Goal: Check status: Check status

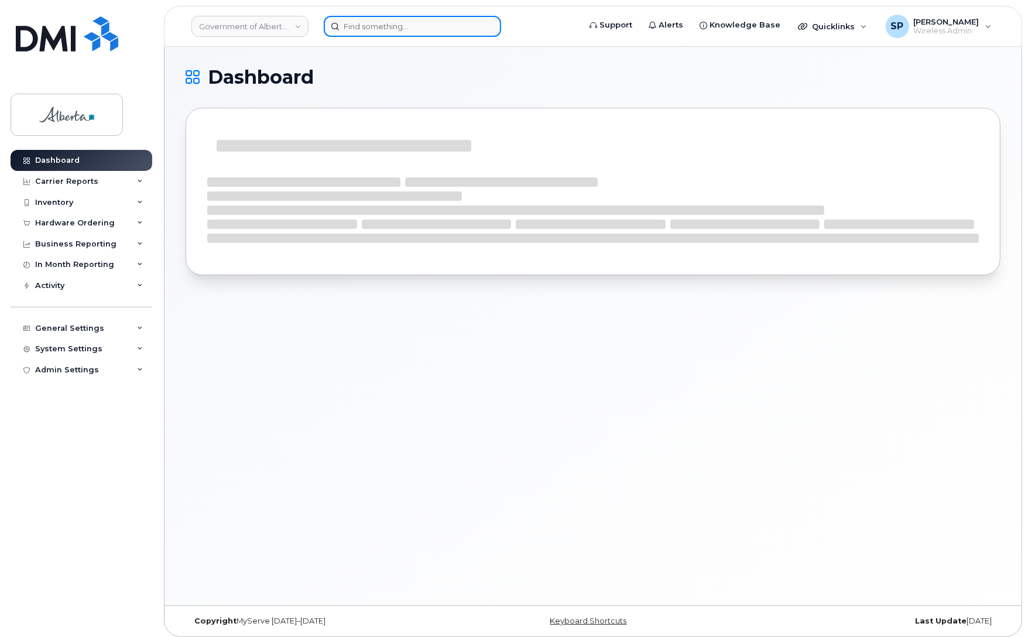
click at [388, 24] on input at bounding box center [412, 26] width 177 height 21
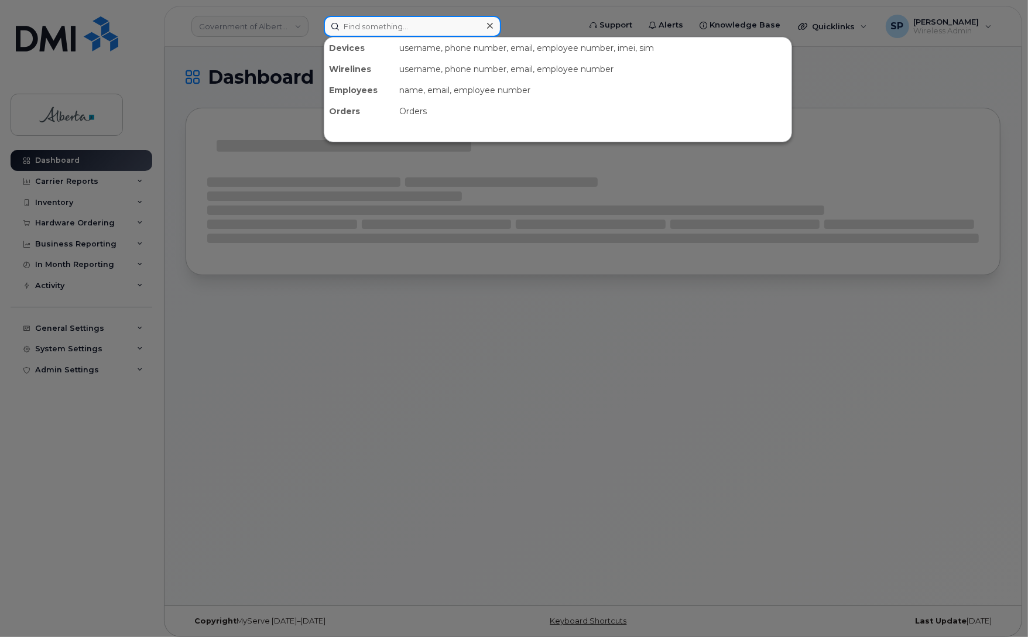
paste input "7802038583"
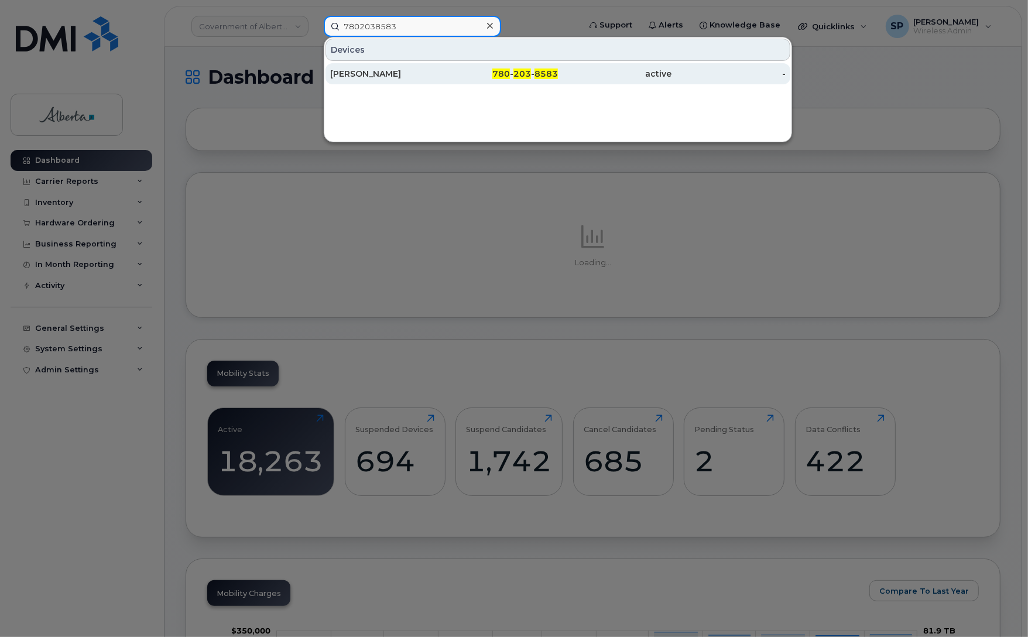
type input "7802038583"
click at [368, 77] on div "Brent Friesen" at bounding box center [387, 74] width 114 height 12
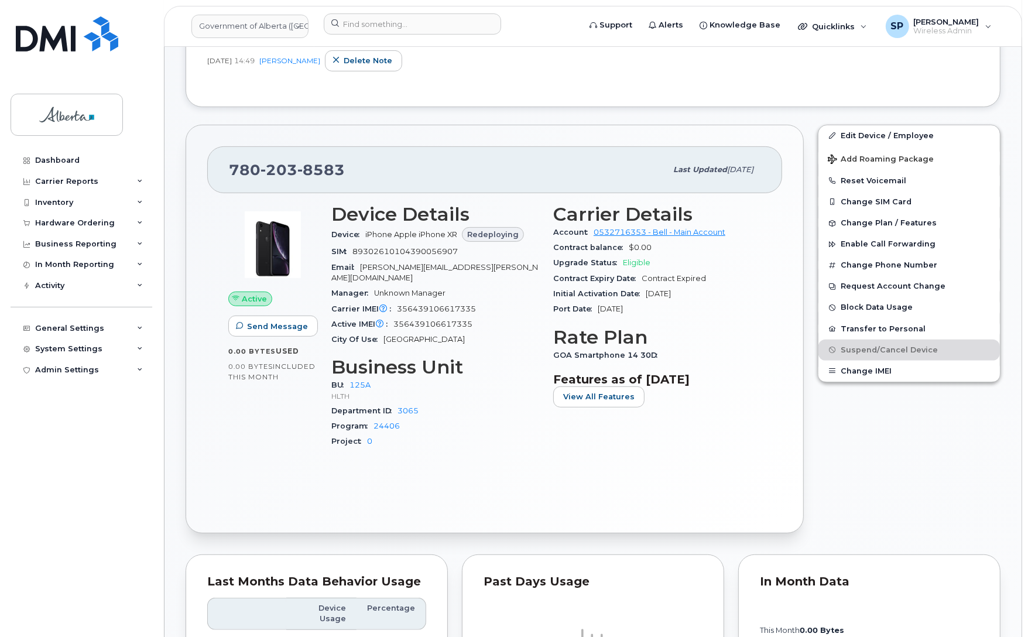
scroll to position [353, 0]
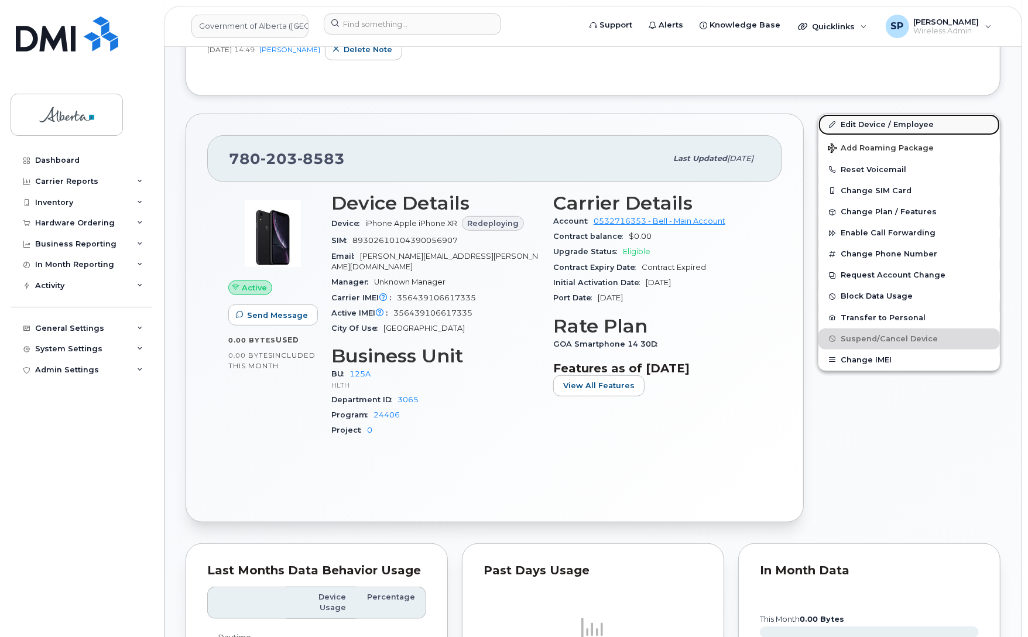
click at [870, 125] on link "Edit Device / Employee" at bounding box center [910, 124] width 182 height 21
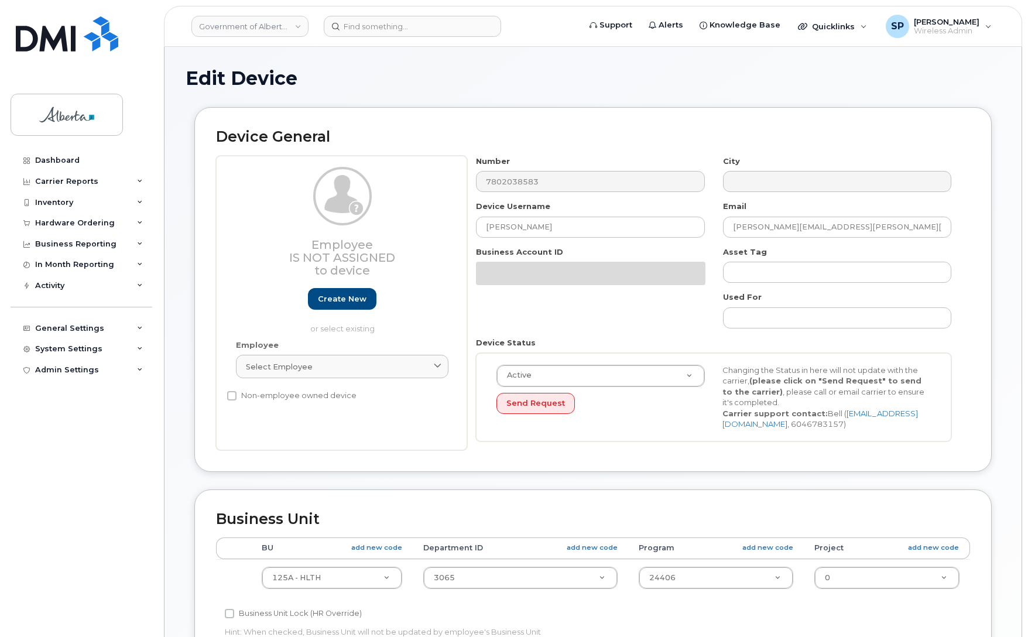
select select "4120335"
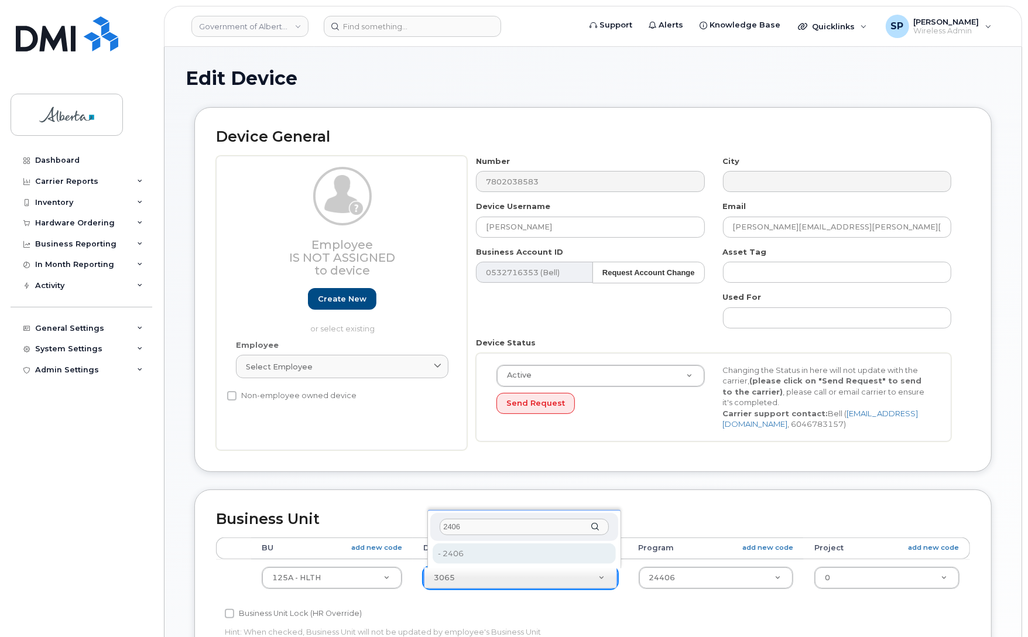
type input "2406"
type input "4120360"
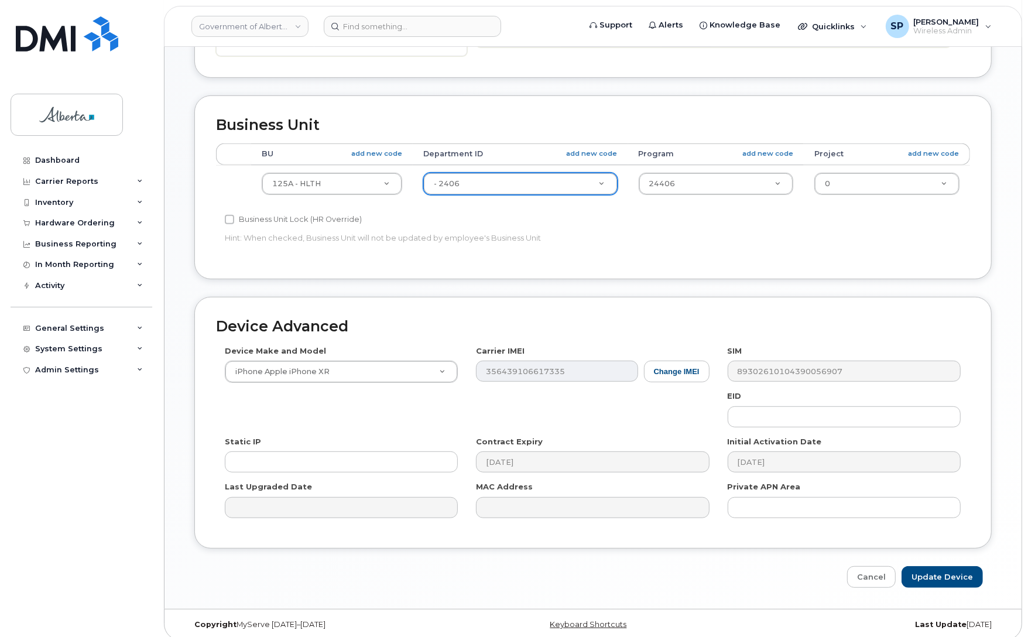
scroll to position [405, 0]
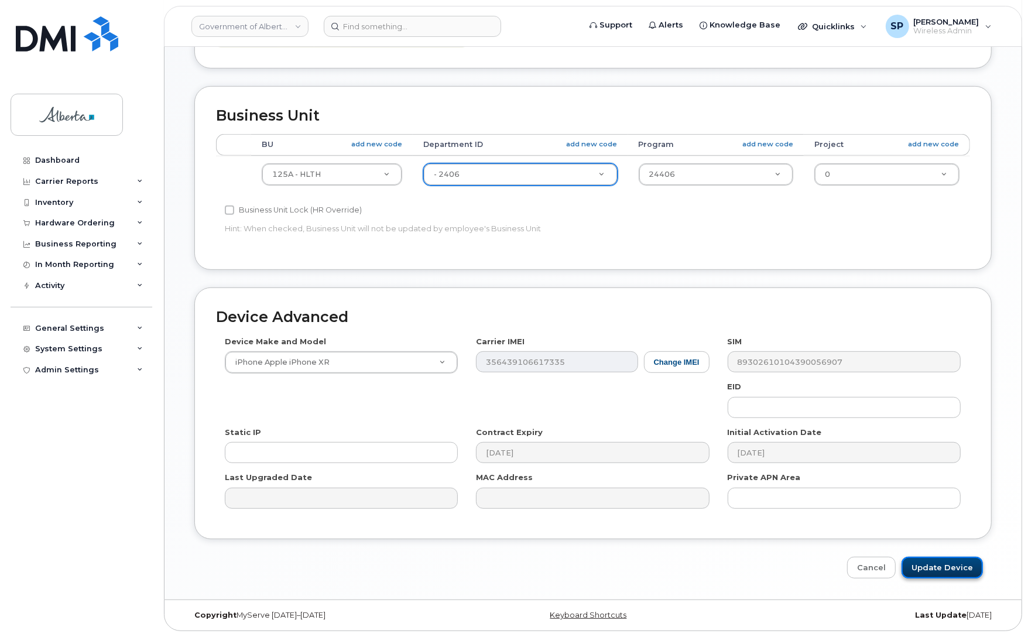
click at [950, 566] on input "Update Device" at bounding box center [942, 568] width 81 height 22
type input "Saving..."
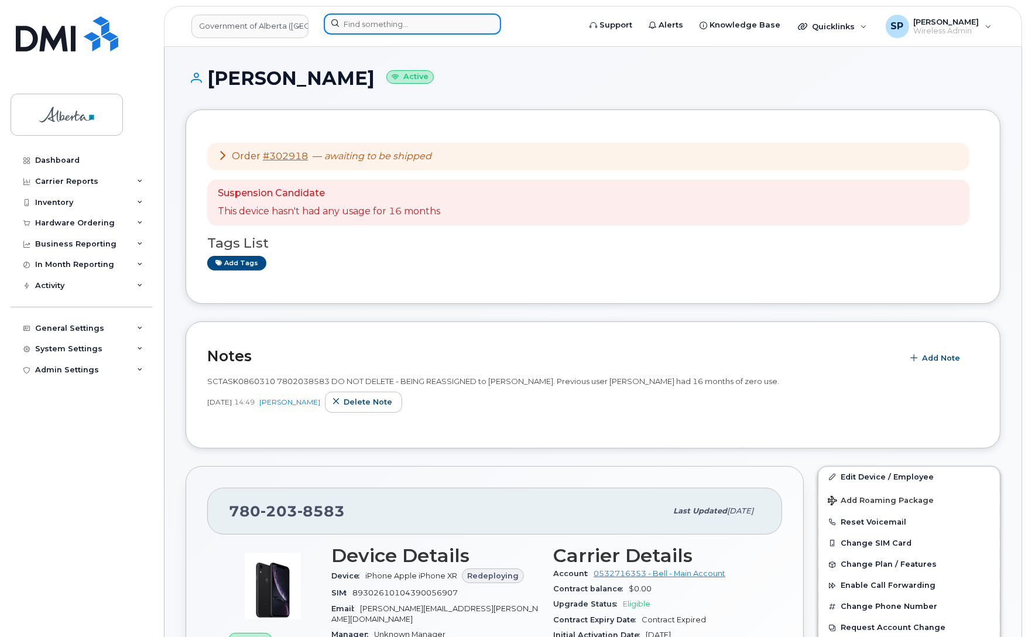
click at [390, 22] on input at bounding box center [412, 23] width 177 height 21
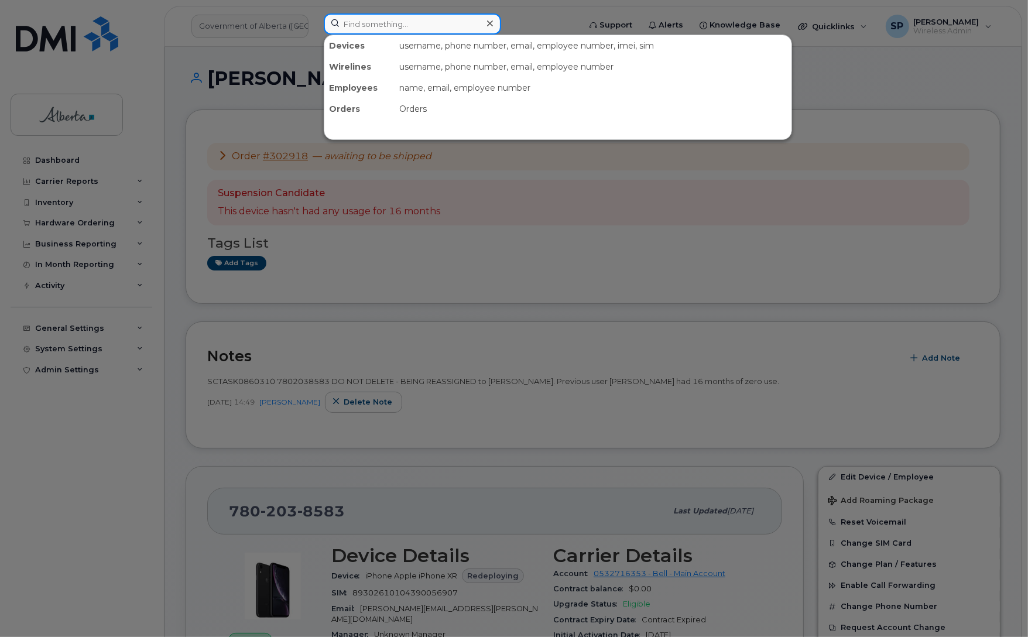
paste input "587) 545-1801"
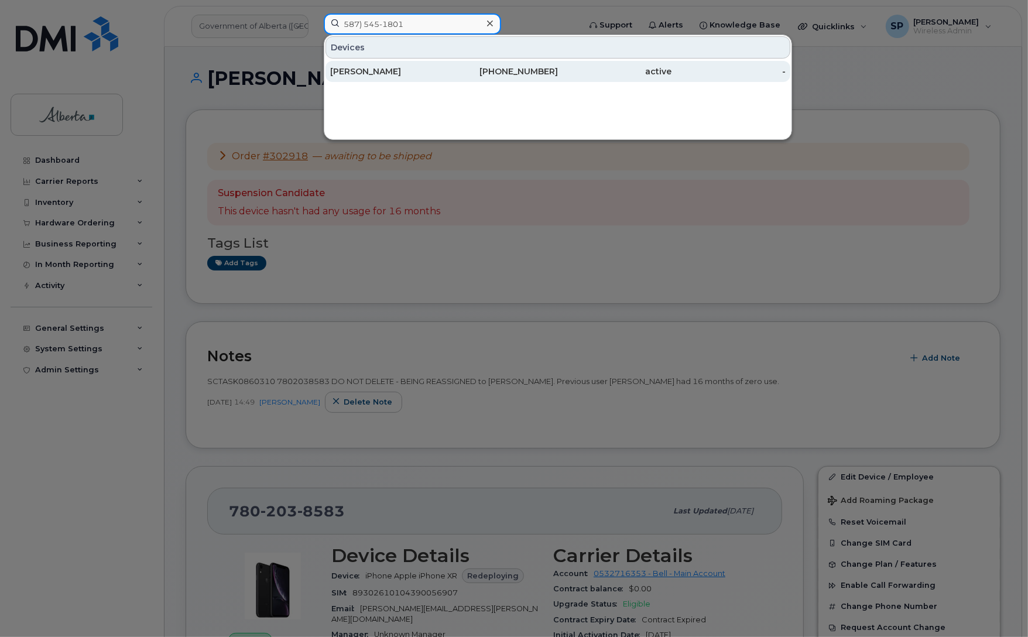
type input "587) 545-1801"
click at [405, 75] on div "Mohammed Alduais" at bounding box center [387, 72] width 114 height 12
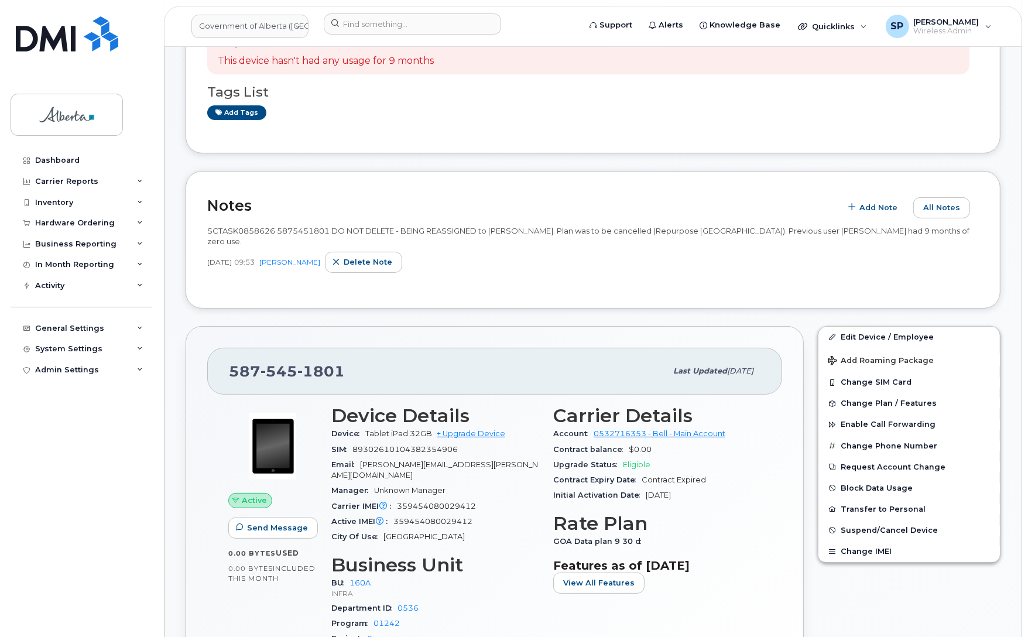
scroll to position [198, 0]
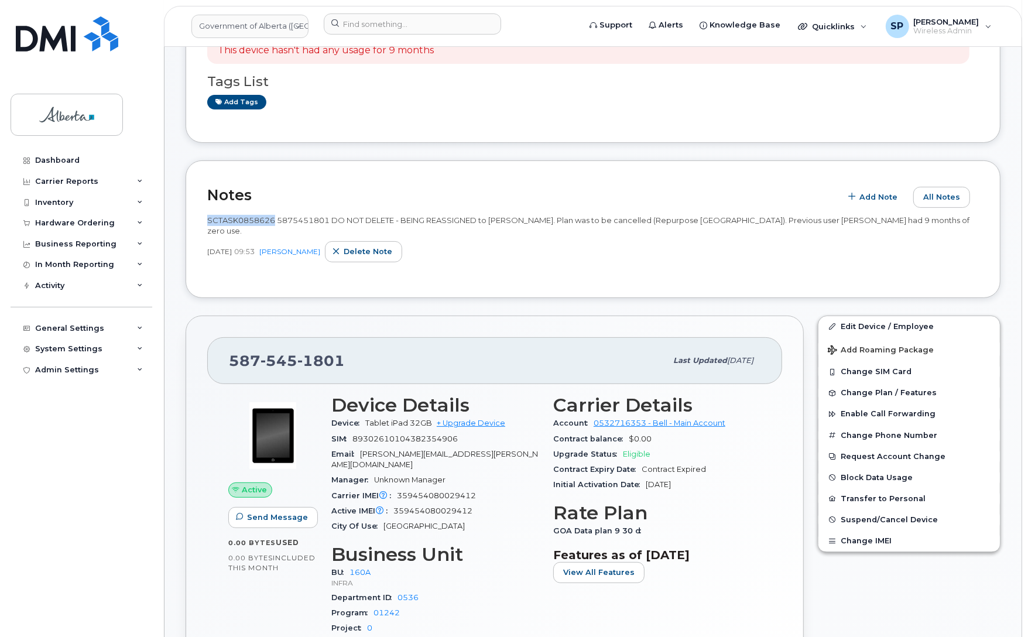
drag, startPoint x: 273, startPoint y: 218, endPoint x: 206, endPoint y: 214, distance: 68.0
click at [206, 214] on div "Notes Add Note All Notes SCTASK0858626 5875451801 DO NOT DELETE - BEING REASSIG…" at bounding box center [593, 229] width 815 height 138
copy span "SCTASK0858626"
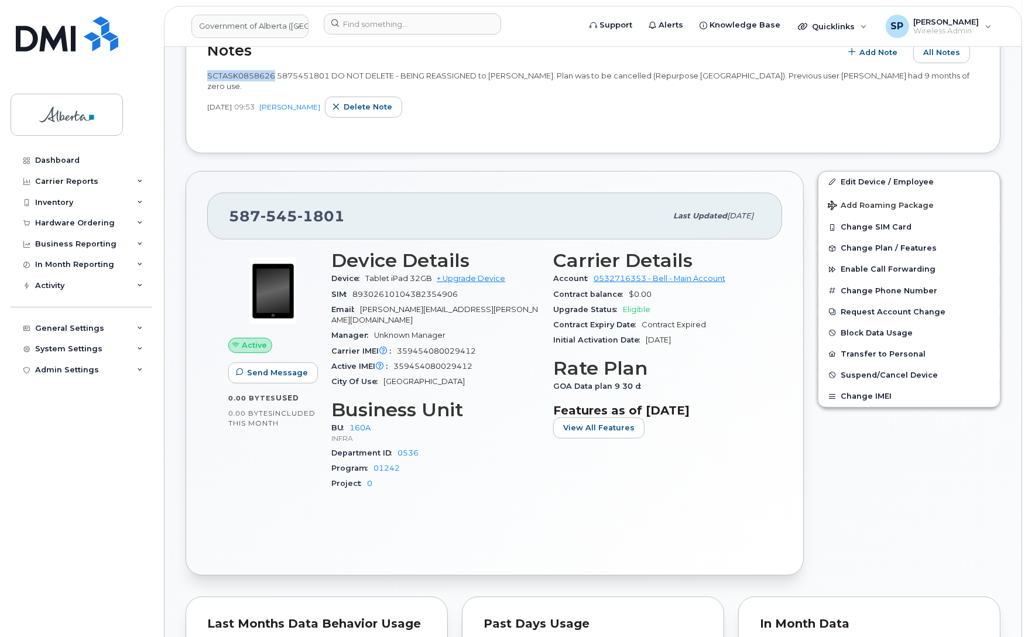
scroll to position [349, 0]
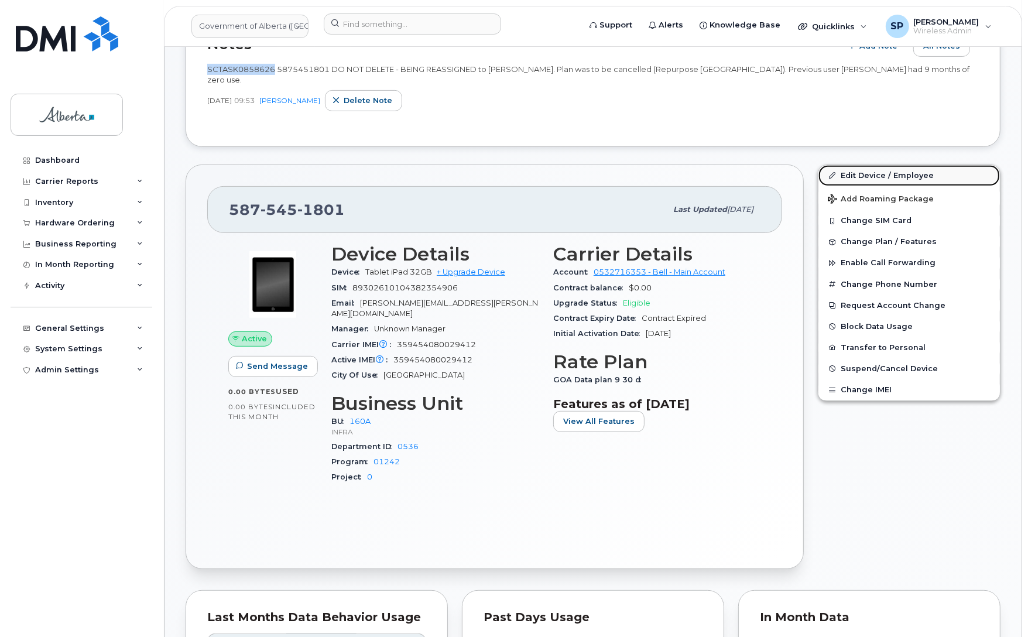
click at [875, 175] on link "Edit Device / Employee" at bounding box center [910, 175] width 182 height 21
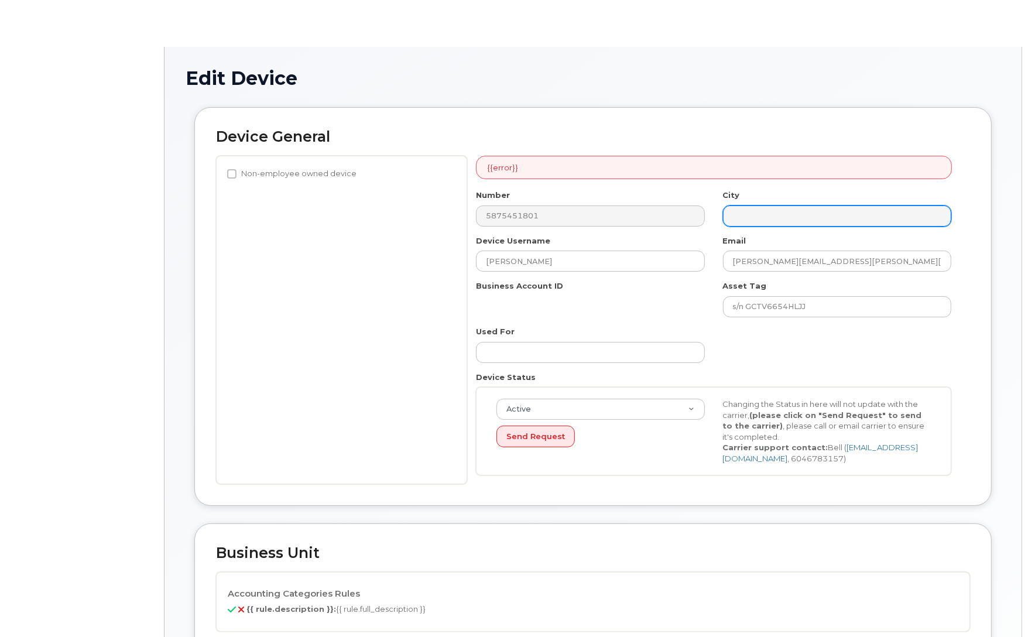
select select "4681665"
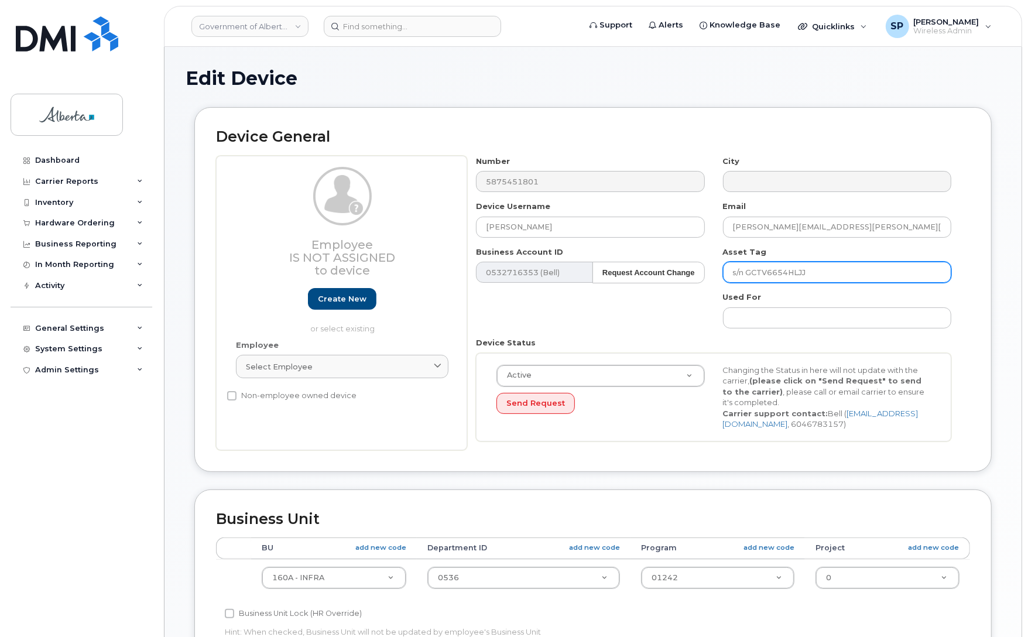
drag, startPoint x: 775, startPoint y: 279, endPoint x: 696, endPoint y: 284, distance: 79.2
click at [696, 284] on div "Number 5875451801 City Device Username Mohammed Alduais Email Mohammed.Alduais@…" at bounding box center [714, 303] width 494 height 295
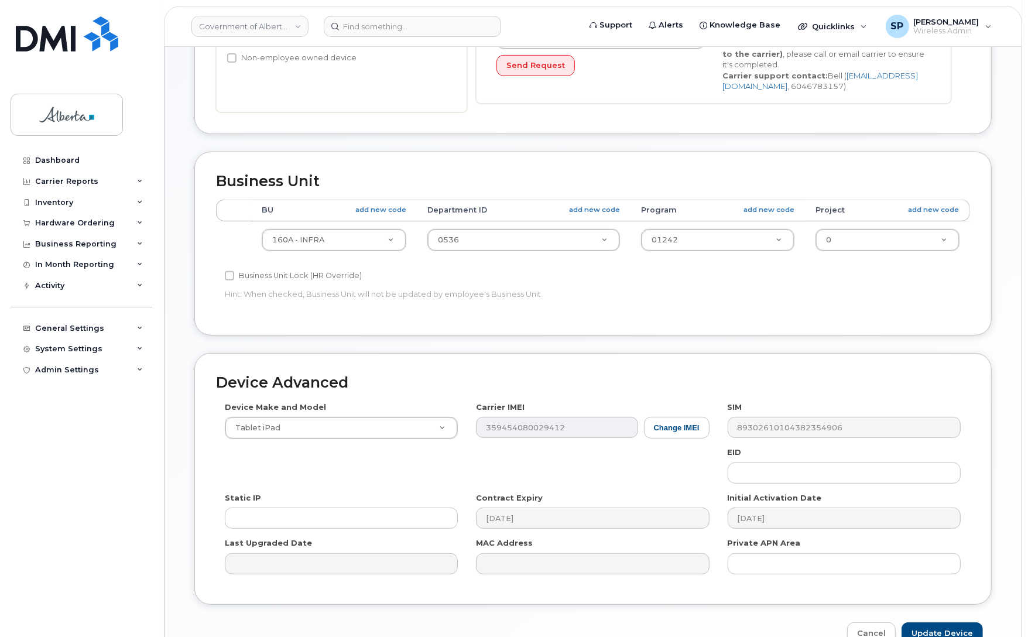
scroll to position [347, 0]
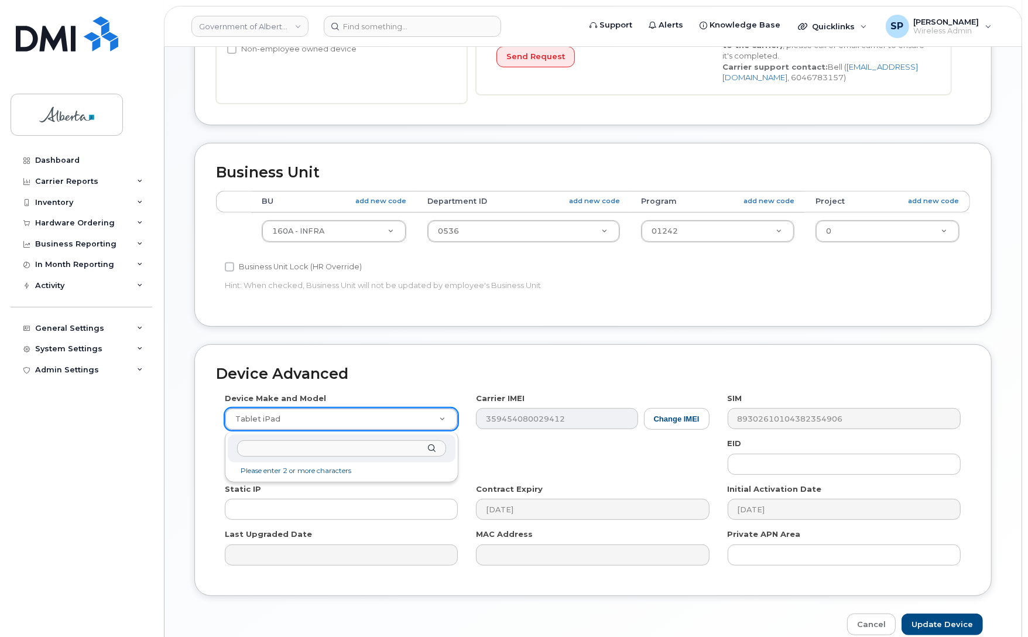
drag, startPoint x: 283, startPoint y: 425, endPoint x: 290, endPoint y: 428, distance: 8.2
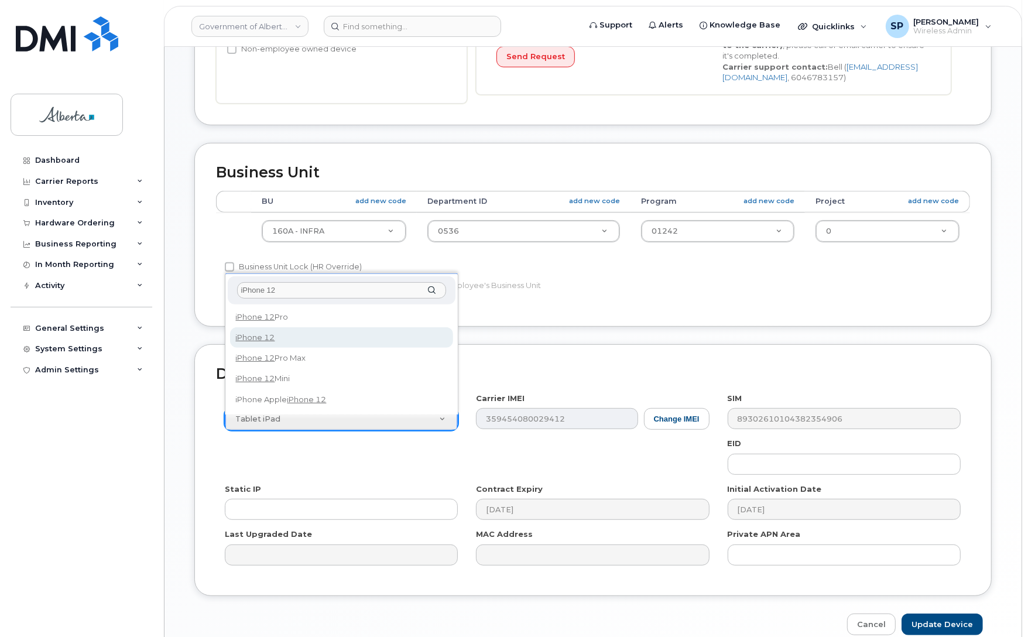
type input "iPhone 12"
select select "2435"
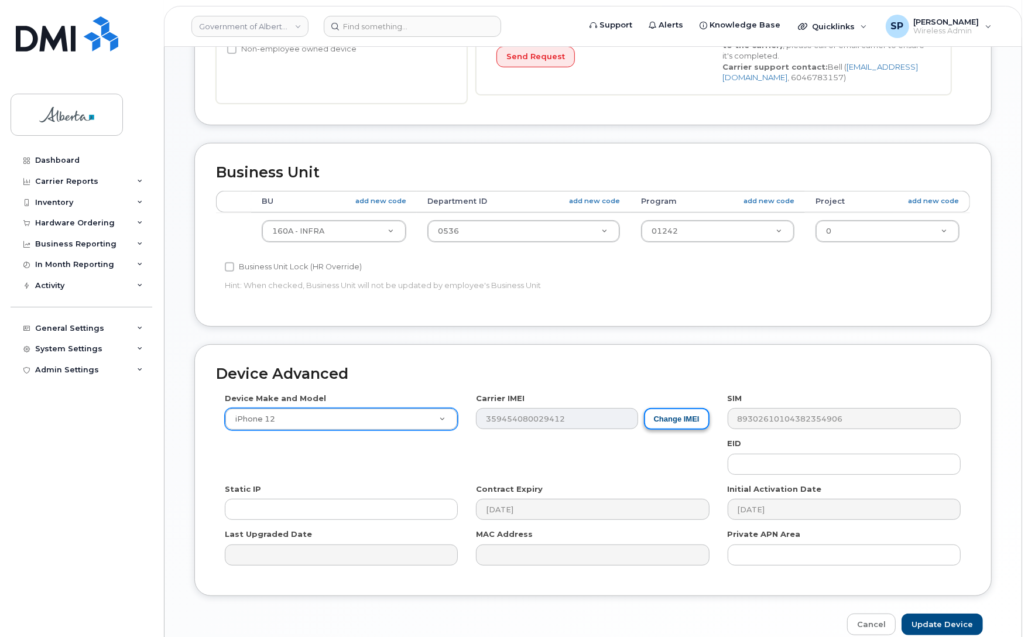
click at [671, 422] on button "Change IMEI" at bounding box center [677, 419] width 66 height 22
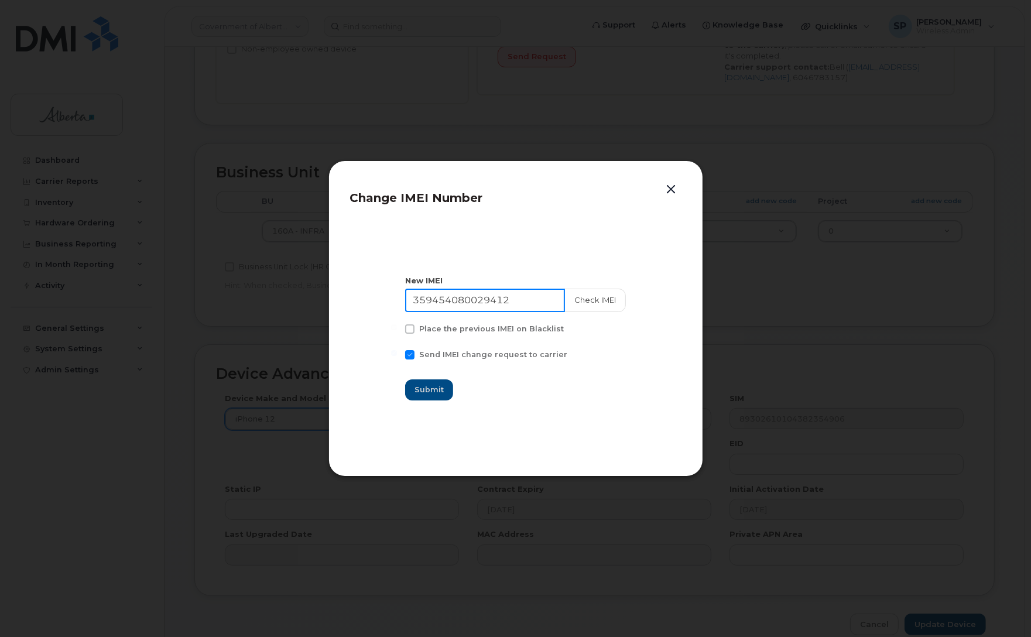
drag, startPoint x: 529, startPoint y: 303, endPoint x: 341, endPoint y: 302, distance: 188.0
click at [343, 302] on div "Change IMEI Number New IMEI 359454080029412 Check IMEI Place the previous IMEI …" at bounding box center [516, 318] width 375 height 316
paste input "3304543498207"
type input "353304543498207"
click at [597, 300] on button "Check IMEI" at bounding box center [594, 300] width 61 height 23
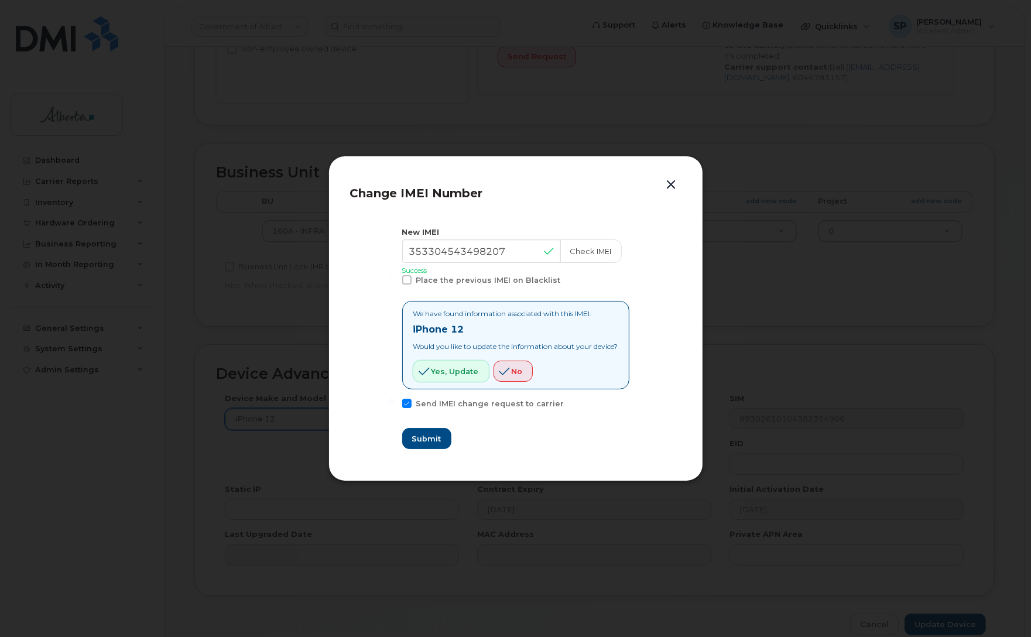
click at [437, 372] on span "Yes, update" at bounding box center [455, 371] width 47 height 11
click at [420, 444] on span "Submit" at bounding box center [426, 438] width 29 height 11
type input "353304543498207"
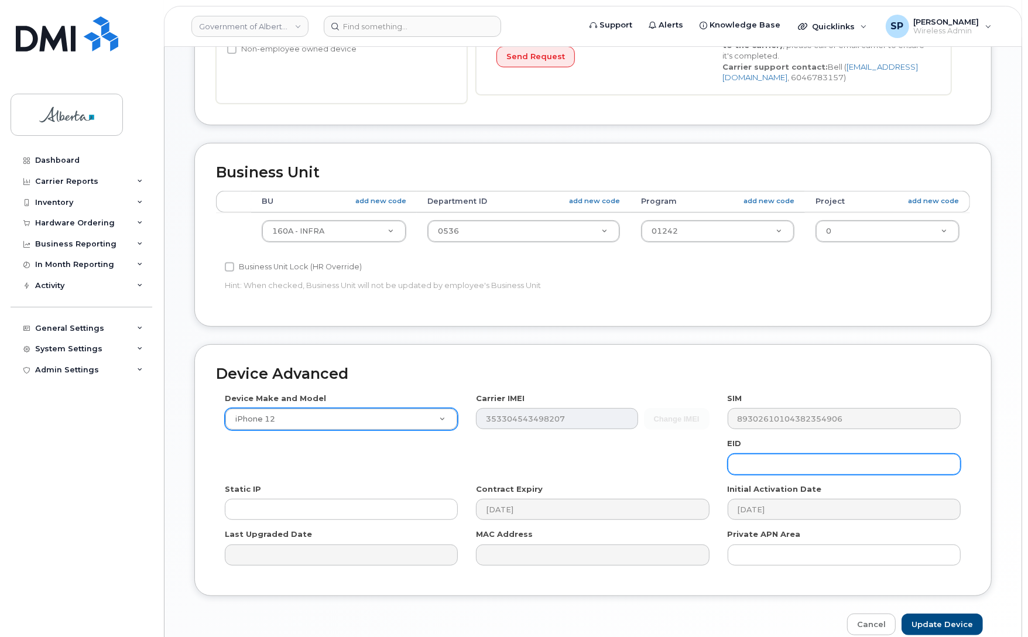
click at [876, 469] on input "text" at bounding box center [844, 464] width 233 height 21
paste input "89049032006008882600068514102124"
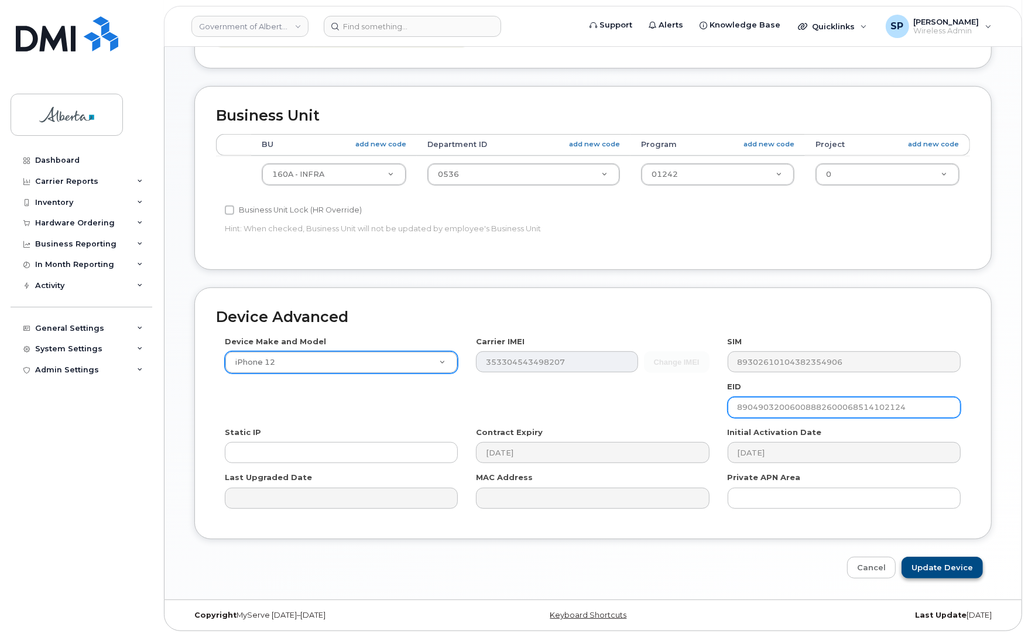
type input "89049032006008882600068514102124"
click at [949, 564] on input "Update Device" at bounding box center [942, 568] width 81 height 22
type input "Saving..."
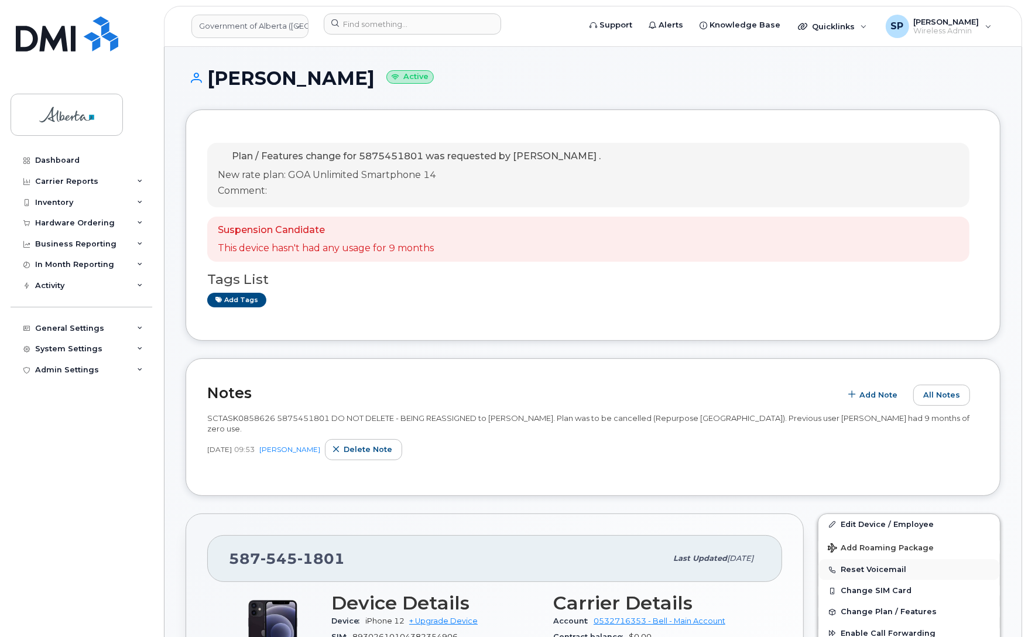
click at [887, 571] on button "Reset Voicemail" at bounding box center [910, 569] width 182 height 21
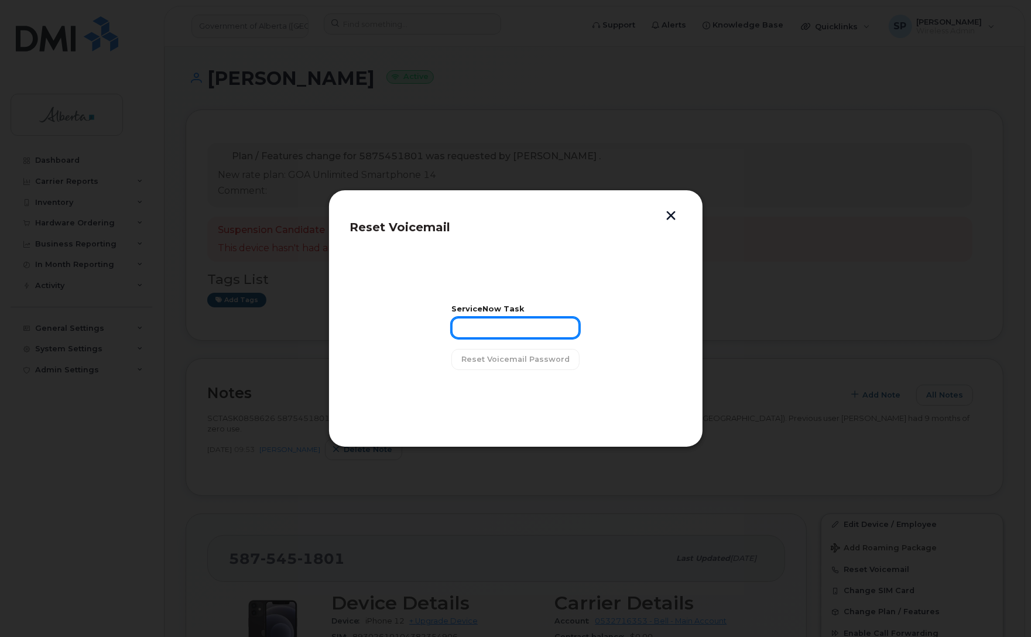
click at [498, 328] on input "text" at bounding box center [516, 327] width 128 height 21
paste input "SCTASK0858626"
type input "SCTASK0858626"
click at [519, 360] on span "Reset Voicemail Password" at bounding box center [515, 359] width 108 height 11
click at [511, 389] on span "Close" at bounding box center [515, 389] width 23 height 11
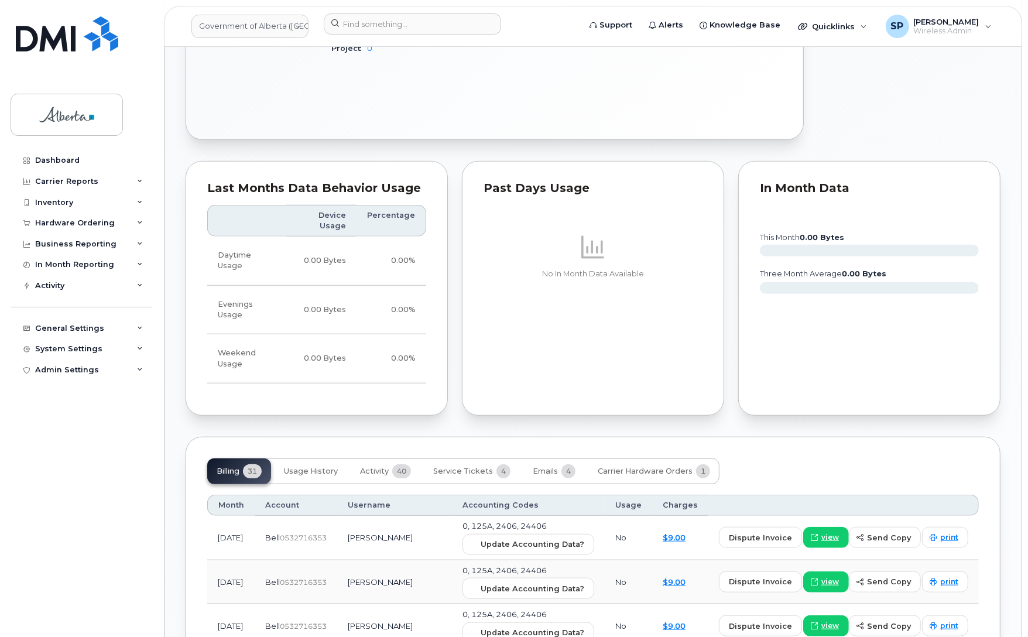
scroll to position [817, 0]
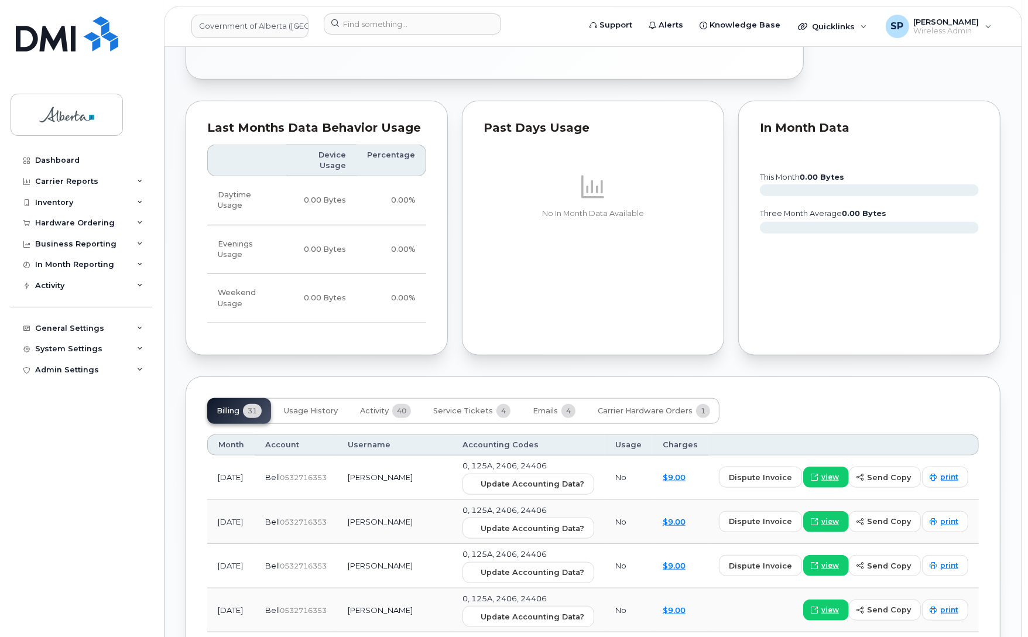
scroll to position [866, 0]
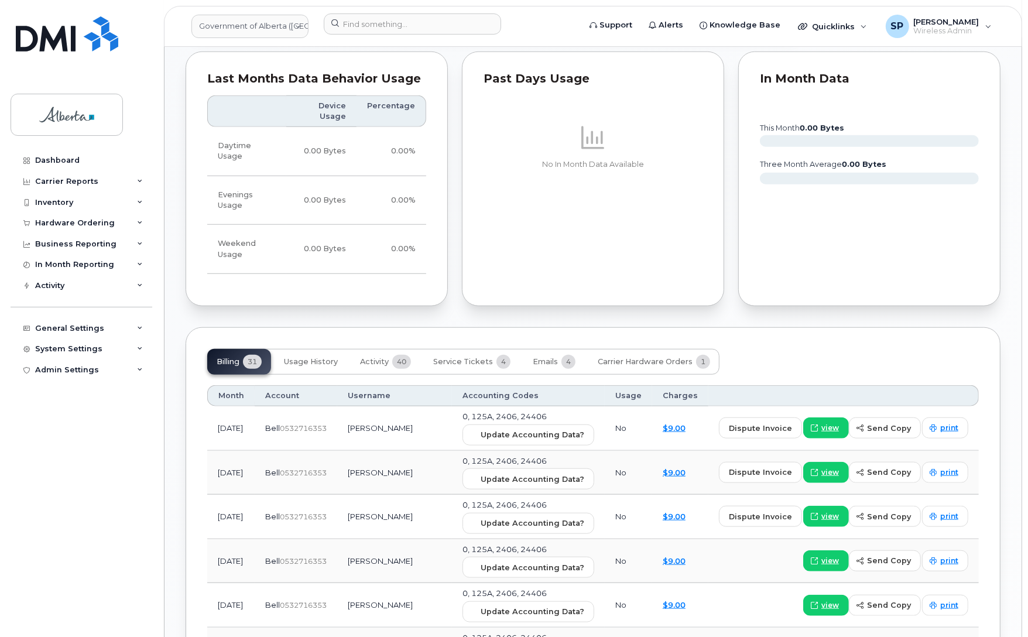
scroll to position [946, 0]
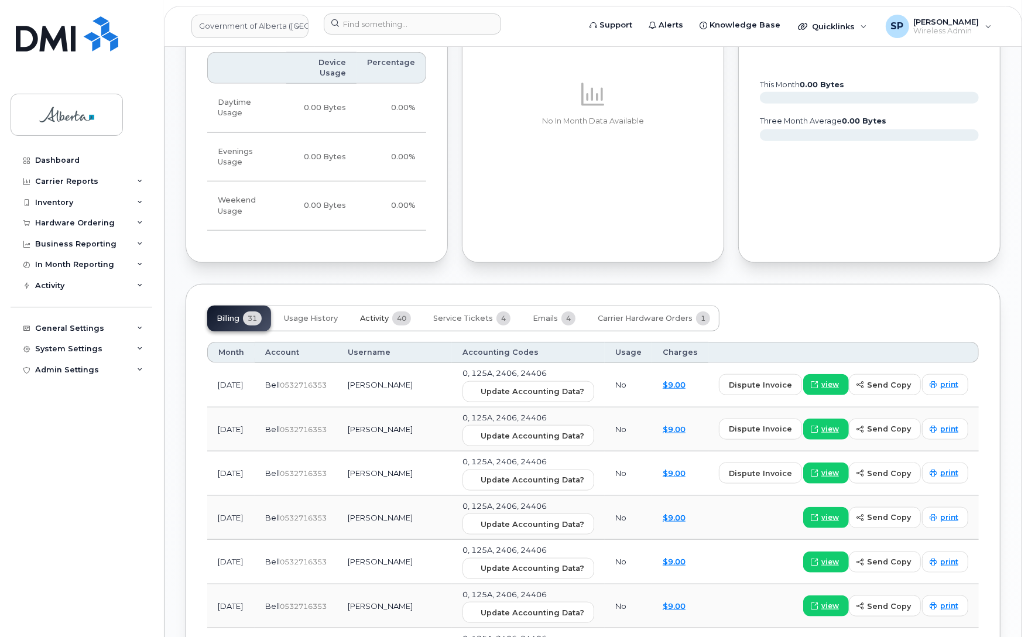
click at [369, 314] on span "Activity" at bounding box center [374, 318] width 29 height 9
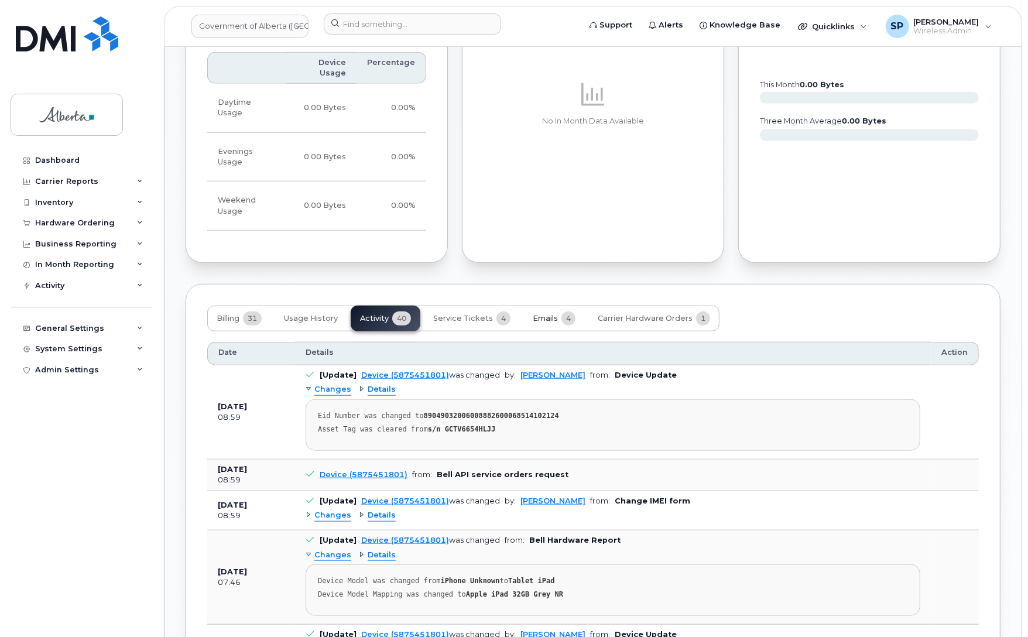
click at [545, 314] on span "Emails" at bounding box center [545, 318] width 25 height 9
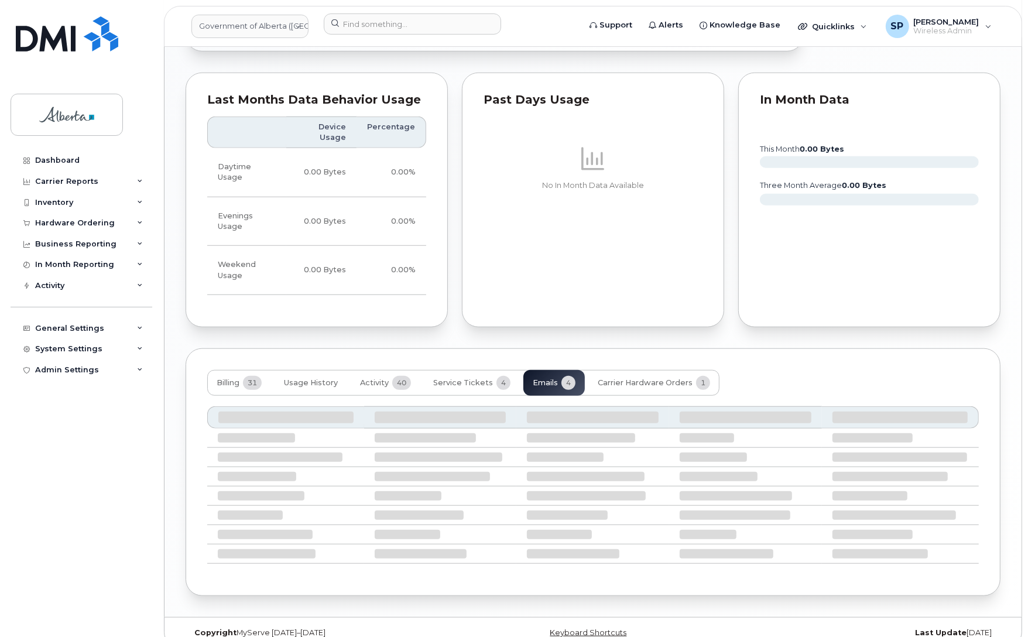
scroll to position [829, 0]
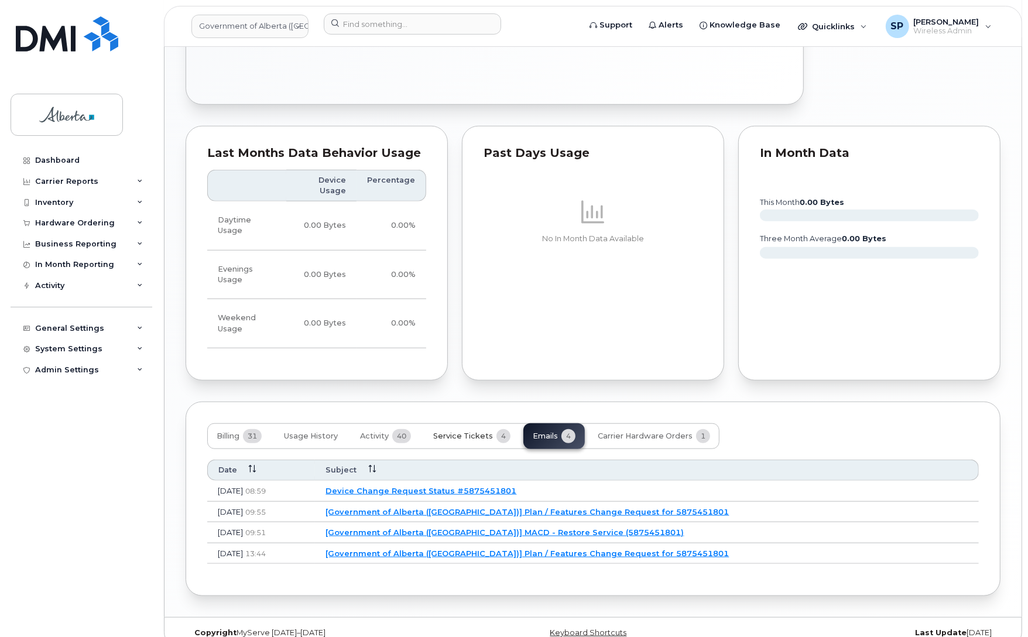
click at [449, 432] on span "Service Tickets" at bounding box center [463, 436] width 60 height 9
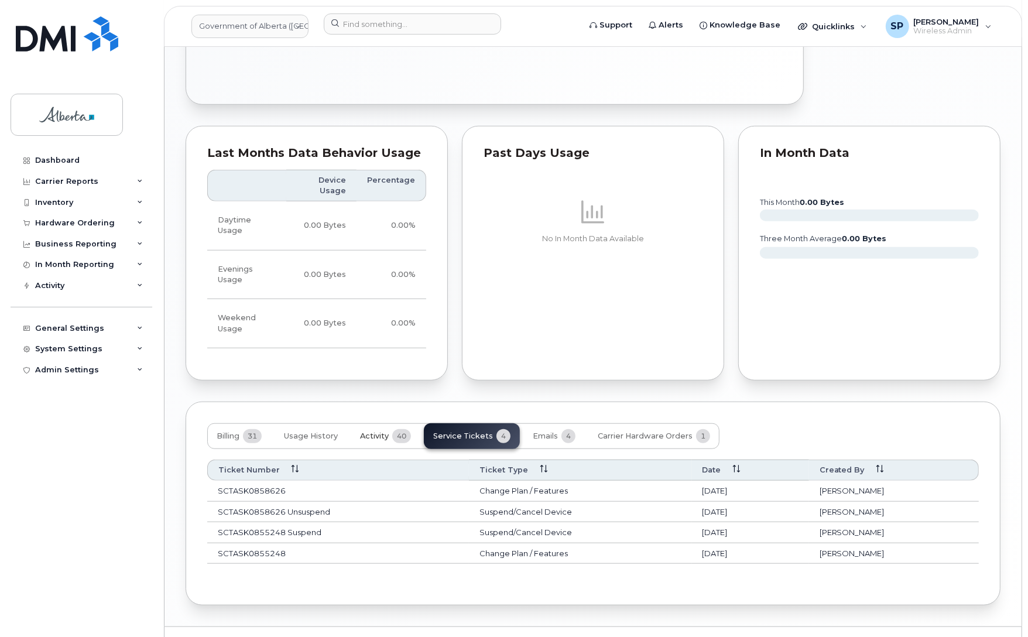
click at [385, 432] on span "Activity" at bounding box center [374, 436] width 29 height 9
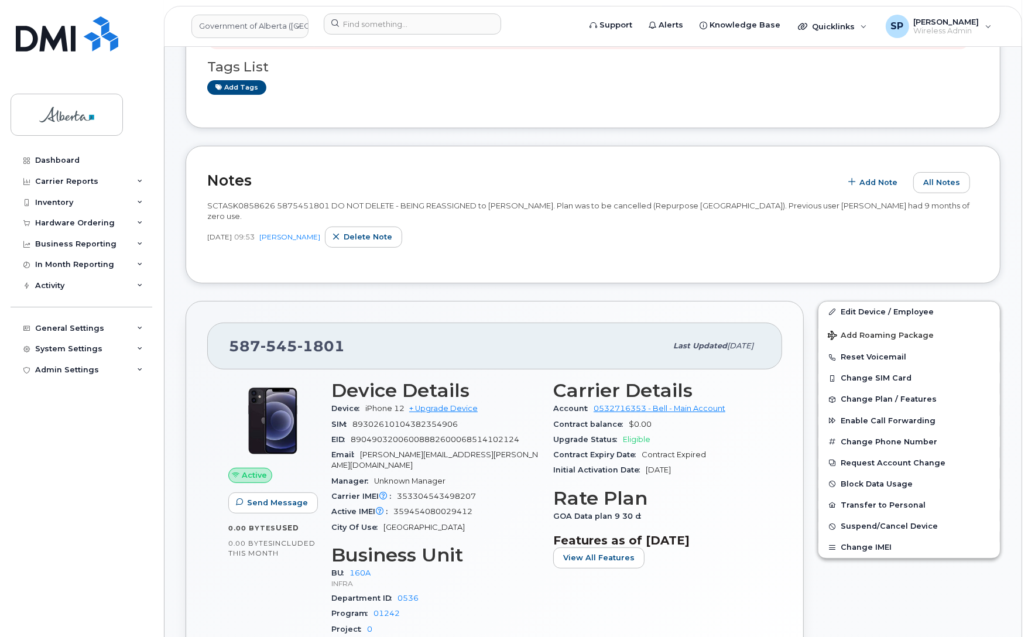
scroll to position [224, 0]
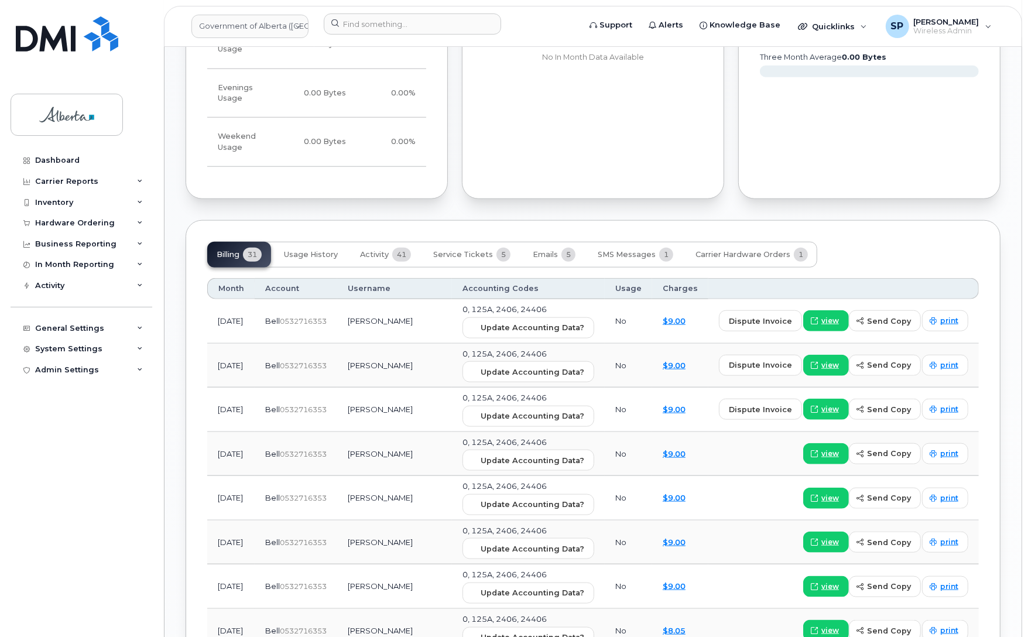
scroll to position [1082, 0]
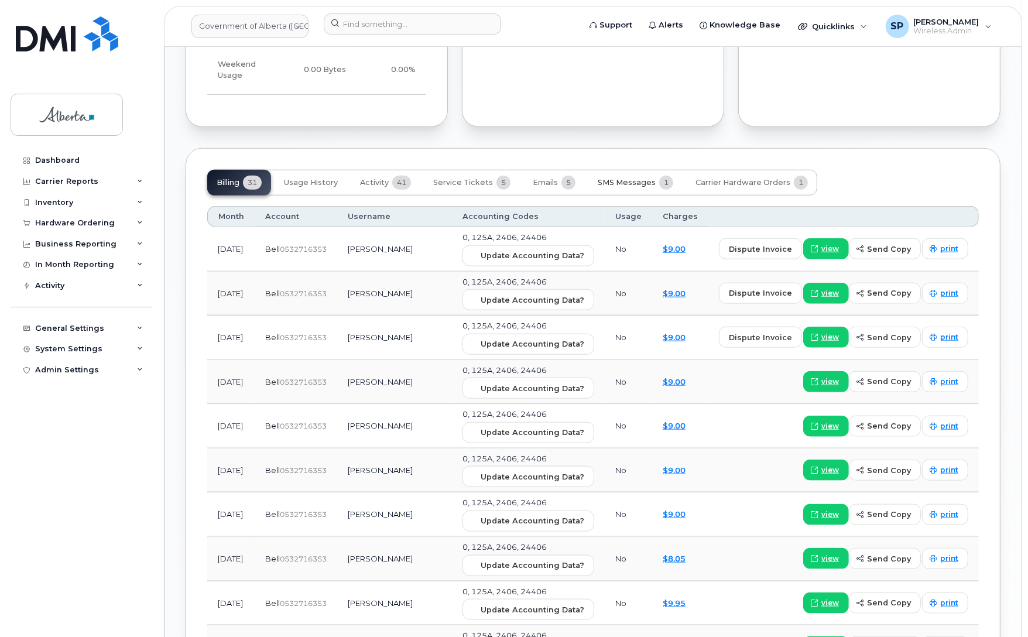
click at [622, 178] on span "SMS Messages" at bounding box center [627, 182] width 58 height 9
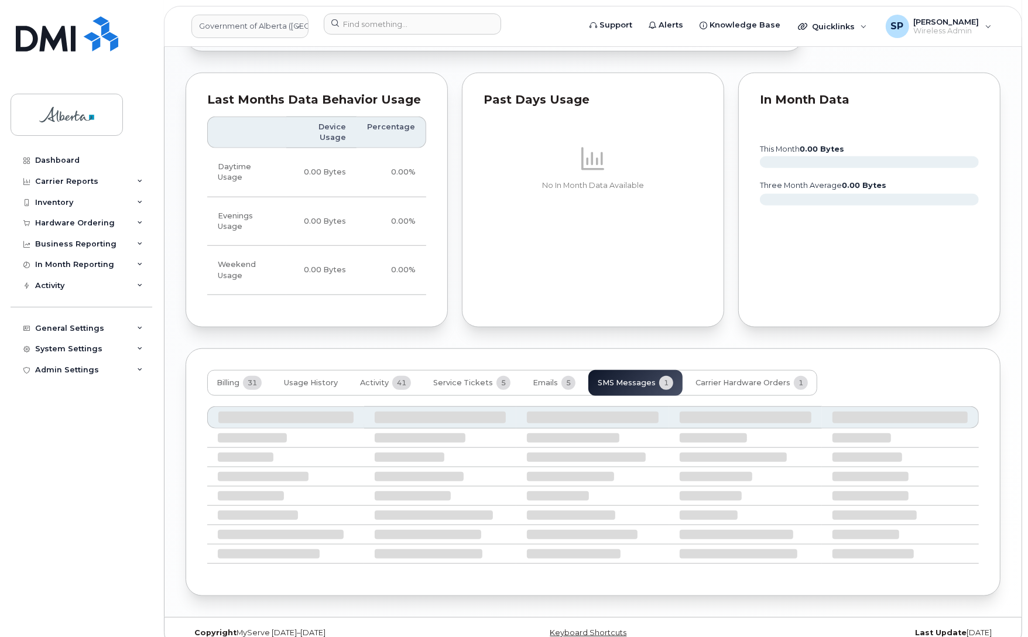
scroll to position [777, 0]
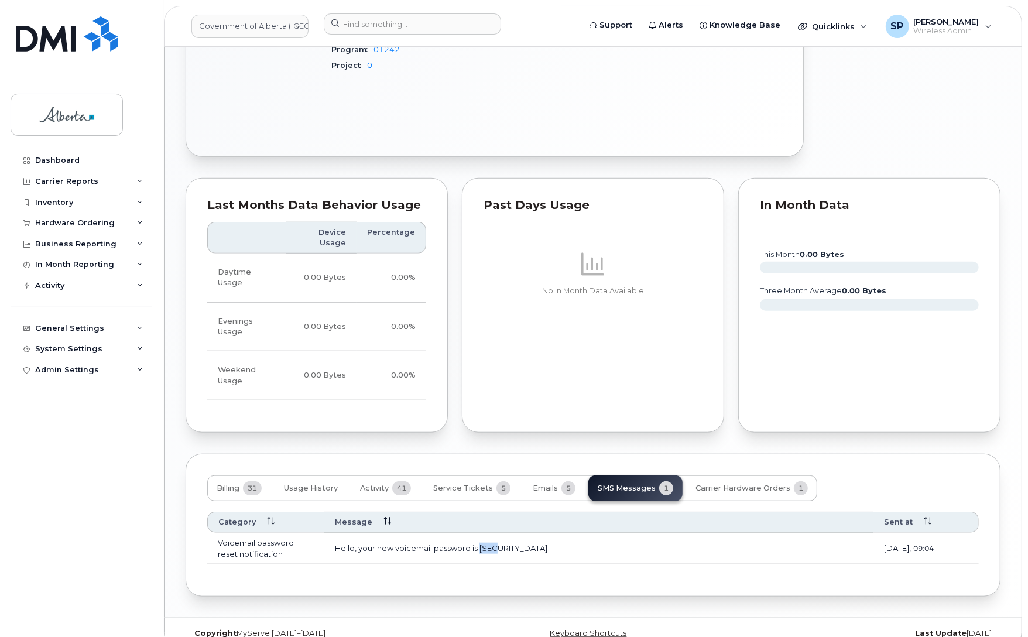
drag, startPoint x: 501, startPoint y: 531, endPoint x: 482, endPoint y: 533, distance: 19.5
click at [482, 533] on td "Hello, your new voicemail password is [SECURITY_DATA]" at bounding box center [598, 549] width 549 height 32
copy td "8377"
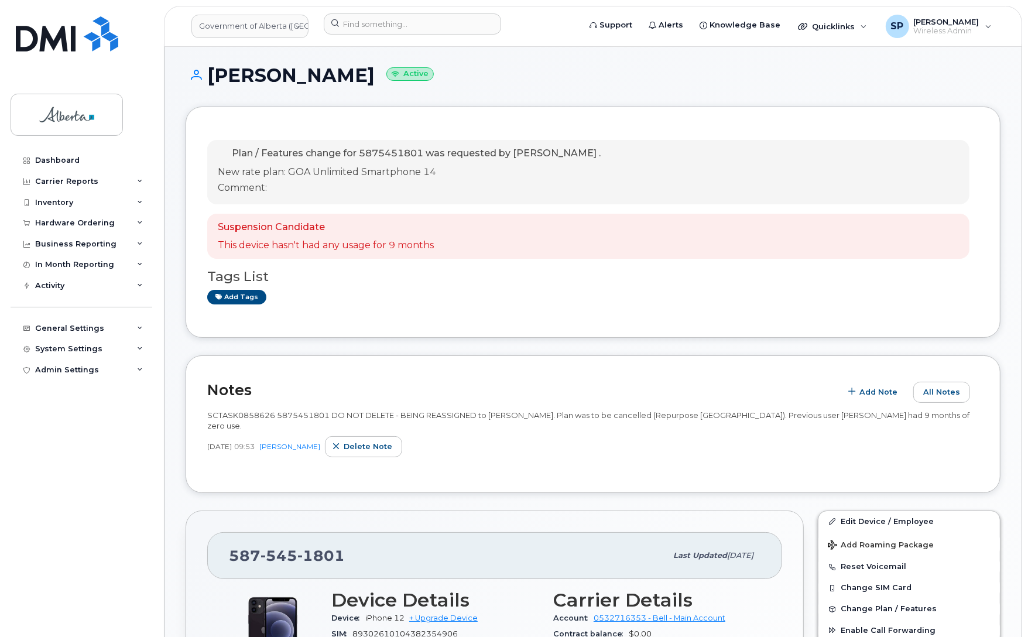
scroll to position [0, 0]
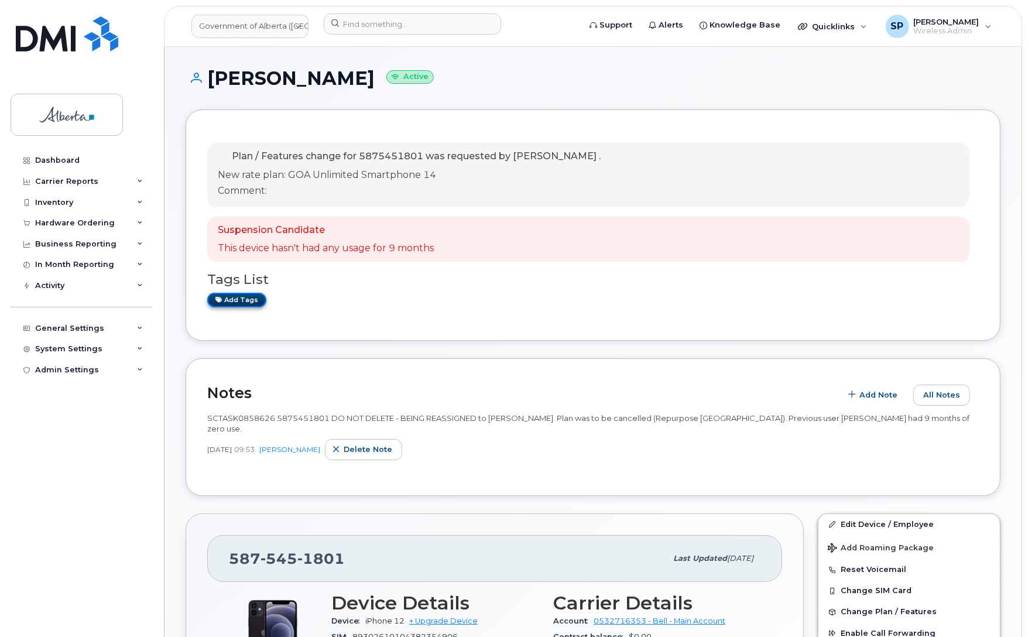
click at [251, 300] on link "Add tags" at bounding box center [236, 300] width 59 height 15
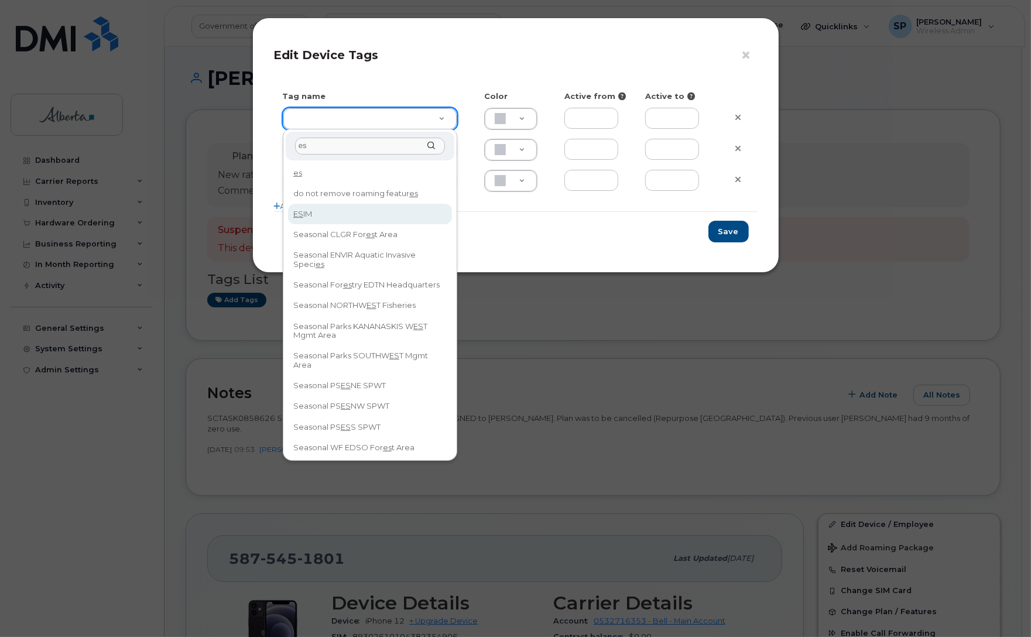
type input "es"
type input "ESIM"
type input "D6CDC1"
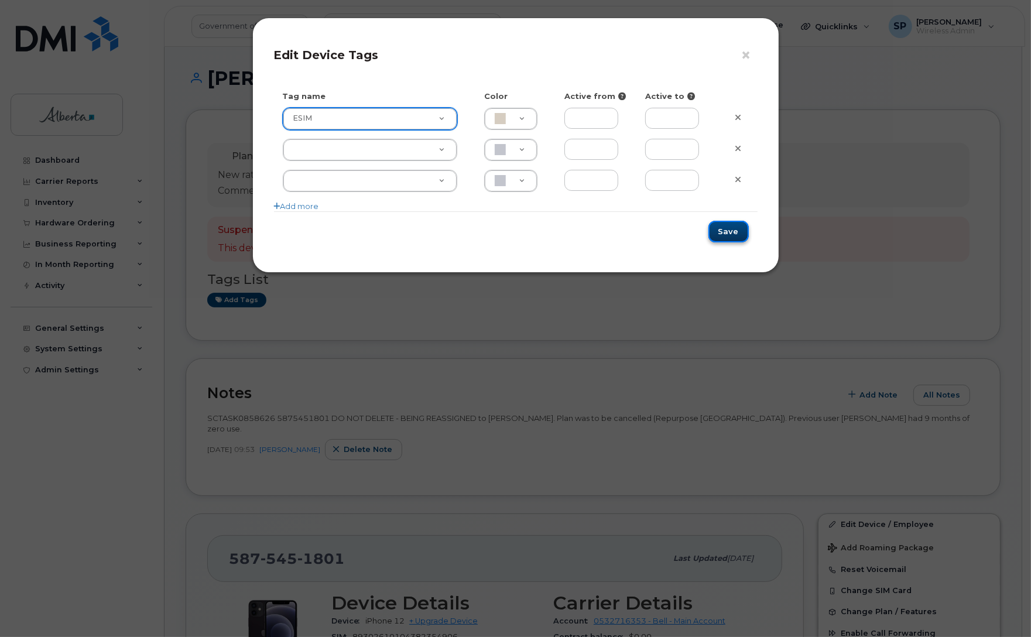
click at [731, 234] on button "Save" at bounding box center [729, 232] width 40 height 22
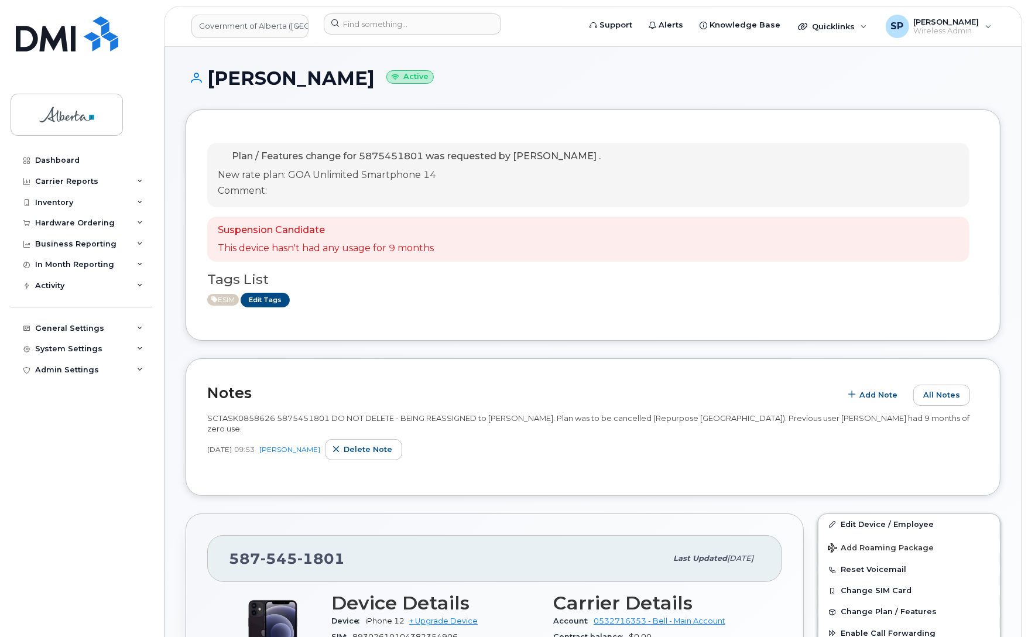
click at [553, 299] on div "ESIM Edit Tags" at bounding box center [588, 300] width 762 height 15
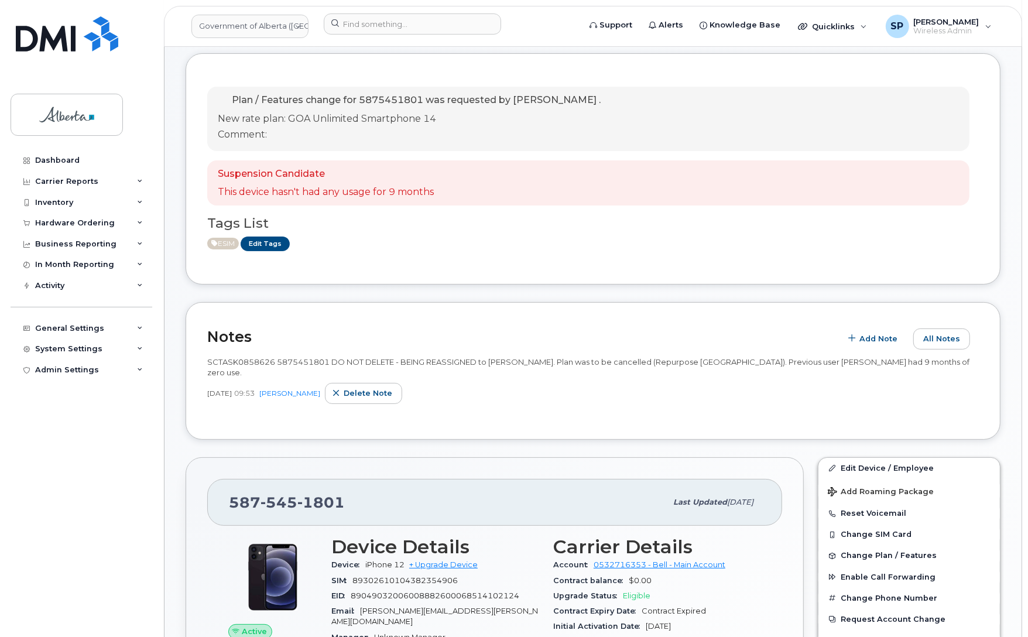
scroll to position [39, 0]
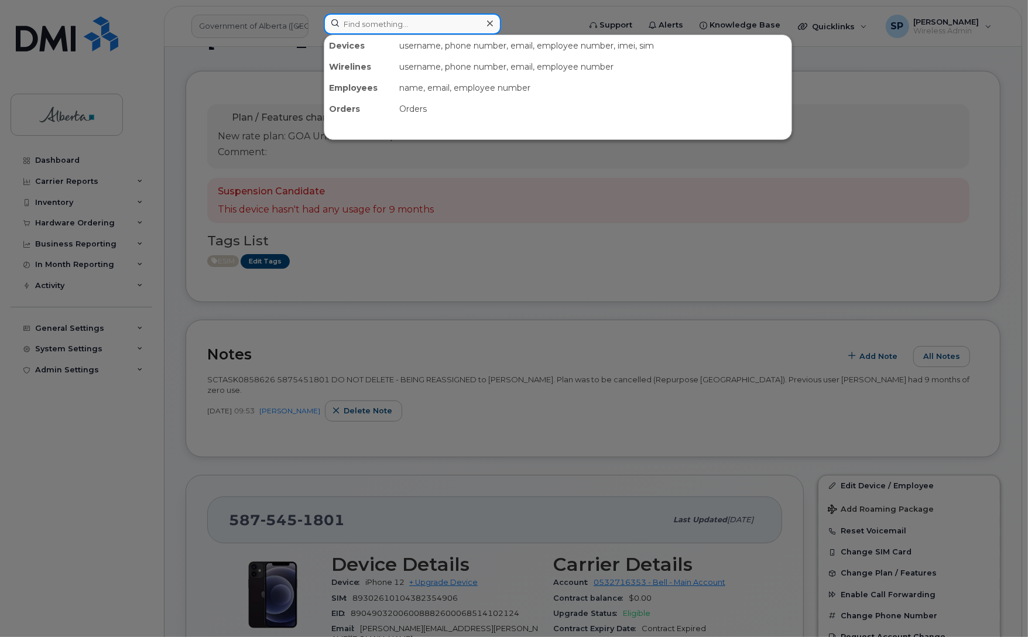
click at [351, 30] on input at bounding box center [412, 23] width 177 height 21
paste input "5875980874"
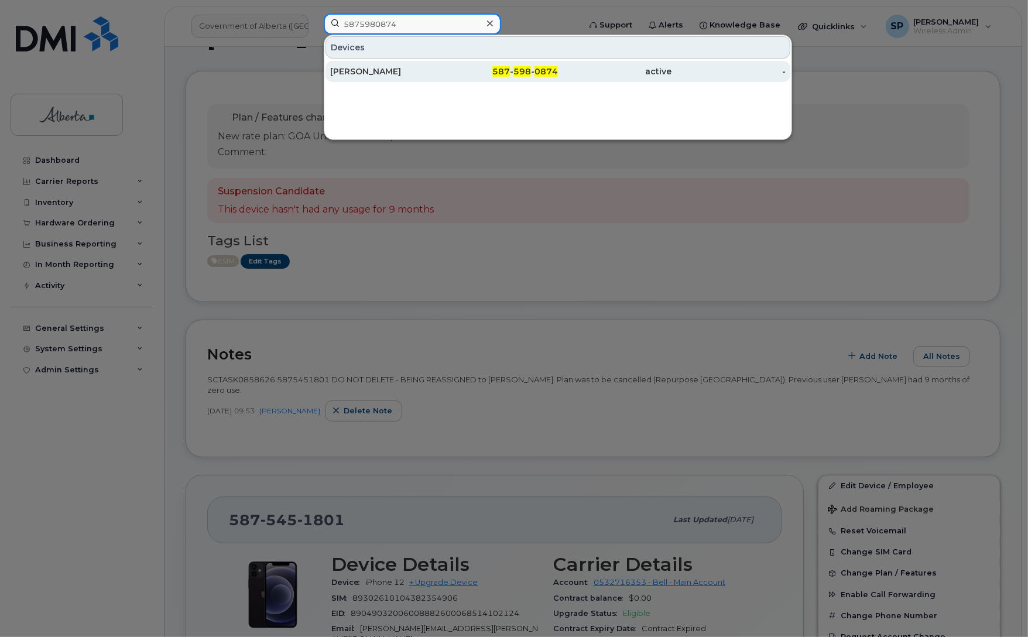
type input "5875980874"
click at [364, 72] on div "Dale Nally" at bounding box center [387, 72] width 114 height 12
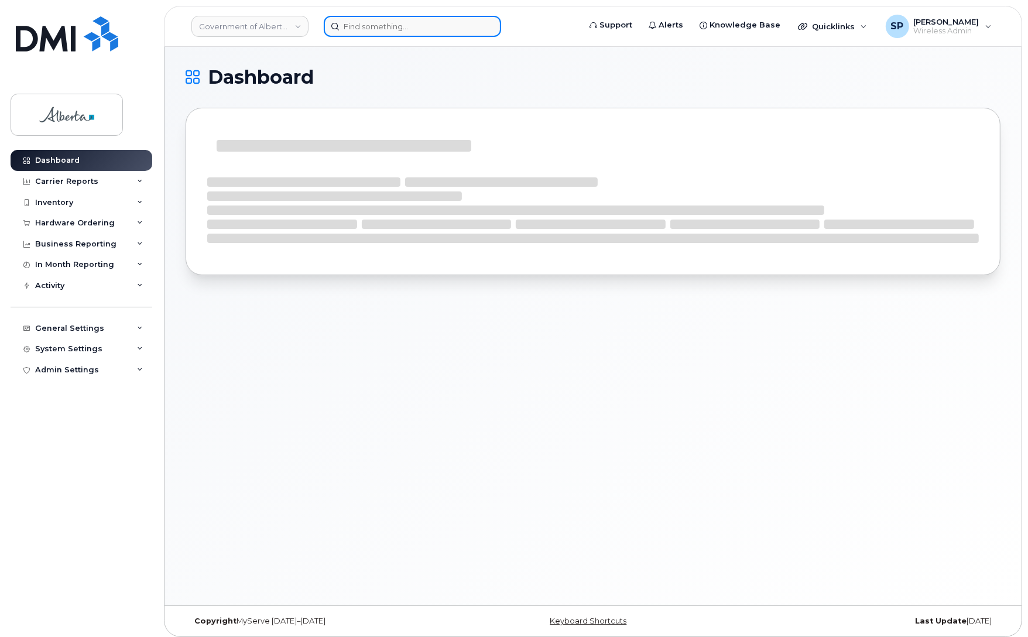
click at [408, 25] on input at bounding box center [412, 26] width 177 height 21
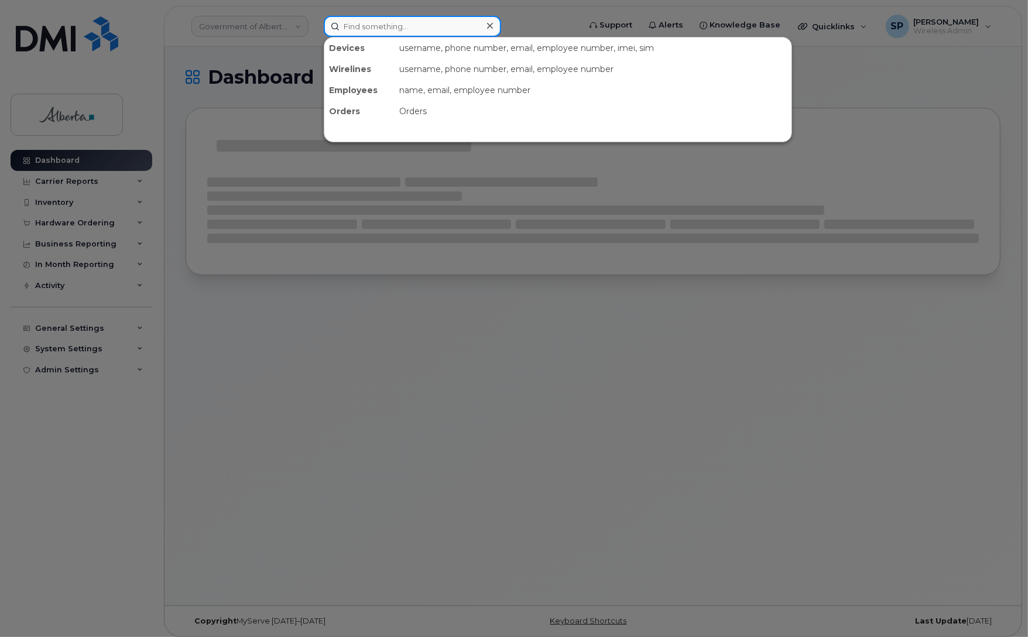
paste input "5873359327"
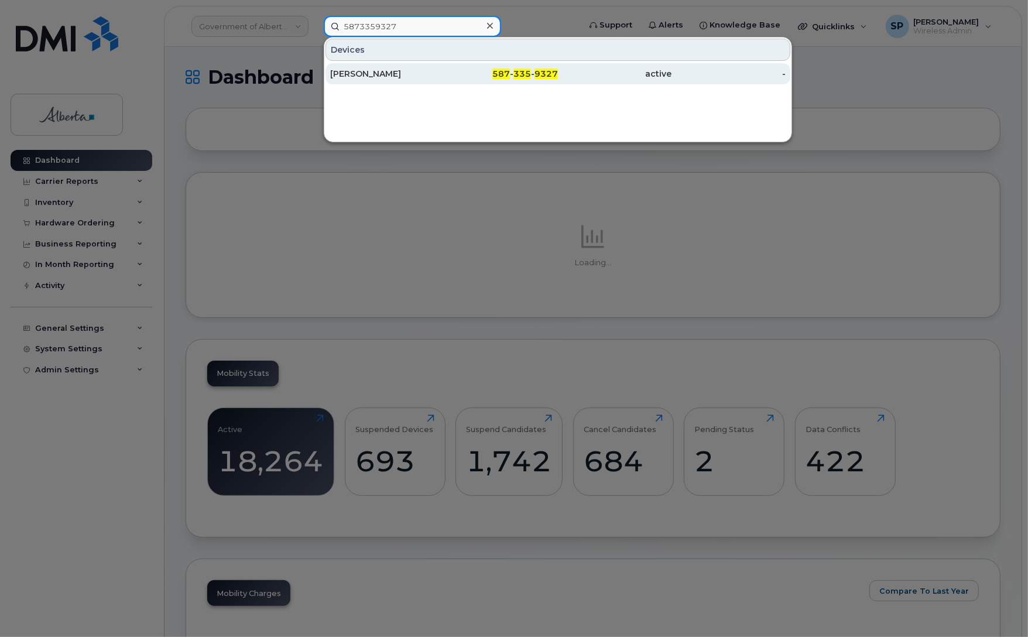
type input "5873359327"
click at [371, 78] on div "[PERSON_NAME]" at bounding box center [387, 74] width 114 height 12
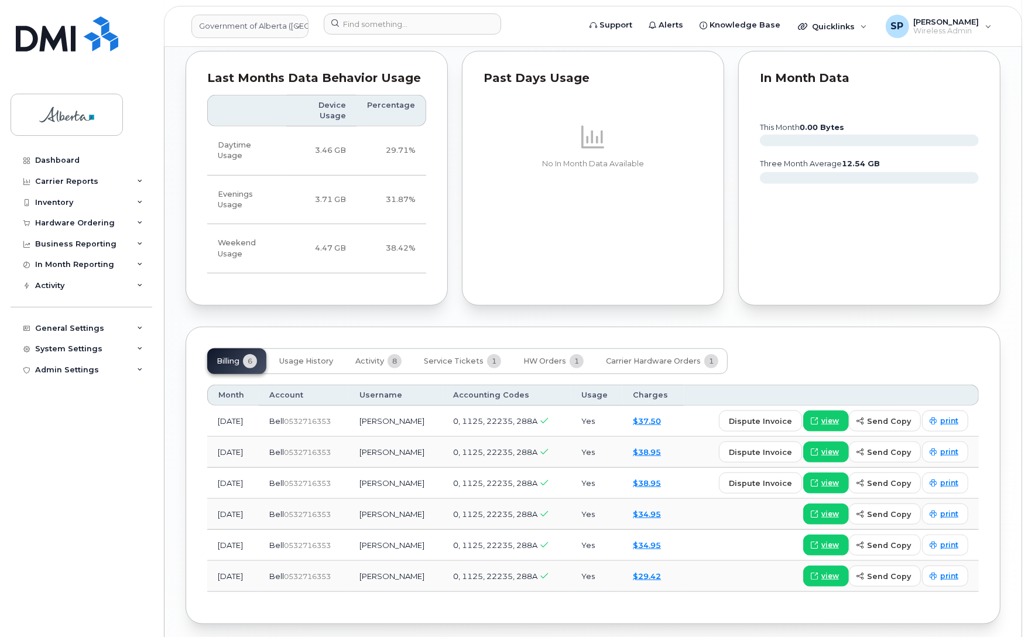
scroll to position [771, 0]
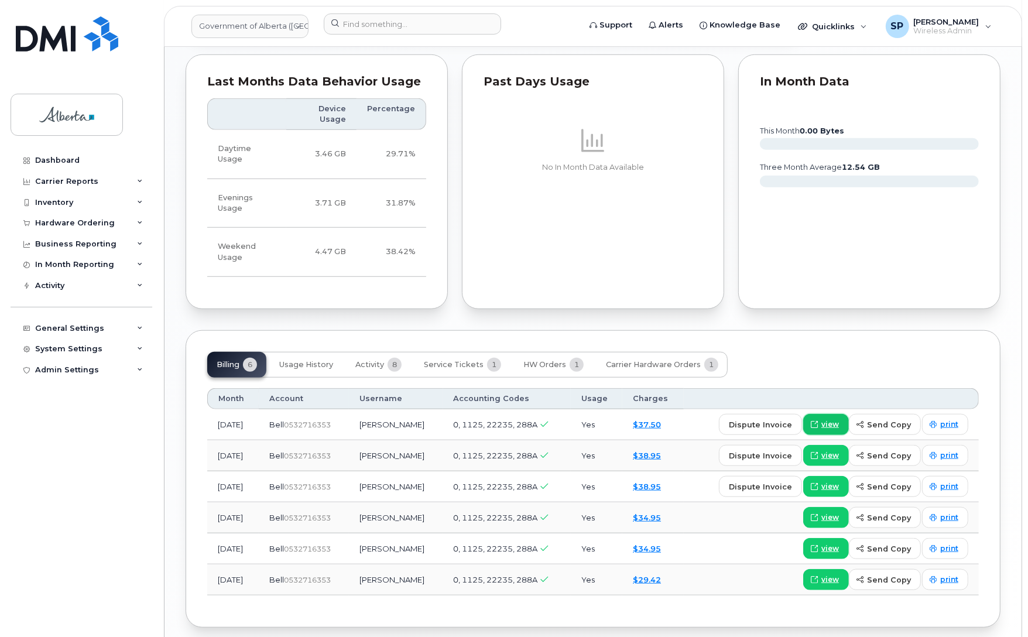
click at [827, 419] on span "view" at bounding box center [831, 424] width 18 height 11
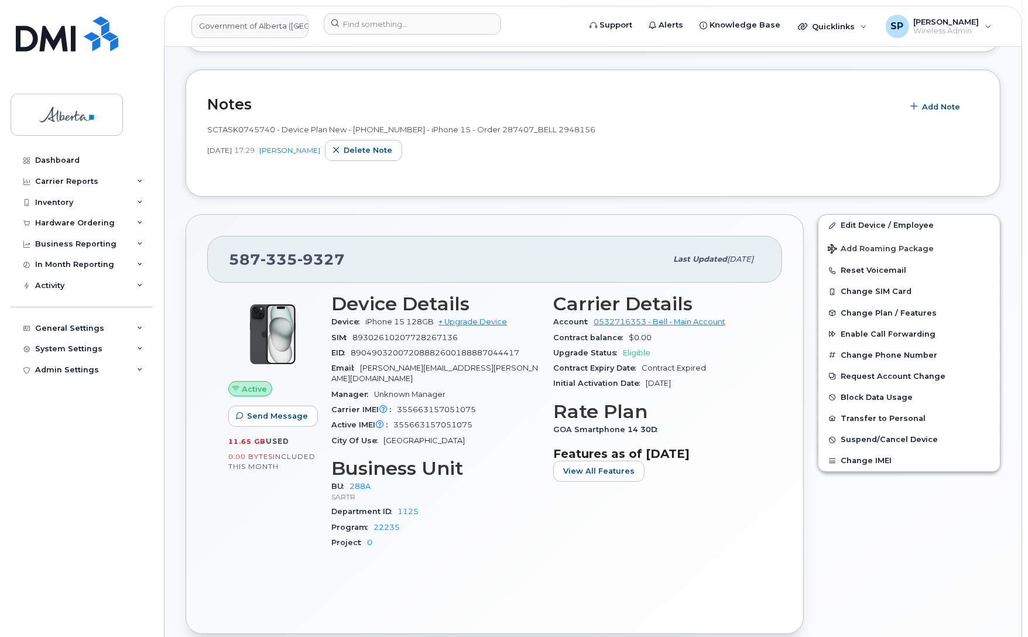
scroll to position [0, 0]
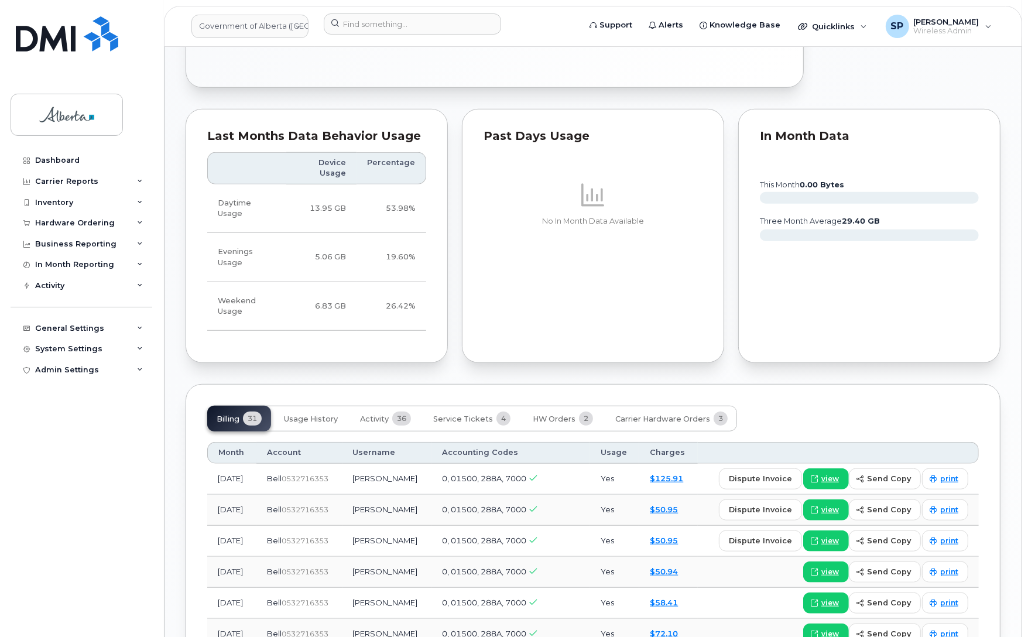
scroll to position [823, 0]
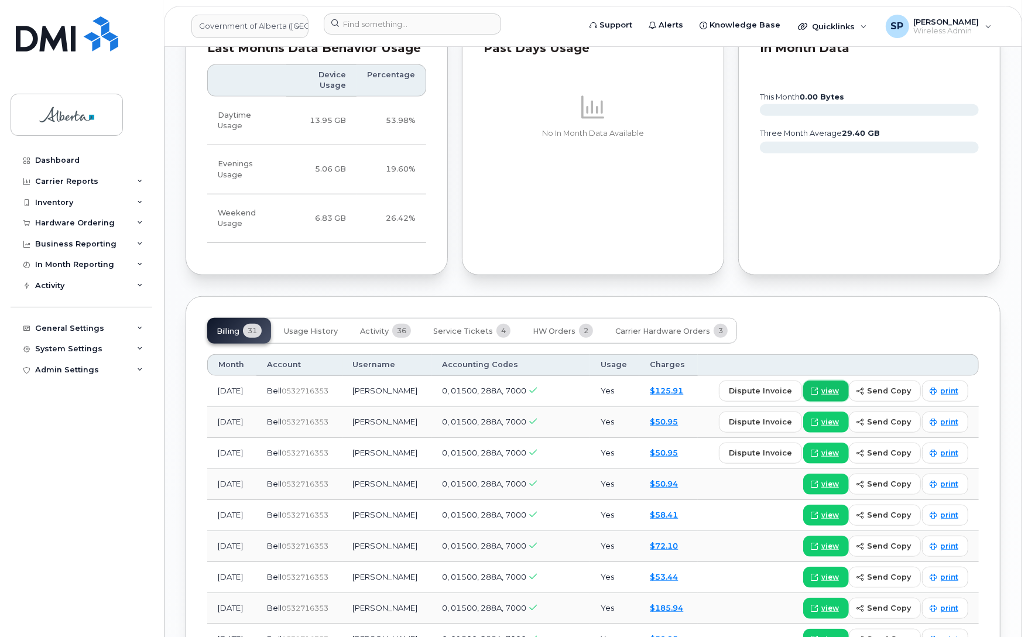
click at [839, 386] on span "view" at bounding box center [831, 391] width 18 height 11
click at [668, 510] on link "$58.41" at bounding box center [664, 514] width 28 height 9
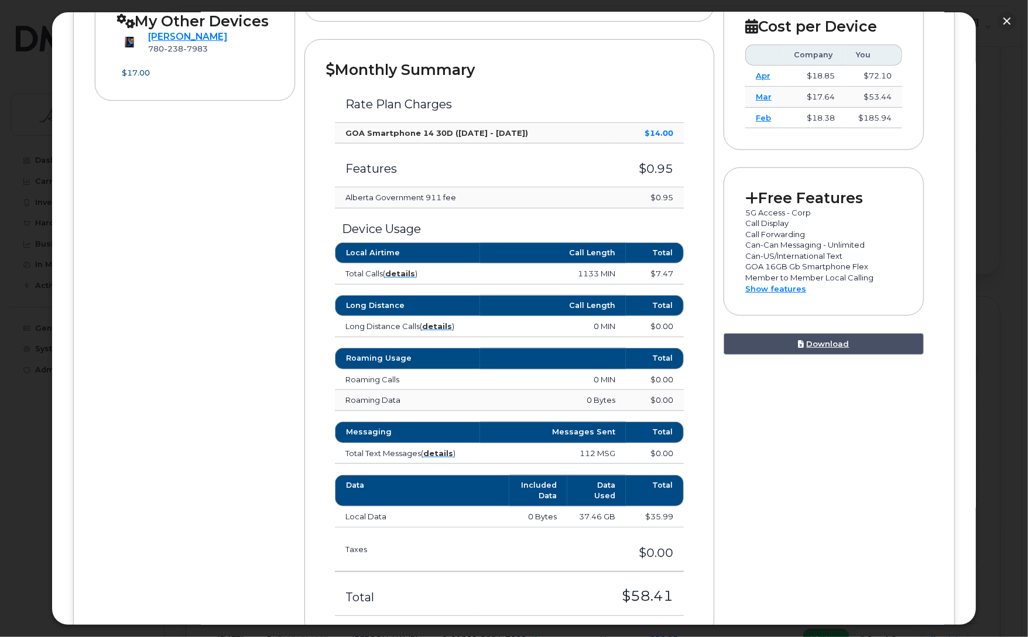
scroll to position [411, 0]
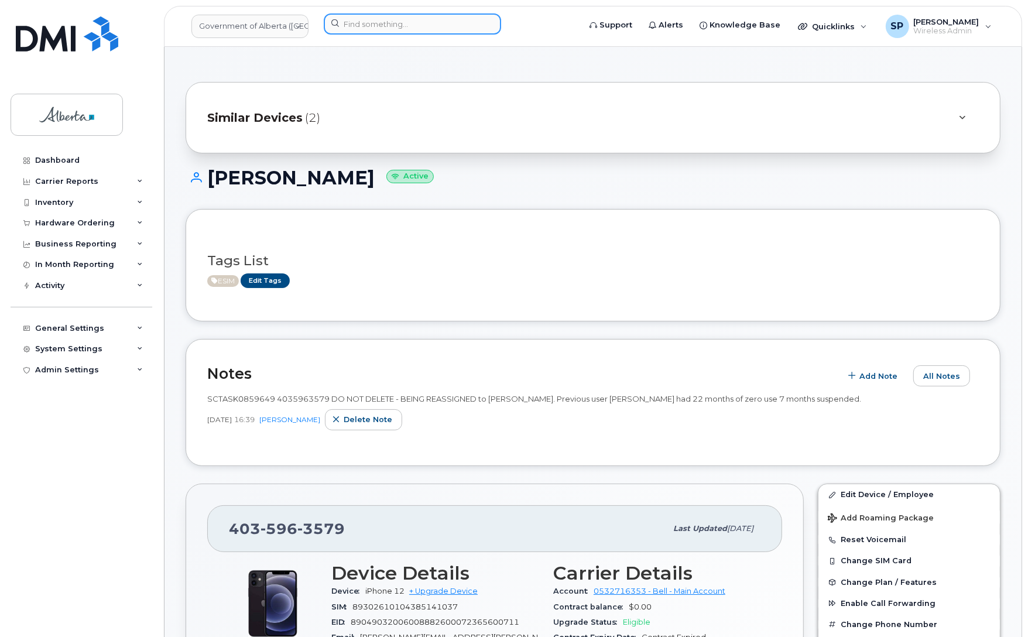
click at [391, 25] on input at bounding box center [412, 23] width 177 height 21
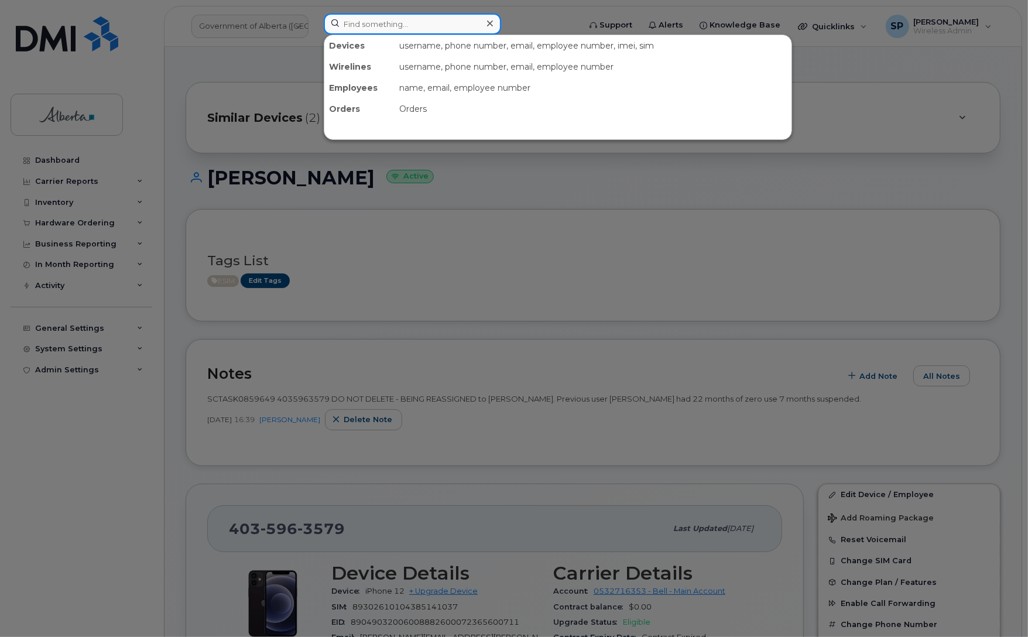
paste input "7808322652"
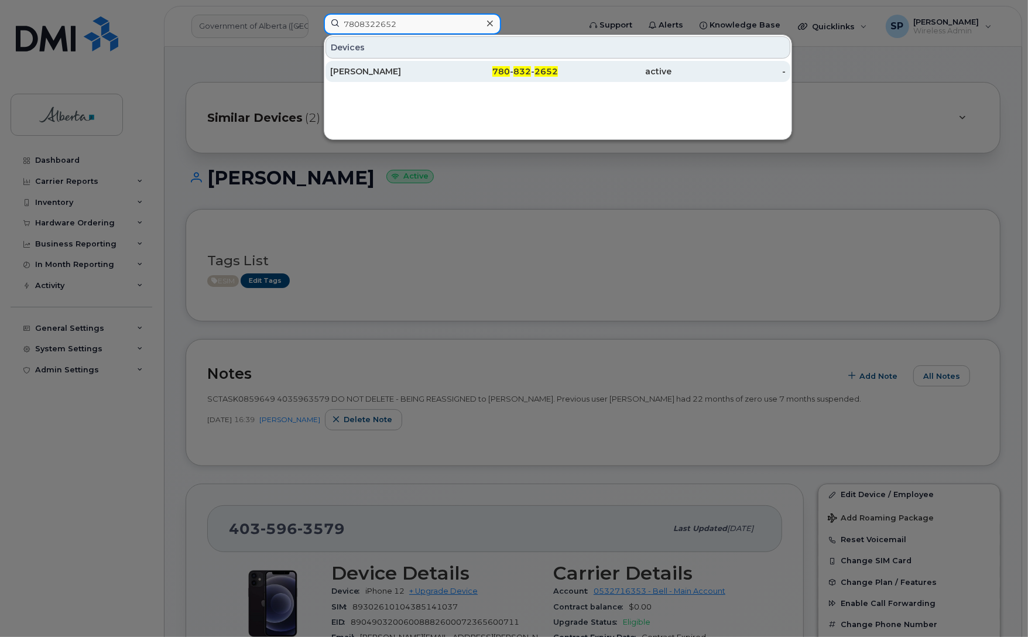
type input "7808322652"
click at [370, 75] on div "[PERSON_NAME]" at bounding box center [387, 72] width 114 height 12
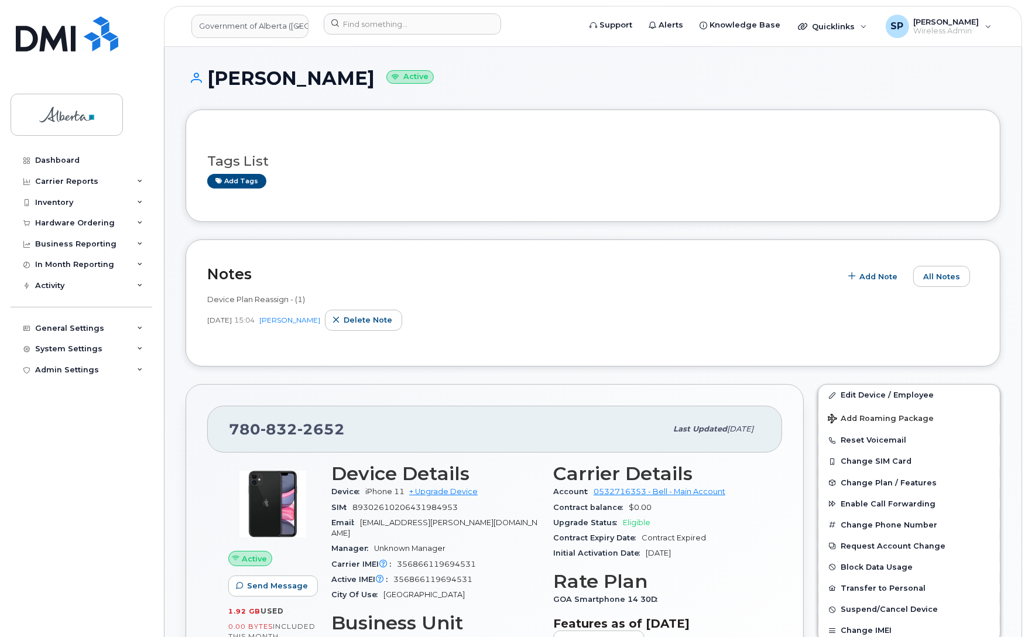
click at [38, 484] on div "Dashboard Carrier Reports Monthly Billing Data Daily Data Pooling Data Behavior…" at bounding box center [83, 385] width 145 height 470
click at [435, 25] on input at bounding box center [412, 23] width 177 height 21
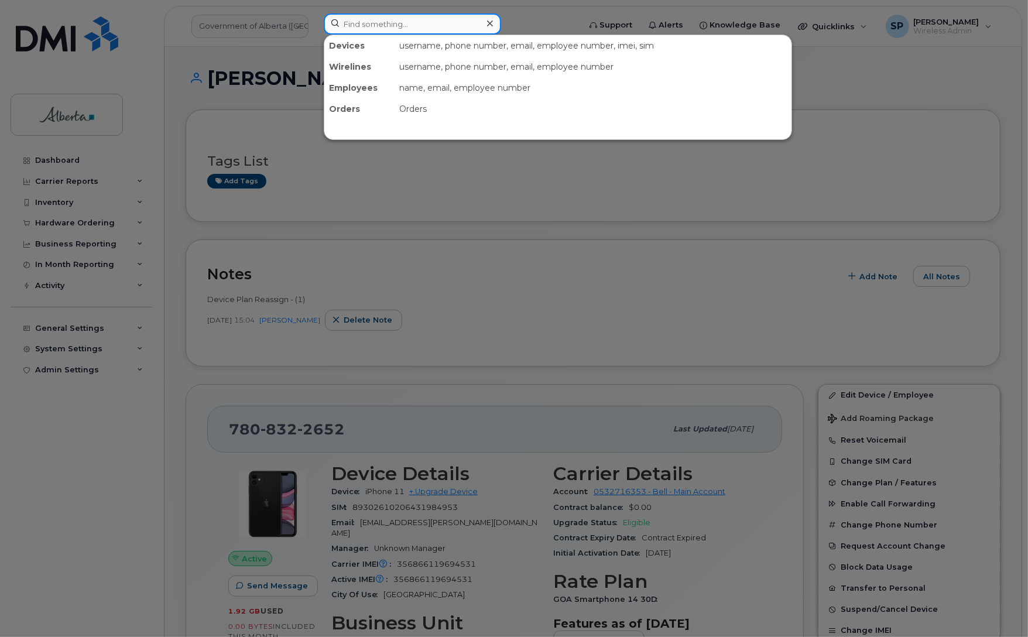
paste input "7802787316"
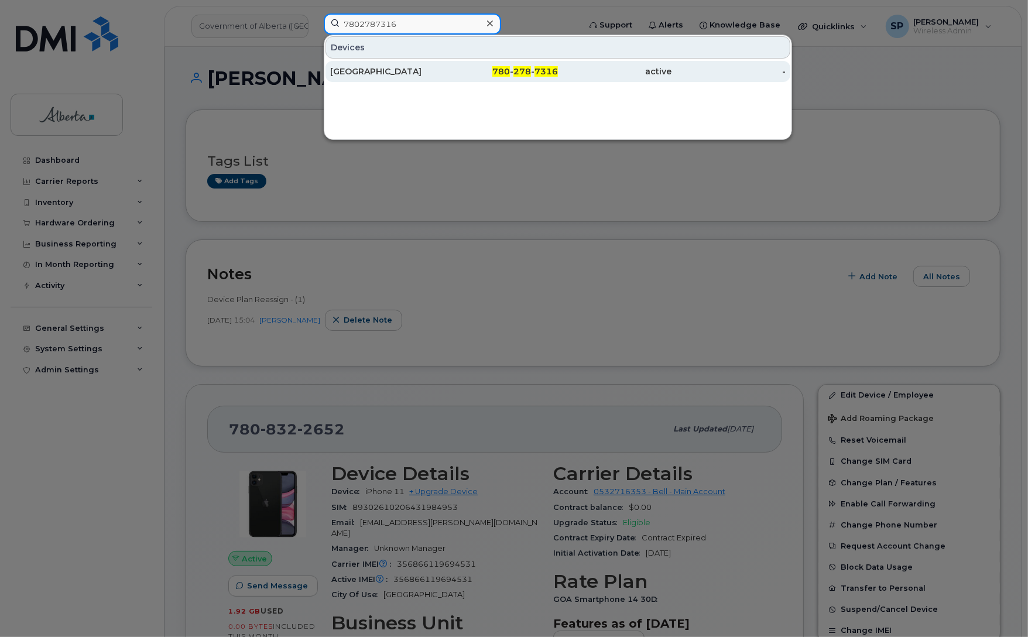
type input "7802787316"
click at [357, 72] on div "Ds Park Plaza 7" at bounding box center [387, 72] width 114 height 12
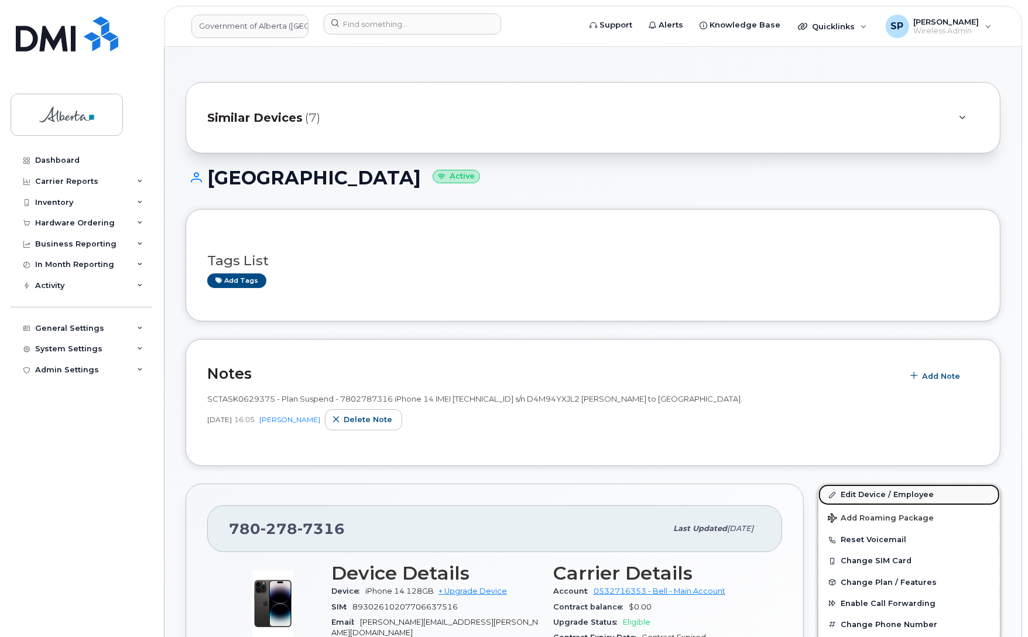
click at [867, 492] on link "Edit Device / Employee" at bounding box center [910, 494] width 182 height 21
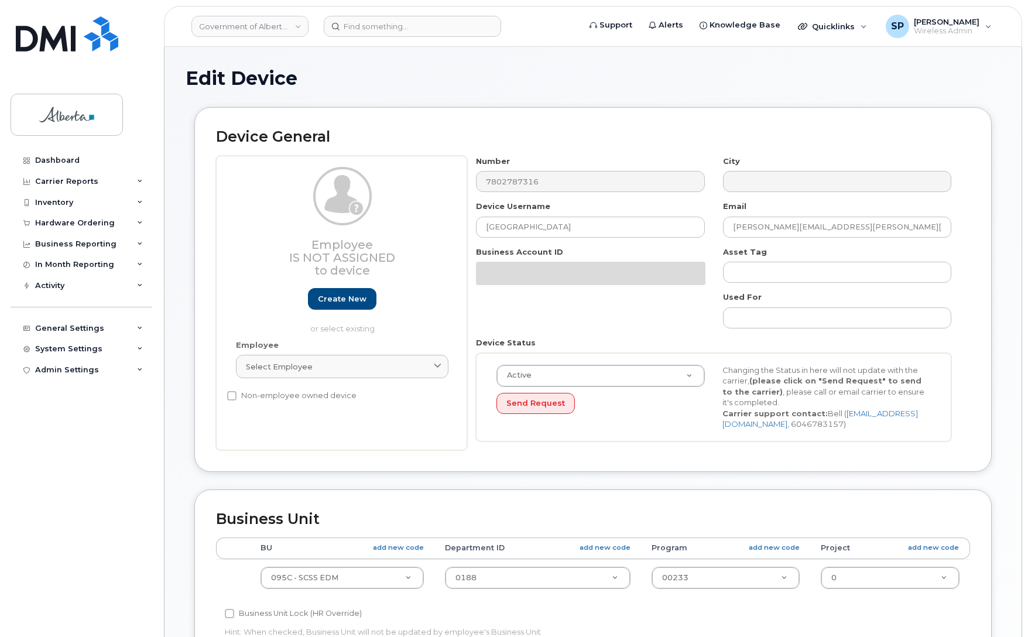
select select "4749748"
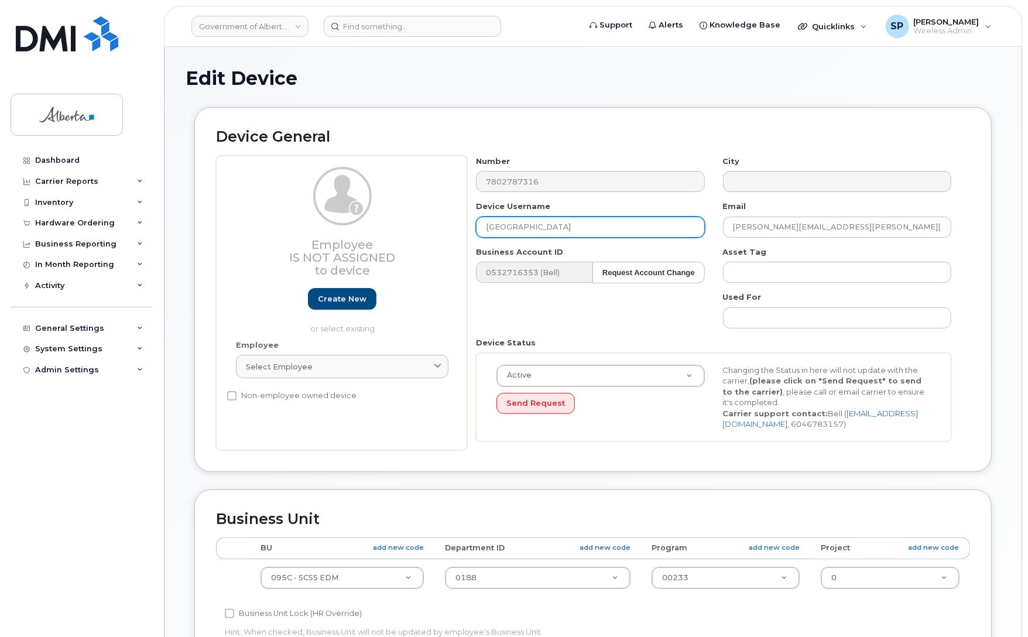
drag, startPoint x: 546, startPoint y: 221, endPoint x: 381, endPoint y: 224, distance: 164.6
click at [381, 224] on div "Employee Is not assigned to device Create new or select existing Employee Selec…" at bounding box center [593, 303] width 754 height 295
paste input "Sesu Moyo"
type input "Sesu Moyo"
drag, startPoint x: 851, startPoint y: 226, endPoint x: 696, endPoint y: 227, distance: 155.2
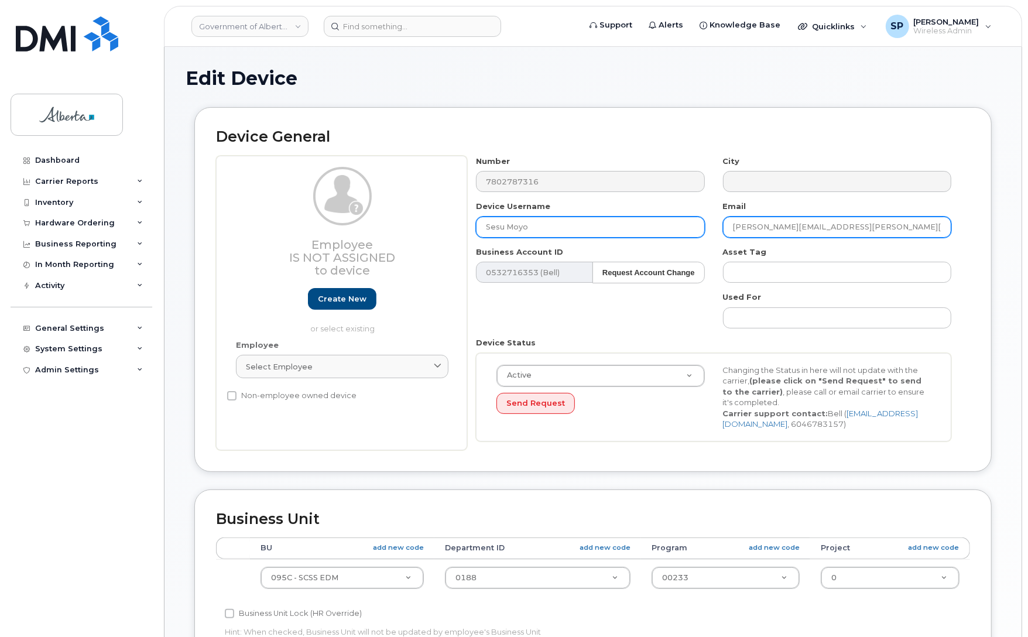
click at [696, 227] on div "Number 7802787316 City Device Username Sesu Moyo Email maggie.mcghee@gov.ab.ca …" at bounding box center [714, 303] width 494 height 295
paste input "Sesu.Moyo"
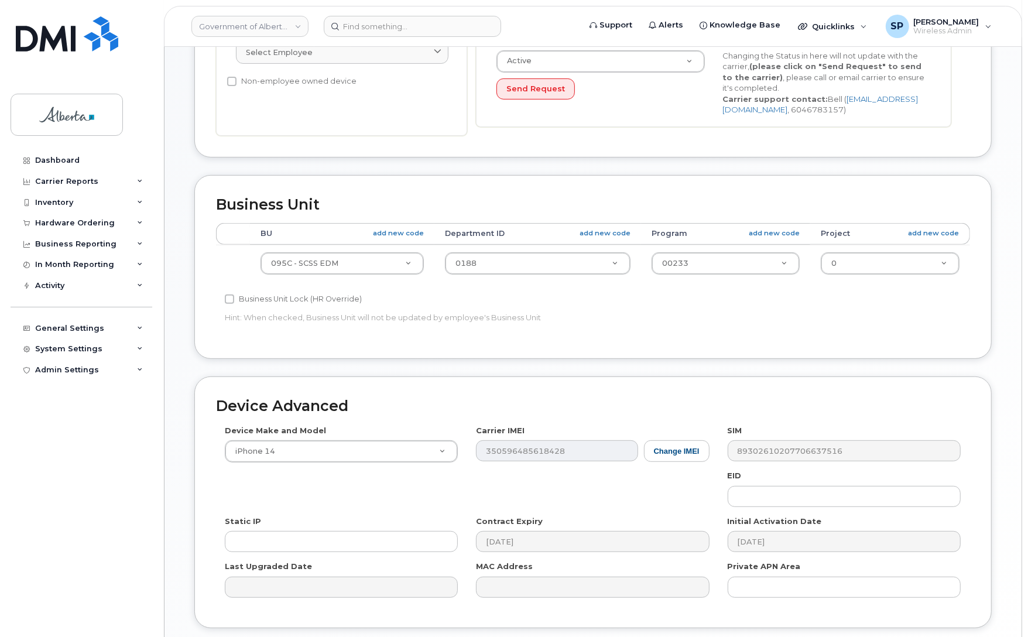
scroll to position [316, 0]
type input "[EMAIL_ADDRESS][DOMAIN_NAME]"
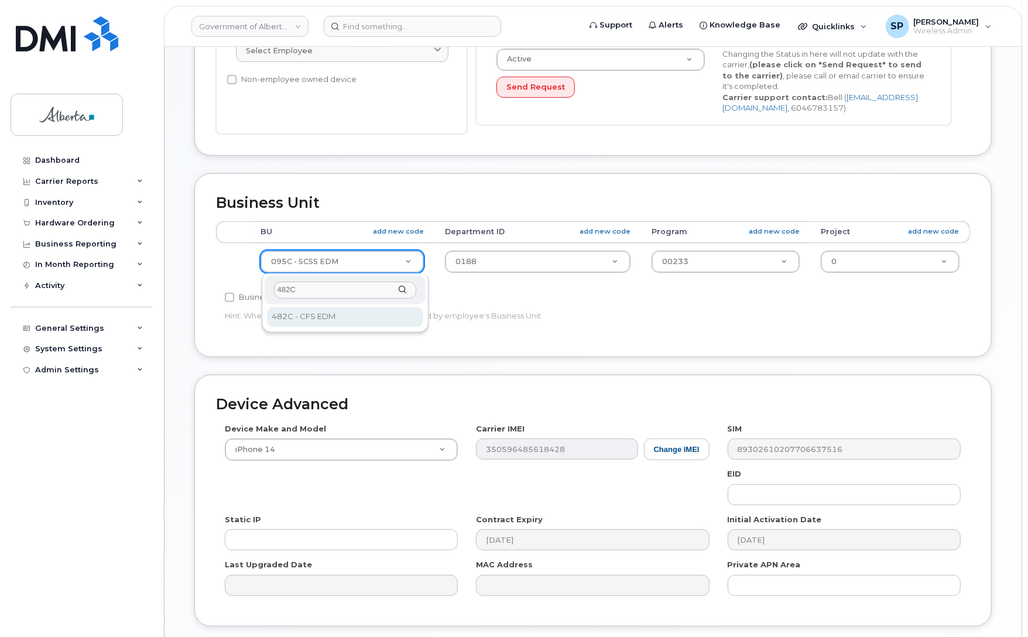
type input "482C"
select select "4749733"
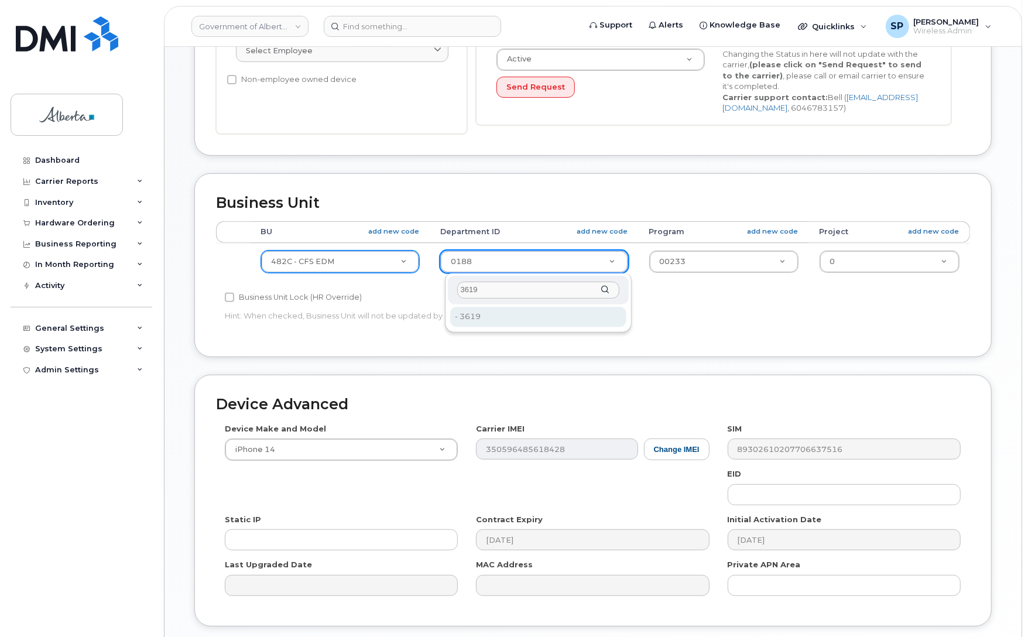
type input "3619"
type input "4752827"
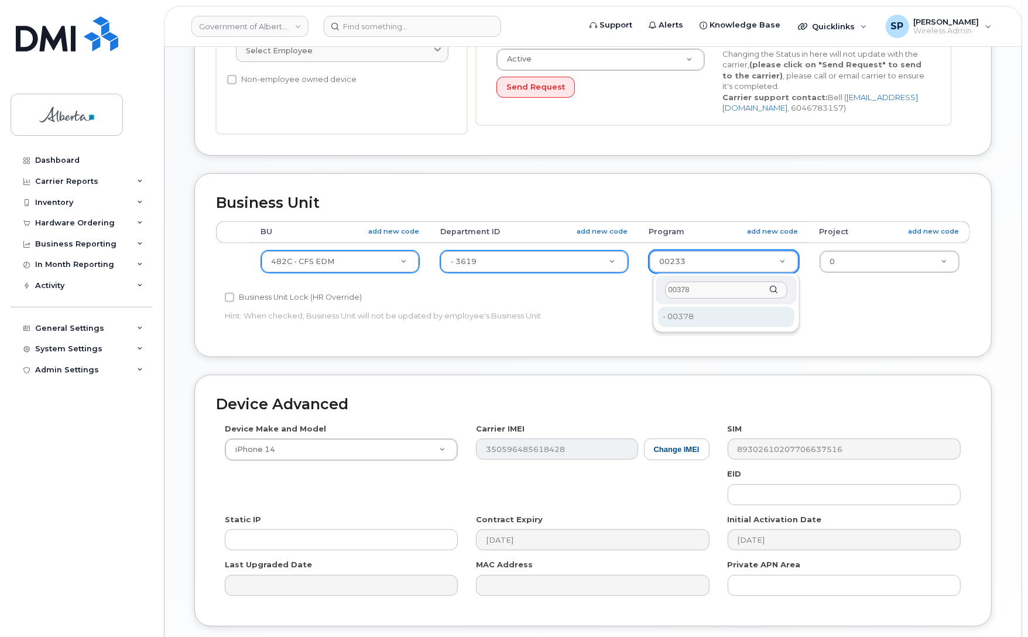
type input "00378"
type input "4124524"
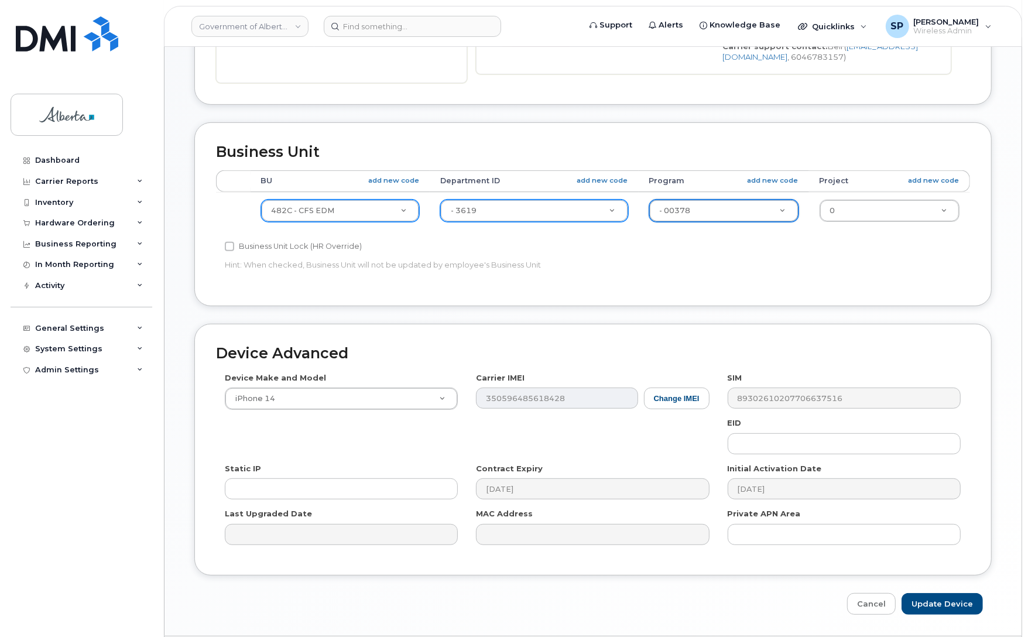
scroll to position [405, 0]
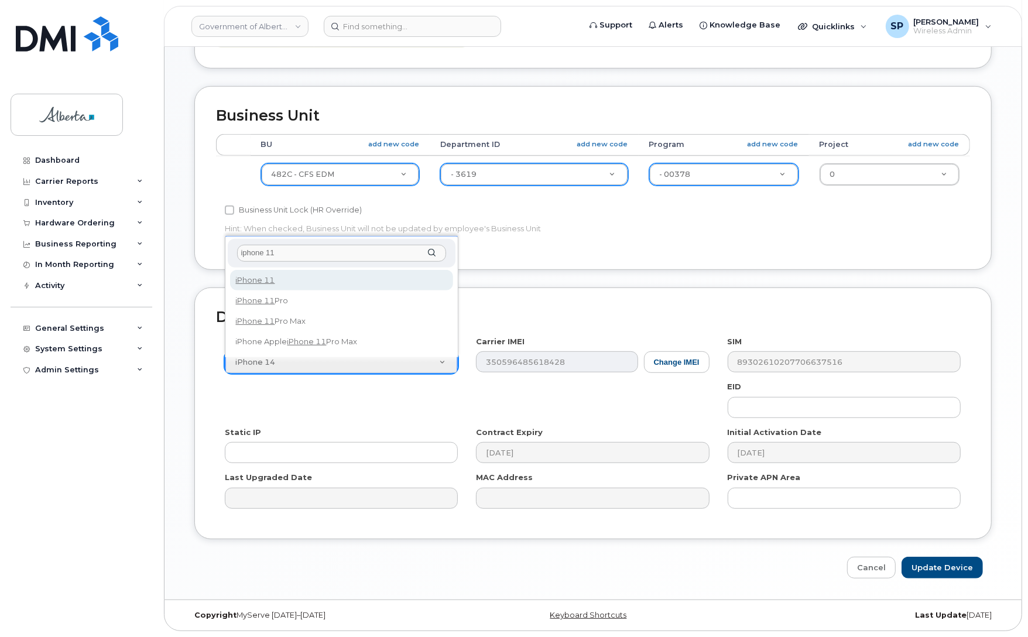
type input "iphone 11"
select select "1698"
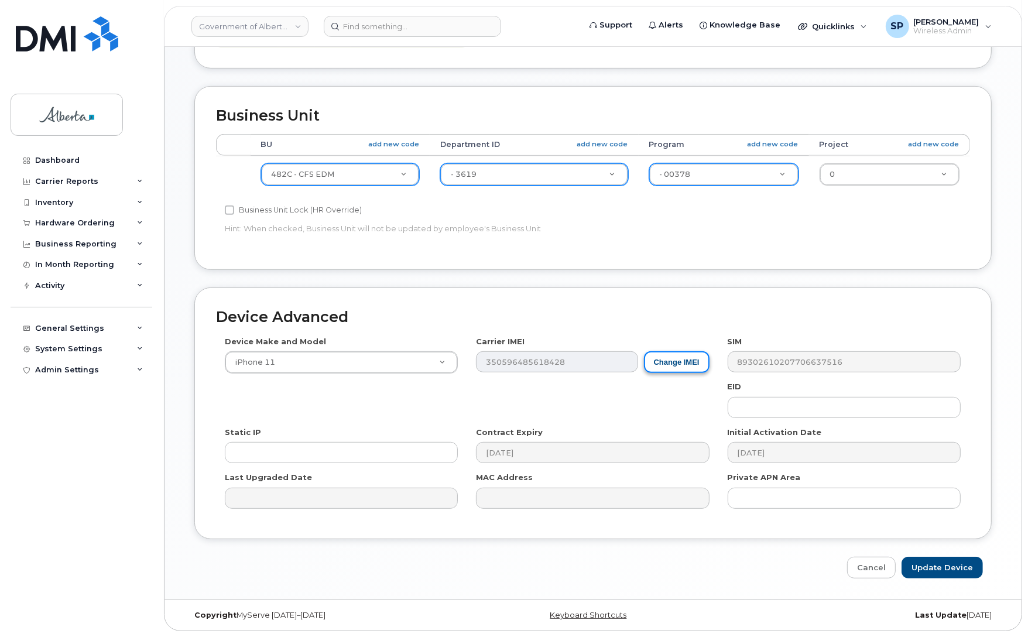
click at [669, 367] on button "Change IMEI" at bounding box center [677, 362] width 66 height 22
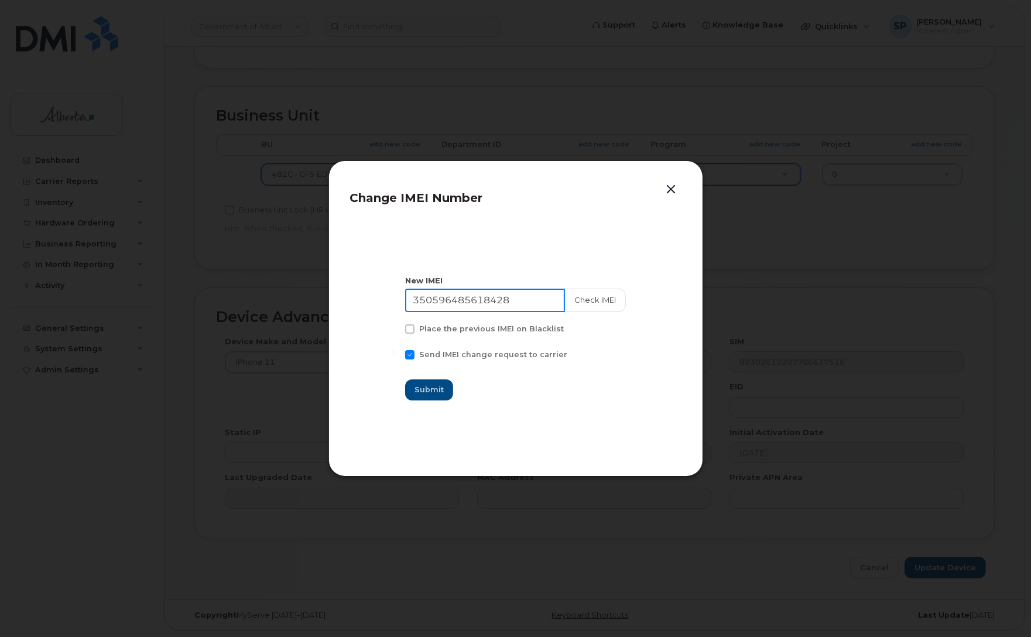
drag, startPoint x: 519, startPoint y: 297, endPoint x: 375, endPoint y: 302, distance: 144.7
click at [375, 302] on section "New IMEI 350596485618428 Check IMEI Place the previous IMEI on Blacklist Send I…" at bounding box center [515, 338] width 331 height 234
paste input "2380204908586"
type input "352380204908586"
click at [583, 305] on button "Check IMEI" at bounding box center [594, 300] width 61 height 23
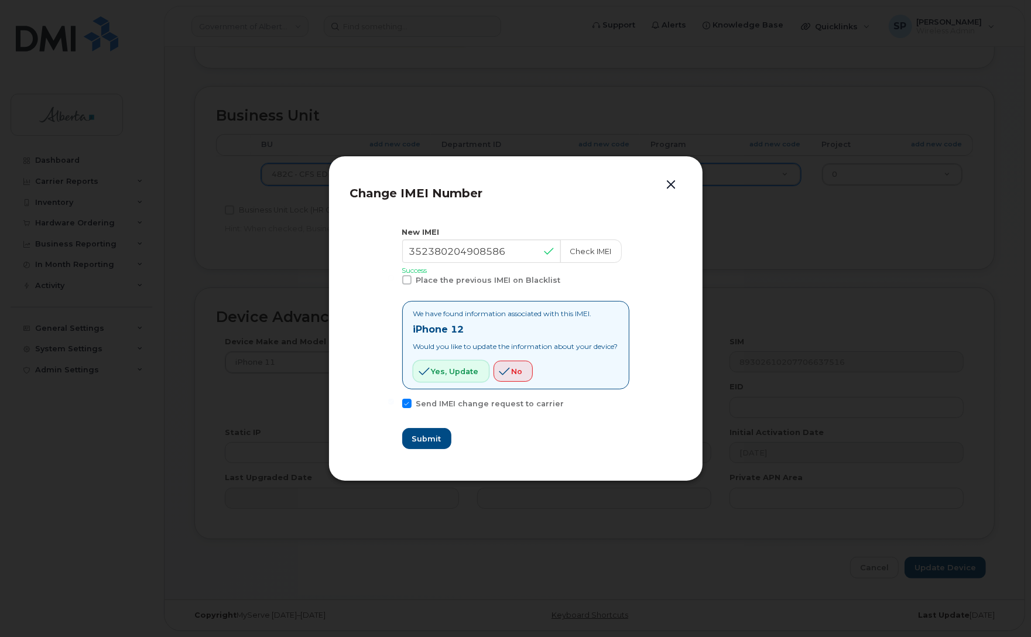
click at [438, 378] on button "Yes, update" at bounding box center [451, 371] width 76 height 21
click at [419, 446] on button "Submit" at bounding box center [426, 438] width 48 height 21
type input "352380204908586"
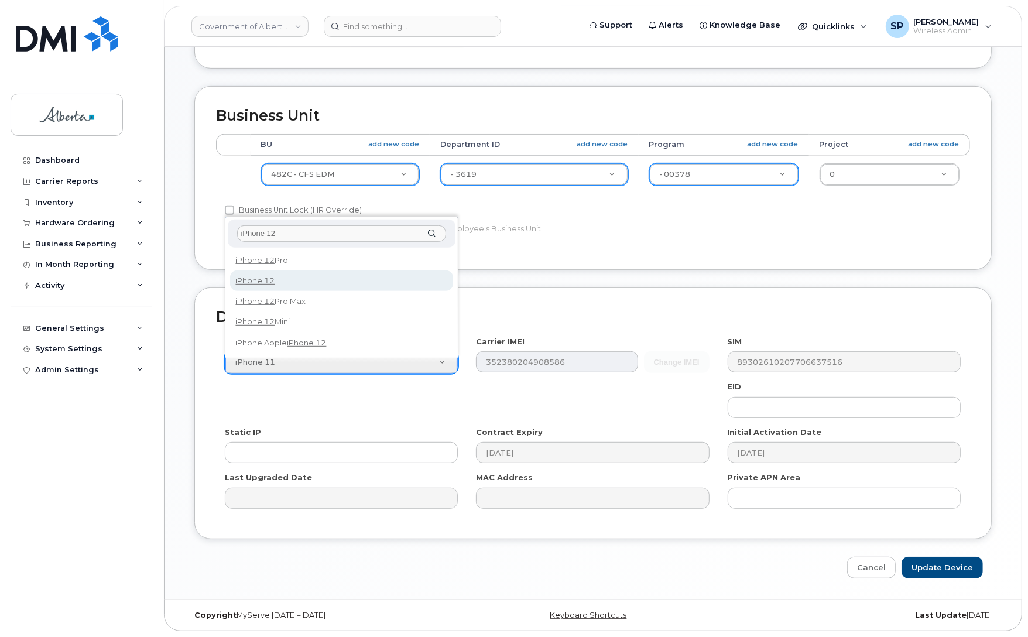
type input "iPhone 12"
select select "2435"
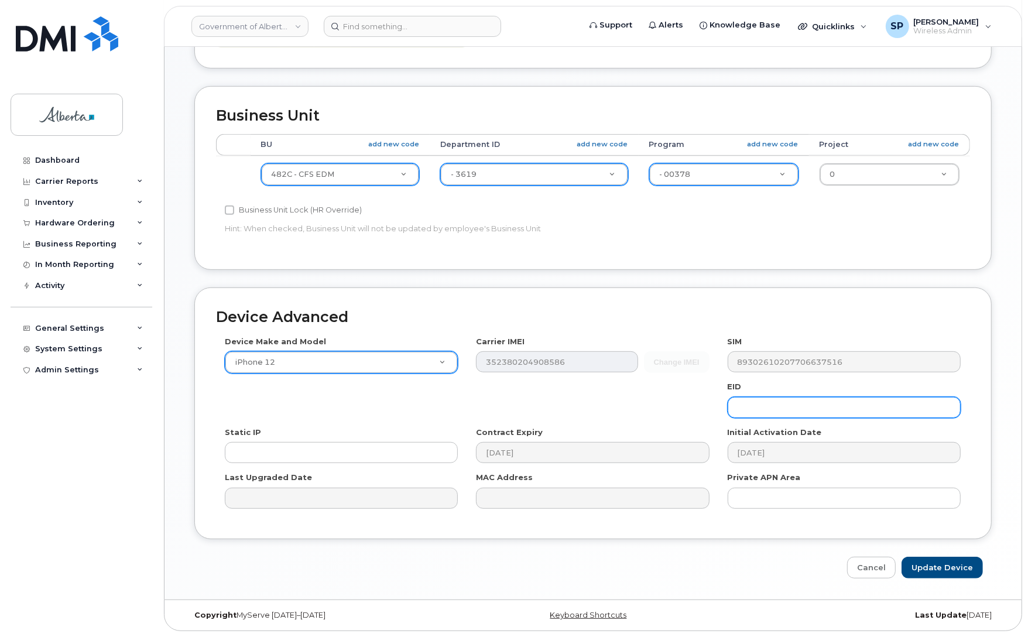
click at [778, 404] on input "text" at bounding box center [844, 407] width 233 height 21
paste input "89049032006008882600068753865948"
type input "89049032006008882600068753865948"
click at [929, 565] on input "Update Device" at bounding box center [942, 568] width 81 height 22
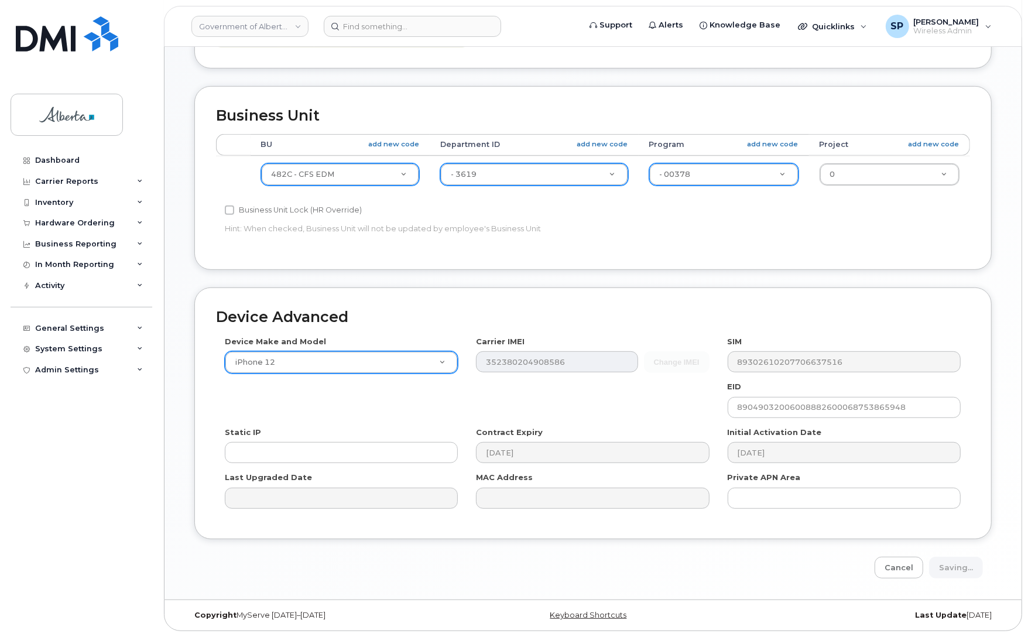
type input "Saving..."
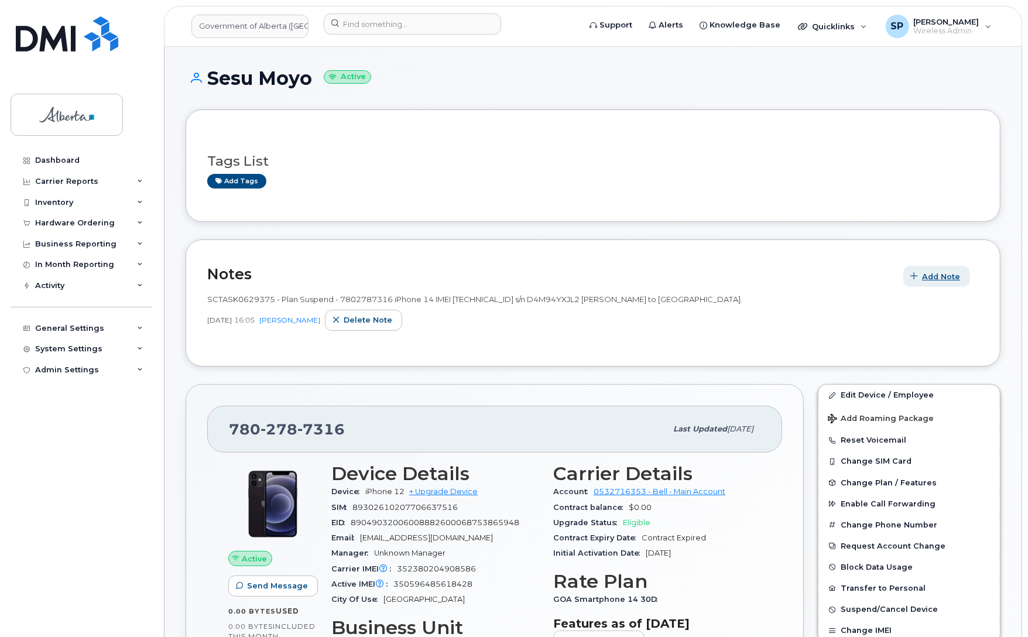
click at [946, 277] on span "Add Note" at bounding box center [941, 276] width 38 height 11
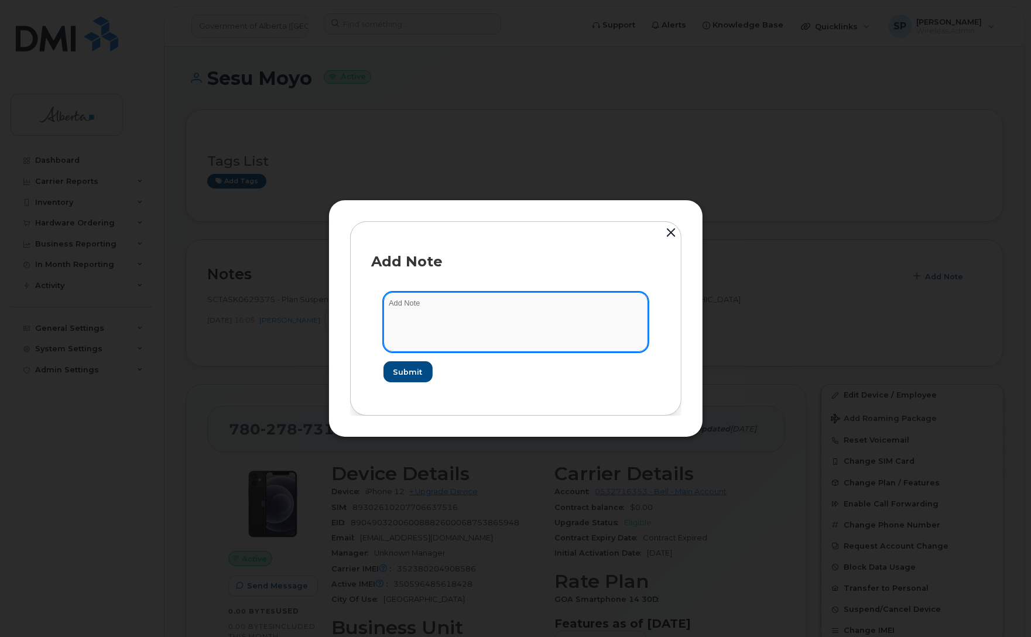
click at [527, 313] on textarea at bounding box center [516, 322] width 265 height 60
paste textarea "SCTASK0859916 7802787316 DO NOT DELETE - BEING REASSIGNED to Sesu Moyo. Previou…"
type textarea "SCTASK0859916 7802787316 DO NOT DELETE - BEING REASSIGNED to Sesu Moyo. Previou…"
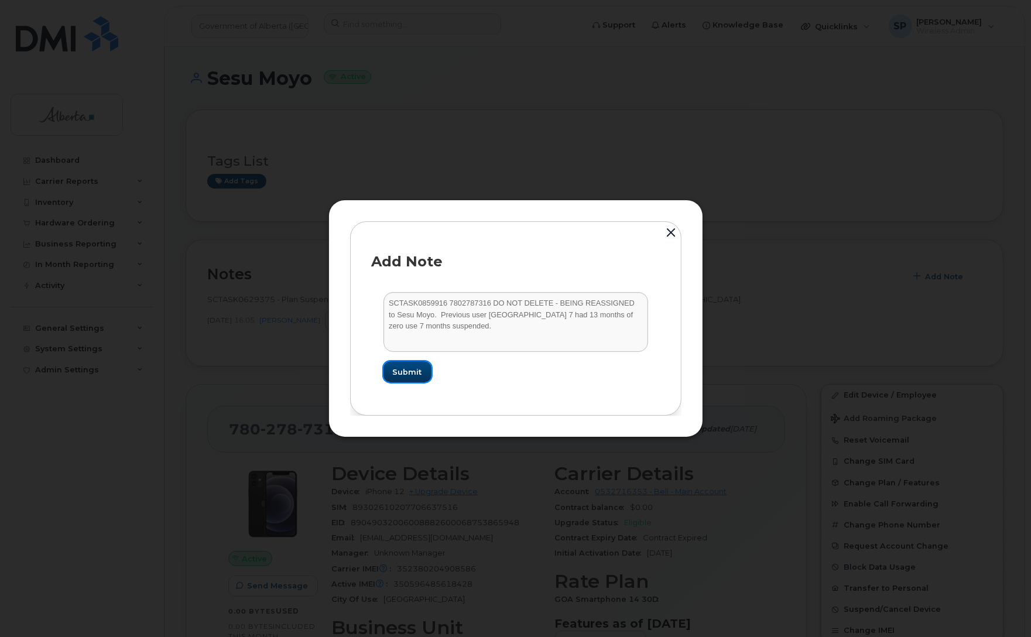
click at [413, 377] on span "Submit" at bounding box center [407, 372] width 29 height 11
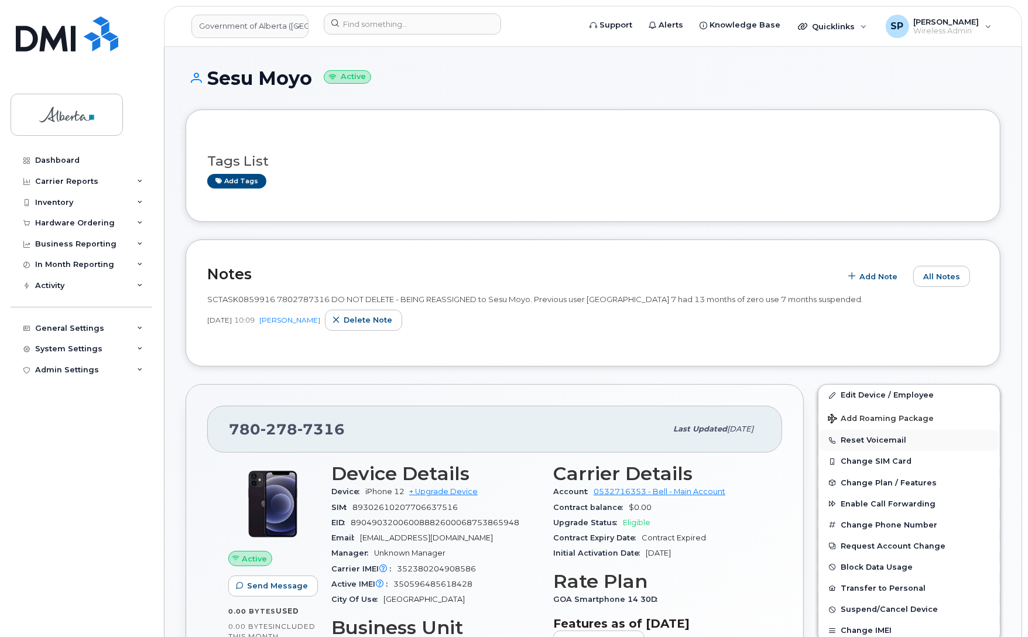
click at [877, 440] on button "Reset Voicemail" at bounding box center [910, 440] width 182 height 21
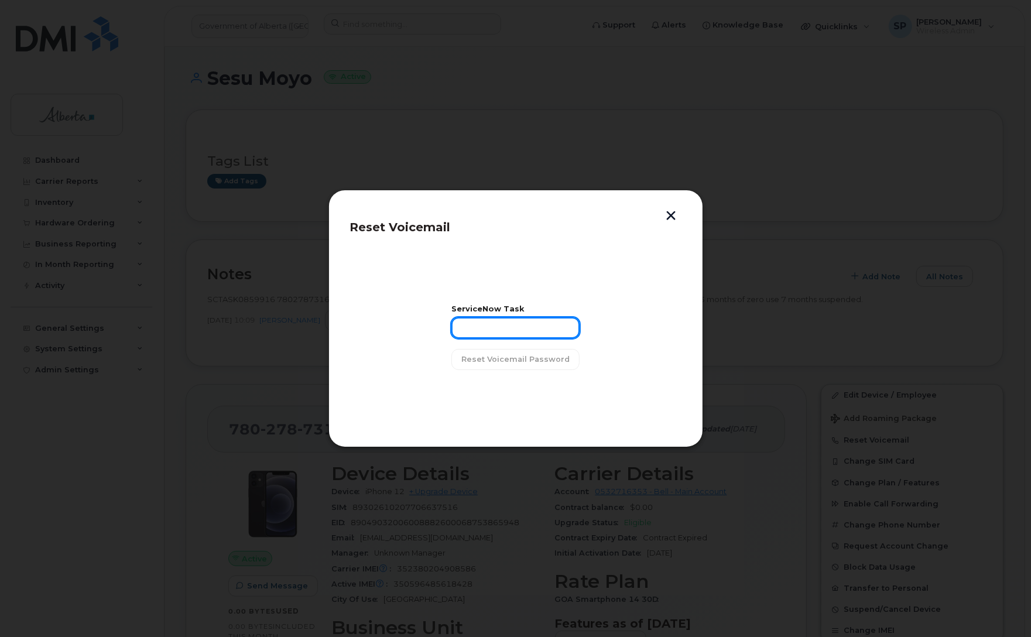
click at [527, 328] on input "text" at bounding box center [516, 327] width 128 height 21
paste input "SCTASK0859916"
type input "SCTASK0859916"
click at [515, 360] on span "Reset Voicemail Password" at bounding box center [515, 359] width 108 height 11
click at [512, 390] on span "Close" at bounding box center [515, 389] width 23 height 11
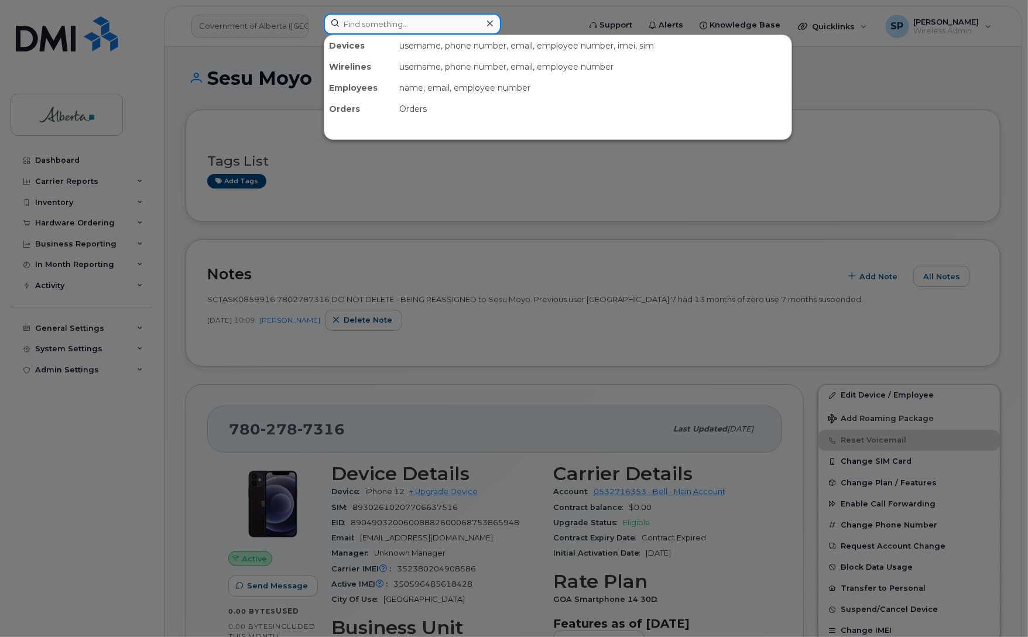
click at [385, 25] on input at bounding box center [412, 23] width 177 height 21
paste input "5873416887"
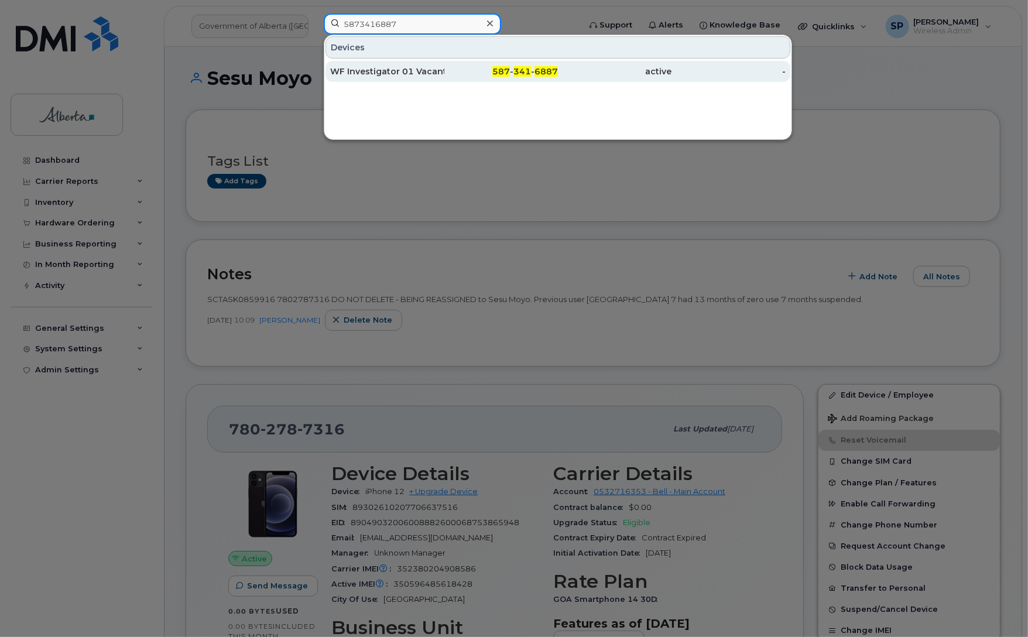
type input "5873416887"
click at [370, 73] on div "WF Investigator 01 Vacant" at bounding box center [387, 72] width 114 height 12
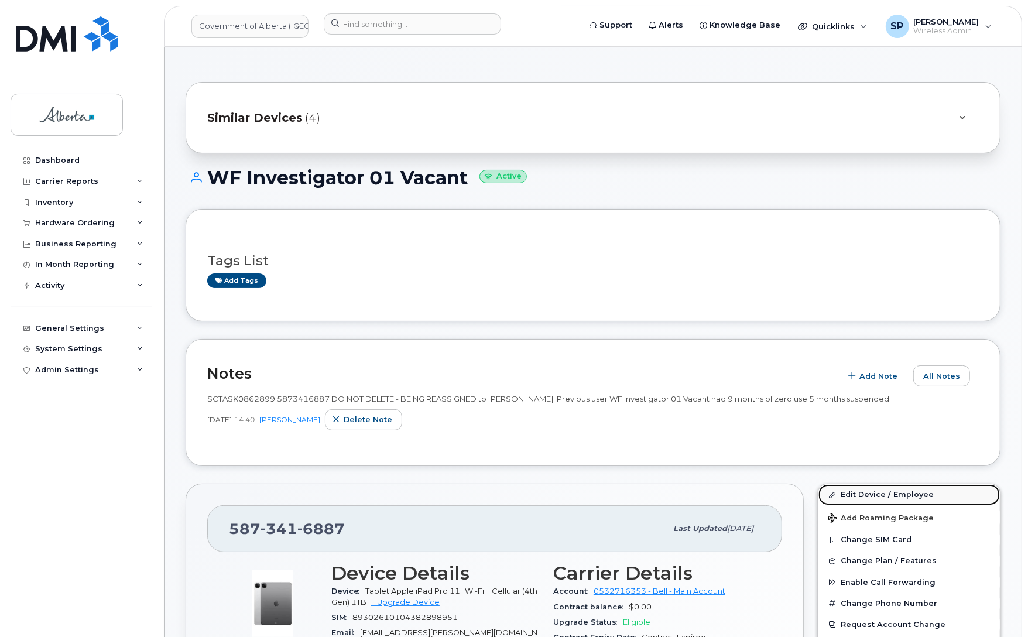
click at [855, 495] on link "Edit Device / Employee" at bounding box center [910, 494] width 182 height 21
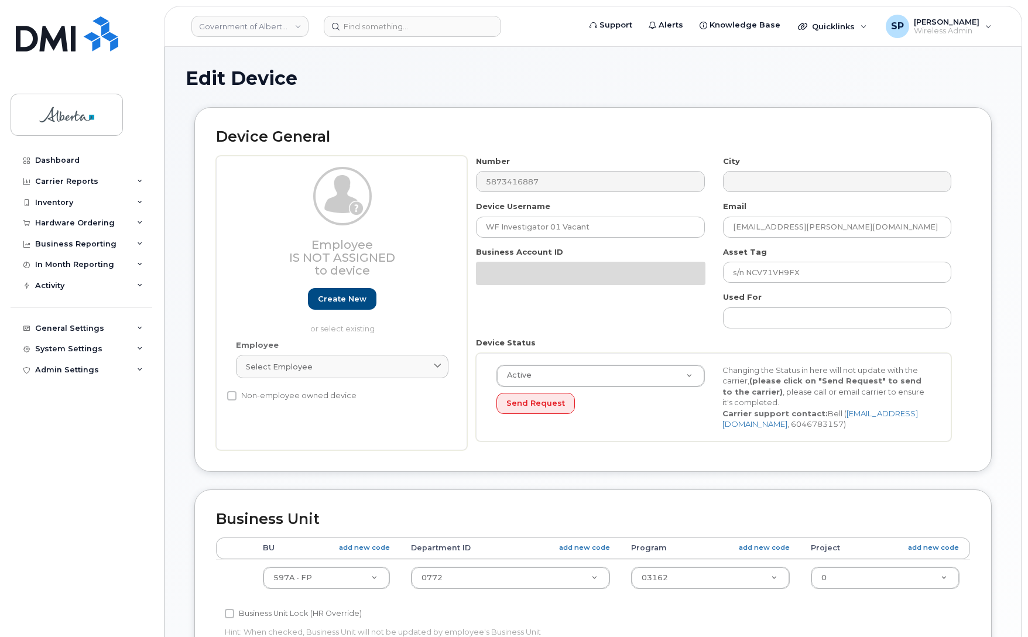
select select "4797726"
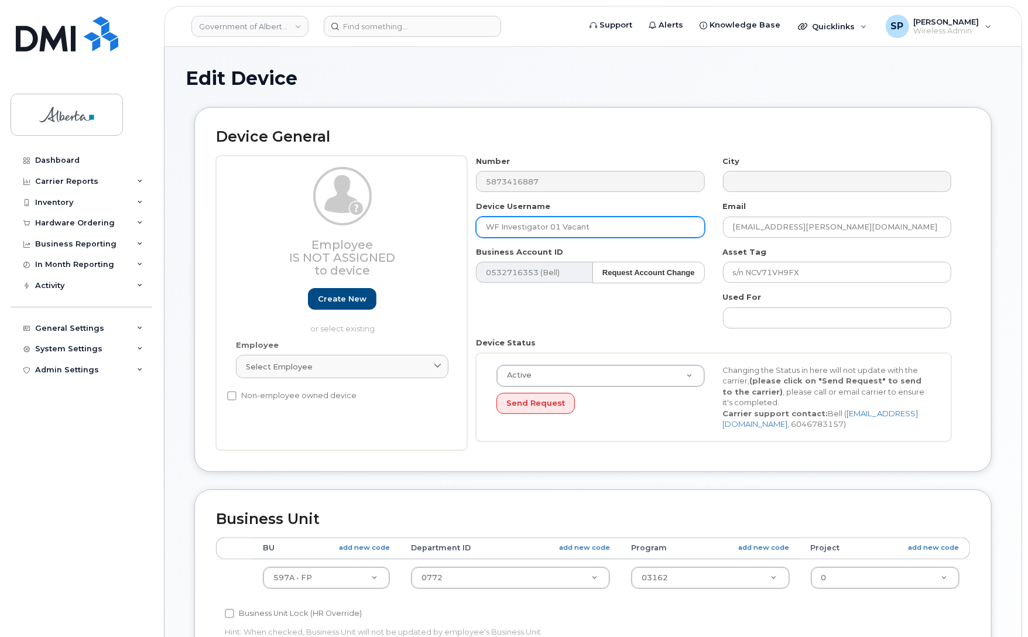
drag, startPoint x: 610, startPoint y: 232, endPoint x: 354, endPoint y: 221, distance: 255.6
click at [354, 221] on div "Employee Is not assigned to device Create new or select existing Employee Selec…" at bounding box center [593, 303] width 754 height 295
paste input "Eric Empey"
type input "Eric Empey"
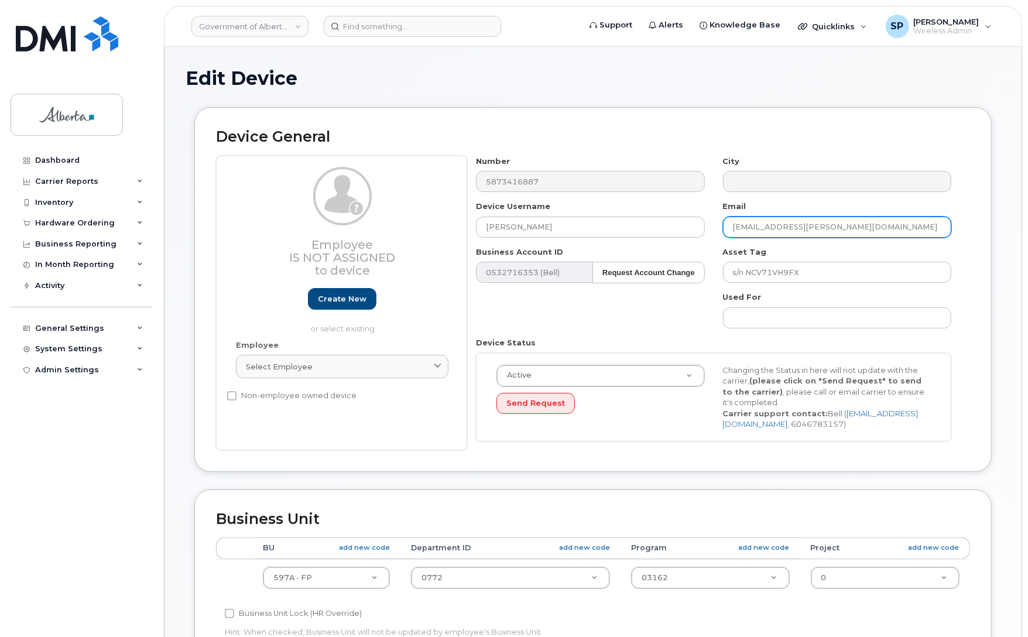
drag, startPoint x: 836, startPoint y: 227, endPoint x: 628, endPoint y: 212, distance: 208.4
click at [628, 212] on div "Number 5873416887 City Device Username Eric Empey Email theo.bailey@gov.ab.ca B…" at bounding box center [714, 303] width 494 height 295
paste input "Eric.Emp"
type input "Eric.Empey@gov.ab.ca"
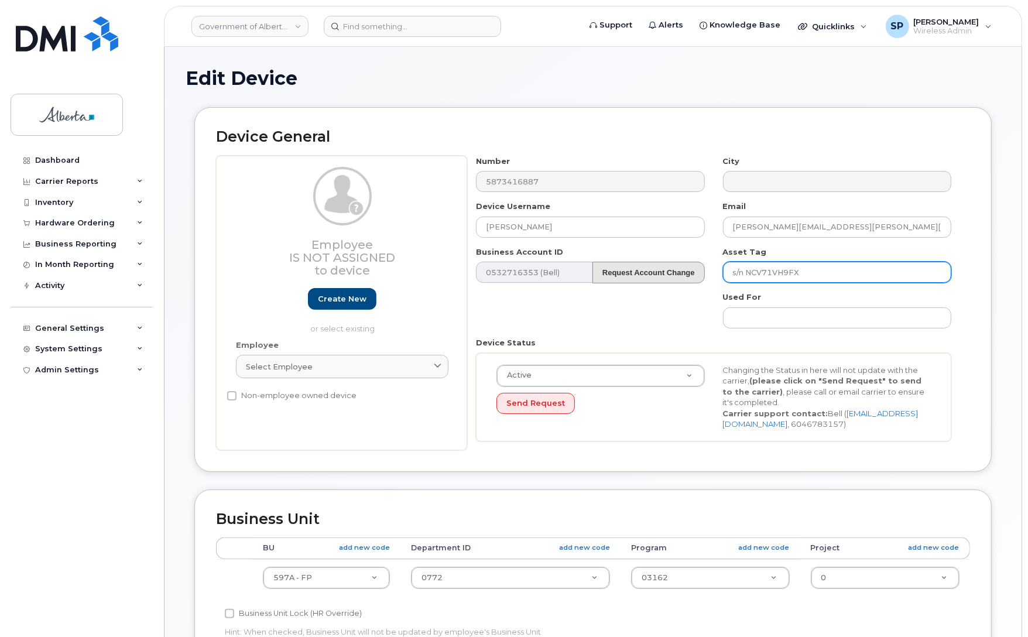
drag, startPoint x: 677, startPoint y: 268, endPoint x: 648, endPoint y: 268, distance: 28.7
click at [648, 268] on div "Number 5873416887 City Device Username Eric Empey Email Eric.Empey@gov.ab.ca Bu…" at bounding box center [714, 303] width 494 height 295
paste input "4ITTC08541"
click at [733, 271] on input "s/n 4ITTC08541" at bounding box center [837, 272] width 228 height 21
paste input "L-158710"
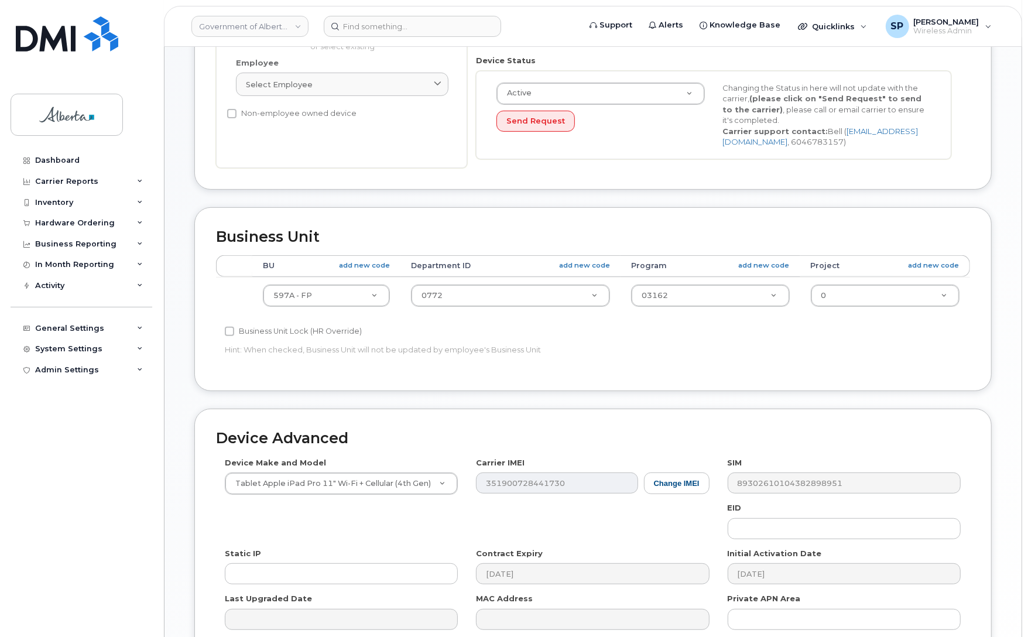
scroll to position [290, 0]
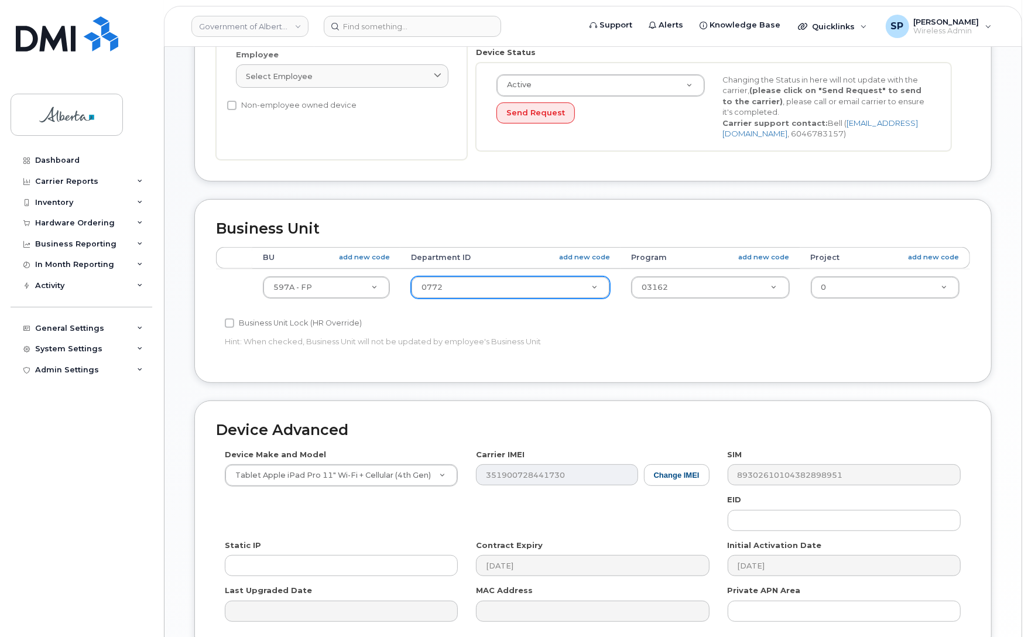
type input "L-158710 s/n 4ITTC08541"
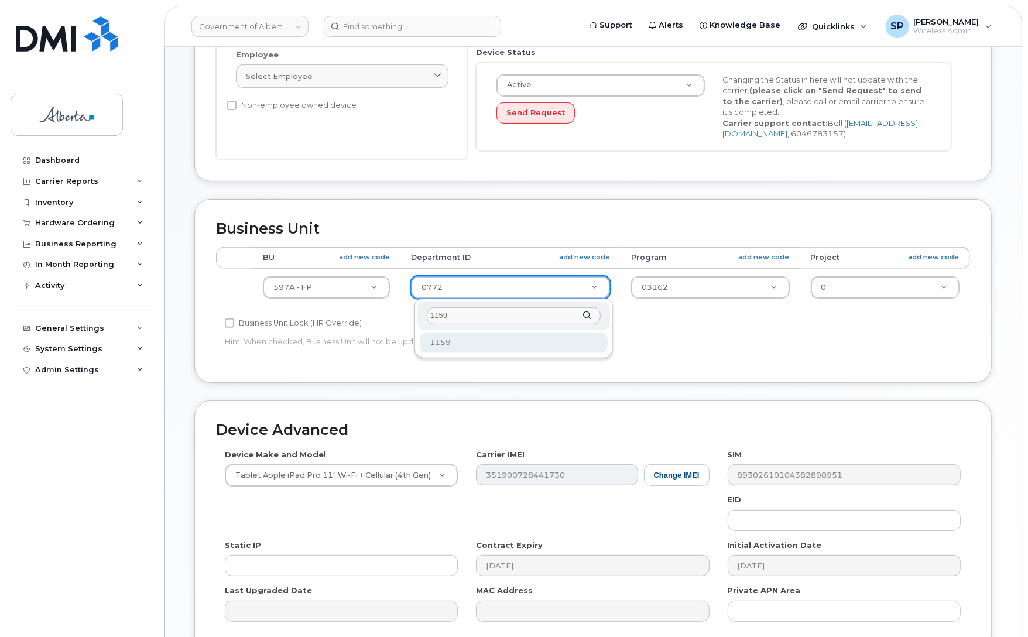
type input "1159"
type input "4752532"
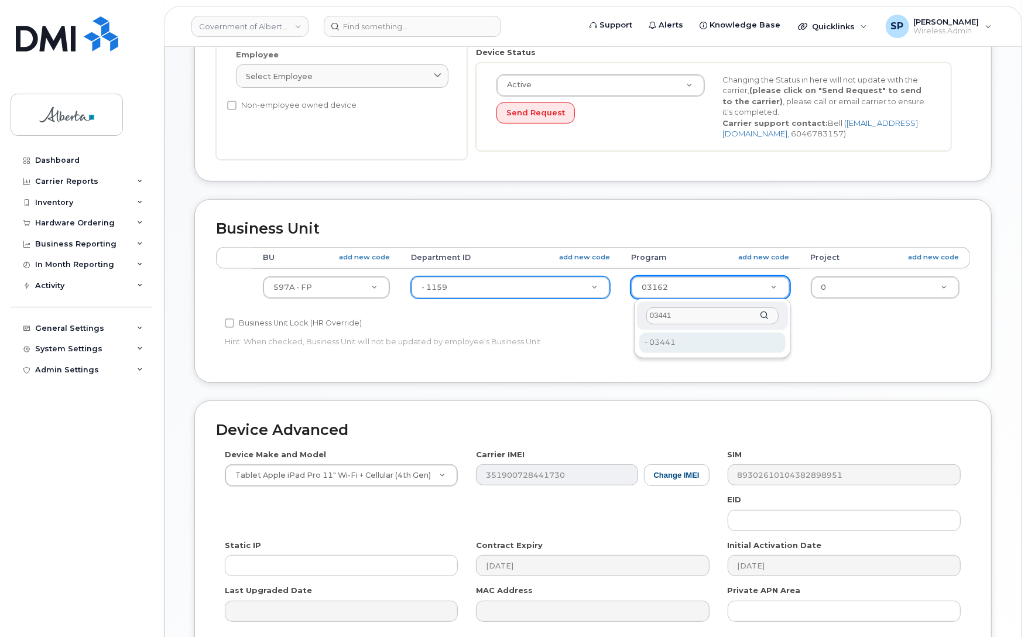
type input "03441"
type input "4753480"
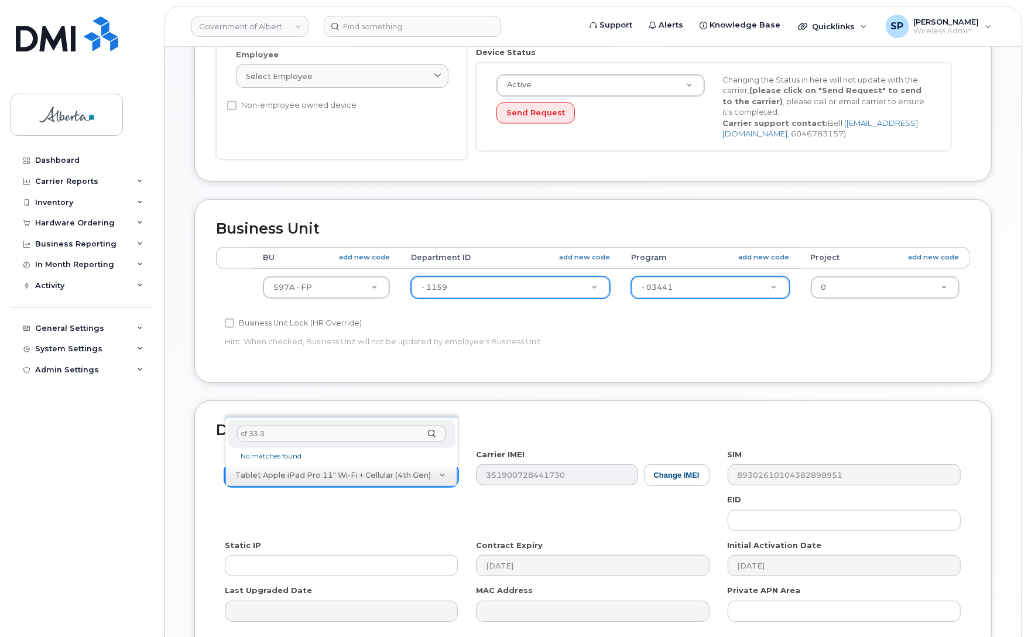
drag, startPoint x: 297, startPoint y: 437, endPoint x: 217, endPoint y: 436, distance: 80.8
click at [217, 436] on body "Government of Alberta (GOA) Support Alerts Knowledge Base Quicklinks Suspend / …" at bounding box center [514, 230] width 1028 height 1041
type input "33-3"
select select "3098"
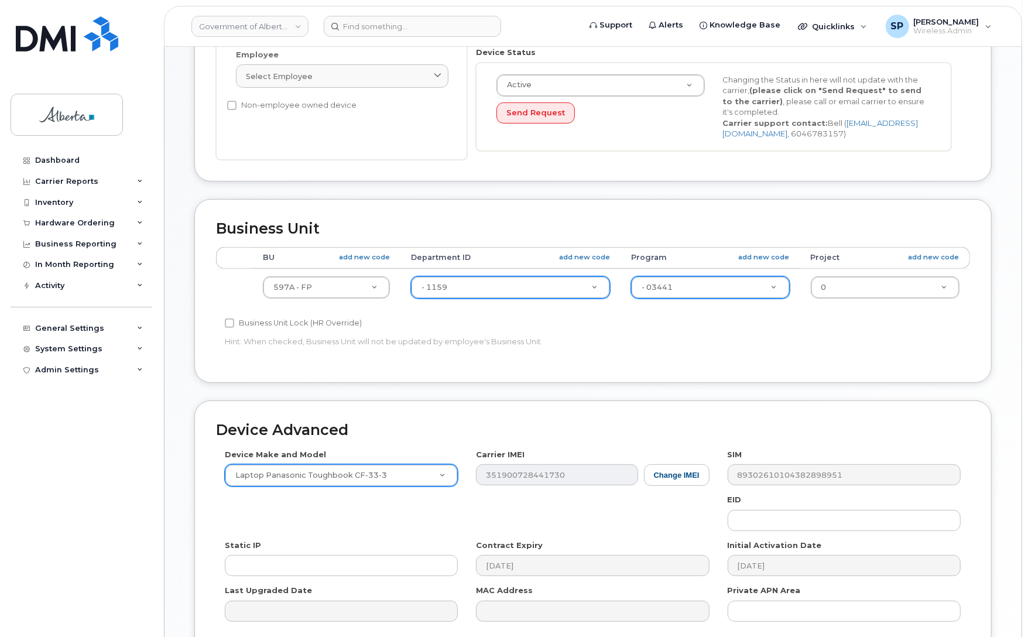
click at [46, 411] on div "Dashboard Carrier Reports Monthly Billing Data Daily Data Pooling Data Behavior…" at bounding box center [83, 385] width 145 height 470
click at [681, 481] on button "Change IMEI" at bounding box center [677, 475] width 66 height 22
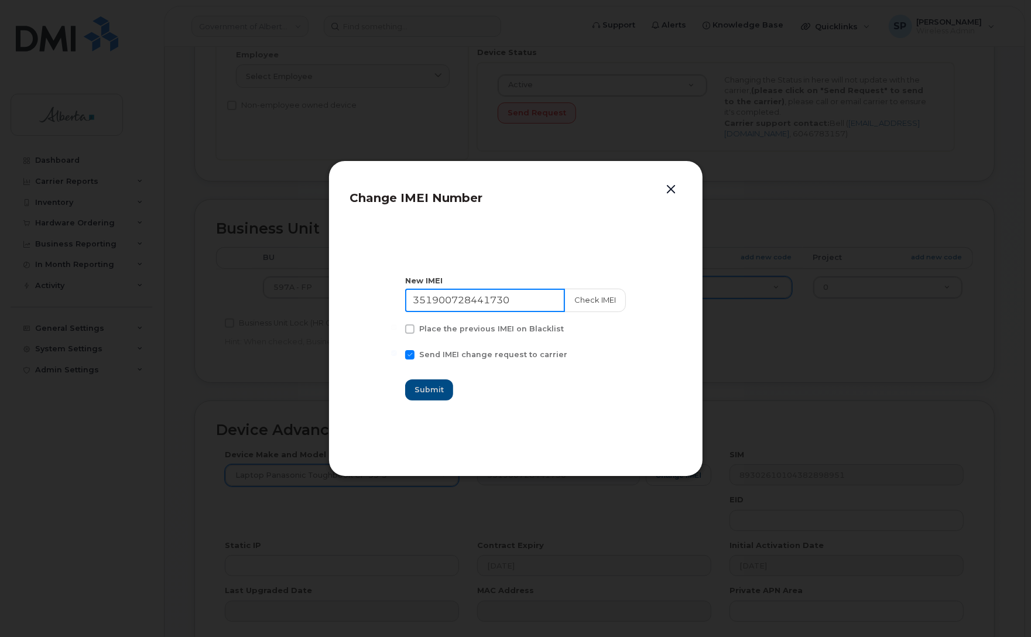
drag, startPoint x: 524, startPoint y: 306, endPoint x: 333, endPoint y: 291, distance: 192.1
click at [341, 290] on div "Change IMEI Number New IMEI 351900728441730 Check IMEI Place the previous IMEI …" at bounding box center [516, 318] width 375 height 316
paste input "207019026150"
type input "352070190261500"
click at [590, 300] on button "Check IMEI" at bounding box center [594, 300] width 61 height 23
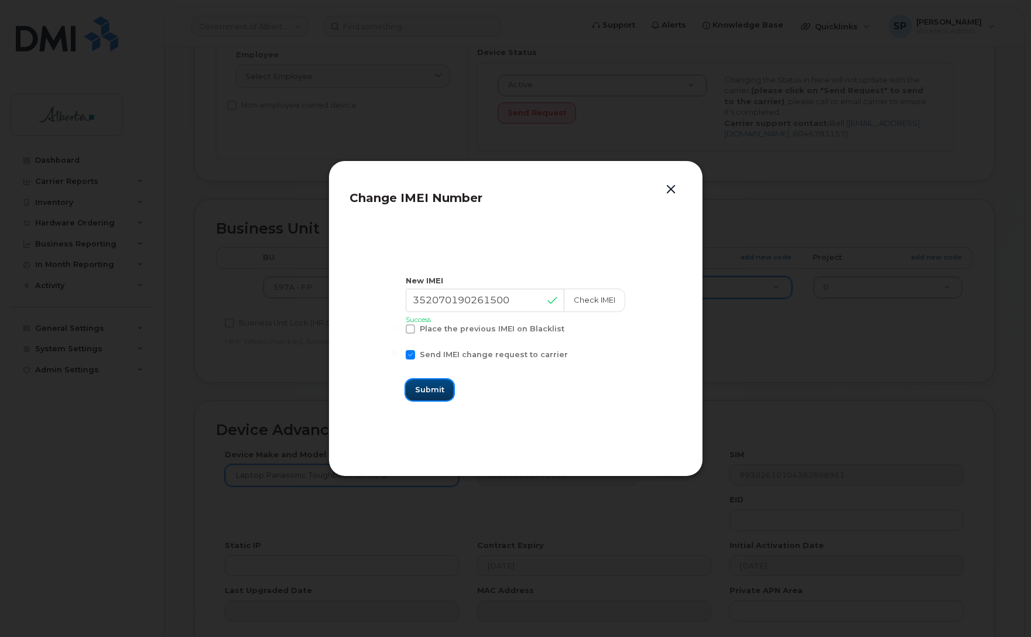
click at [436, 391] on span "Submit" at bounding box center [429, 389] width 29 height 11
type input "352070190261500"
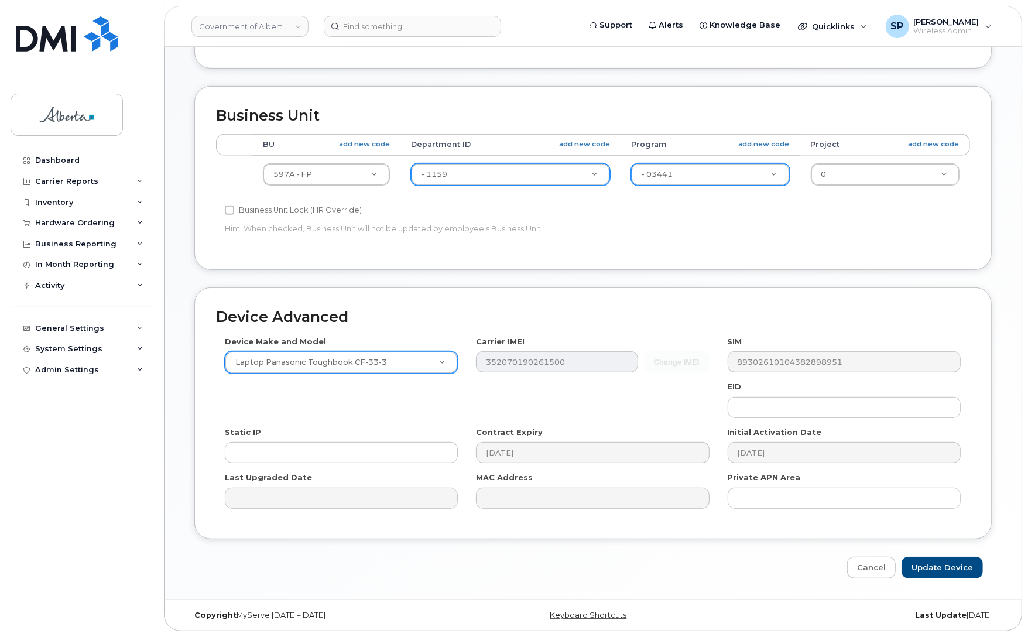
scroll to position [405, 0]
click at [943, 566] on input "Update Device" at bounding box center [942, 568] width 81 height 22
type input "Saving..."
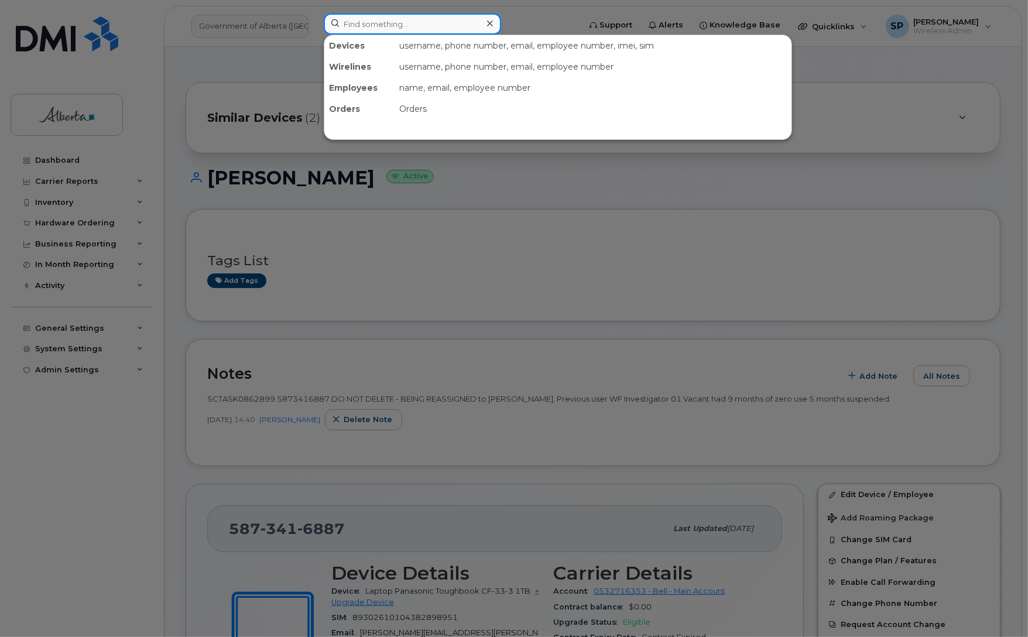
click at [402, 22] on input at bounding box center [412, 23] width 177 height 21
paste input "5875450902"
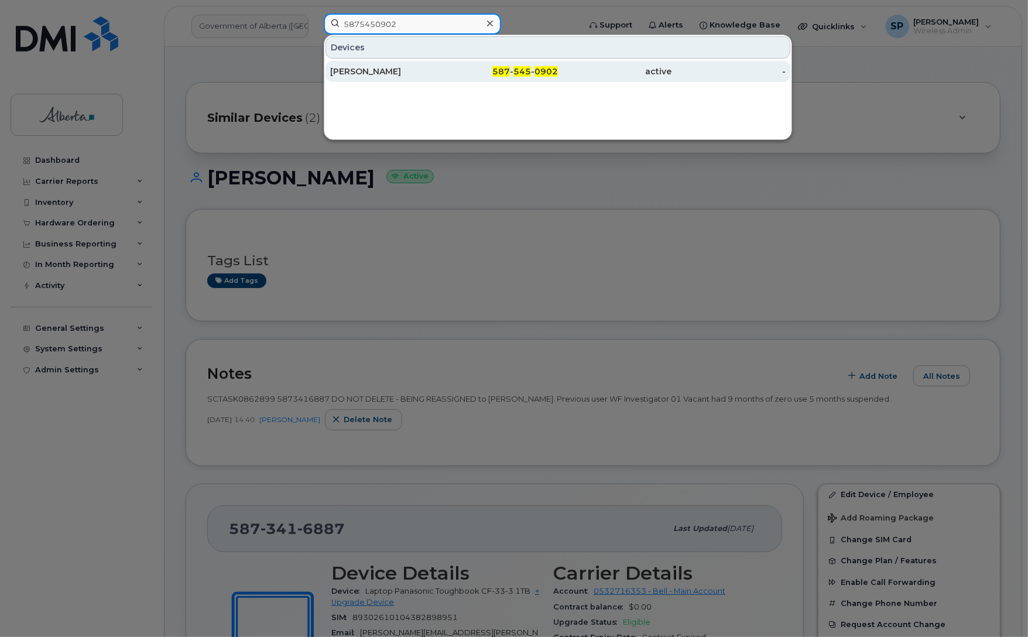
type input "5875450902"
click at [375, 74] on div "Corinne Neary" at bounding box center [387, 72] width 114 height 12
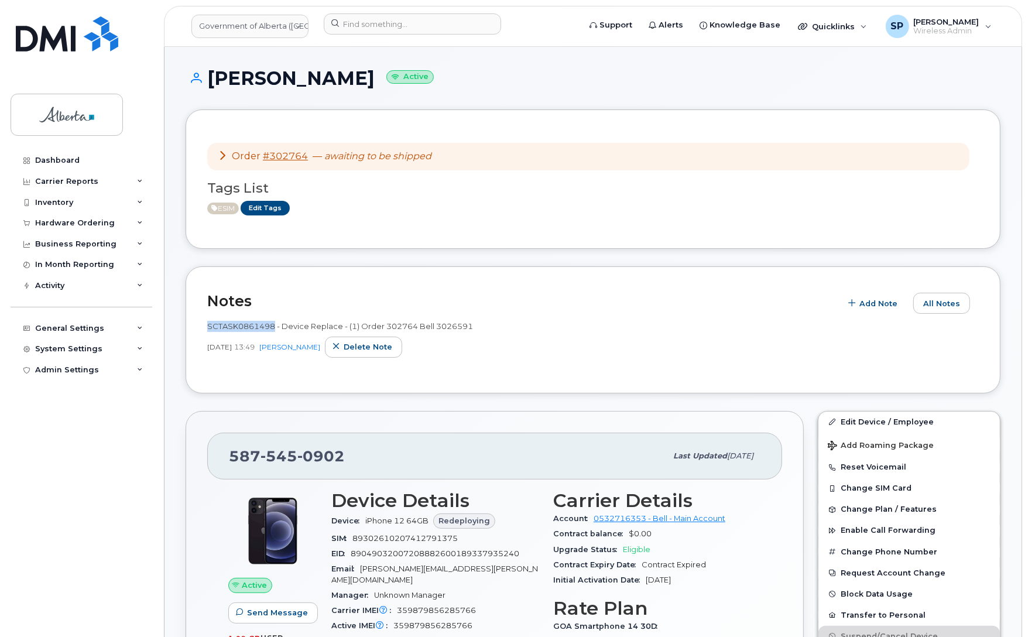
drag, startPoint x: 274, startPoint y: 328, endPoint x: 205, endPoint y: 327, distance: 69.1
click at [205, 327] on div "Notes Add Note All Notes SCTASK0861498 - Device Replace - (1) Order 302764 Bell…" at bounding box center [593, 329] width 815 height 127
copy span "SCTASK0861498"
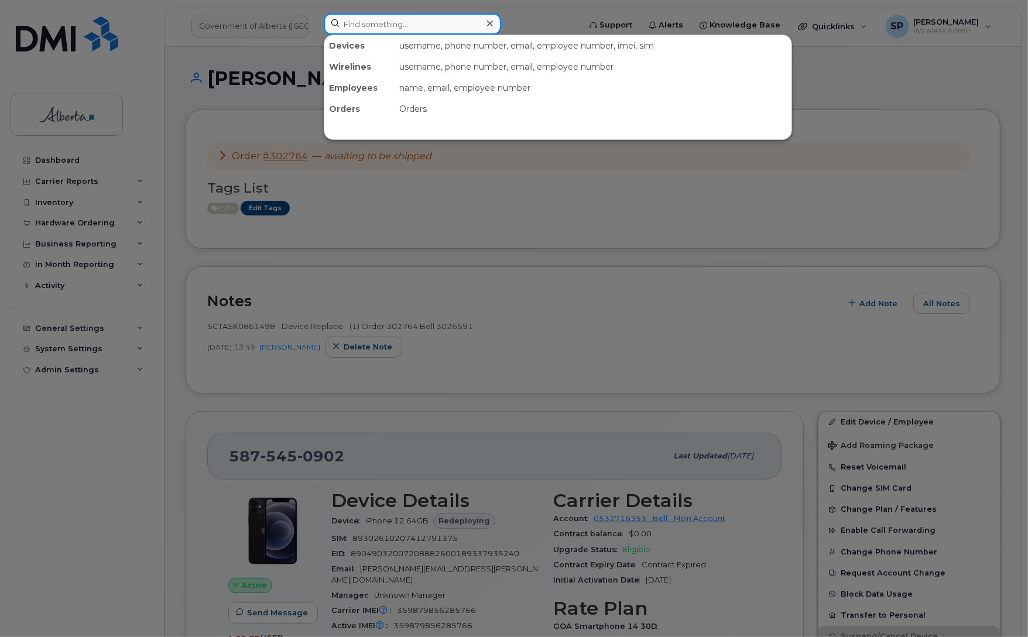
click at [407, 25] on input at bounding box center [412, 23] width 177 height 21
paste input "7802787316"
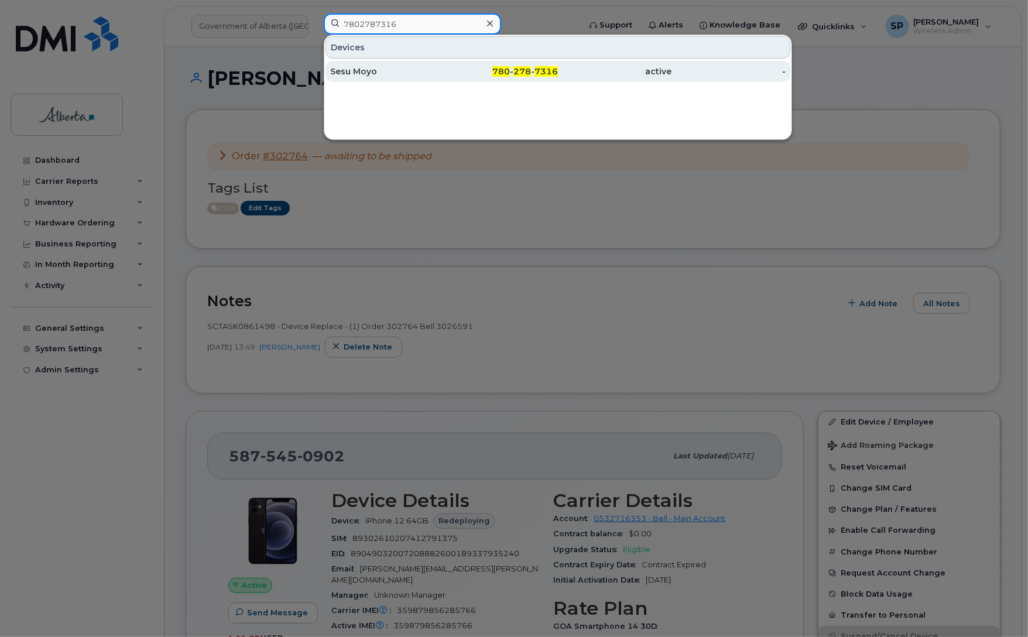
type input "7802787316"
click at [375, 75] on div "Sesu Moyo" at bounding box center [387, 72] width 114 height 12
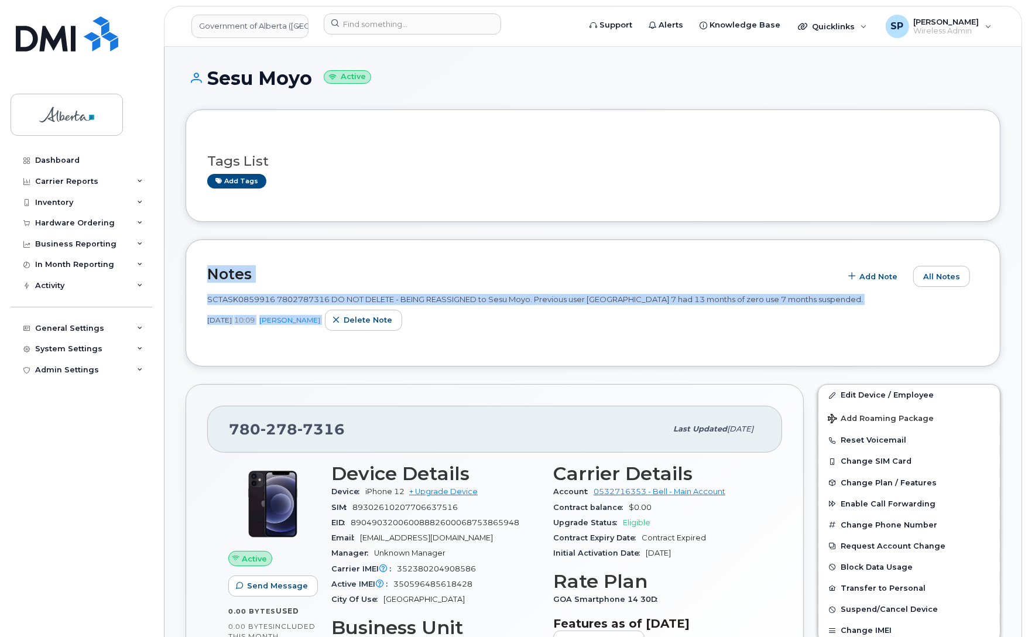
drag, startPoint x: 1030, startPoint y: 199, endPoint x: 1014, endPoint y: 313, distance: 115.3
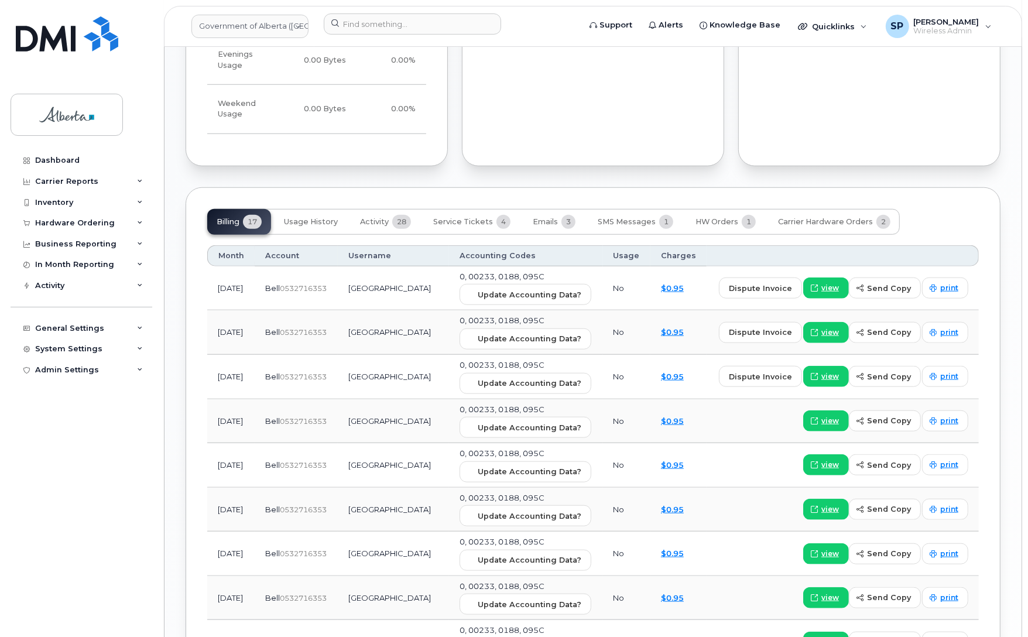
scroll to position [876, 0]
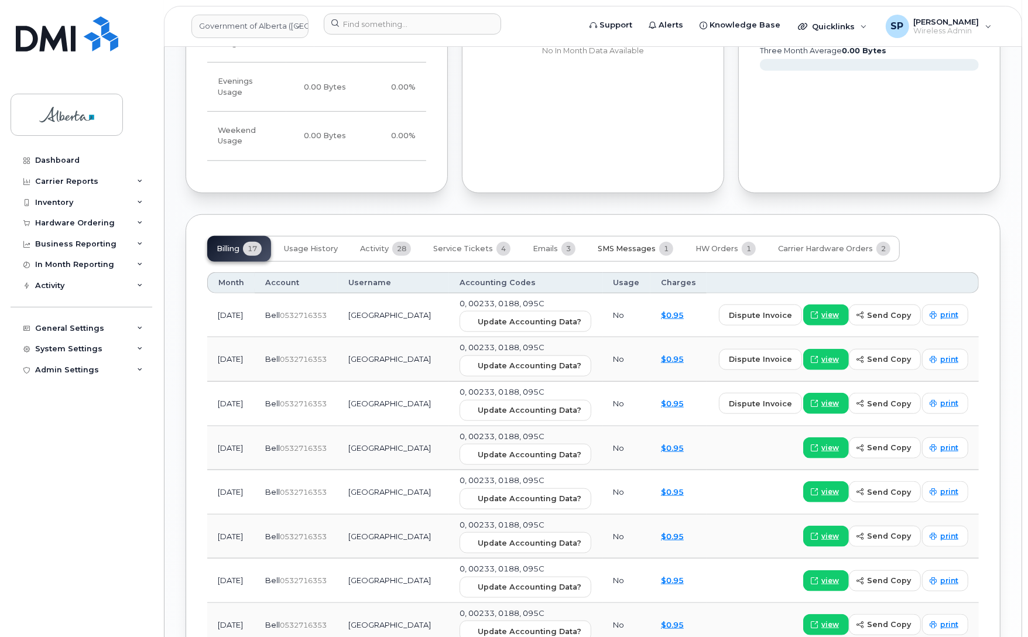
click at [625, 244] on span "SMS Messages" at bounding box center [627, 248] width 58 height 9
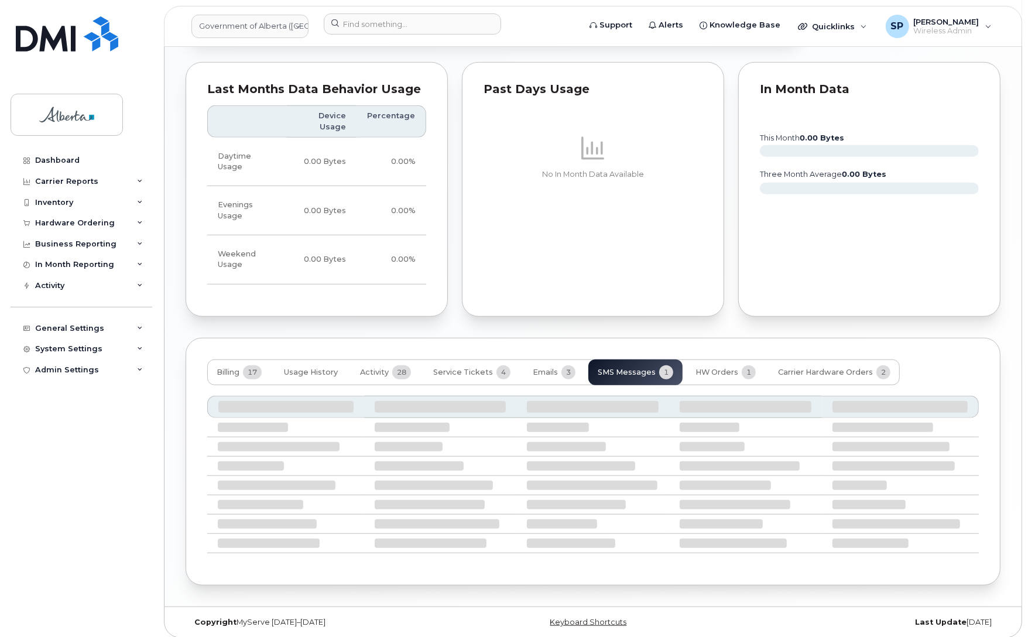
scroll to position [647, 0]
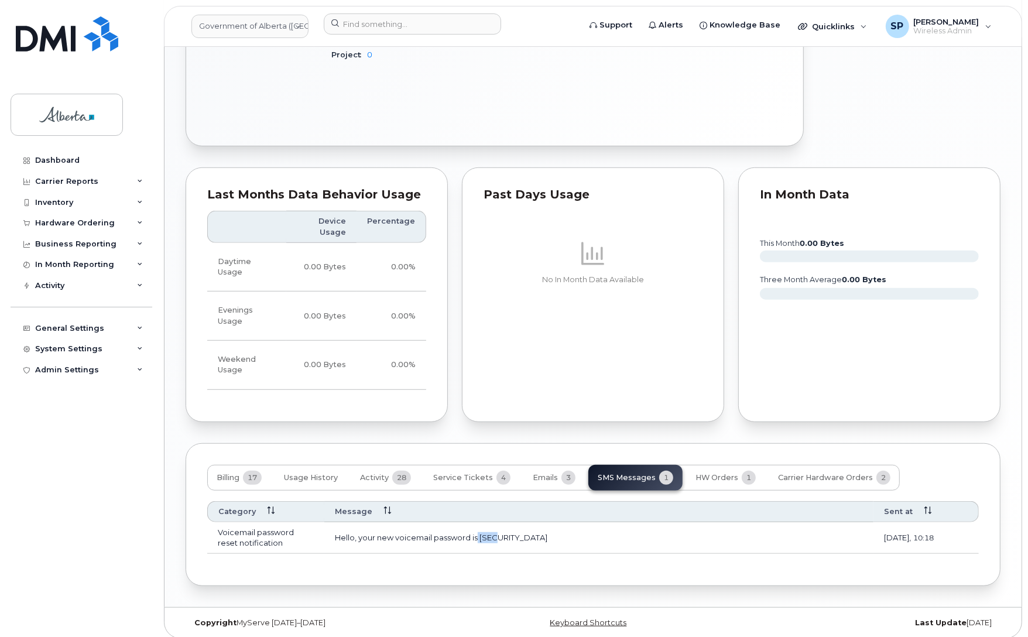
drag, startPoint x: 504, startPoint y: 527, endPoint x: 477, endPoint y: 532, distance: 27.3
click at [477, 532] on td "Hello, your new voicemail password is 6464" at bounding box center [598, 538] width 549 height 32
click at [505, 525] on td "Hello, your new voicemail password is 6464" at bounding box center [598, 538] width 549 height 32
drag, startPoint x: 505, startPoint y: 526, endPoint x: 481, endPoint y: 531, distance: 23.9
click at [481, 531] on td "Hello, your new voicemail password is 6464" at bounding box center [598, 538] width 549 height 32
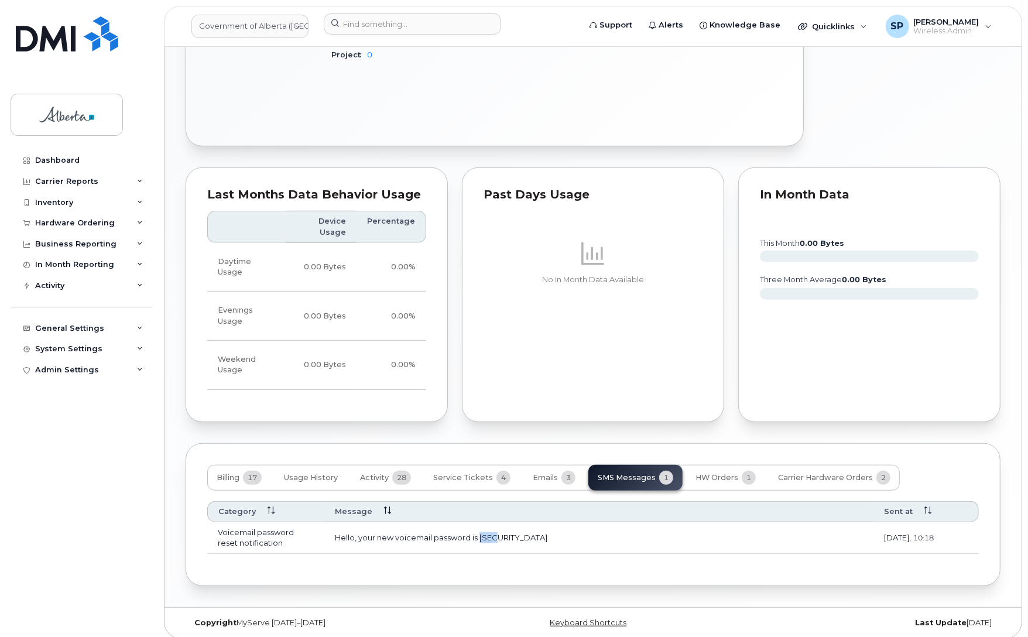
copy td "6464"
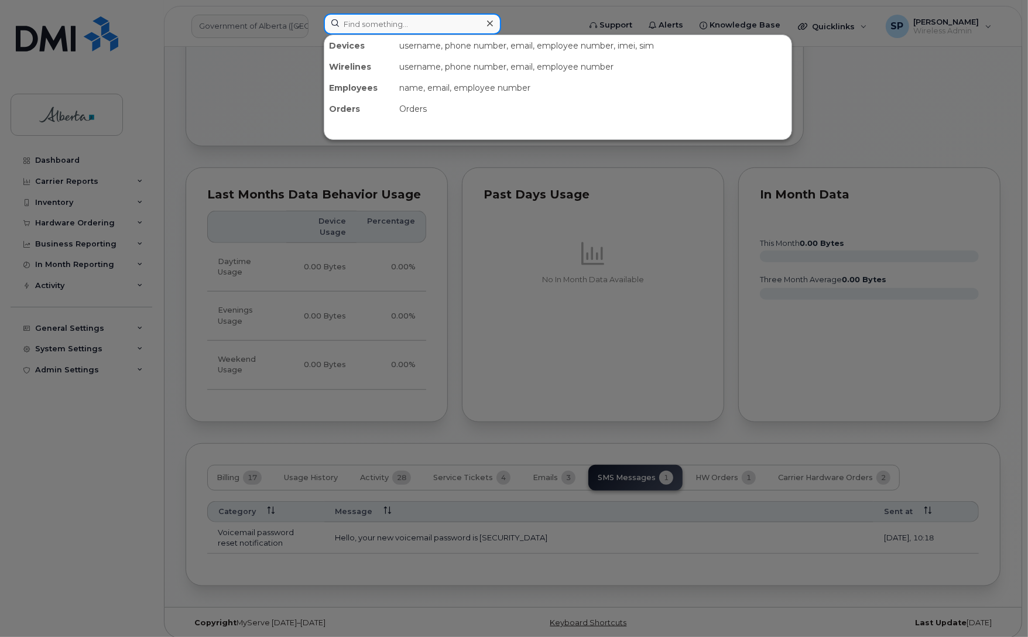
click at [408, 22] on input at bounding box center [412, 23] width 177 height 21
paste input "5873340815"
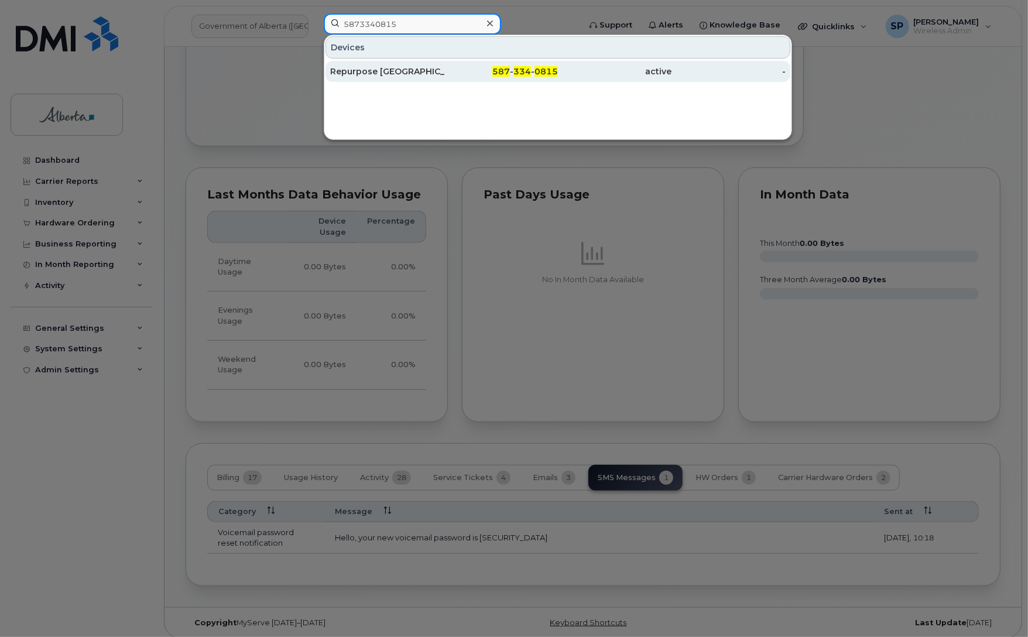
type input "5873340815"
click at [388, 74] on div "Repurpose [GEOGRAPHIC_DATA]" at bounding box center [387, 72] width 114 height 12
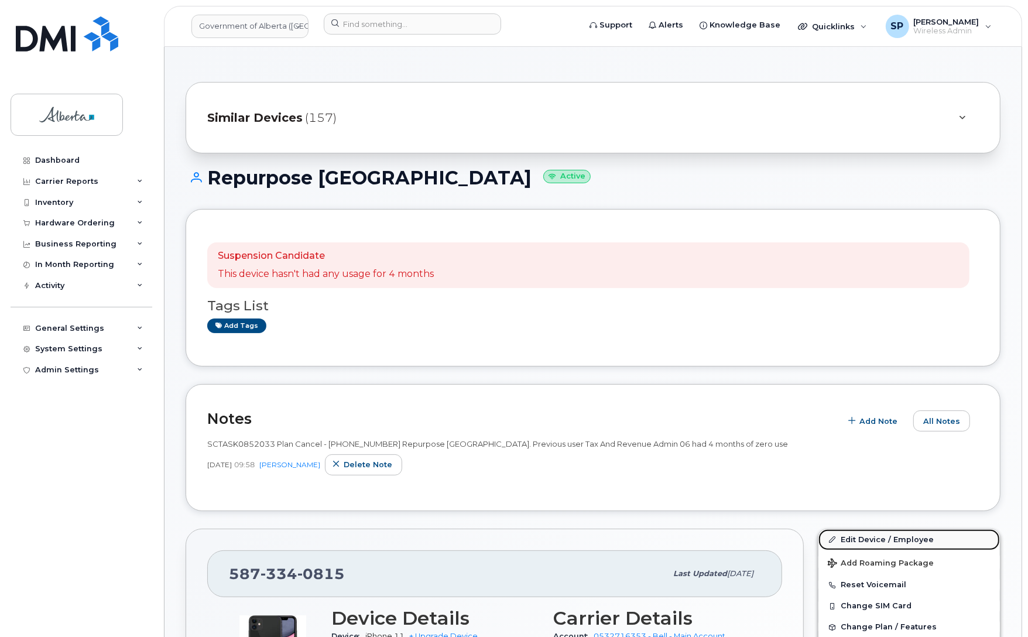
click at [864, 542] on link "Edit Device / Employee" at bounding box center [910, 539] width 182 height 21
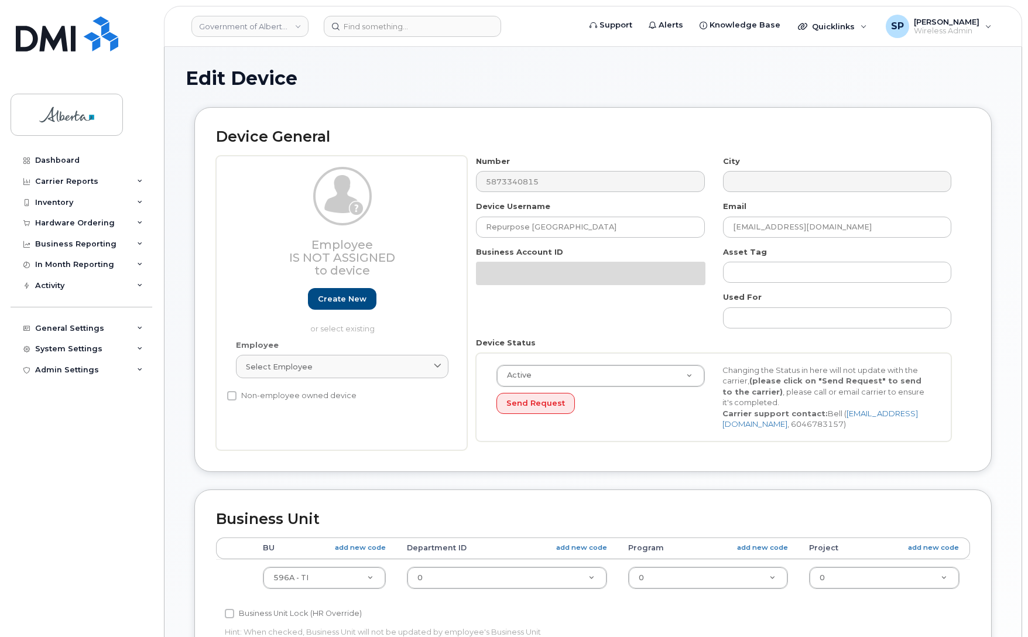
select select "4797729"
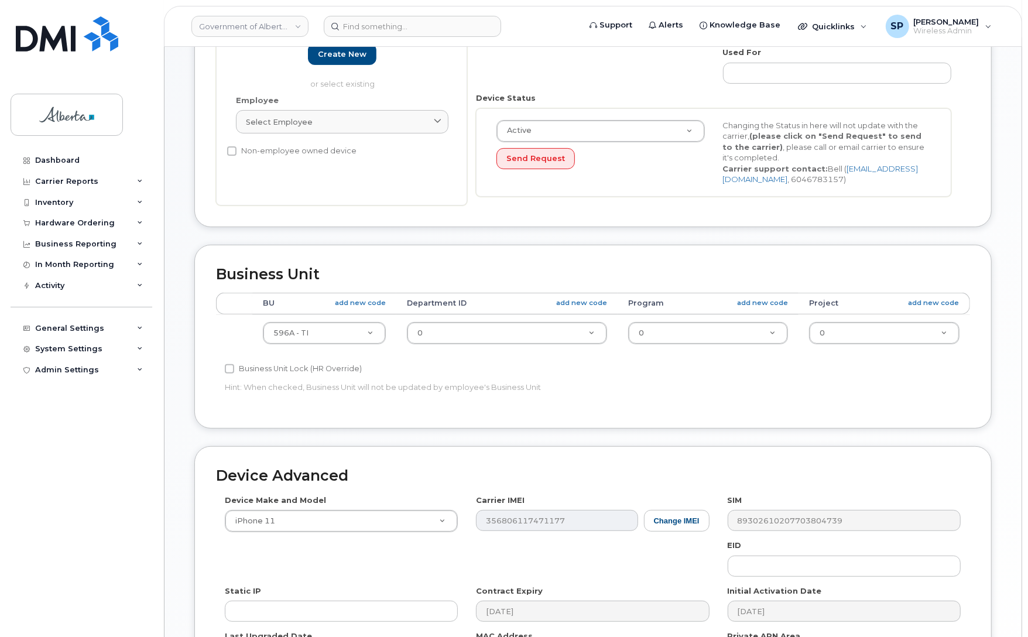
scroll to position [405, 0]
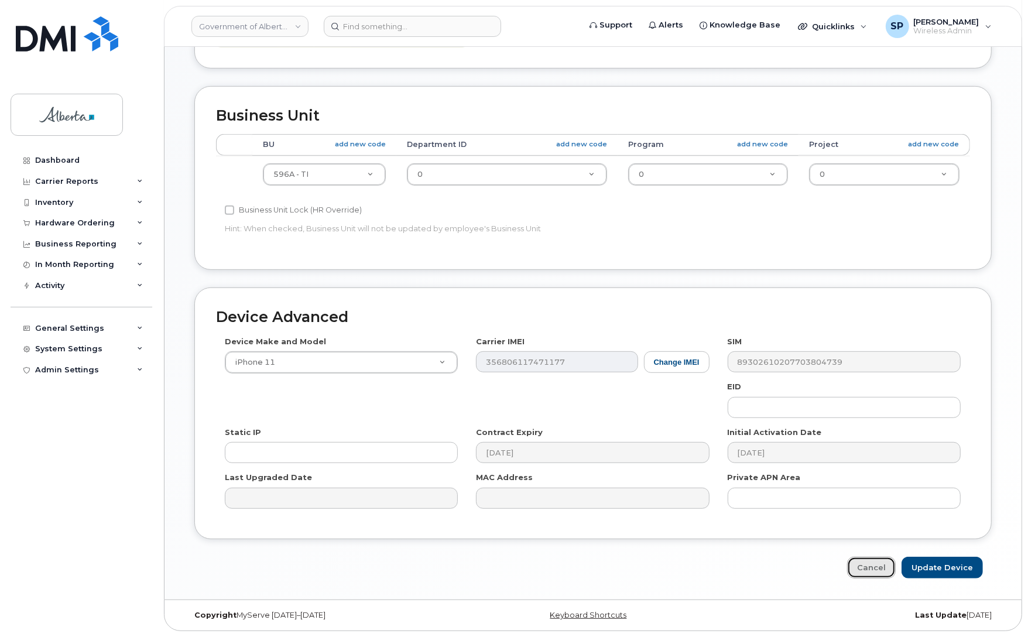
click at [867, 568] on link "Cancel" at bounding box center [871, 568] width 49 height 22
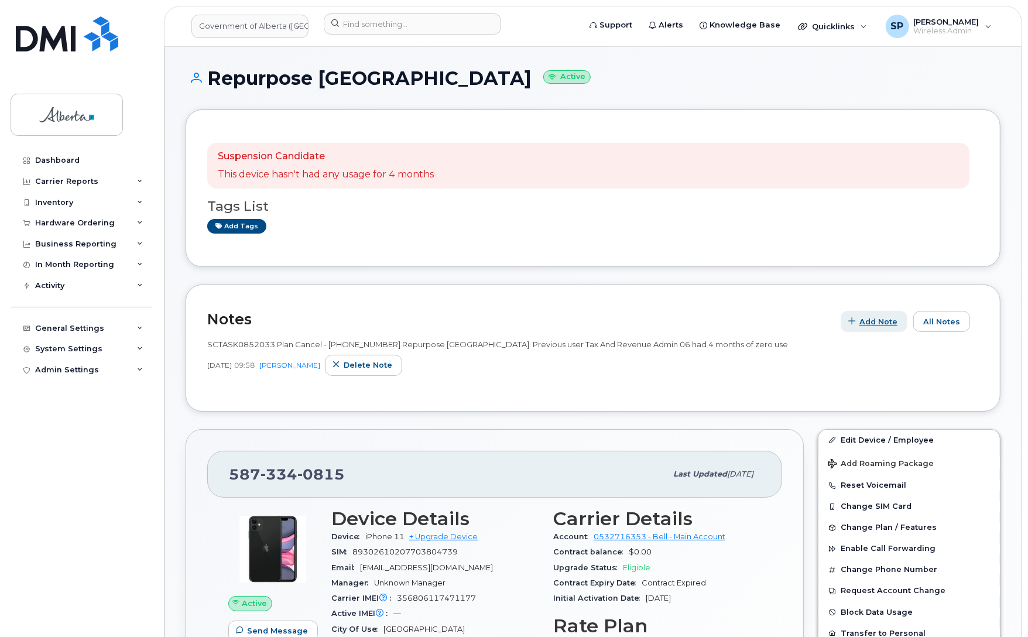
click at [885, 326] on span "Add Note" at bounding box center [879, 321] width 38 height 11
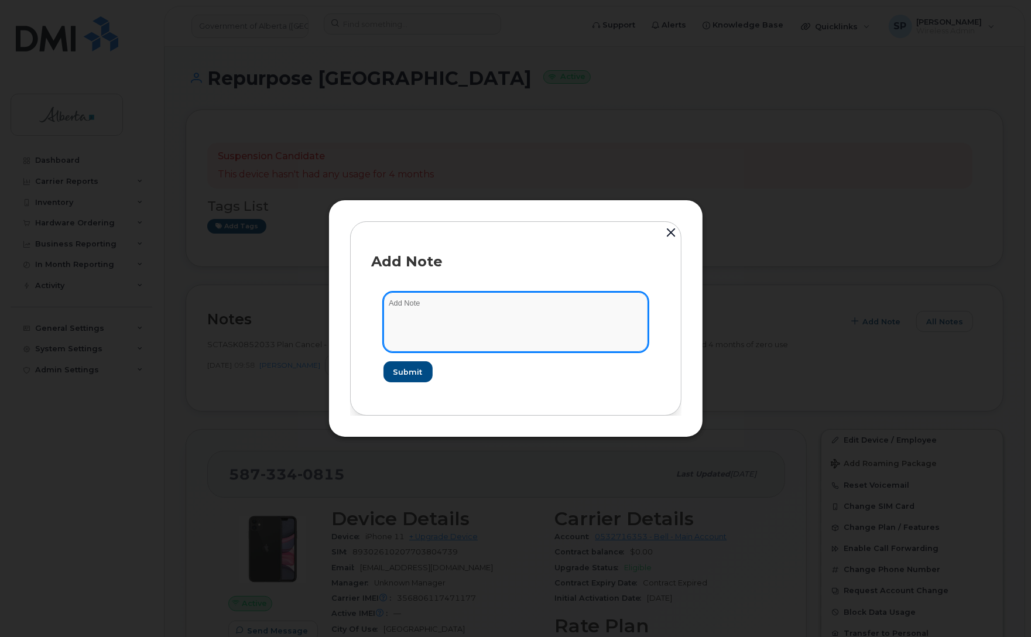
click at [569, 323] on textarea at bounding box center [516, 322] width 265 height 60
paste textarea "SCTASK0859525 5873340815 DO NOT DELETE - BEING REASSIGNED to [PERSON_NAME]. Rep…"
type textarea "SCTASK0859525 5873340815 DO NOT DELETE - BEING REASSIGNED to [PERSON_NAME]. Rep…"
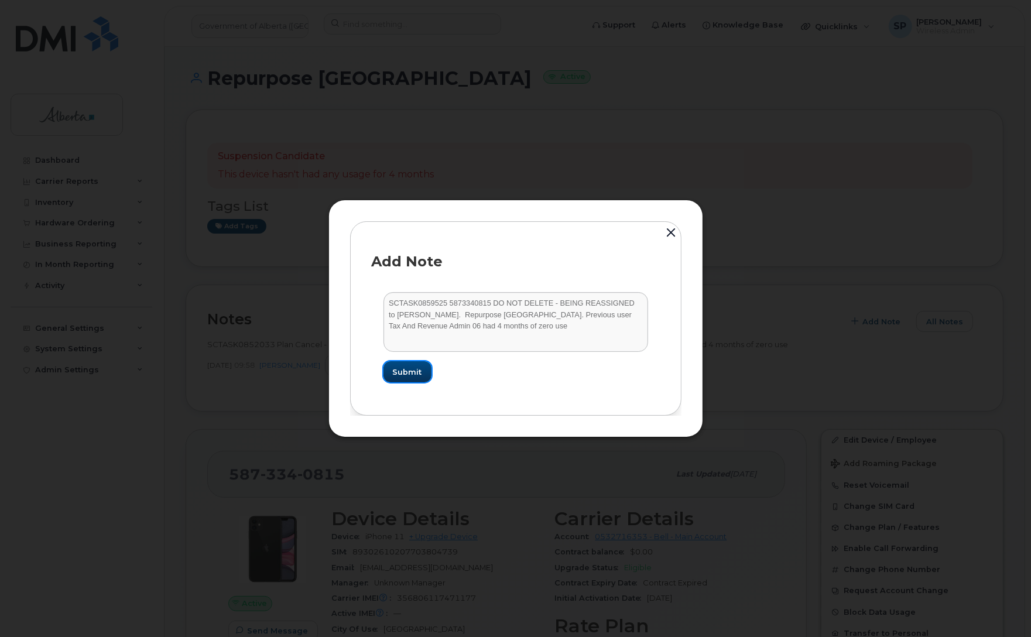
click at [409, 374] on span "Submit" at bounding box center [407, 372] width 29 height 11
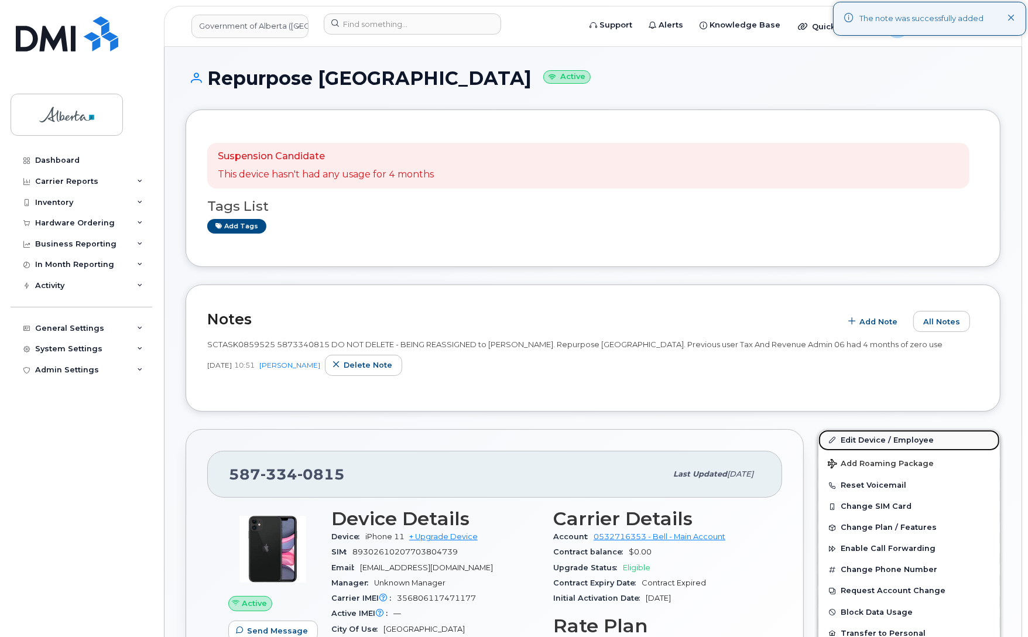
click at [854, 440] on link "Edit Device / Employee" at bounding box center [910, 440] width 182 height 21
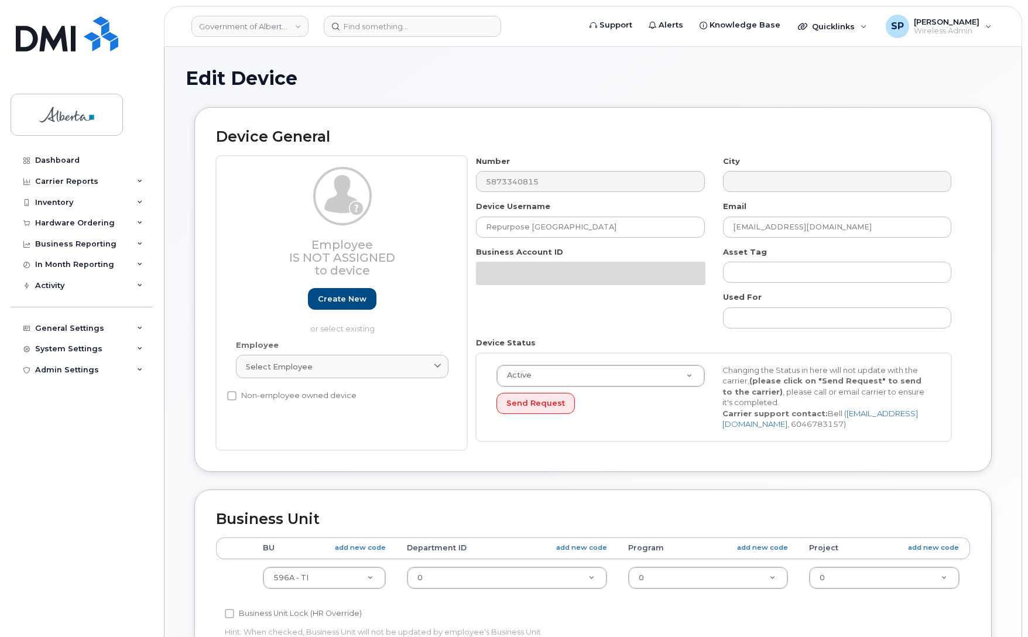
select select "4797729"
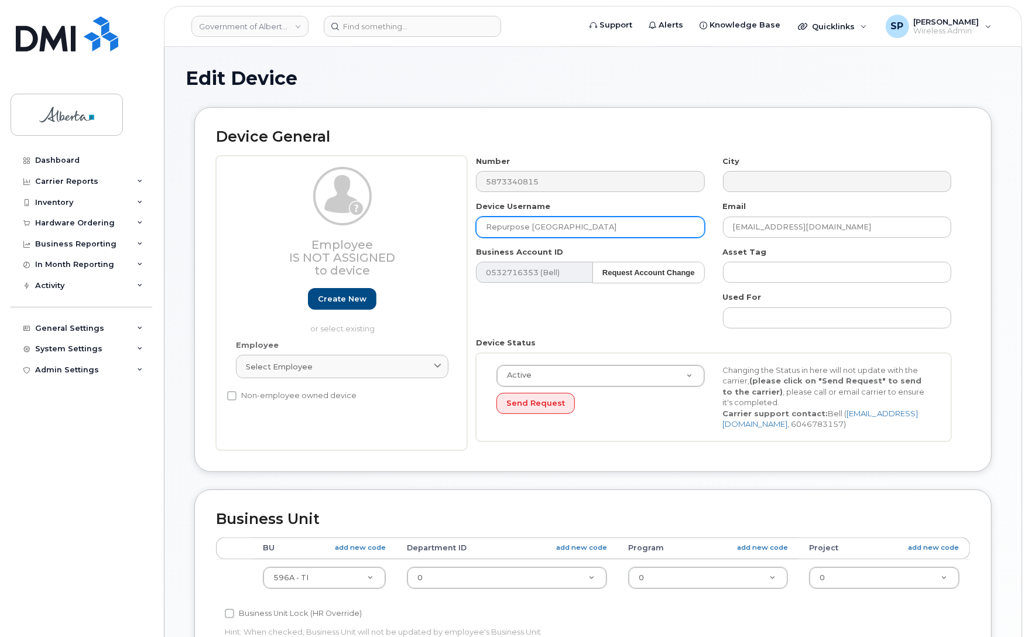
drag, startPoint x: 548, startPoint y: 223, endPoint x: 408, endPoint y: 218, distance: 140.0
click at [408, 218] on div "Employee Is not assigned to device Create new or select existing Employee Selec…" at bounding box center [593, 303] width 754 height 295
paste input "[PERSON_NAME]"
type input "[PERSON_NAME]"
drag, startPoint x: 820, startPoint y: 223, endPoint x: 692, endPoint y: 224, distance: 128.3
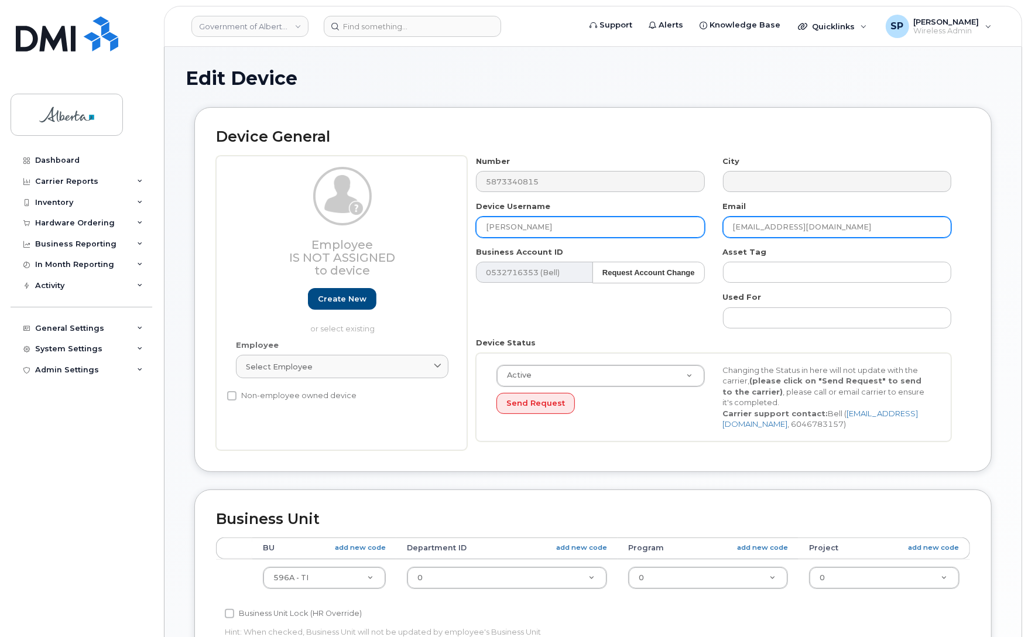
click at [692, 224] on div "Number 5873340815 City Device Username Samantha Joseph Email repurpose@gov.ab.c…" at bounding box center [714, 303] width 494 height 295
paste input "Samantha.Joseph"
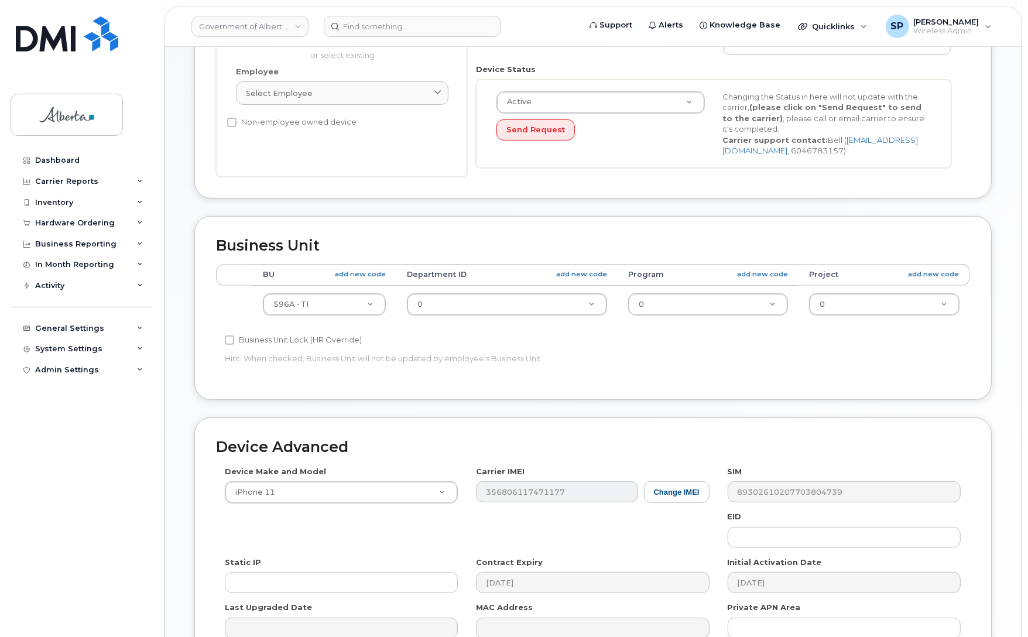
scroll to position [275, 0]
type input "Samantha.Joseph@gov.ab.ca"
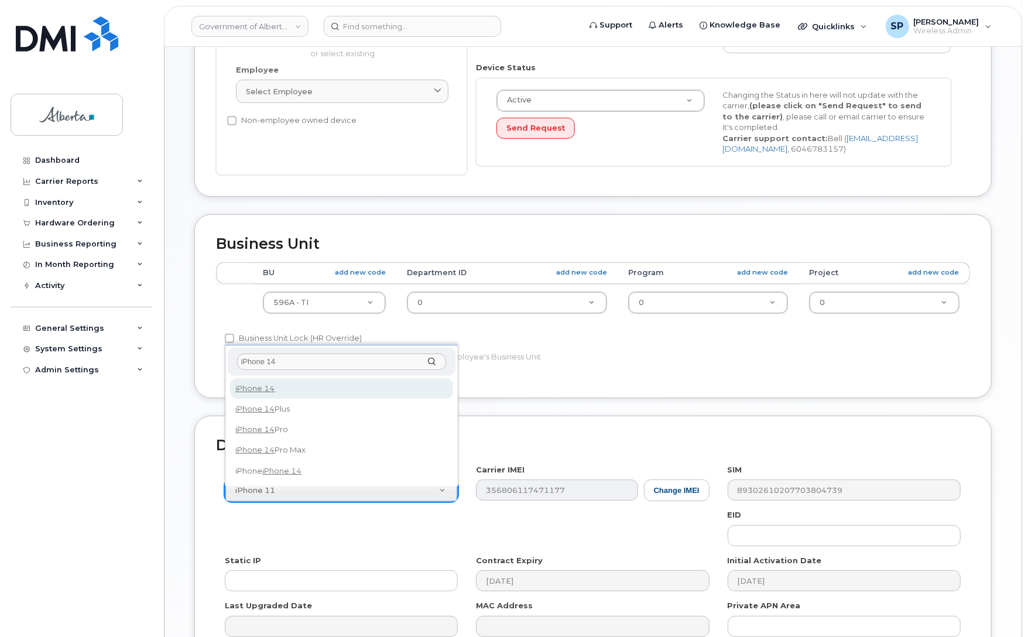
type input "iPhone 14"
select select "2778"
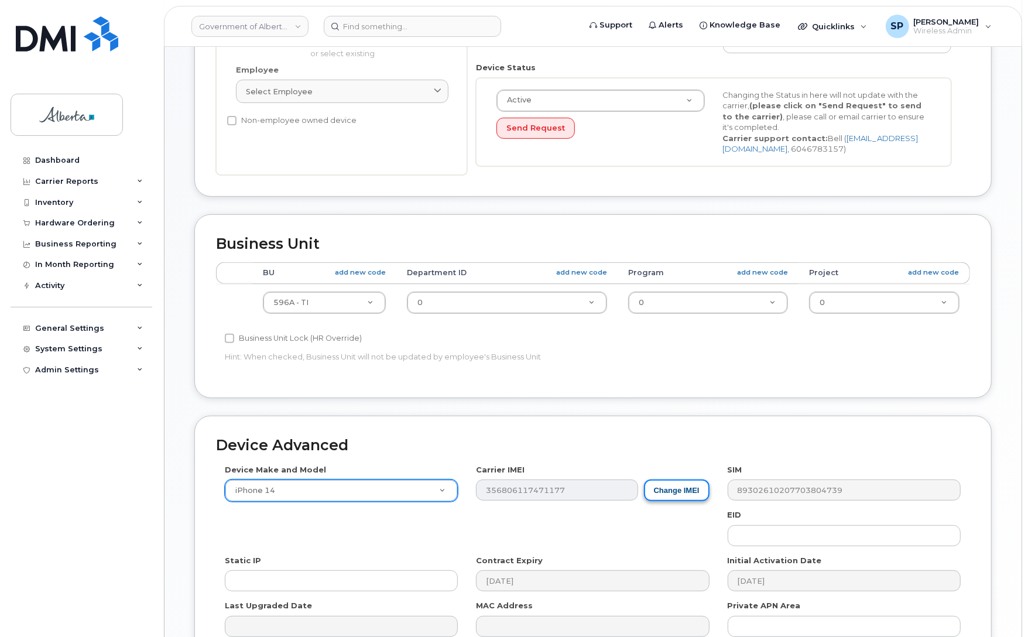
click at [695, 494] on button "Change IMEI" at bounding box center [677, 491] width 66 height 22
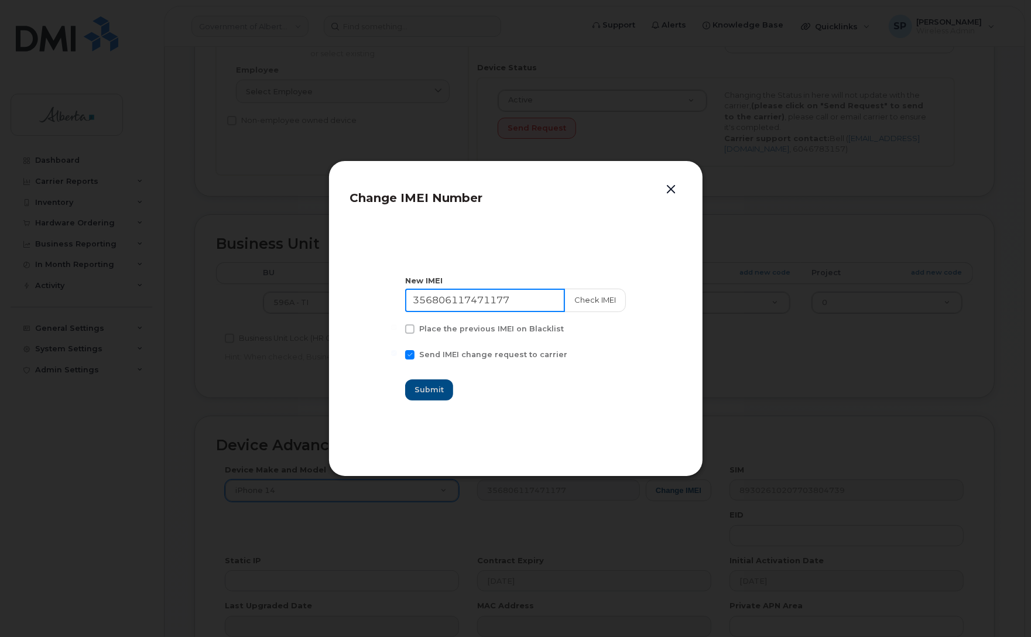
drag, startPoint x: 525, startPoint y: 295, endPoint x: 300, endPoint y: 261, distance: 227.3
click at [300, 261] on div "Change IMEI Number New IMEI 356806117471177 Check IMEI Place the previous IMEI …" at bounding box center [515, 318] width 1031 height 637
paste input "79778203619"
type input "356879778203619"
click at [603, 302] on button "Check IMEI" at bounding box center [594, 300] width 61 height 23
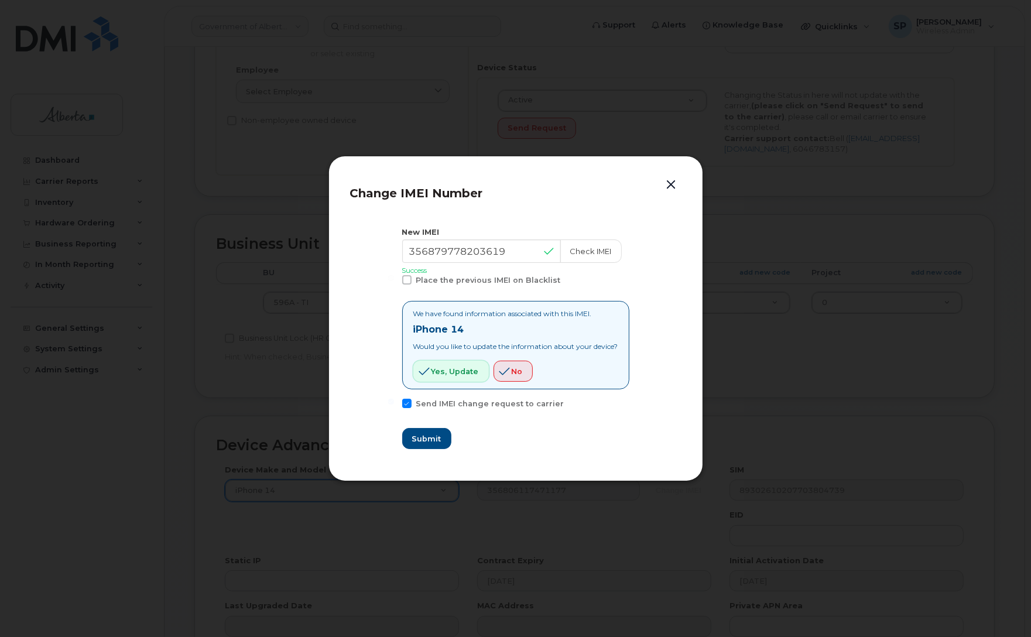
click at [452, 369] on span "Yes, update" at bounding box center [455, 371] width 47 height 11
click at [416, 440] on span "Submit" at bounding box center [426, 438] width 29 height 11
type input "356879778203619"
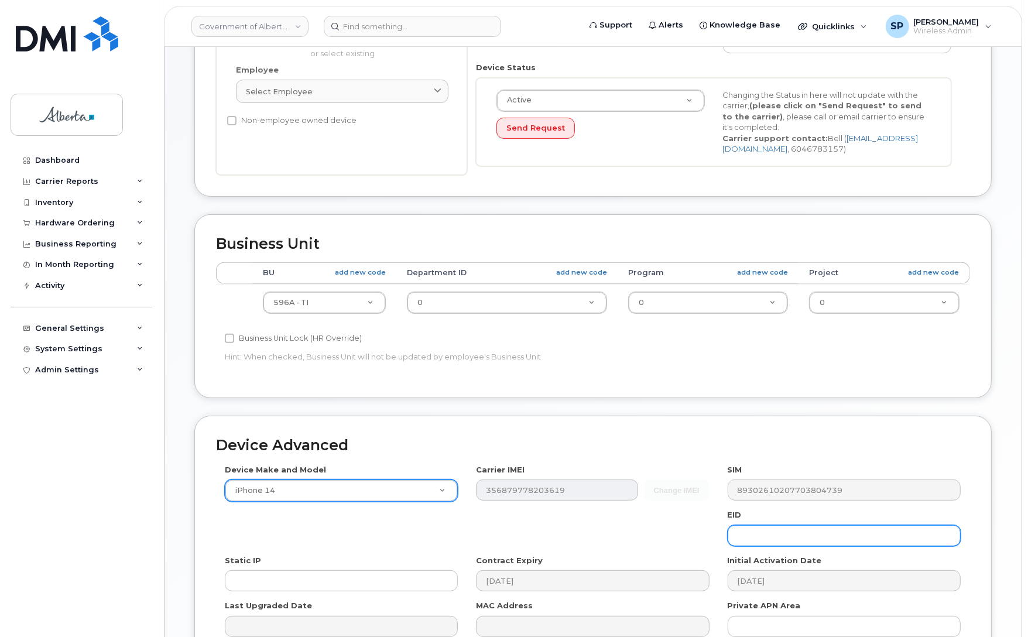
click at [744, 533] on input "text" at bounding box center [844, 535] width 233 height 21
paste input "89049032007108882600159733745803"
type input "89049032007108882600159733745803"
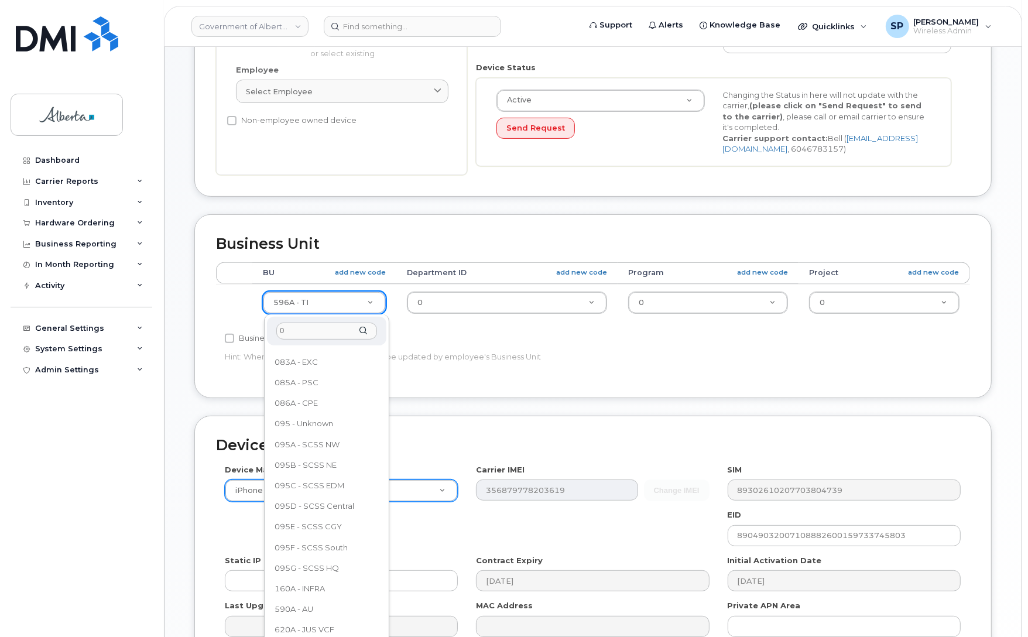
scroll to position [0, 0]
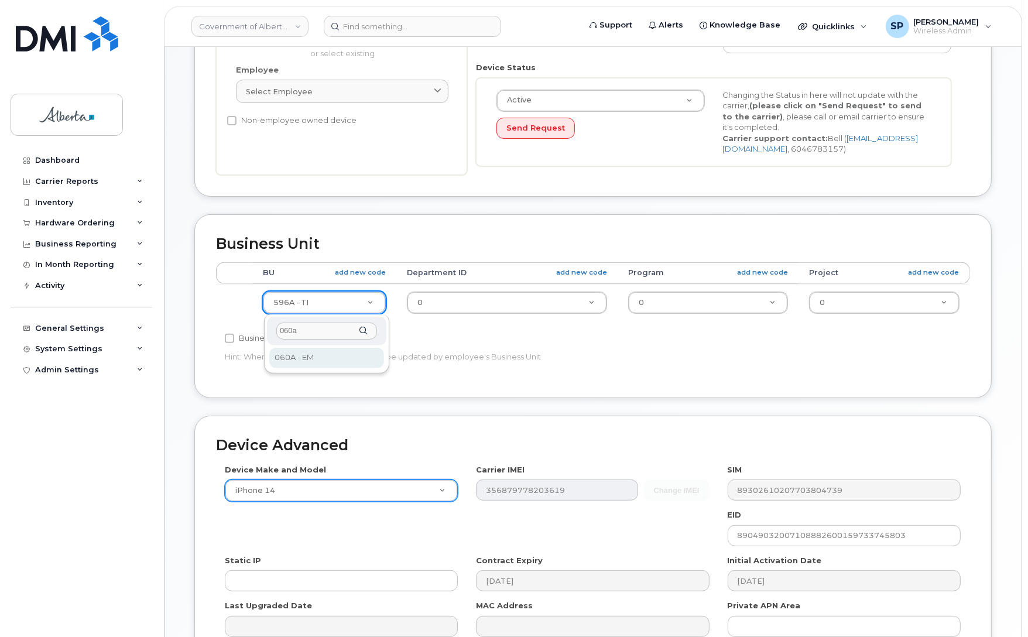
type input "060a"
select select "4749732"
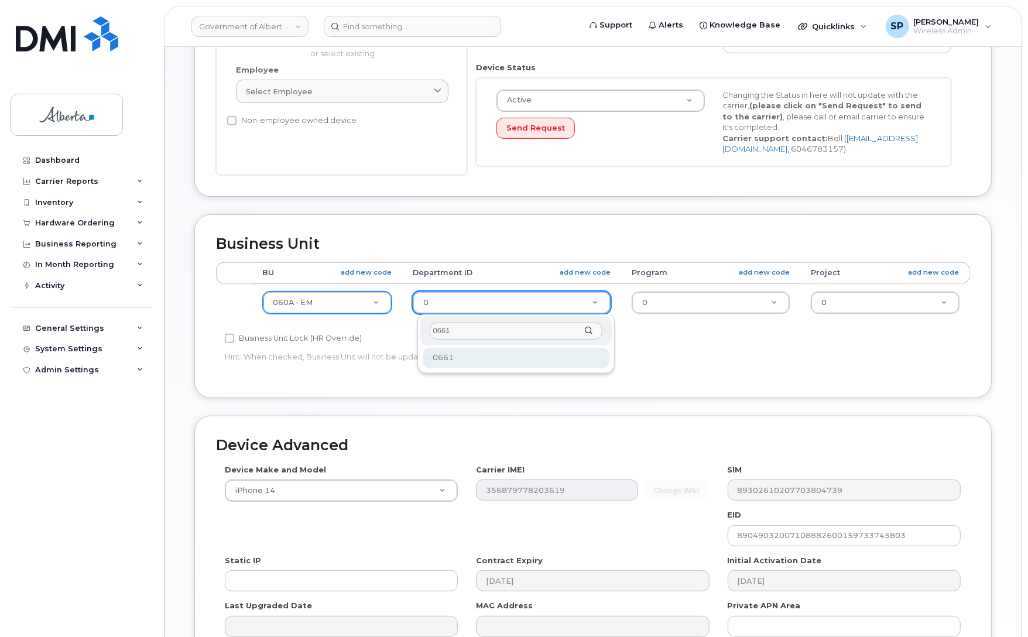
type input "0661"
type input "4752369"
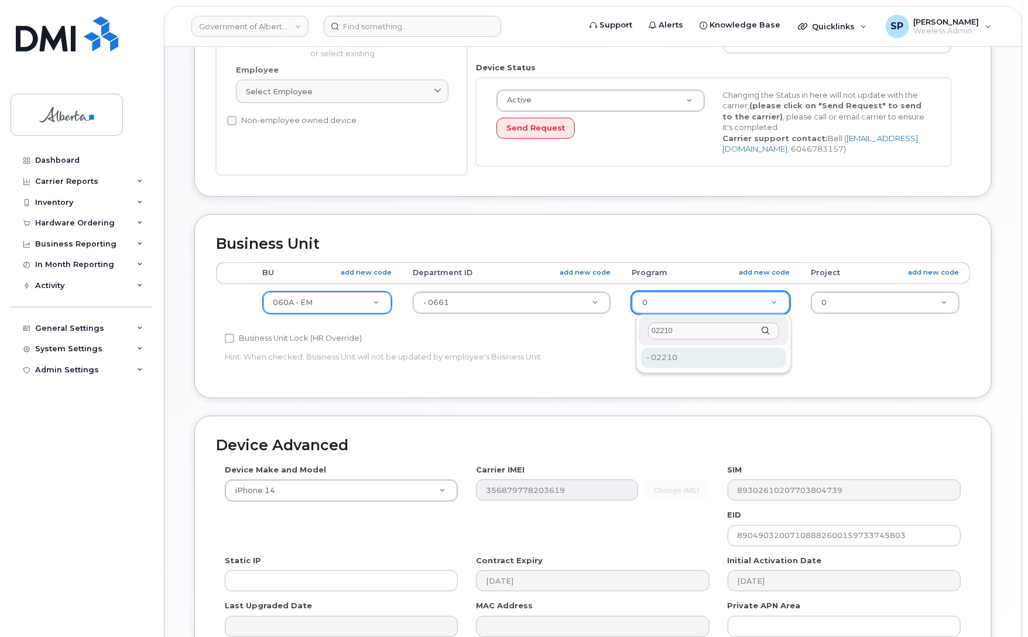
type input "02210"
drag, startPoint x: 674, startPoint y: 362, endPoint x: 827, endPoint y: 344, distance: 154.4
type input "4753245"
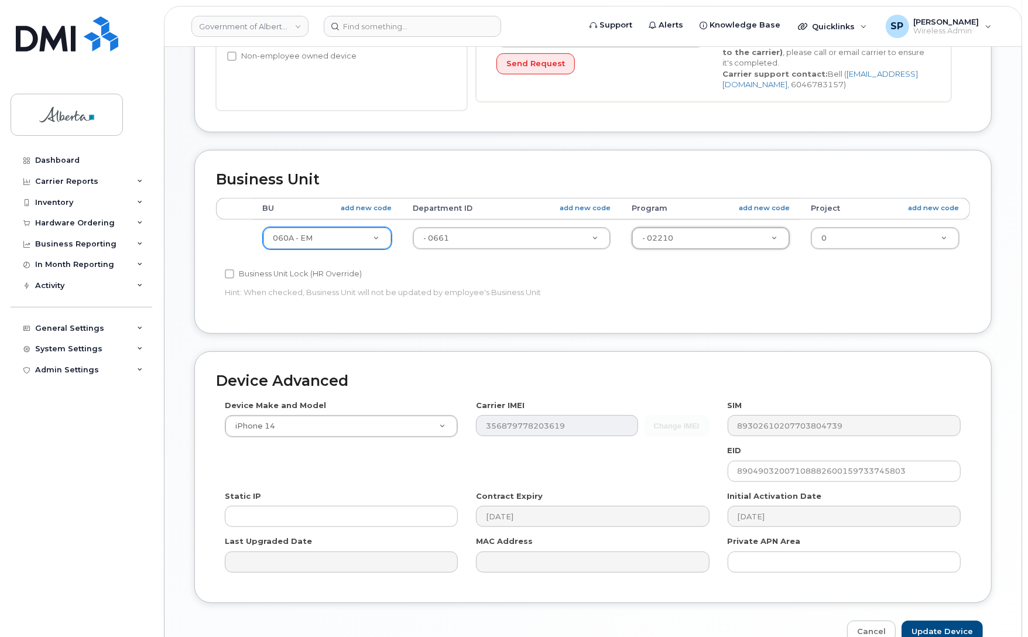
scroll to position [405, 0]
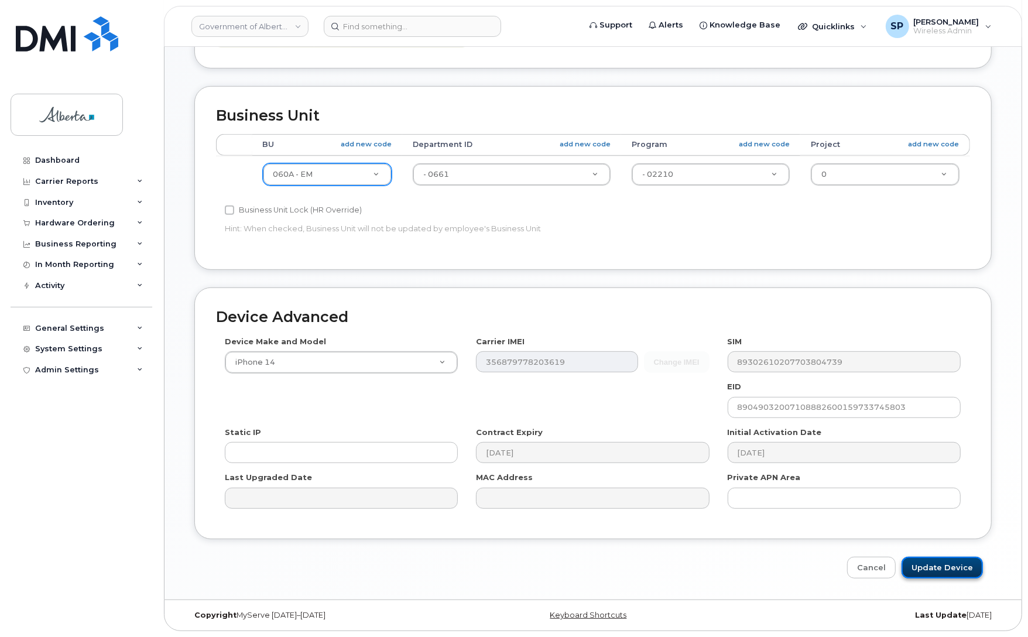
click at [946, 566] on input "Update Device" at bounding box center [942, 568] width 81 height 22
type input "Saving..."
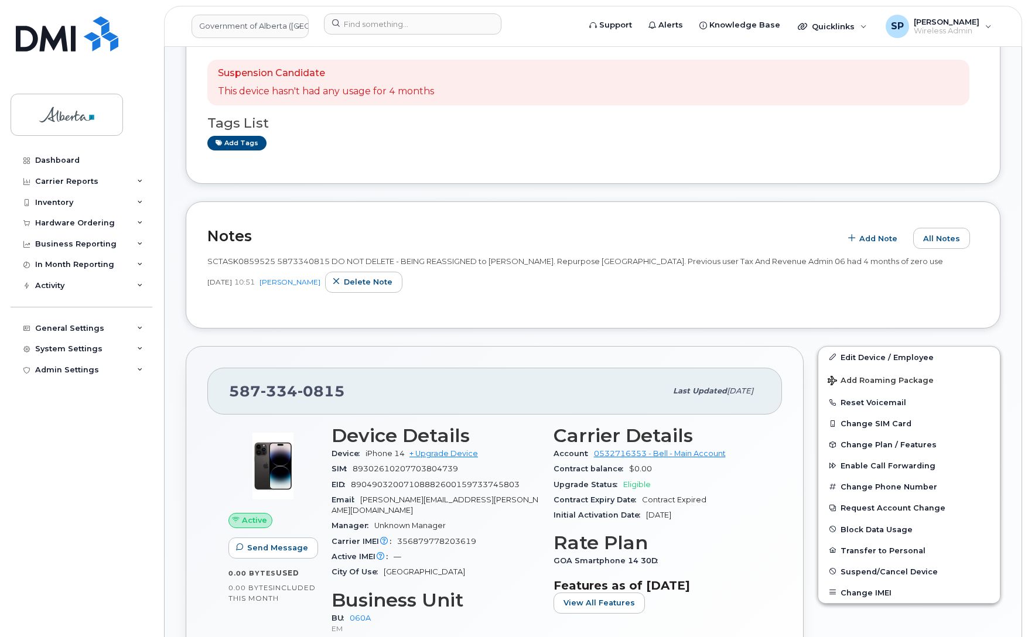
scroll to position [186, 0]
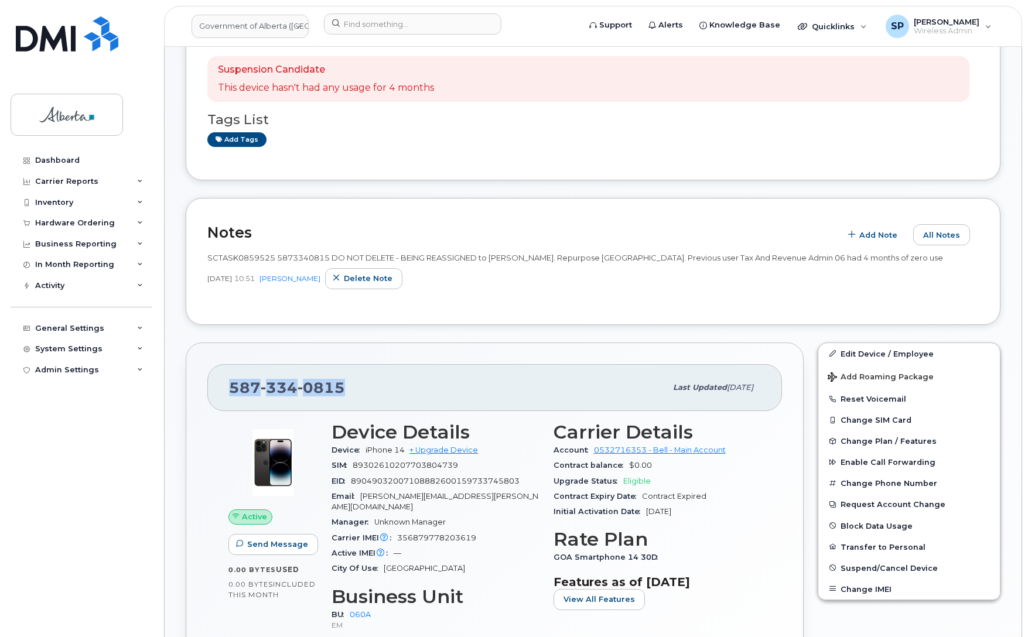
drag, startPoint x: 350, startPoint y: 384, endPoint x: 220, endPoint y: 390, distance: 130.2
click at [220, 390] on div "[PHONE_NUMBER] Last updated [DATE]" at bounding box center [494, 387] width 574 height 47
copy span "[PHONE_NUMBER]"
click at [719, 290] on div "SCTASK0859525 5873340815 DO NOT DELETE - BEING REASSIGNED to [PERSON_NAME]. Rep…" at bounding box center [592, 274] width 771 height 58
click at [855, 399] on button "Reset Voicemail" at bounding box center [909, 398] width 182 height 21
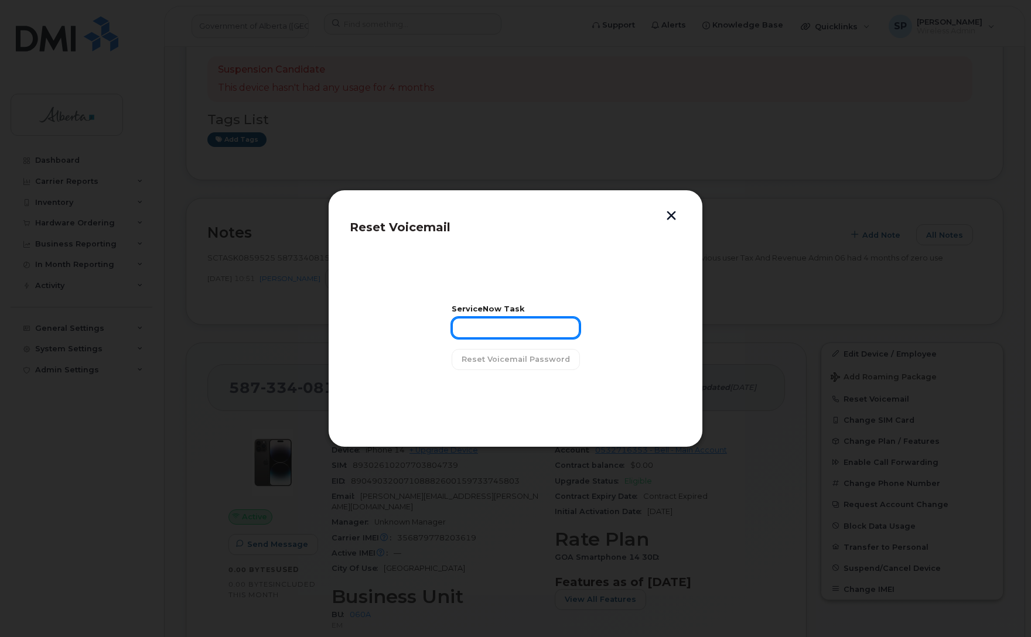
click at [491, 329] on input "text" at bounding box center [516, 327] width 128 height 21
paste input "SCTASK0859525"
type input "SCTASK0859525"
click at [516, 360] on span "Reset Voicemail Password" at bounding box center [515, 359] width 108 height 11
click at [522, 392] on span "Close" at bounding box center [515, 389] width 23 height 11
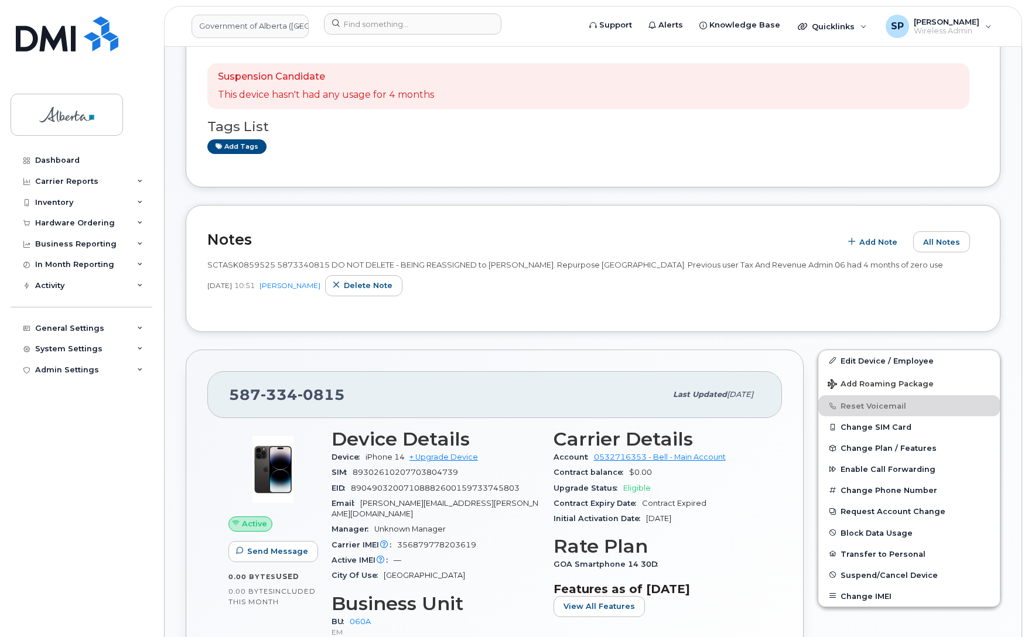
scroll to position [188, 0]
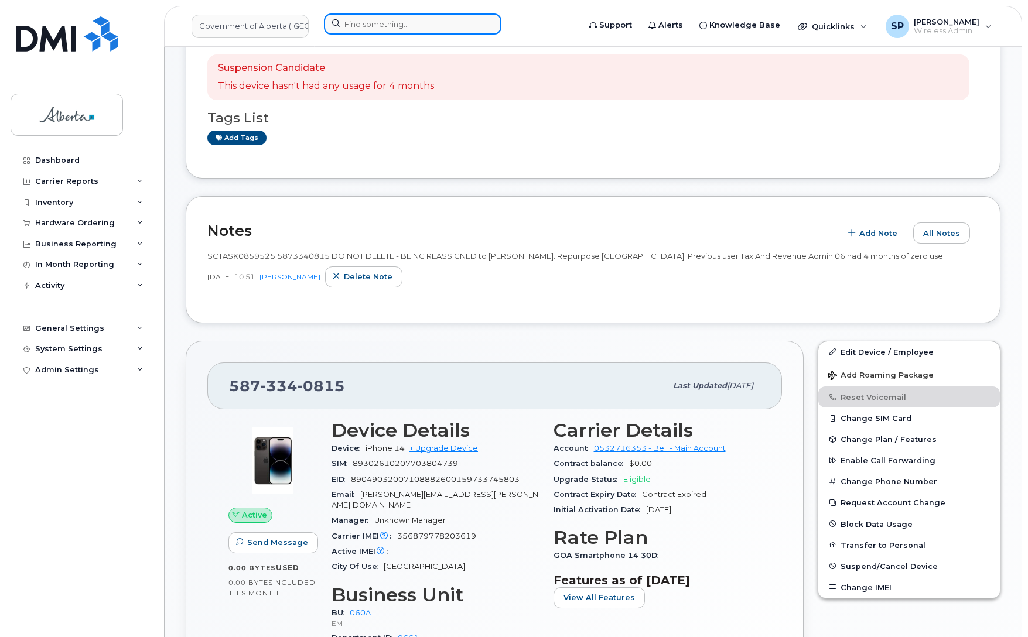
click at [394, 23] on input at bounding box center [412, 23] width 177 height 21
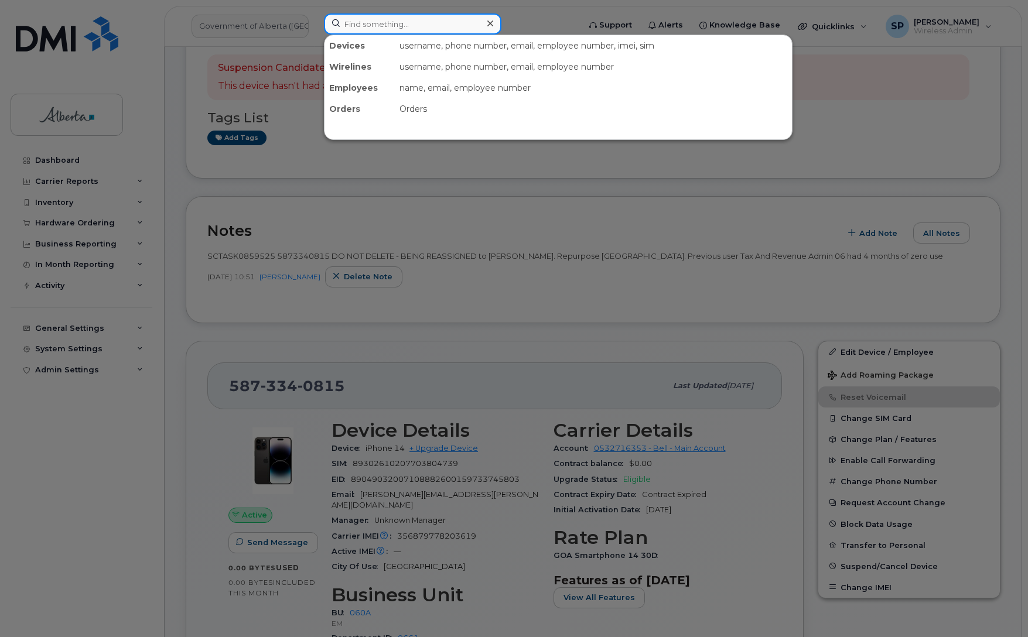
paste input "7802982158"
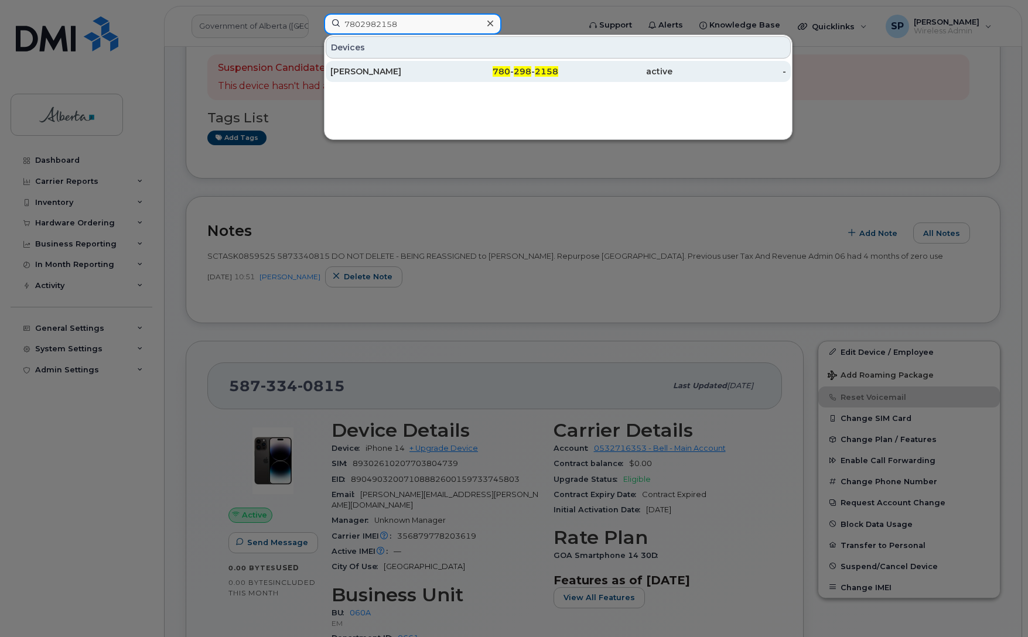
type input "7802982158"
click at [364, 72] on div "Dan Williams" at bounding box center [387, 72] width 114 height 12
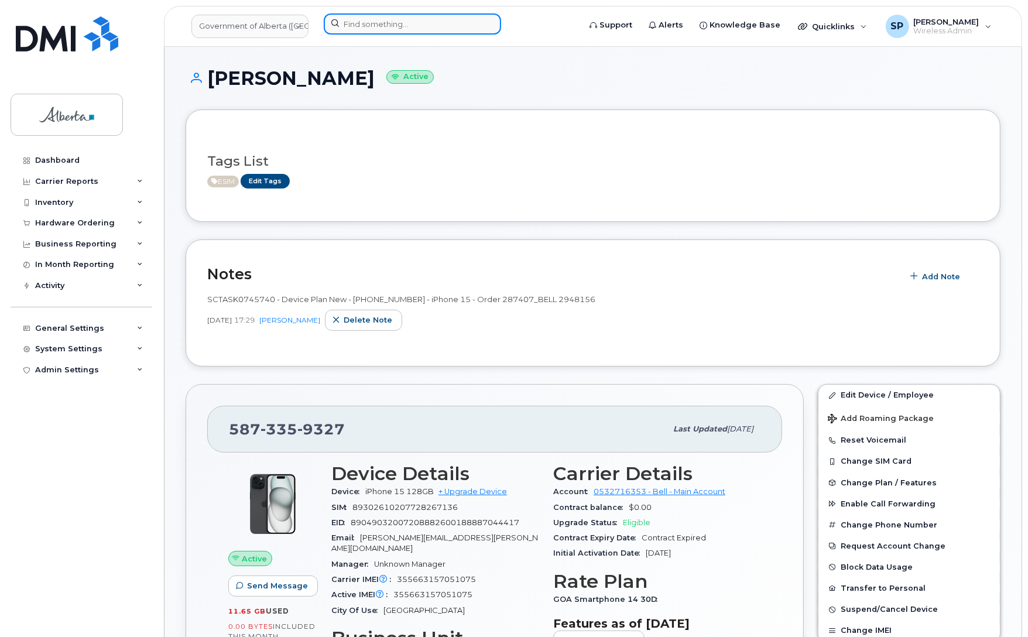
click at [369, 18] on input at bounding box center [412, 23] width 177 height 21
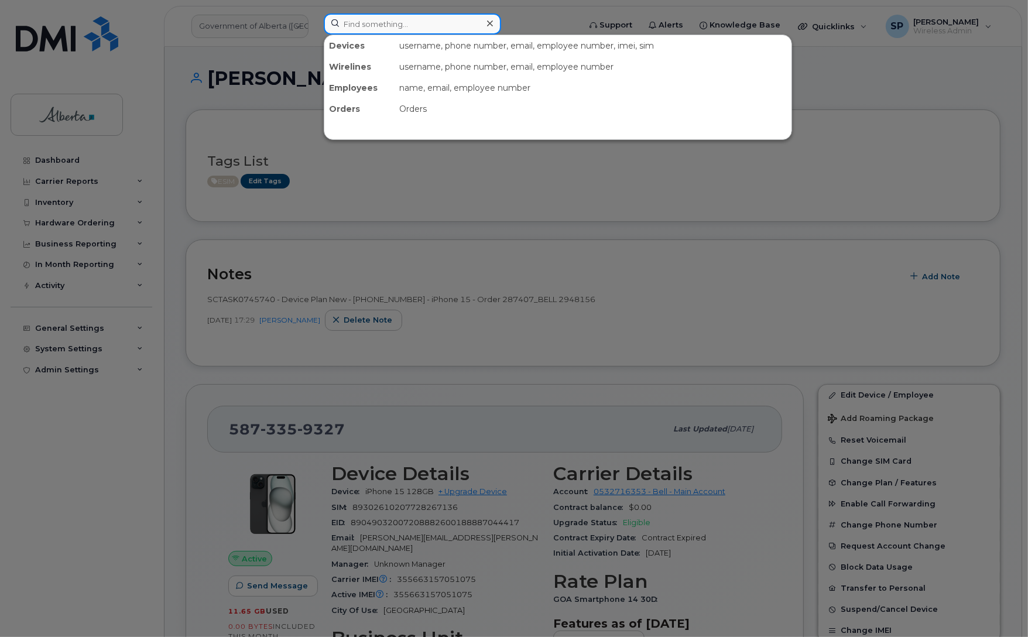
paste input "806196760"
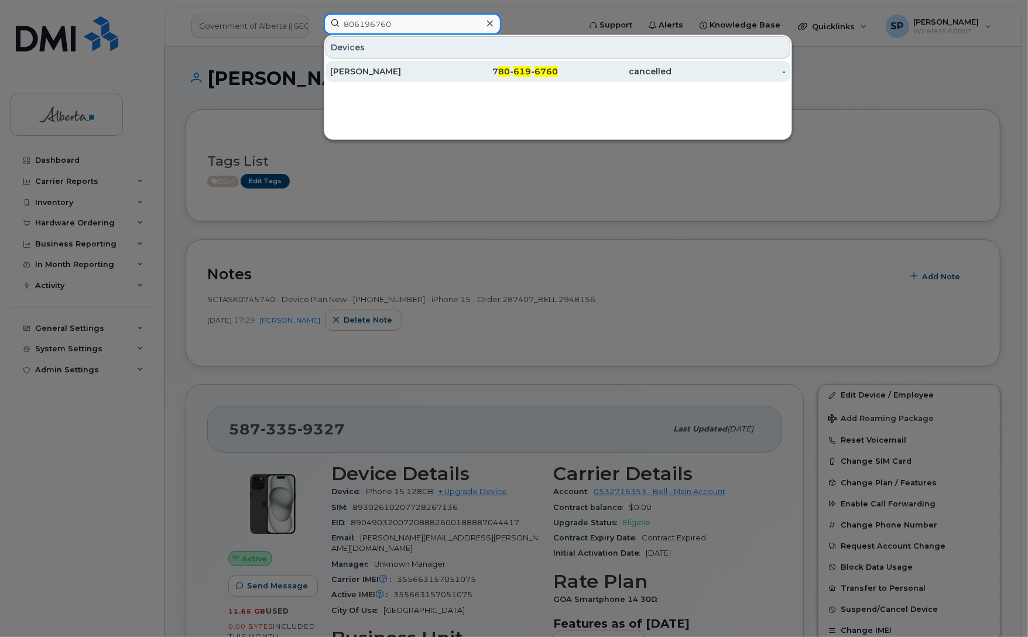
type input "806196760"
click at [372, 76] on div "[PERSON_NAME]" at bounding box center [387, 72] width 114 height 12
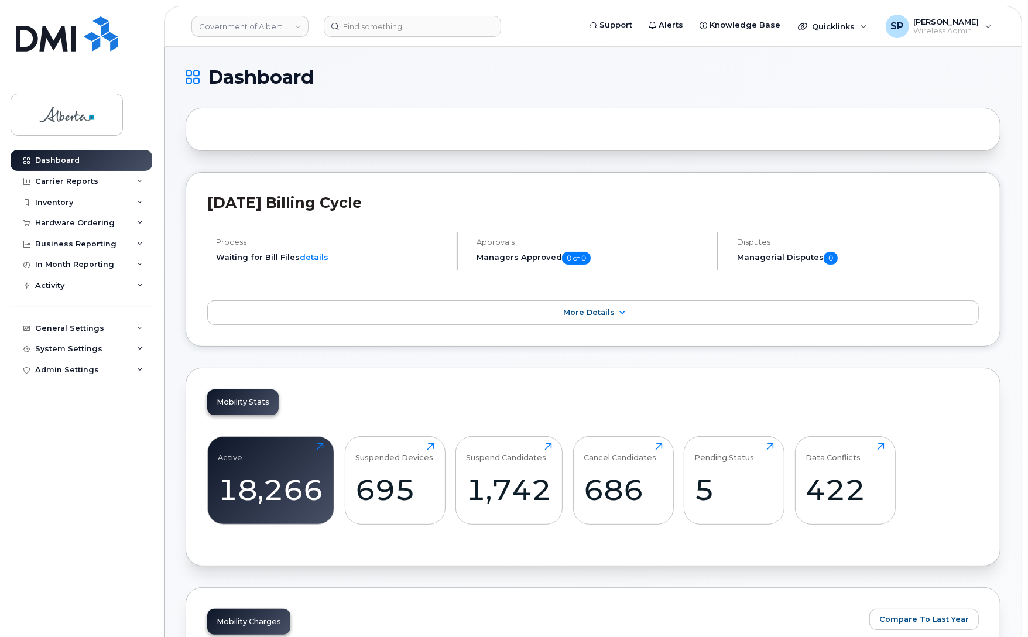
click at [43, 413] on div "Dashboard Carrier Reports Monthly Billing Data Daily Data Pooling Data Behavior…" at bounding box center [83, 385] width 145 height 470
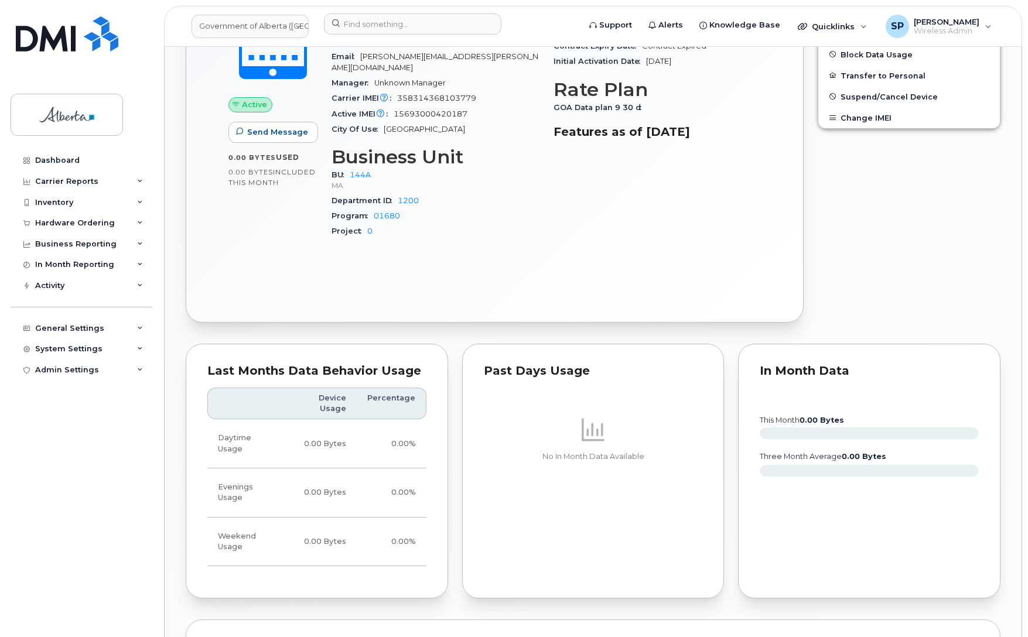
scroll to position [589, 0]
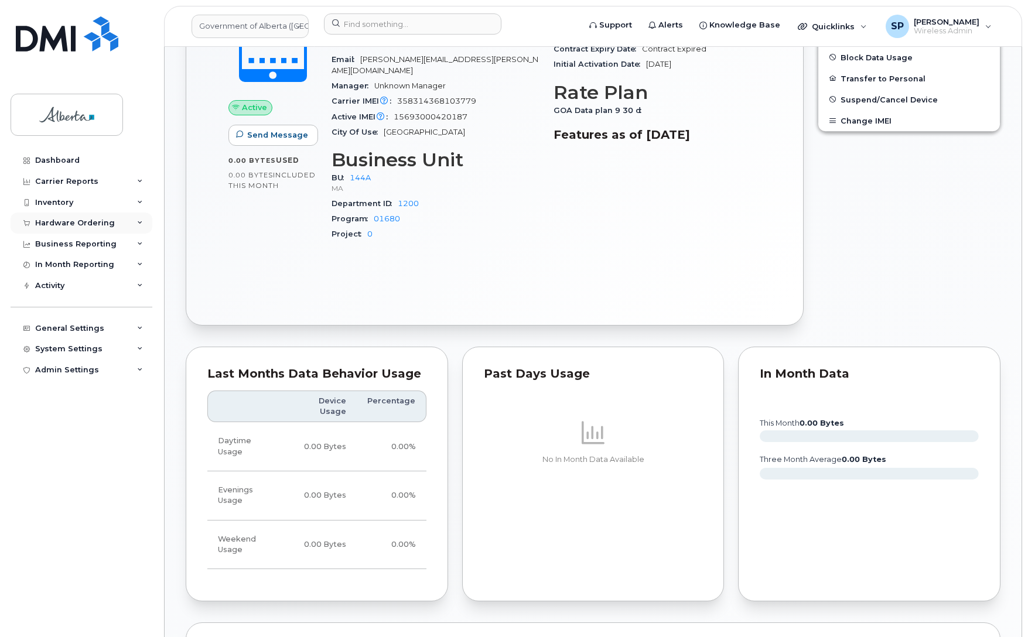
click at [62, 221] on div "Hardware Ordering" at bounding box center [75, 222] width 80 height 9
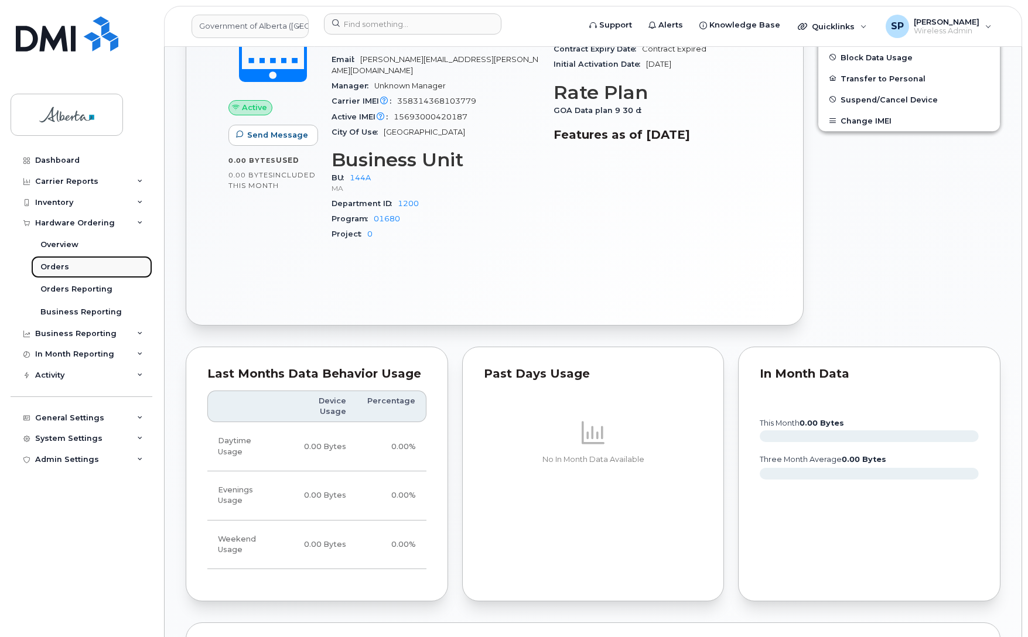
click at [57, 268] on div "Orders" at bounding box center [54, 267] width 29 height 11
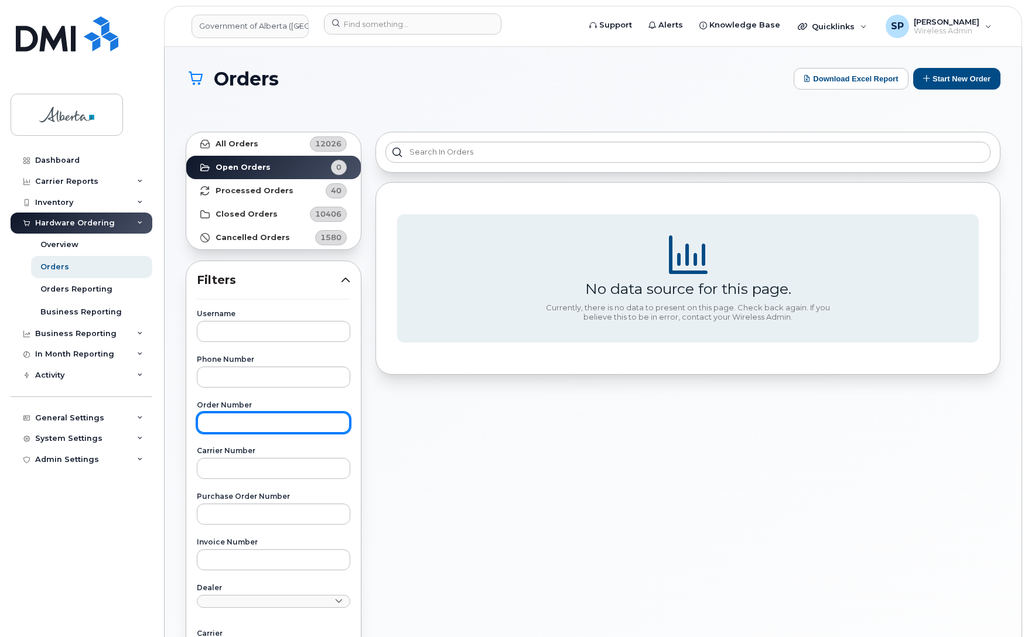
click at [249, 428] on input "text" at bounding box center [273, 422] width 153 height 21
paste input "302919"
type input "302919"
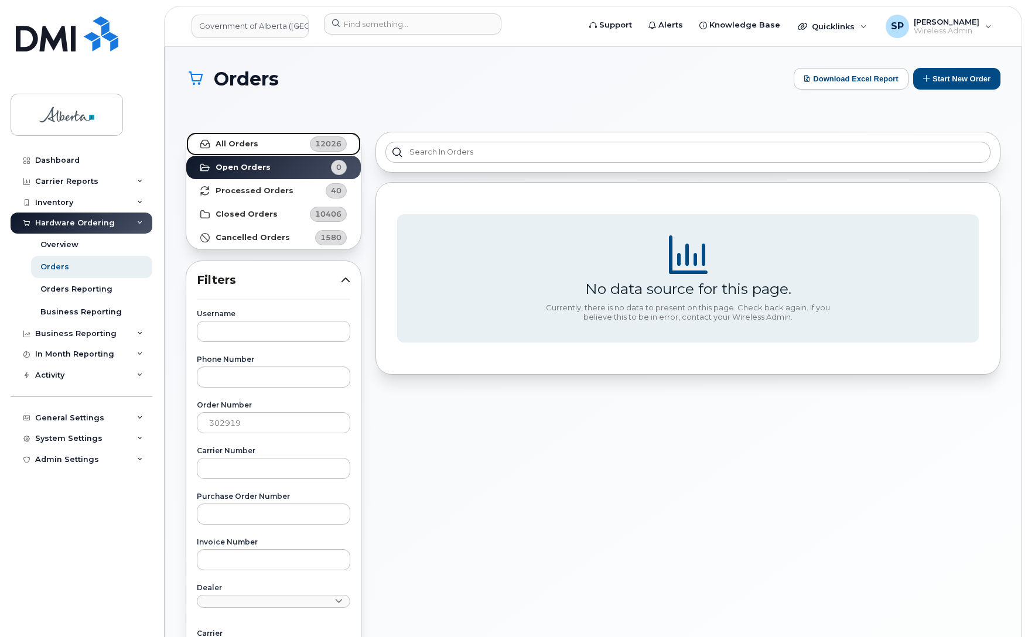
click at [240, 138] on link "All Orders 12026" at bounding box center [273, 143] width 175 height 23
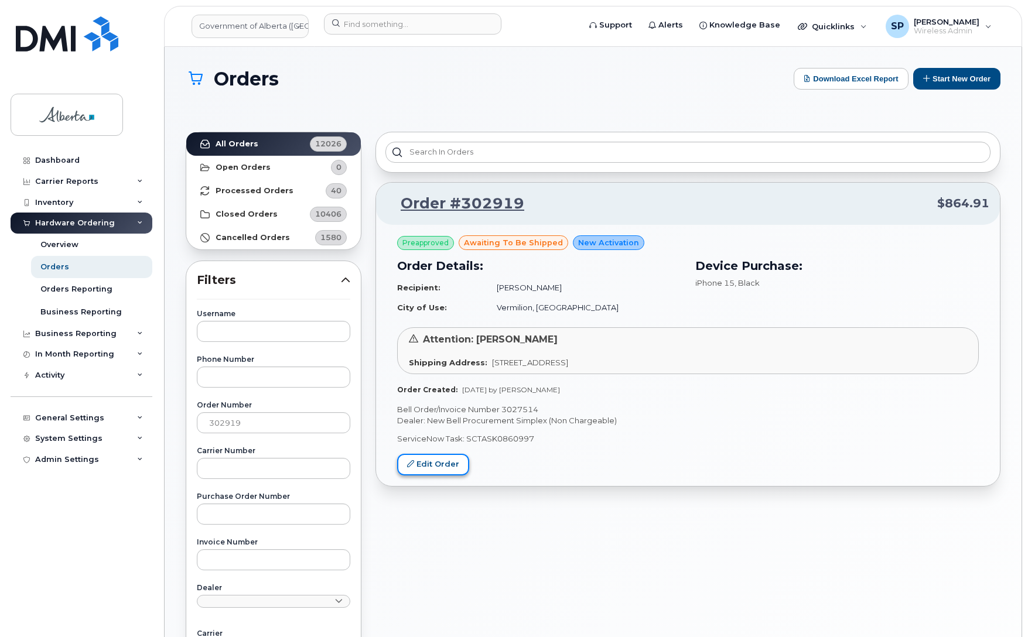
click at [437, 468] on link "Edit Order" at bounding box center [433, 465] width 72 height 22
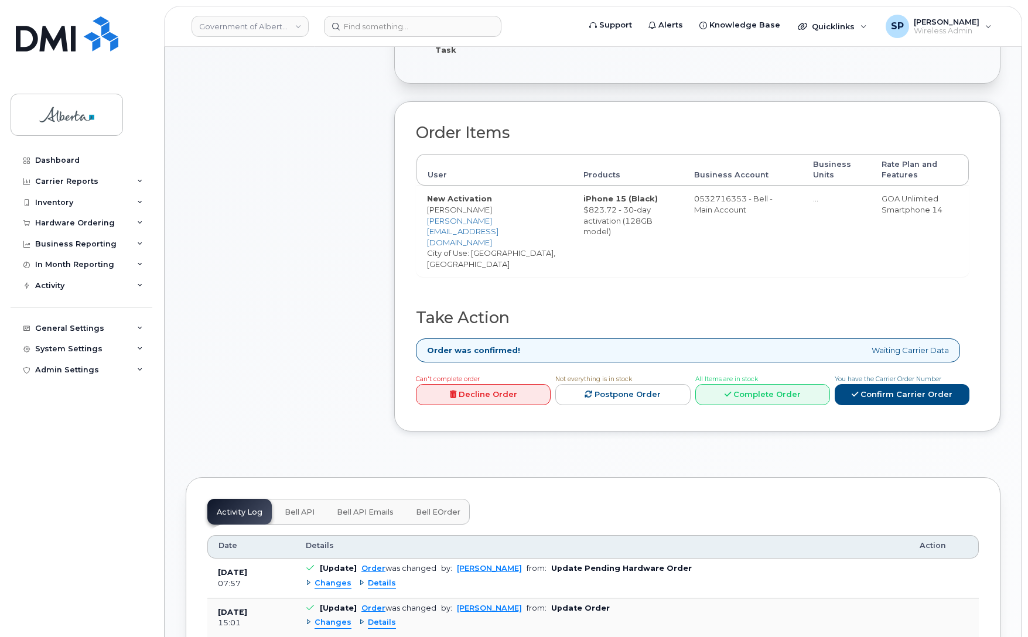
scroll to position [381, 0]
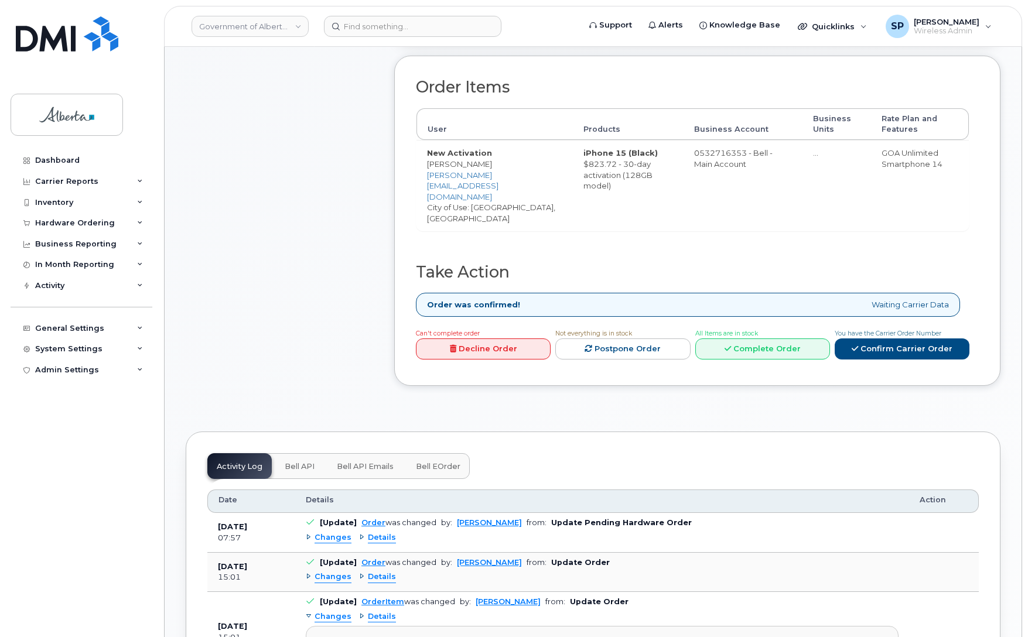
click at [296, 462] on span "Bell API" at bounding box center [300, 466] width 30 height 9
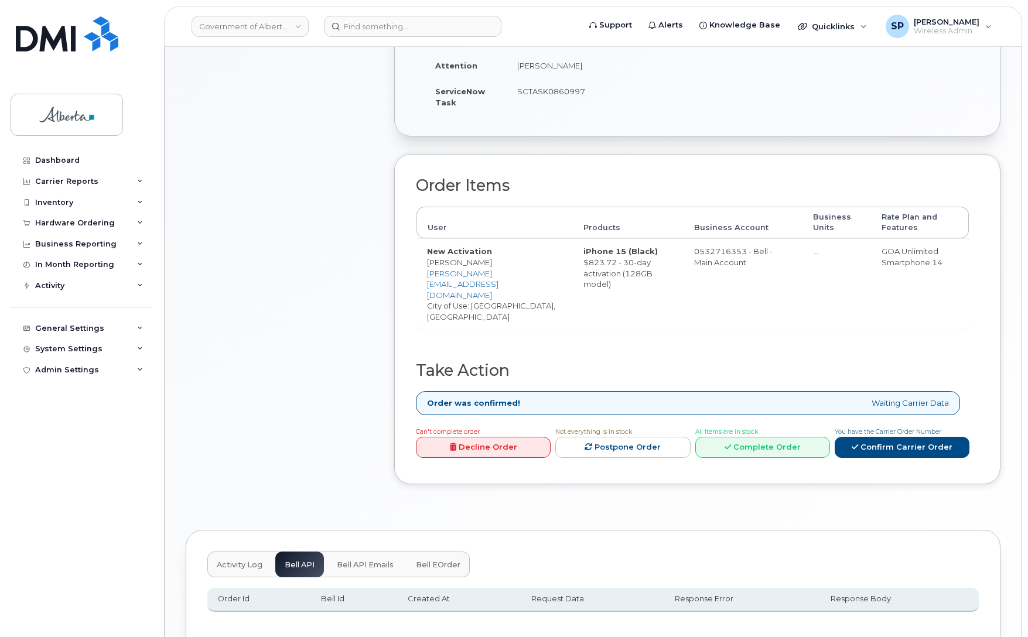
scroll to position [338, 0]
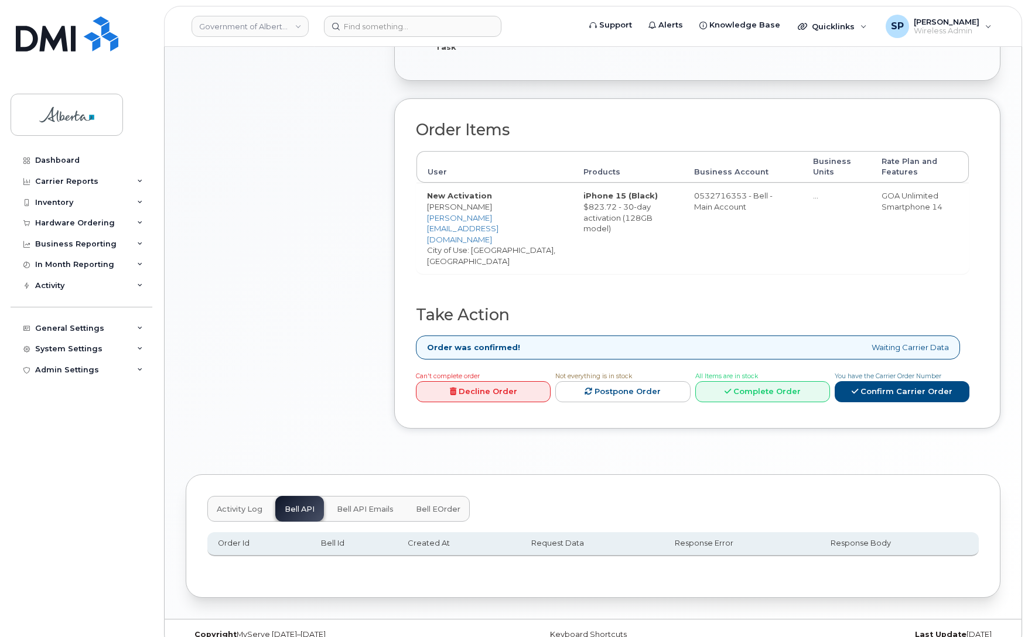
click at [454, 505] on span "Bell eOrder" at bounding box center [438, 509] width 45 height 9
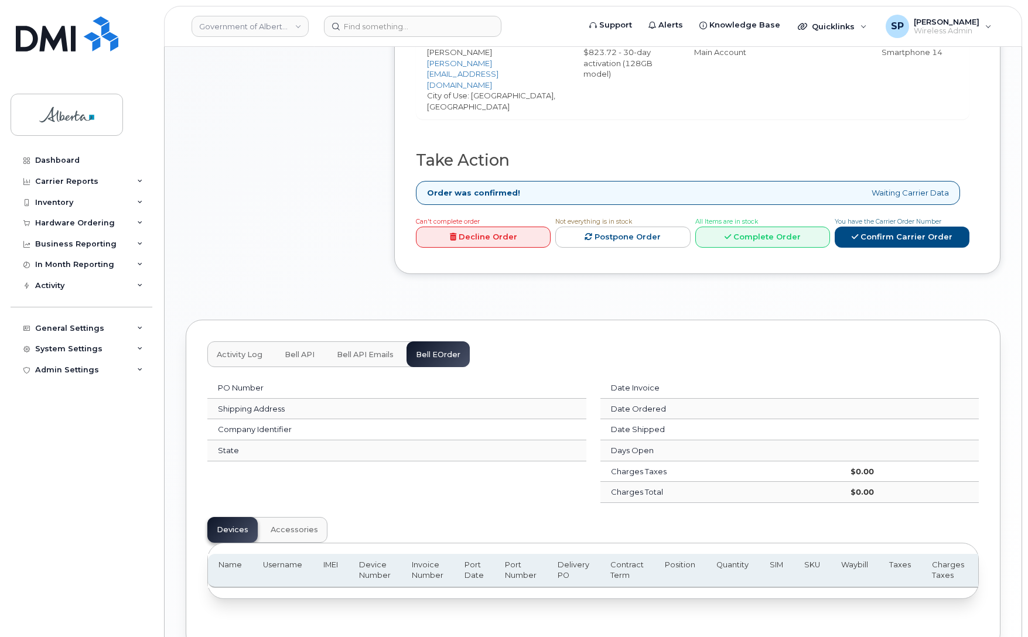
scroll to position [549, 0]
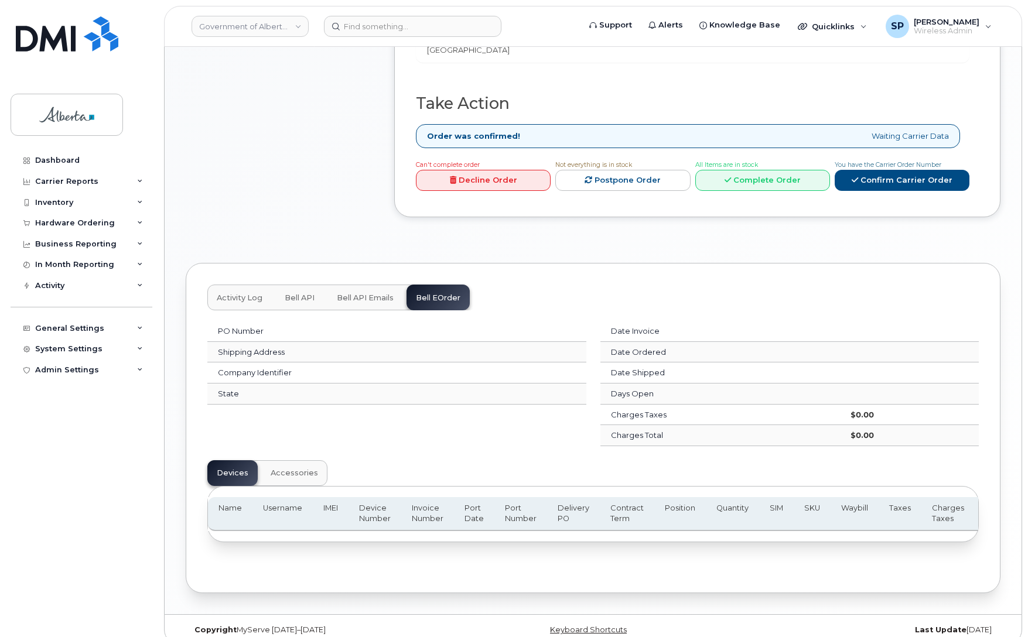
click at [363, 293] on span "Bell API Emails" at bounding box center [365, 297] width 57 height 9
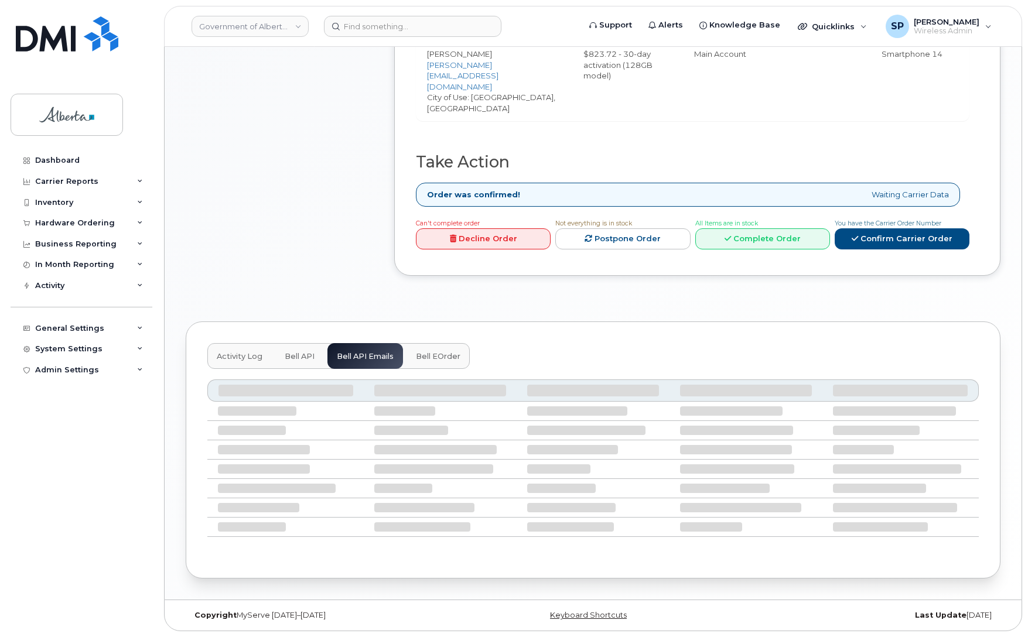
scroll to position [473, 0]
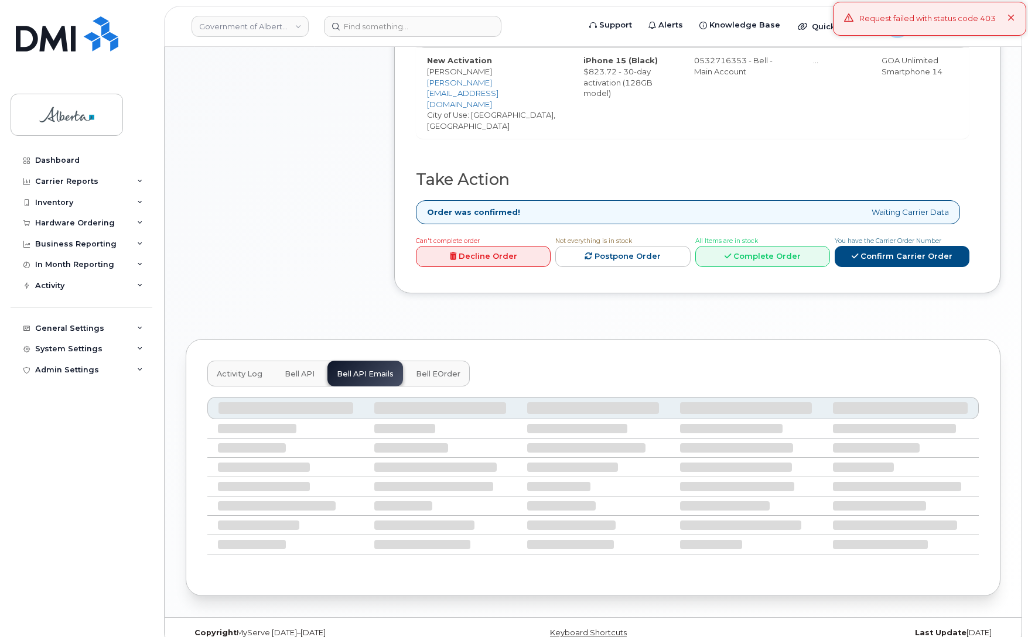
click at [299, 370] on span "Bell API" at bounding box center [300, 374] width 30 height 9
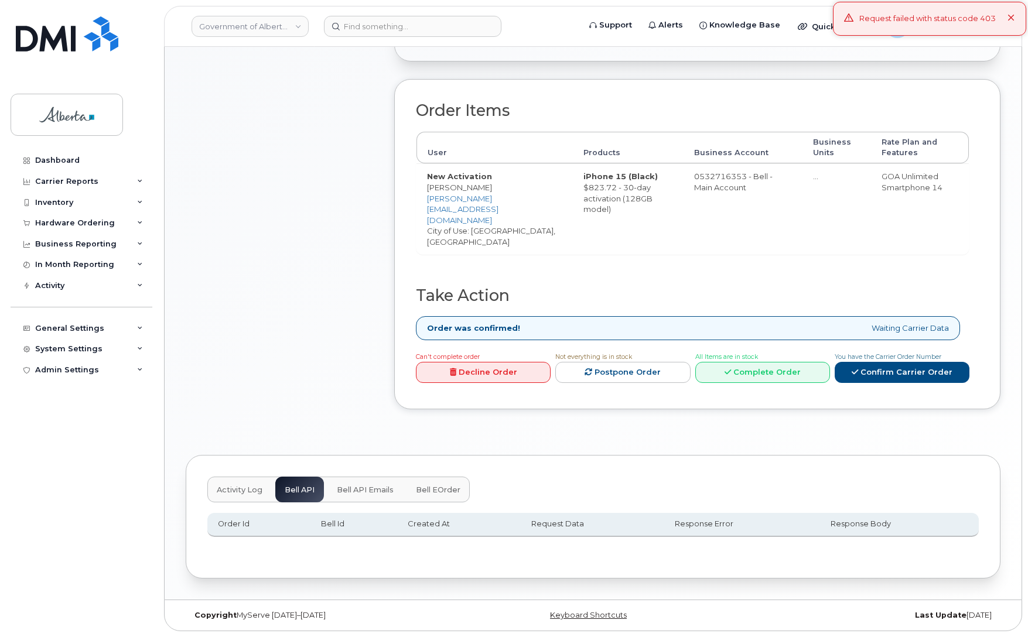
scroll to position [338, 0]
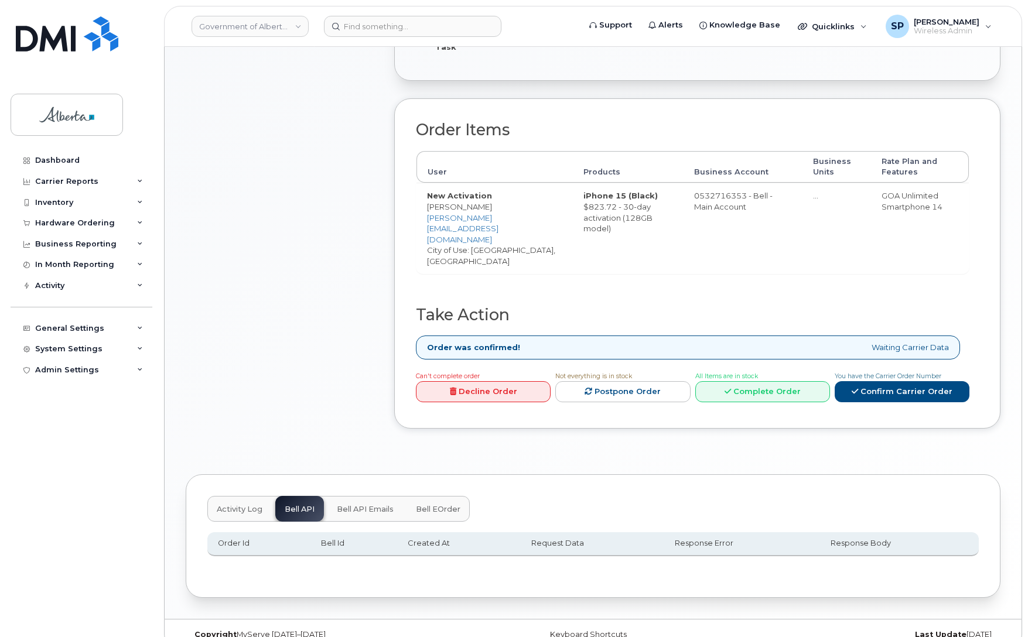
click at [232, 505] on span "Activity Log" at bounding box center [240, 509] width 46 height 9
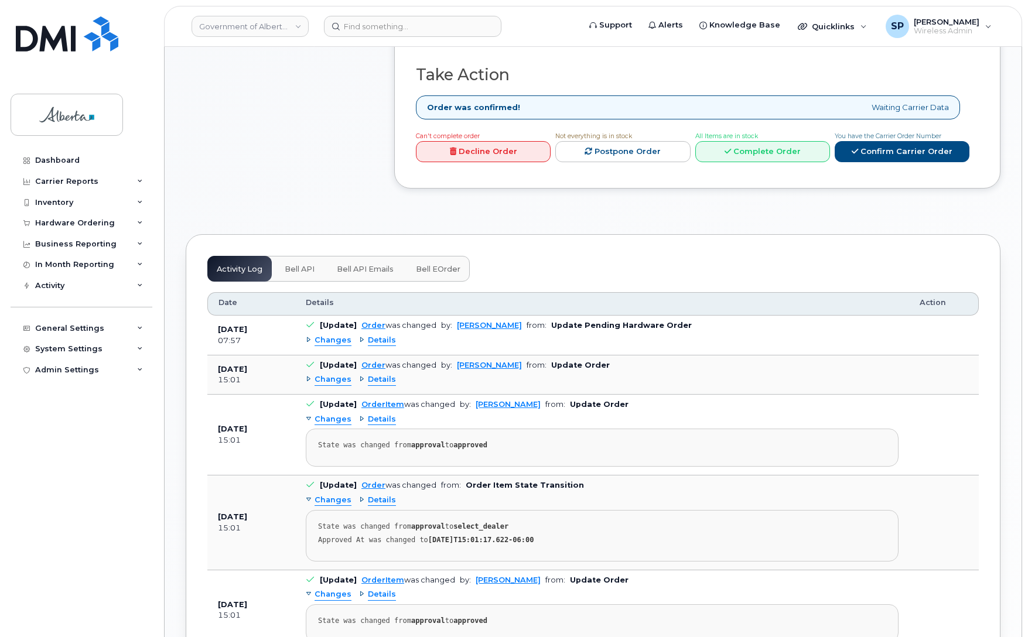
scroll to position [584, 0]
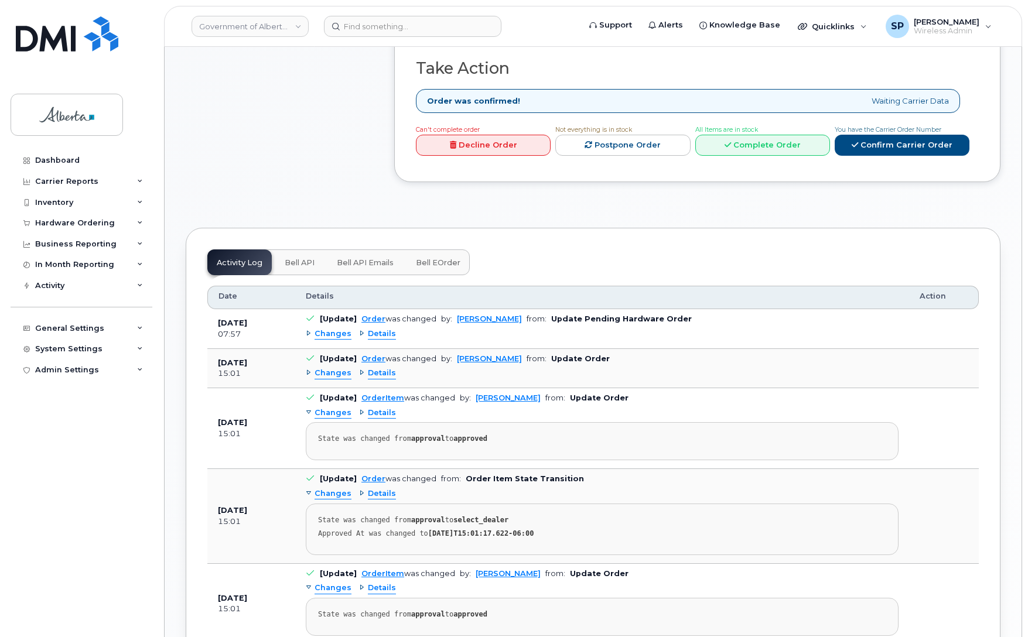
click at [331, 329] on span "Changes" at bounding box center [332, 334] width 37 height 11
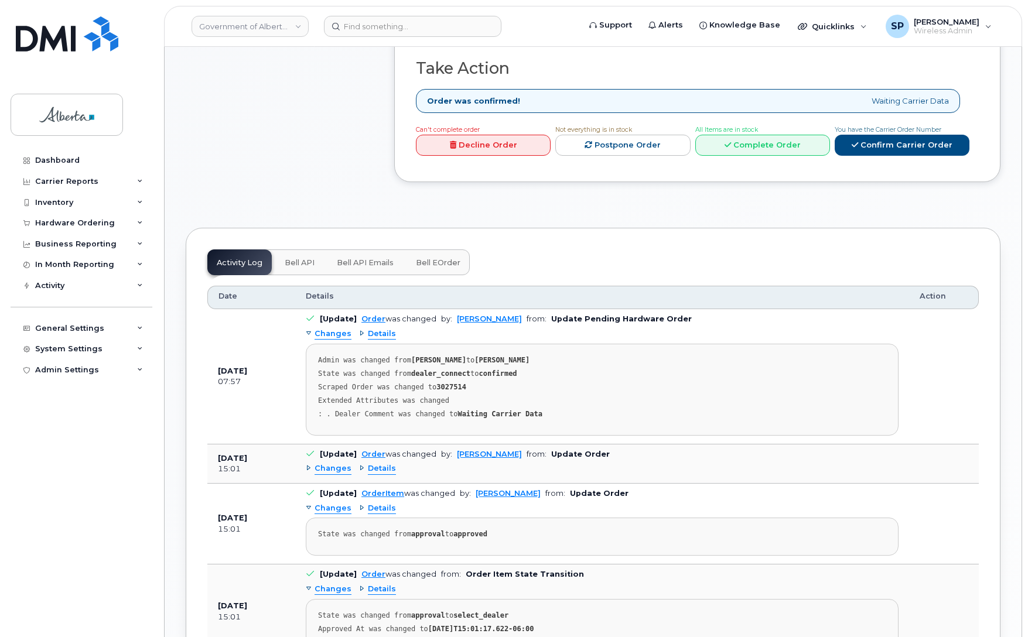
drag, startPoint x: 820, startPoint y: 186, endPoint x: 805, endPoint y: 187, distance: 14.7
drag, startPoint x: 255, startPoint y: 121, endPoint x: 370, endPoint y: 128, distance: 114.4
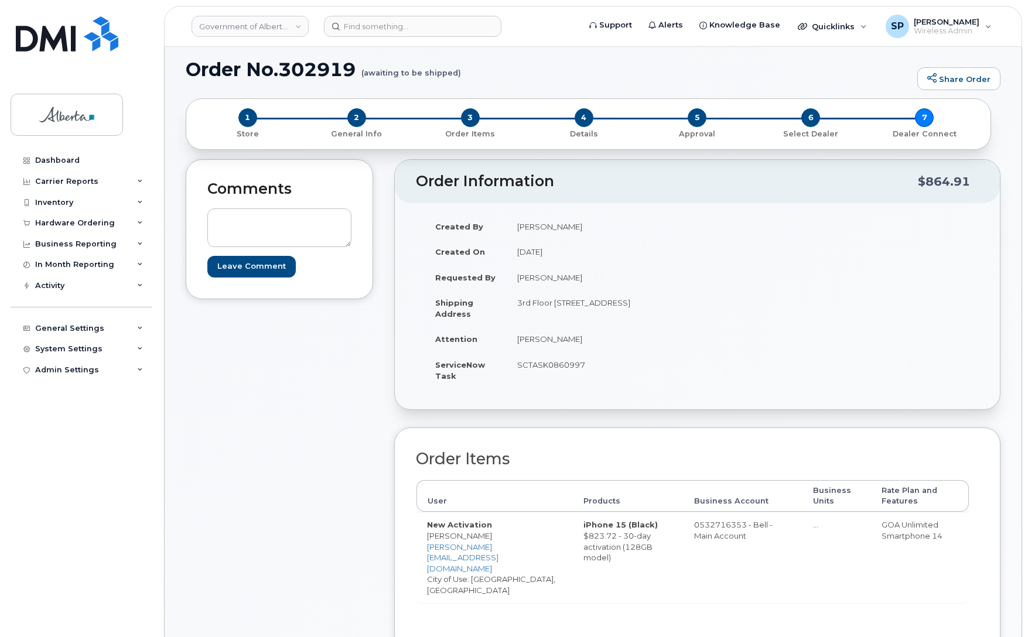
scroll to position [0, 0]
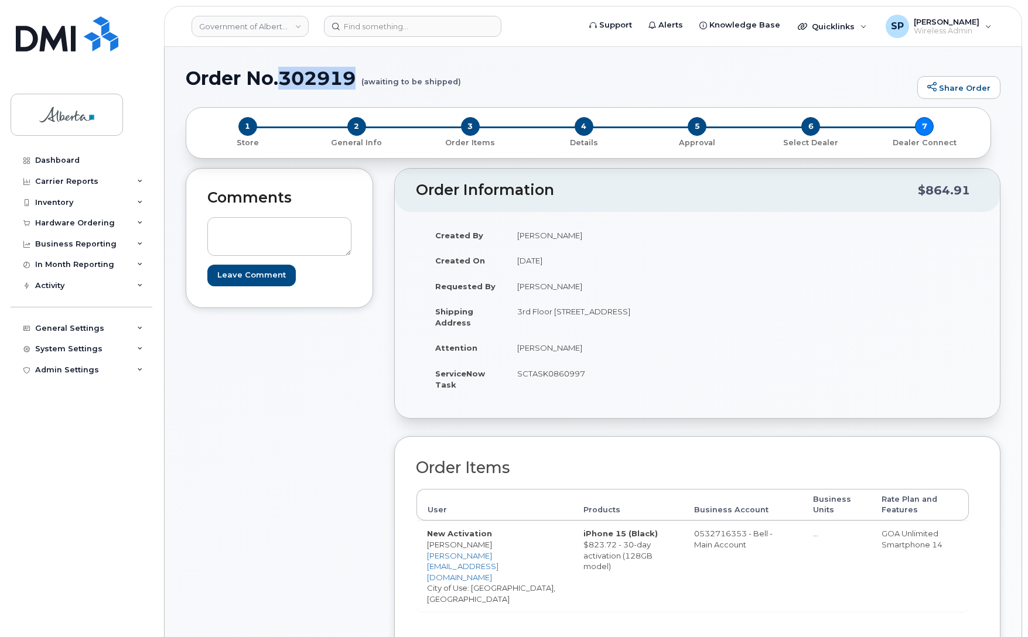
drag, startPoint x: 355, startPoint y: 77, endPoint x: 283, endPoint y: 83, distance: 72.2
click at [283, 83] on h1 "Order No.302919 (awaiting to be shipped)" at bounding box center [549, 78] width 726 height 20
copy h1 "302919"
click at [66, 201] on div "Inventory" at bounding box center [54, 202] width 38 height 9
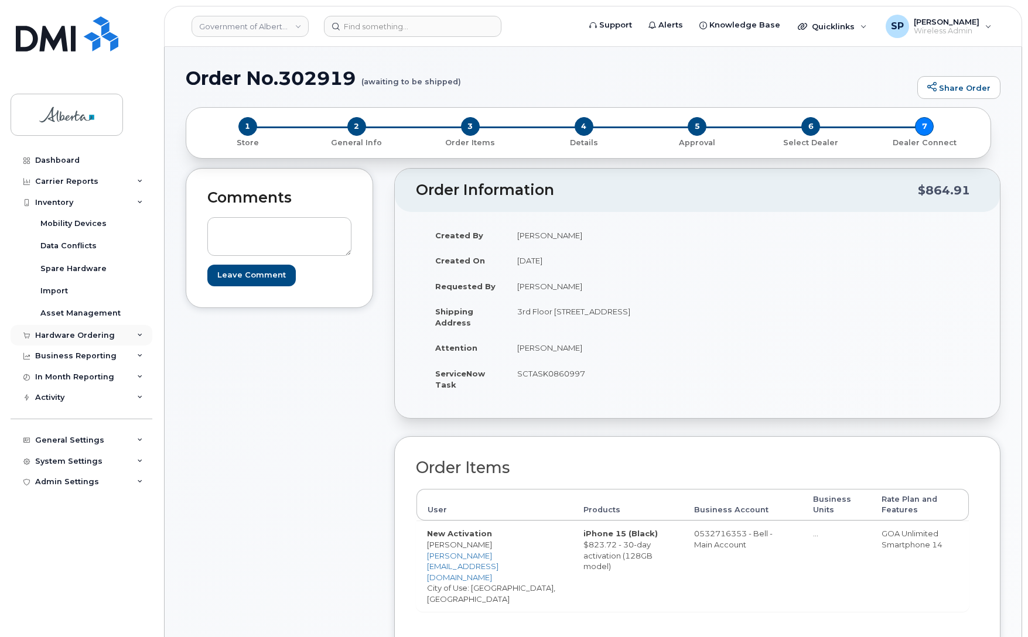
click at [60, 338] on div "Hardware Ordering" at bounding box center [75, 335] width 80 height 9
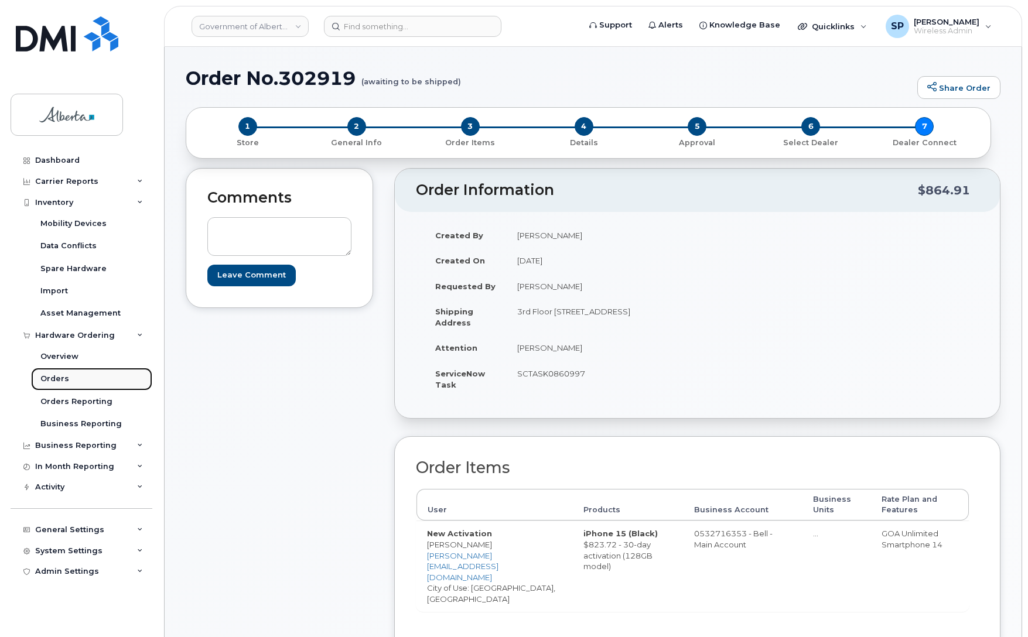
click at [57, 381] on div "Orders" at bounding box center [54, 379] width 29 height 11
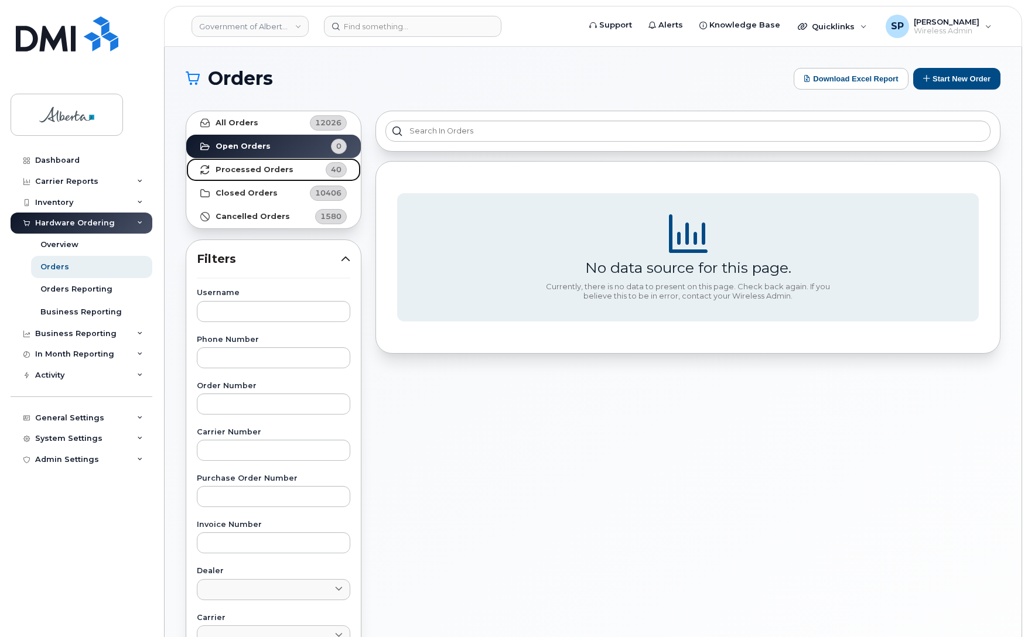
click at [258, 168] on strong "Processed Orders" at bounding box center [255, 169] width 78 height 9
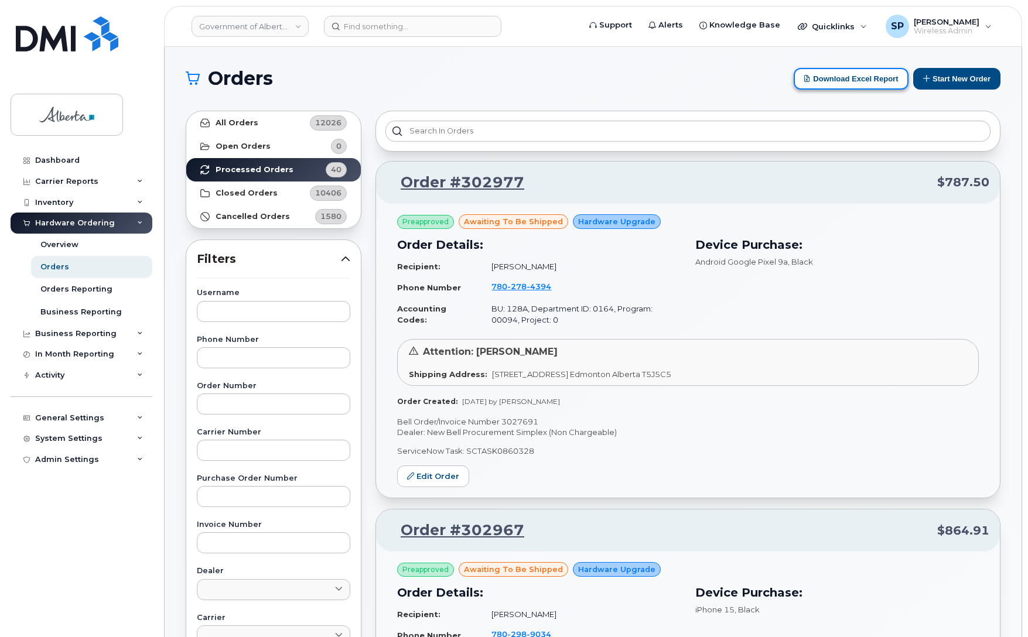
click at [864, 80] on button "Download Excel Report" at bounding box center [850, 79] width 115 height 22
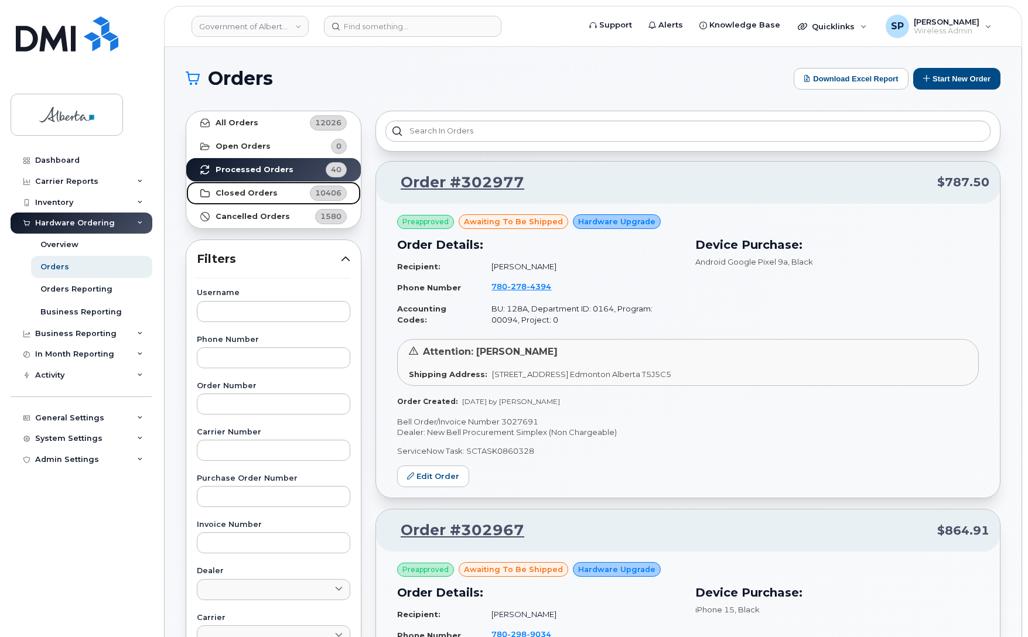
click at [261, 191] on strong "Closed Orders" at bounding box center [247, 193] width 62 height 9
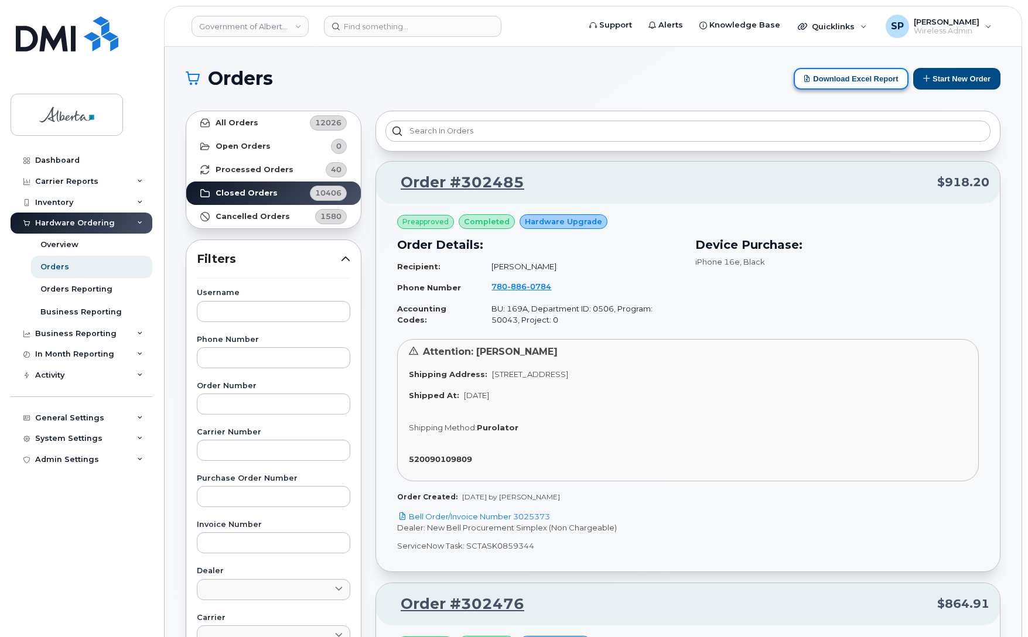
click at [866, 80] on button "Download Excel Report" at bounding box center [850, 79] width 115 height 22
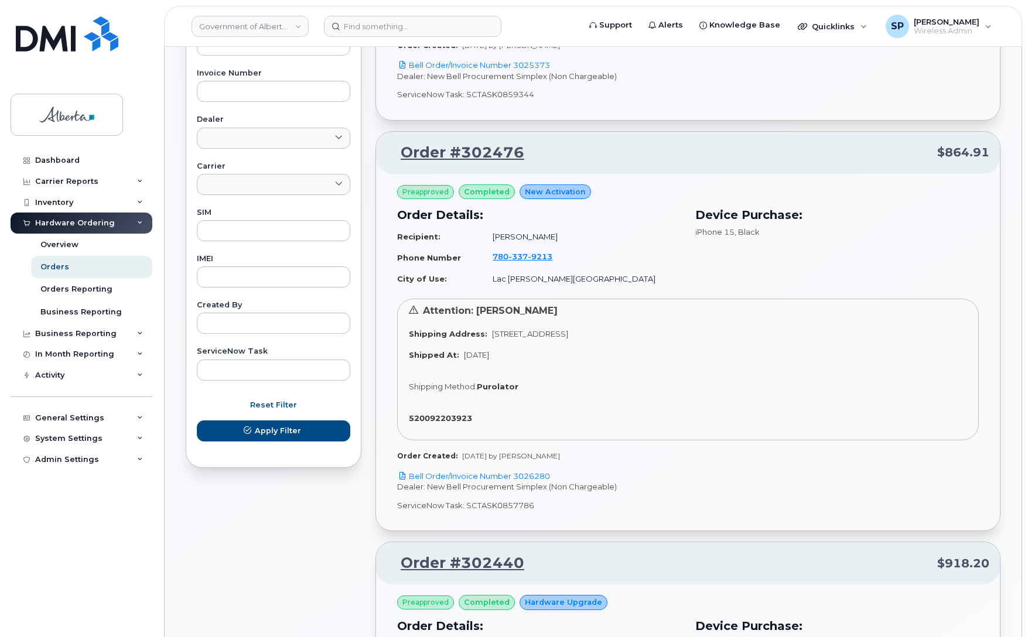
scroll to position [455, 0]
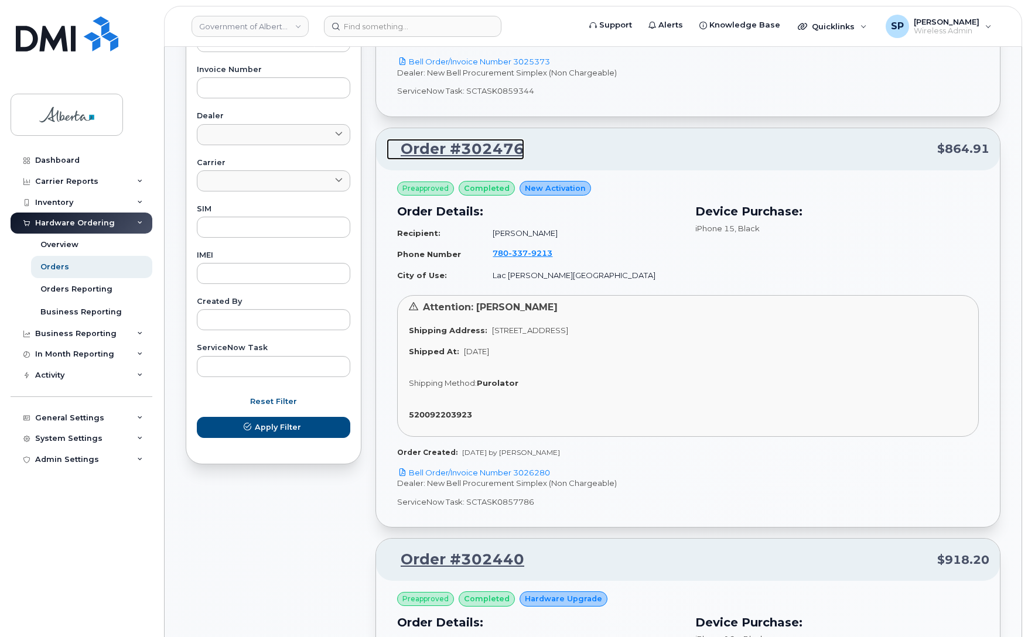
click at [464, 146] on link "Order #302476" at bounding box center [456, 149] width 138 height 21
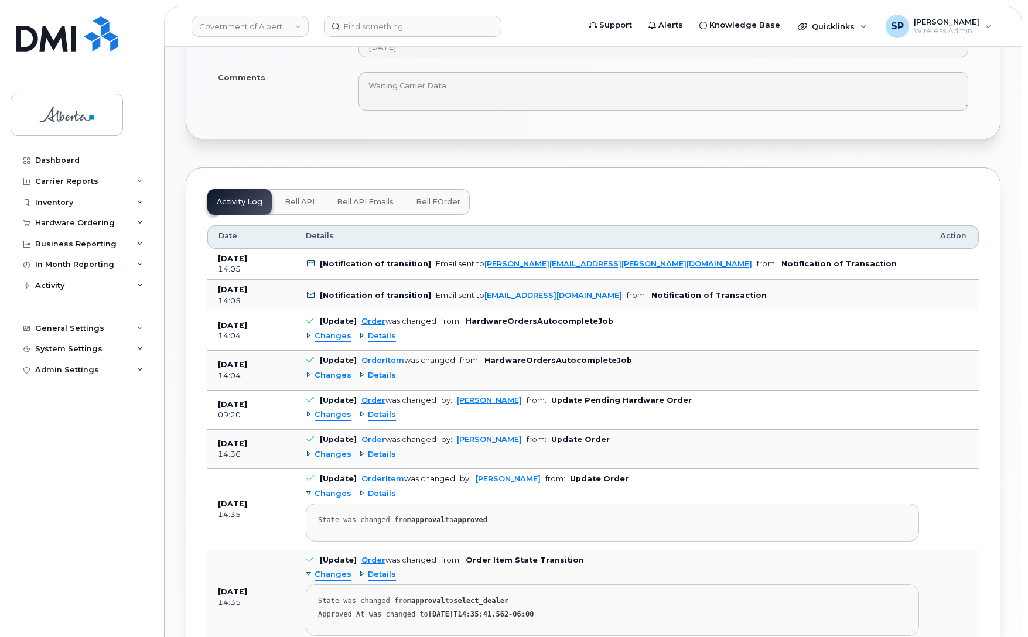
scroll to position [739, 0]
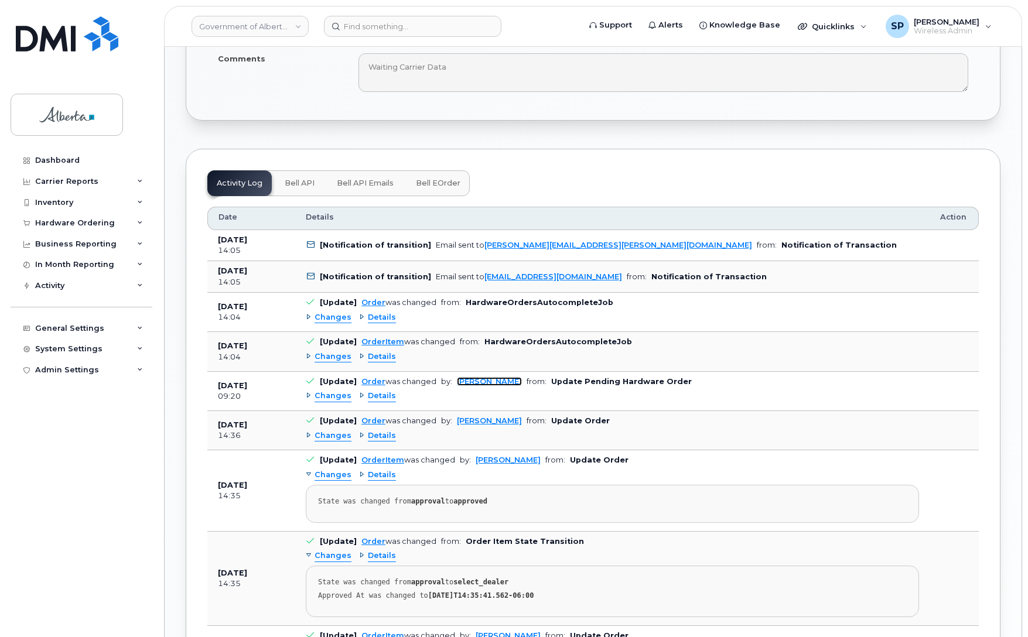
click at [490, 384] on link "[PERSON_NAME]" at bounding box center [489, 381] width 65 height 9
click at [490, 386] on link "[PERSON_NAME]" at bounding box center [489, 381] width 65 height 9
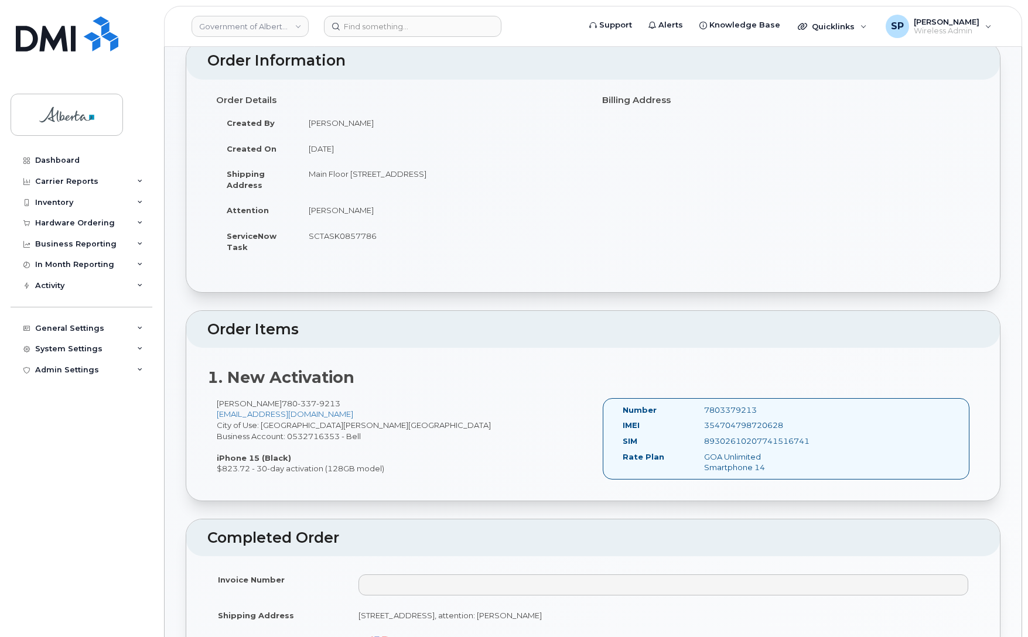
scroll to position [0, 0]
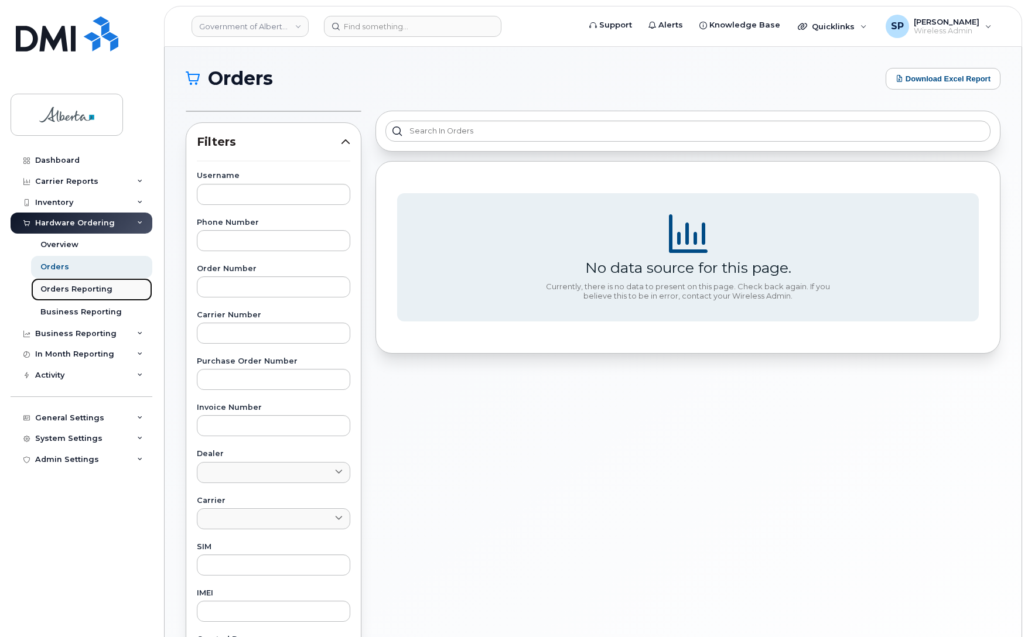
click at [93, 291] on div "Orders Reporting" at bounding box center [76, 289] width 72 height 11
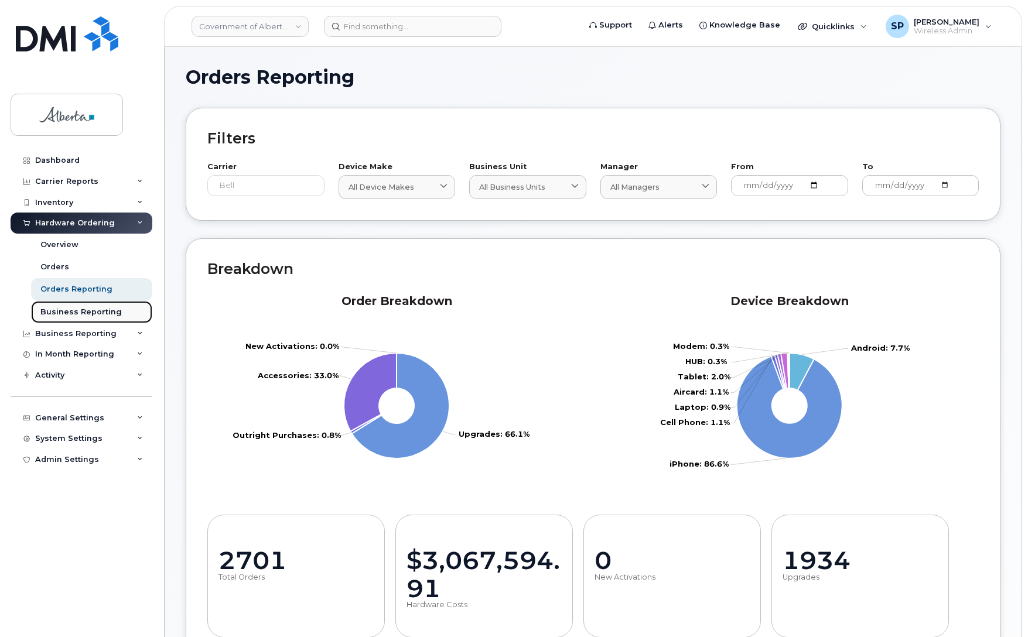
click at [75, 314] on div "Business Reporting" at bounding box center [80, 312] width 81 height 11
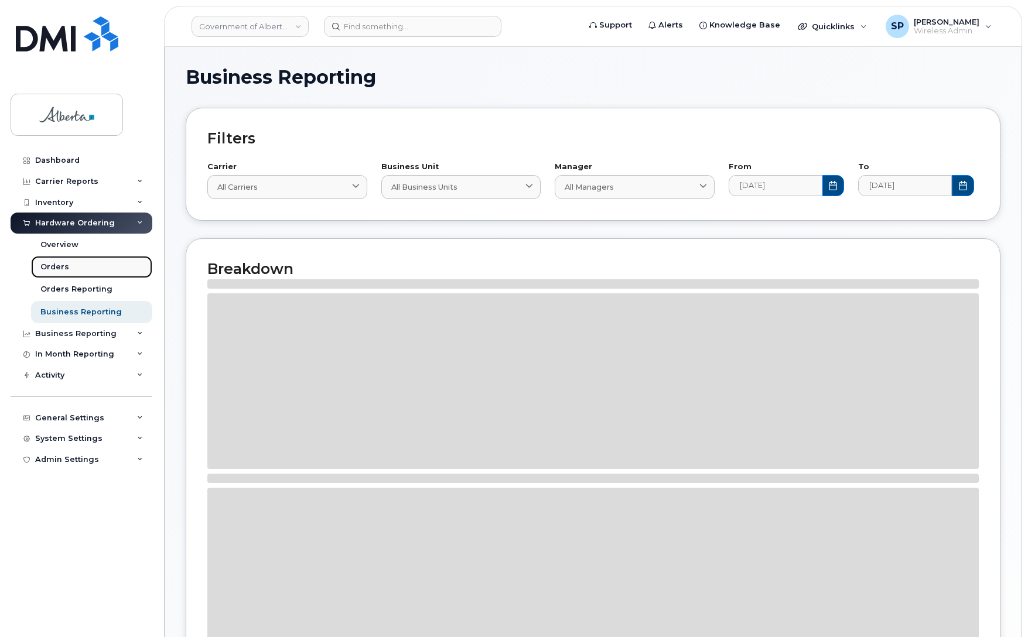
click at [49, 270] on div "Orders" at bounding box center [54, 267] width 29 height 11
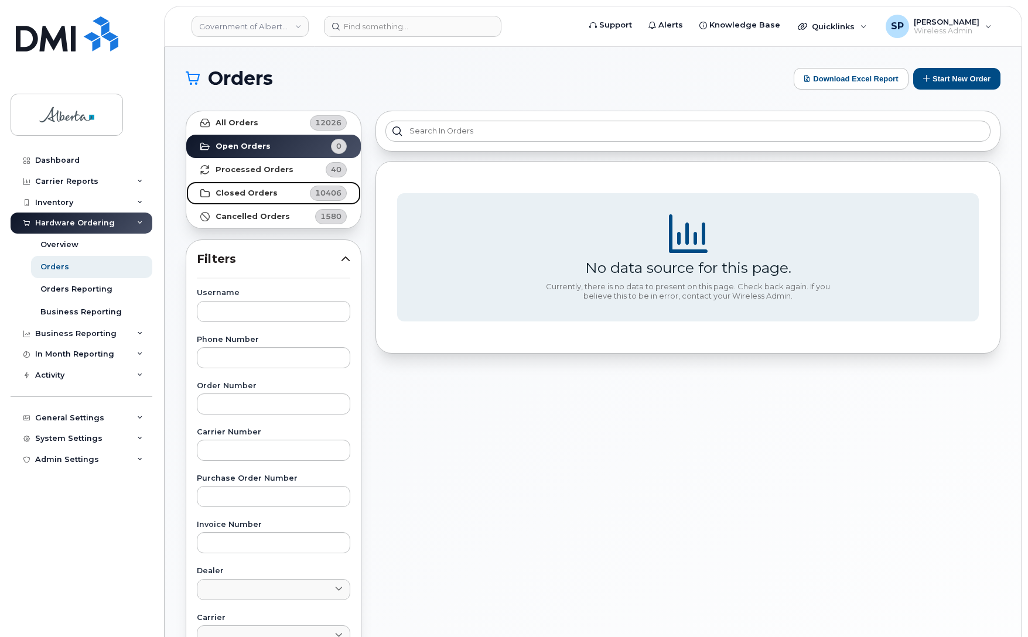
click at [253, 196] on strong "Closed Orders" at bounding box center [247, 193] width 62 height 9
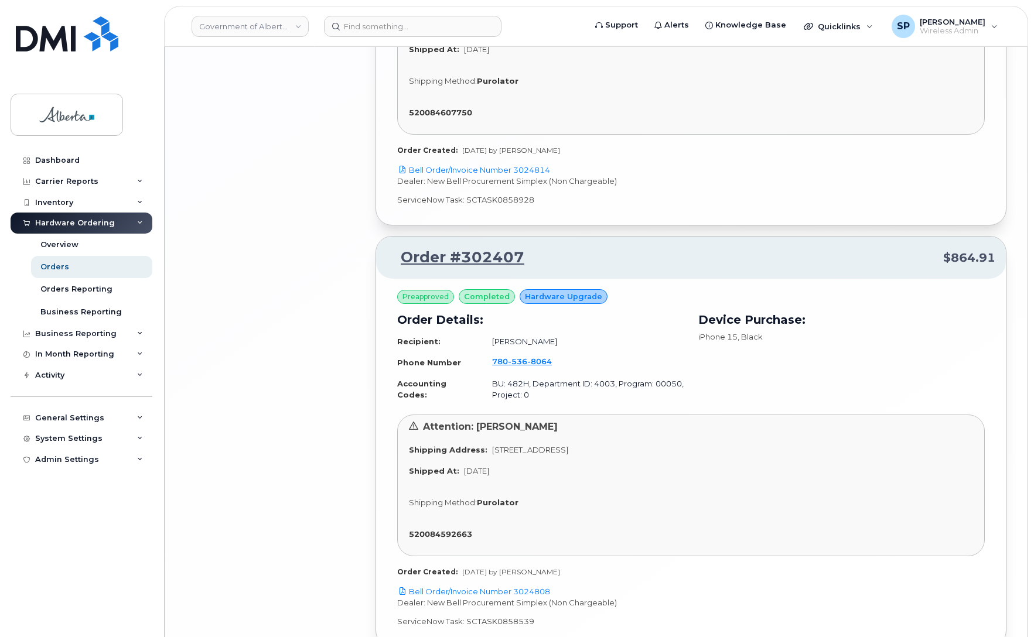
scroll to position [2969, 0]
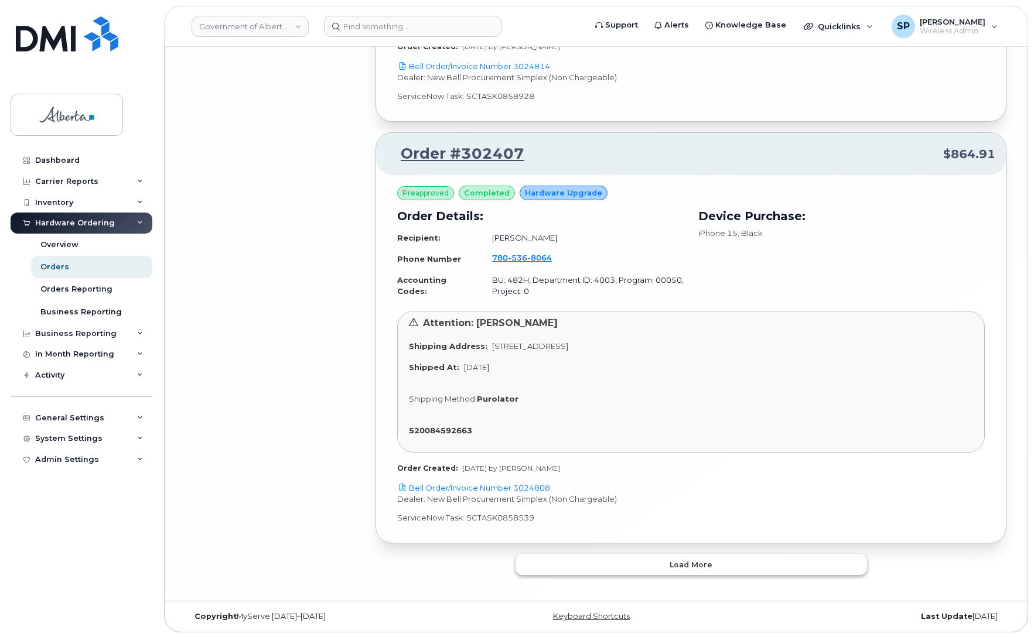
click at [731, 565] on button "Load more" at bounding box center [690, 564] width 351 height 21
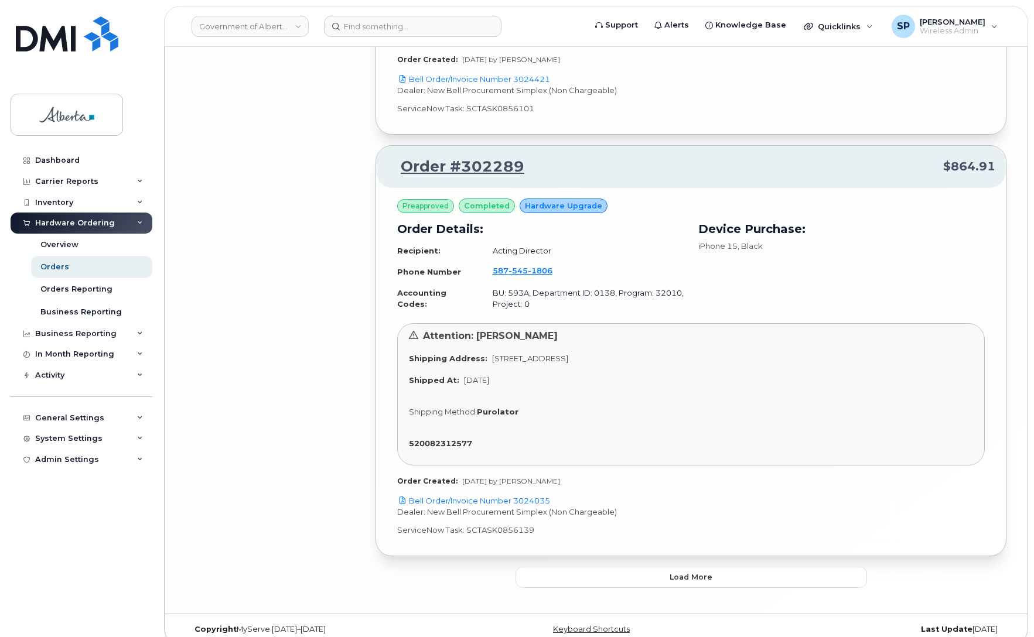
scroll to position [6610, 0]
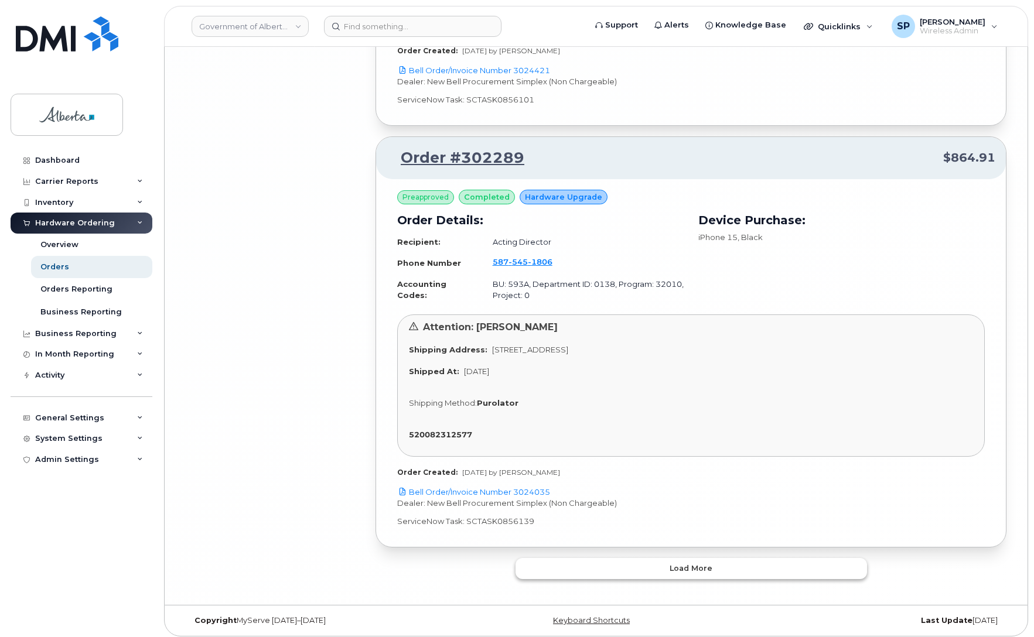
click at [704, 564] on span "Load more" at bounding box center [690, 568] width 43 height 11
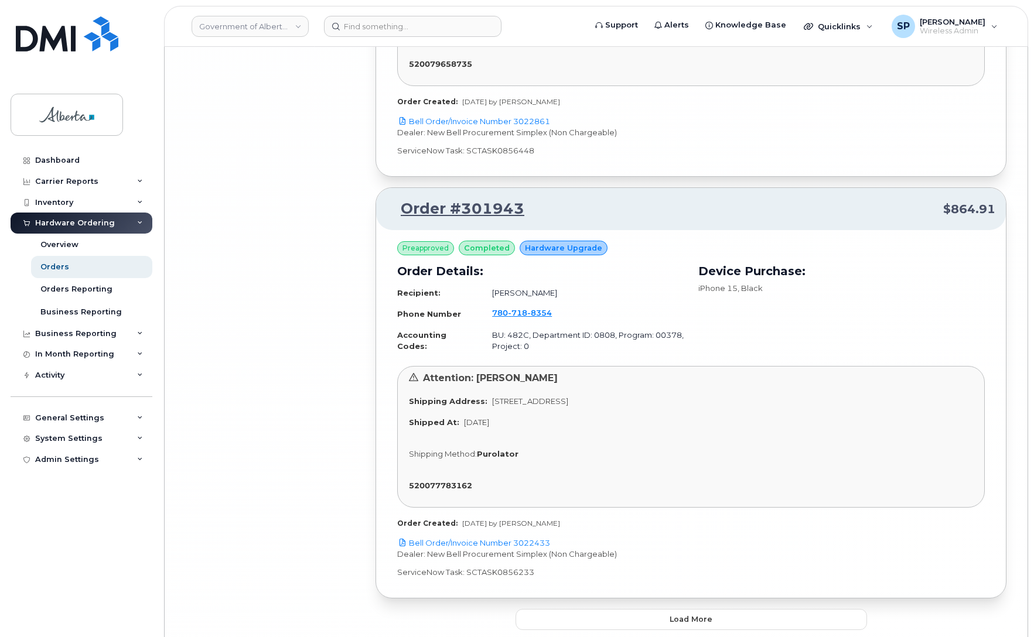
scroll to position [9938, 0]
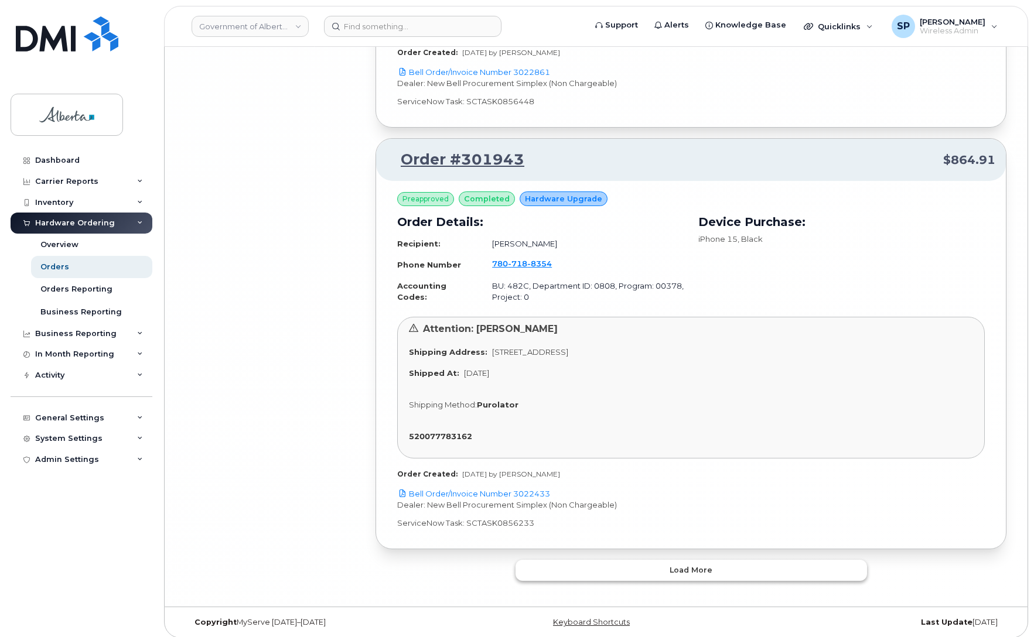
click at [688, 565] on span "Load more" at bounding box center [690, 570] width 43 height 11
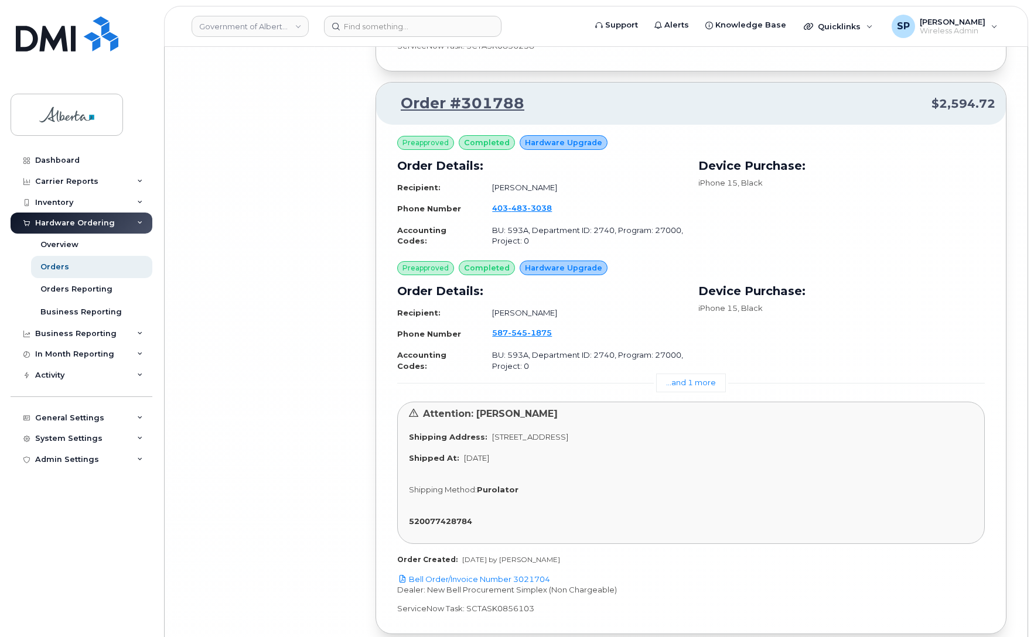
scroll to position [13591, 0]
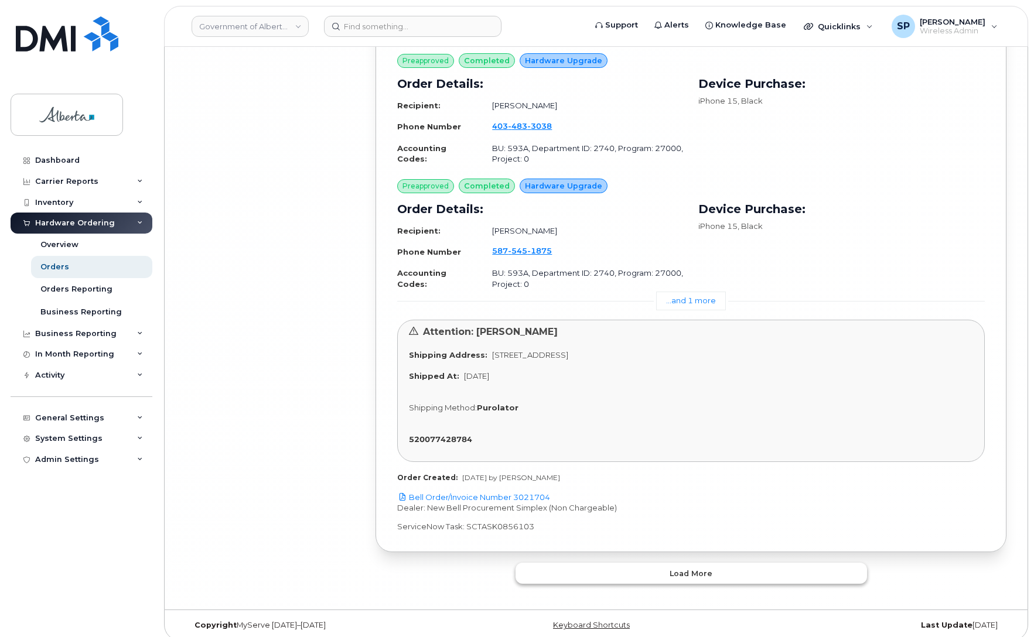
click at [692, 568] on span "Load more" at bounding box center [690, 573] width 43 height 11
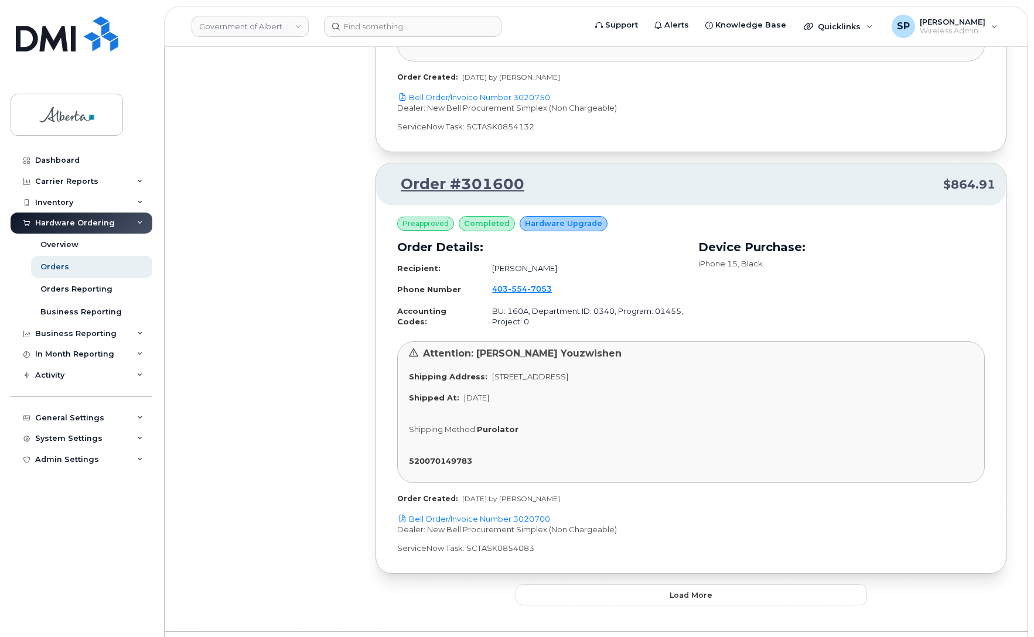
scroll to position [16962, 0]
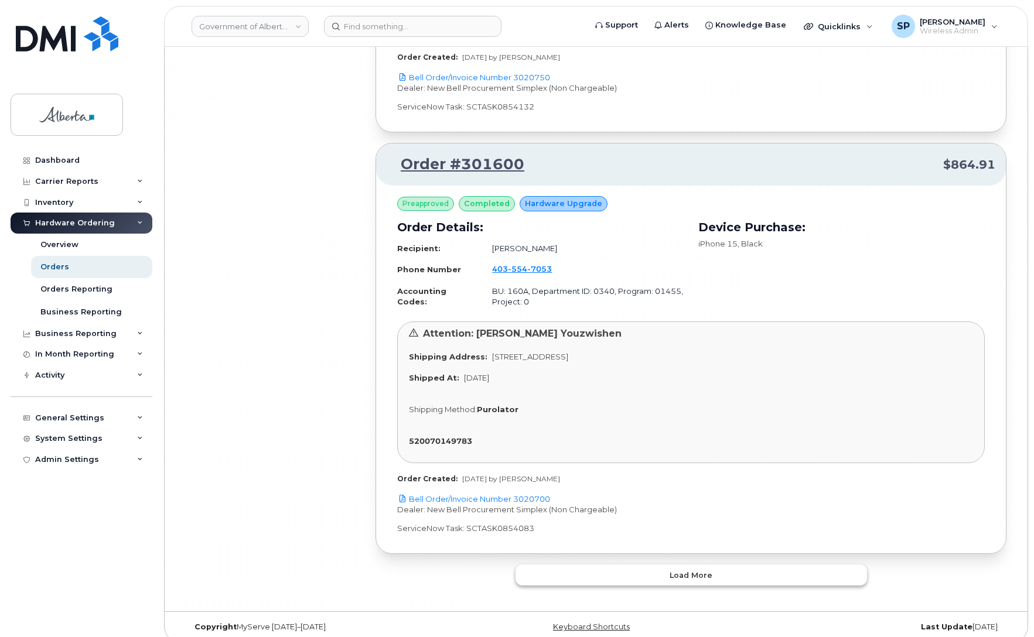
click at [683, 570] on span "Load more" at bounding box center [690, 575] width 43 height 11
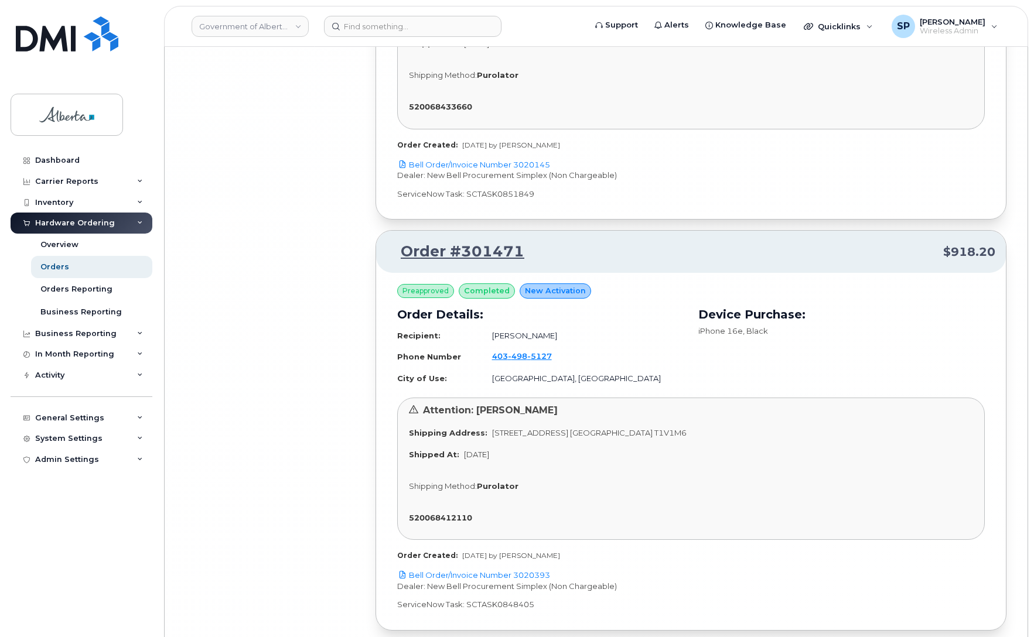
scroll to position [20438, 0]
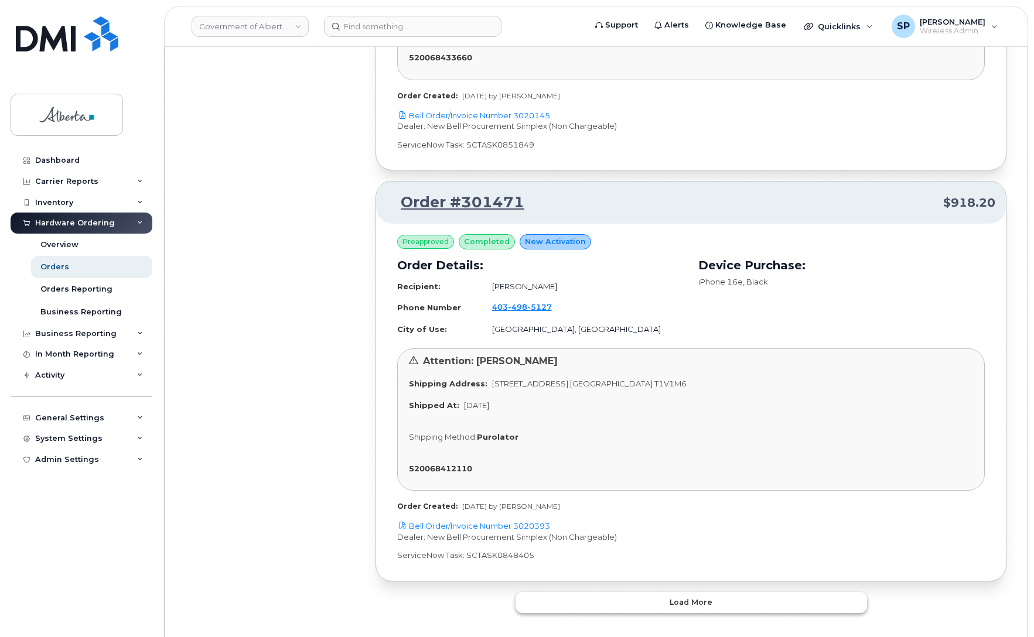
click at [700, 597] on span "Load more" at bounding box center [690, 602] width 43 height 11
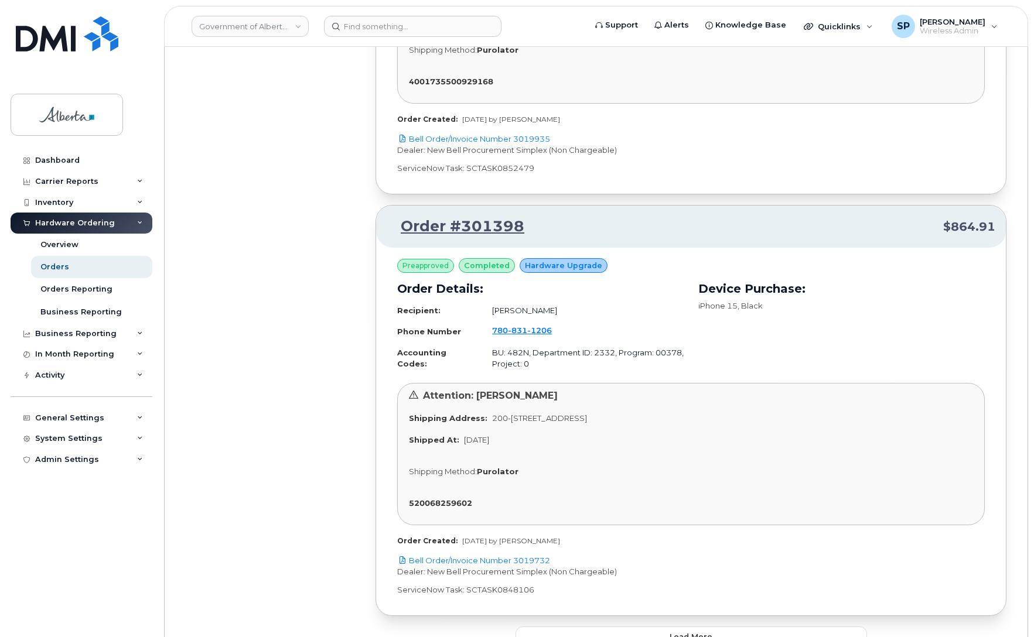
scroll to position [23975, 0]
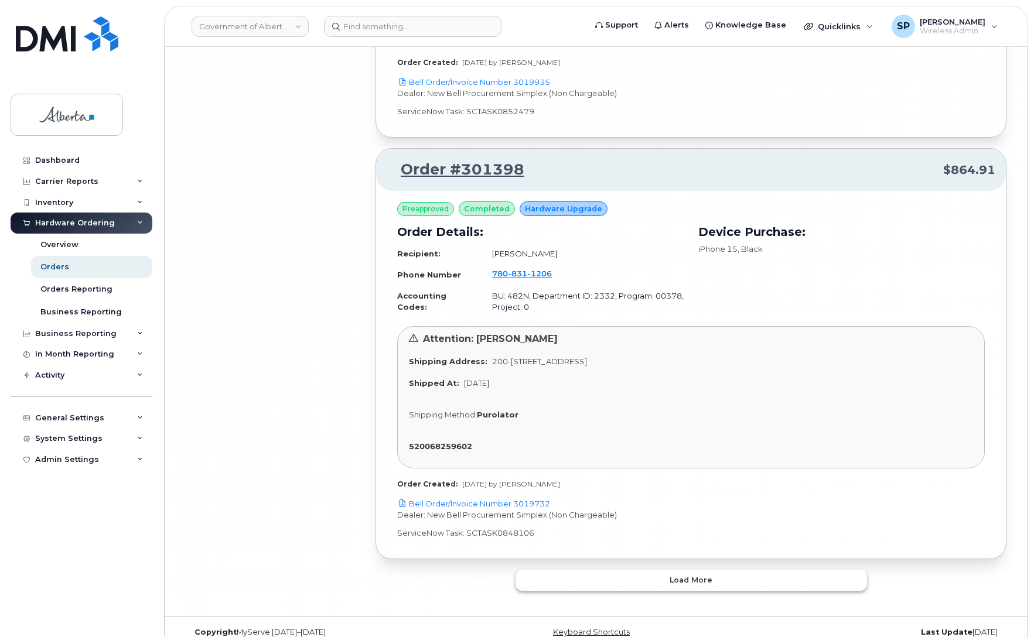
click at [703, 574] on span "Load more" at bounding box center [690, 579] width 43 height 11
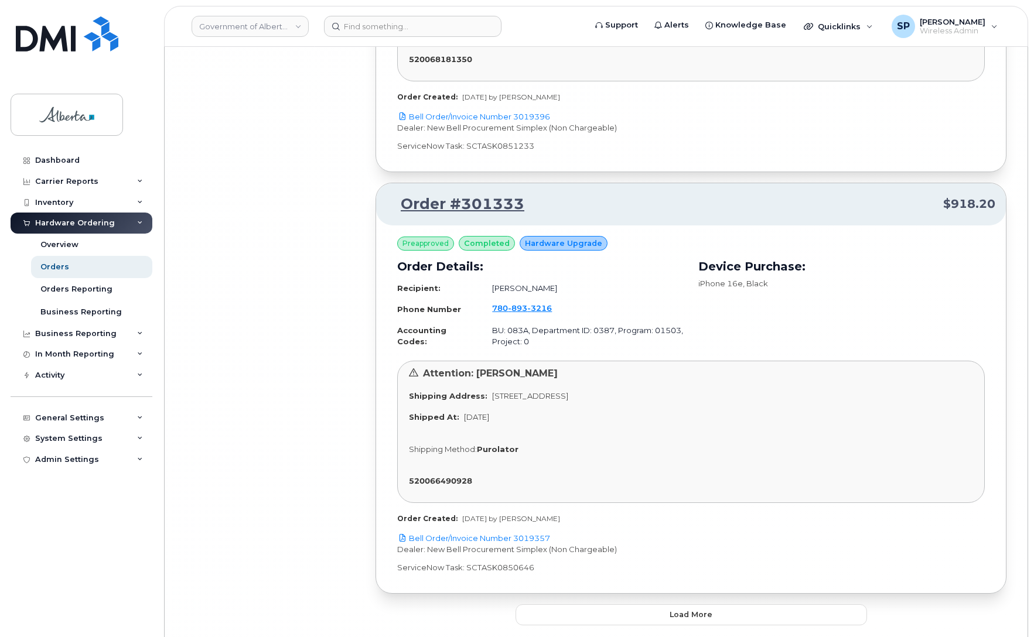
scroll to position [27346, 0]
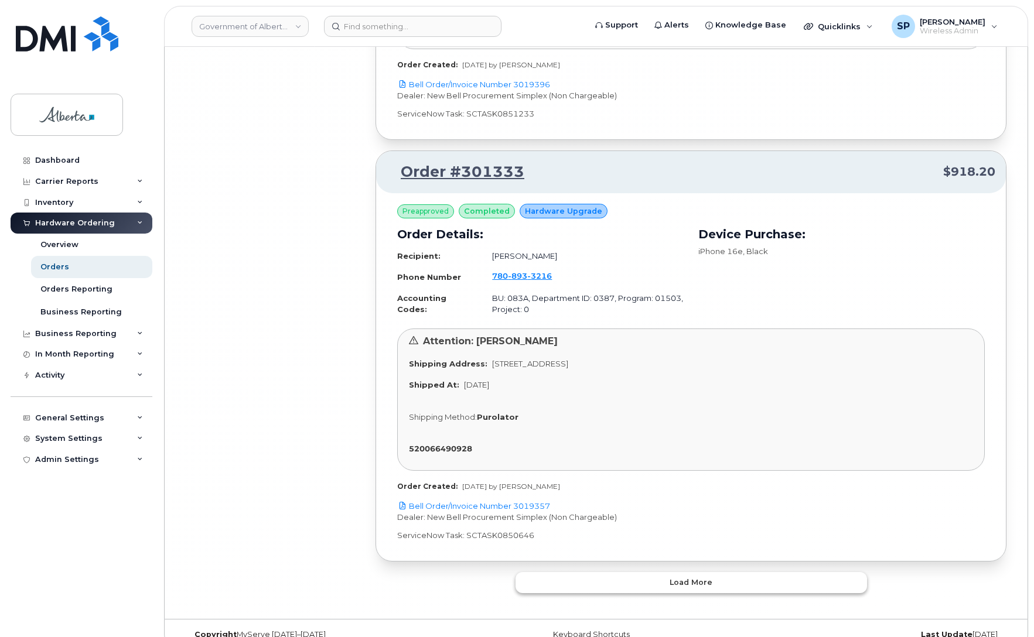
click at [698, 577] on span "Load more" at bounding box center [690, 582] width 43 height 11
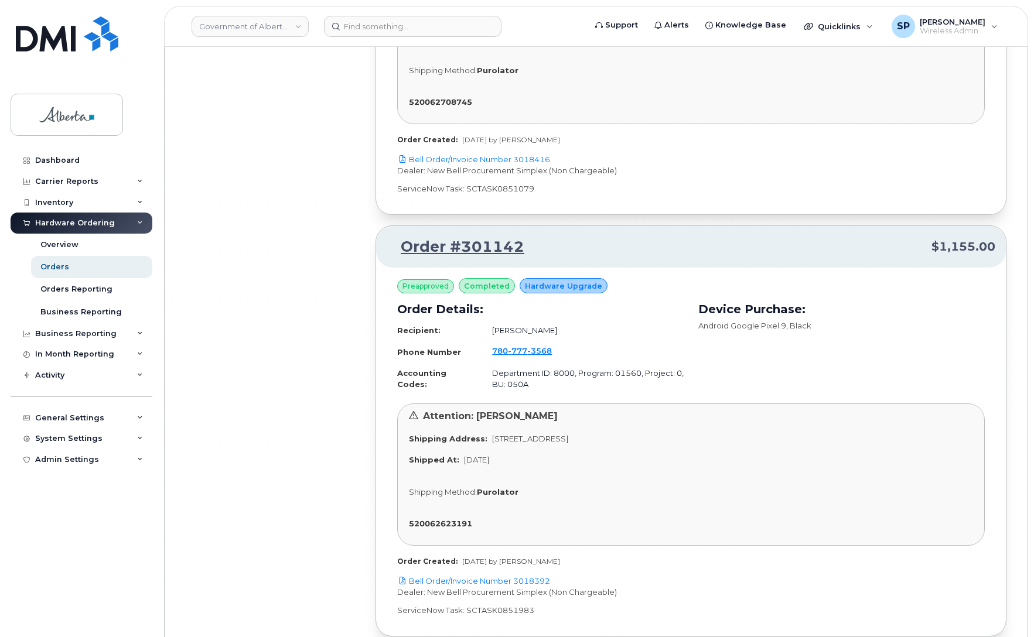
scroll to position [30716, 0]
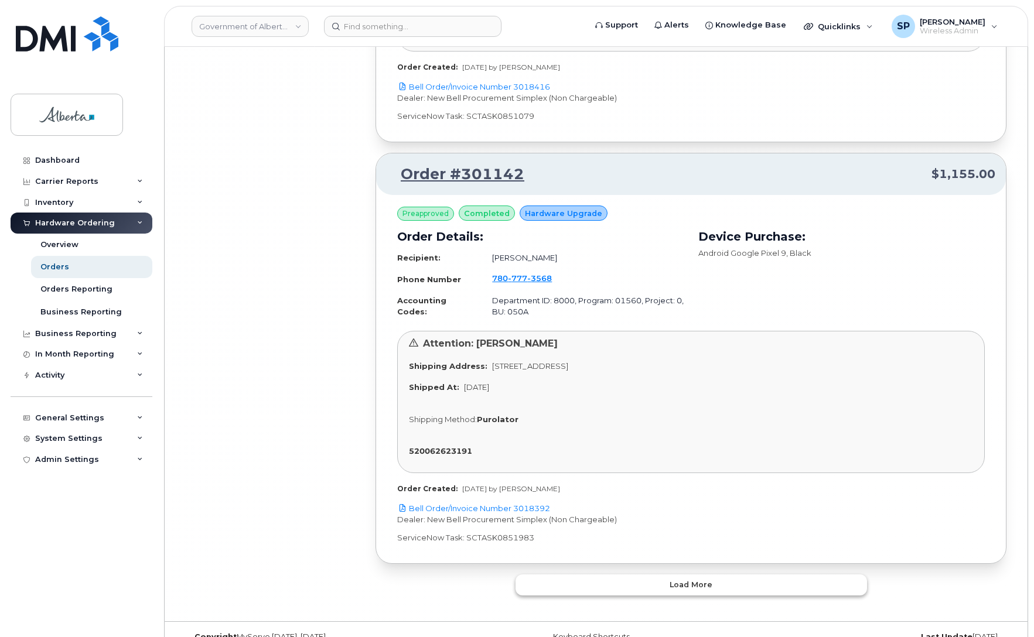
click at [704, 579] on span "Load more" at bounding box center [690, 584] width 43 height 11
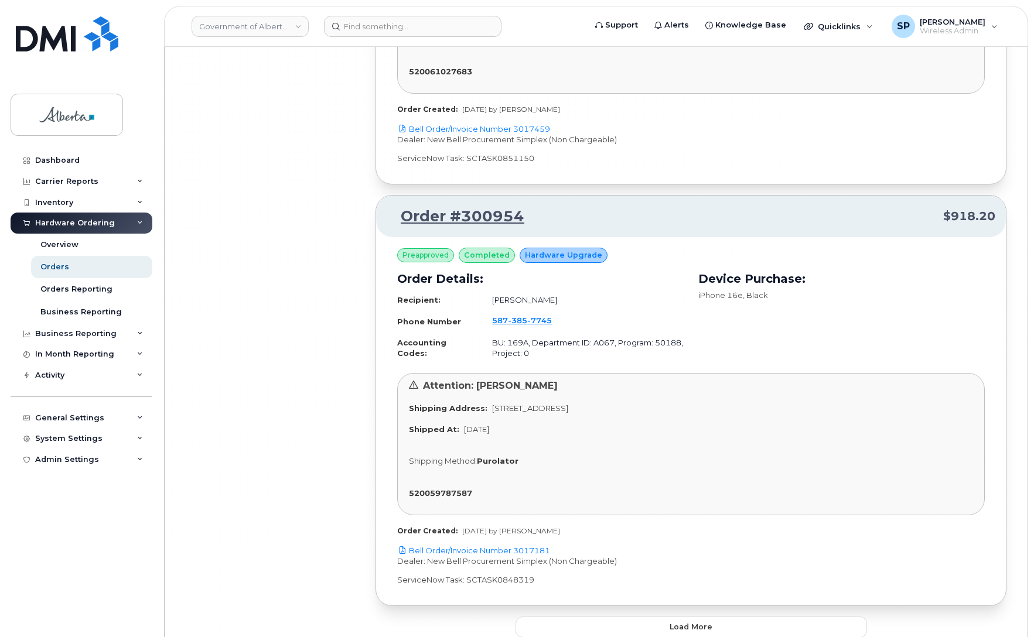
scroll to position [34087, 0]
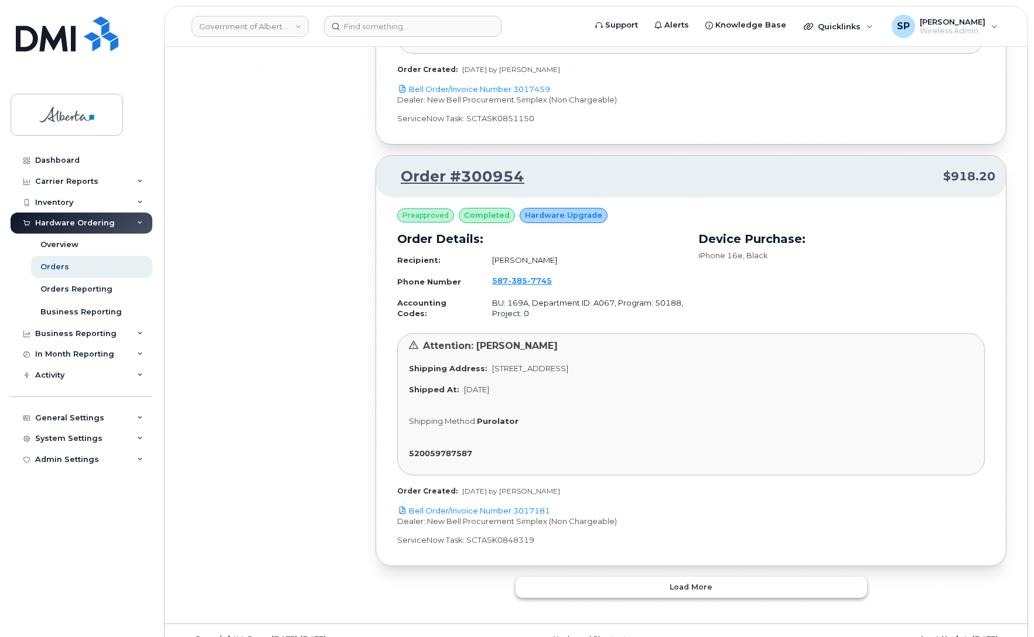
click at [702, 582] on span "Load more" at bounding box center [690, 587] width 43 height 11
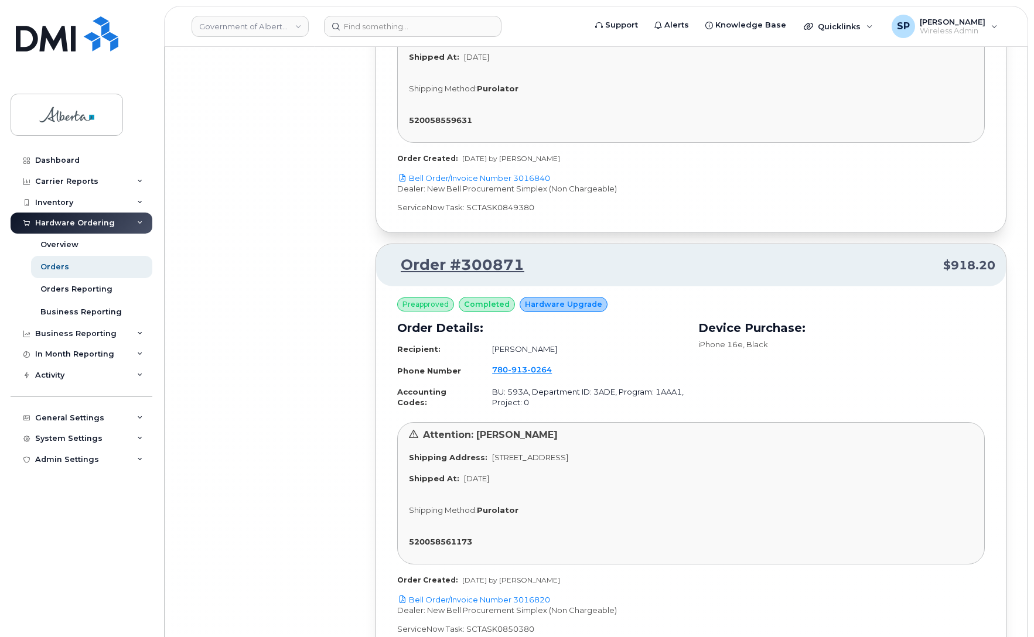
scroll to position [37459, 0]
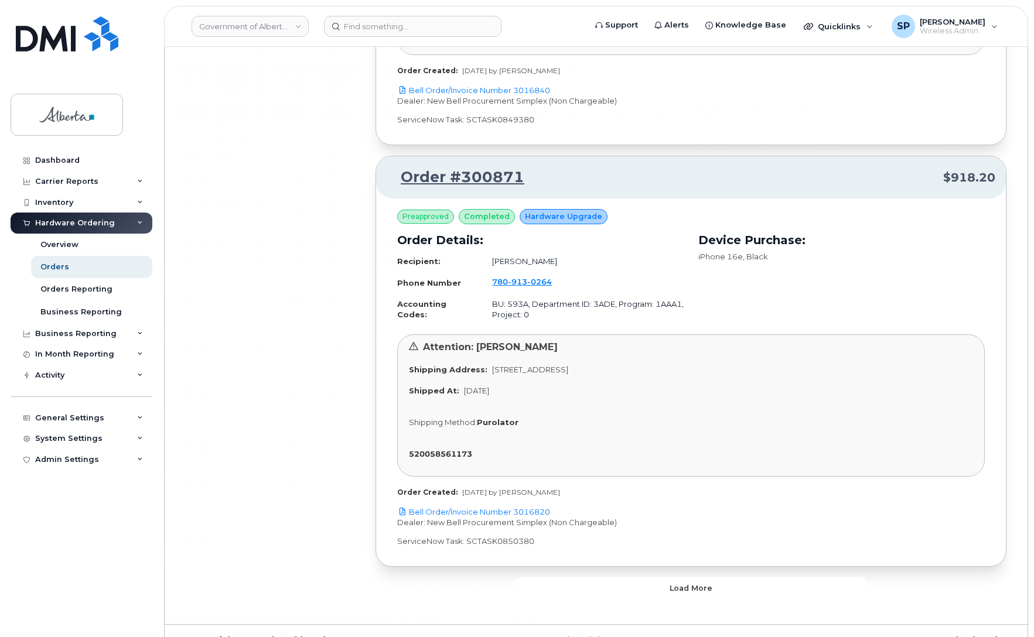
click at [679, 583] on span "Load more" at bounding box center [690, 588] width 43 height 11
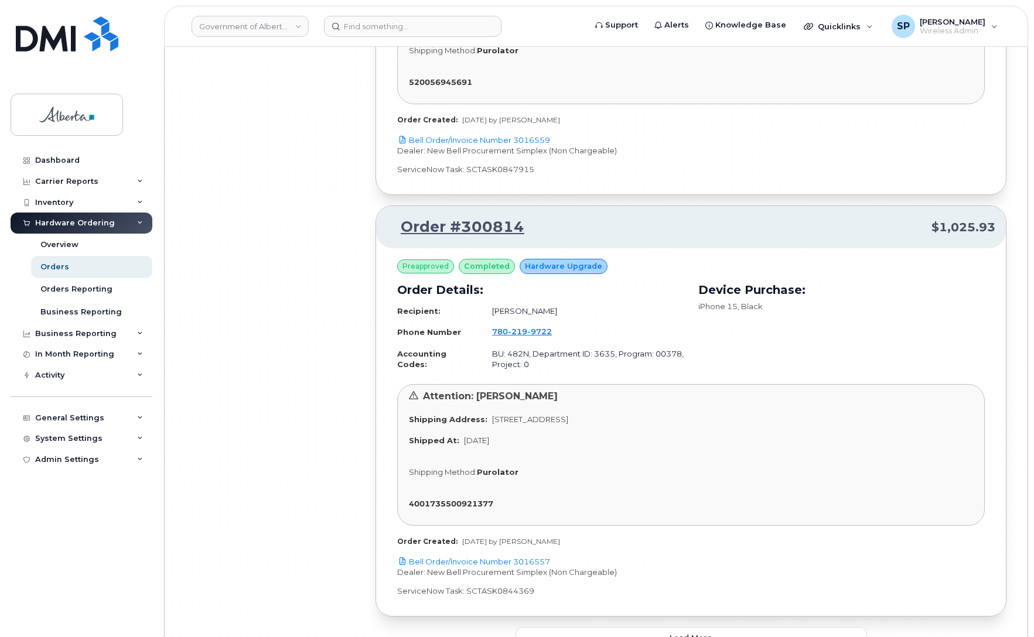
scroll to position [40830, 0]
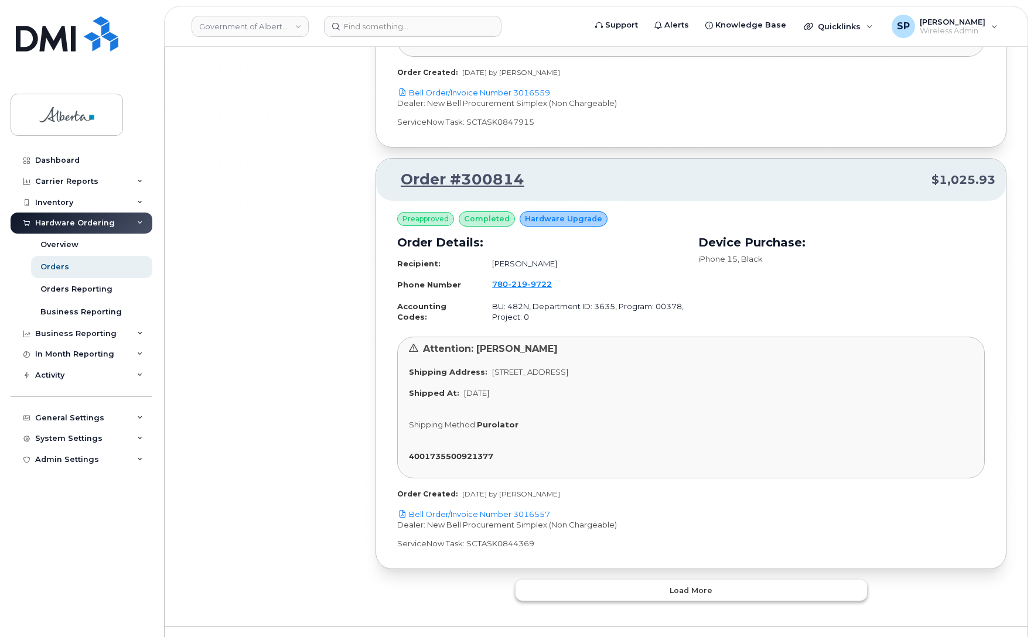
click at [697, 585] on span "Load more" at bounding box center [690, 590] width 43 height 11
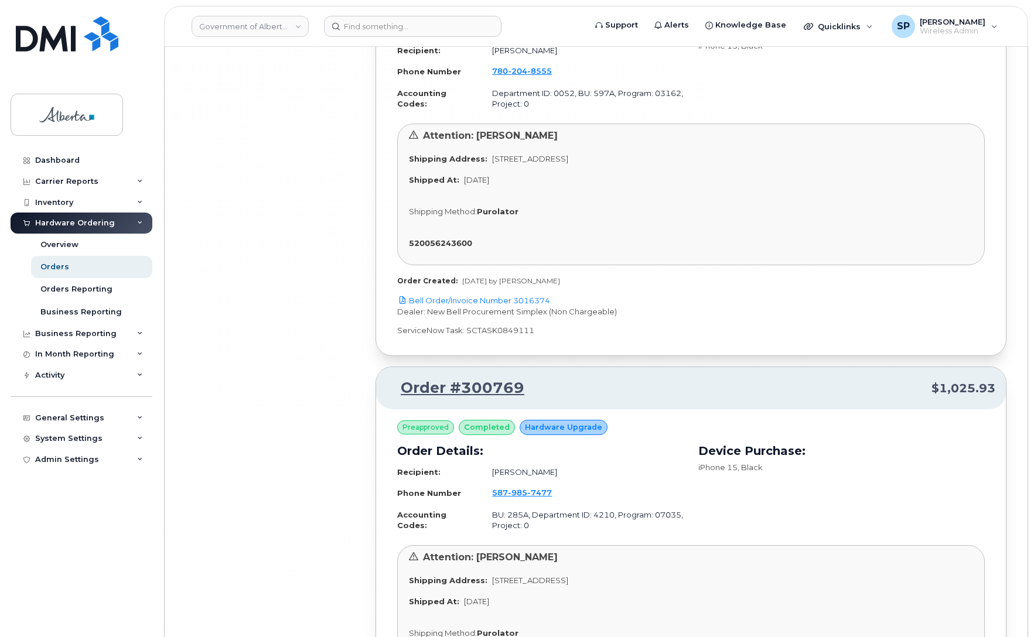
scroll to position [44201, 0]
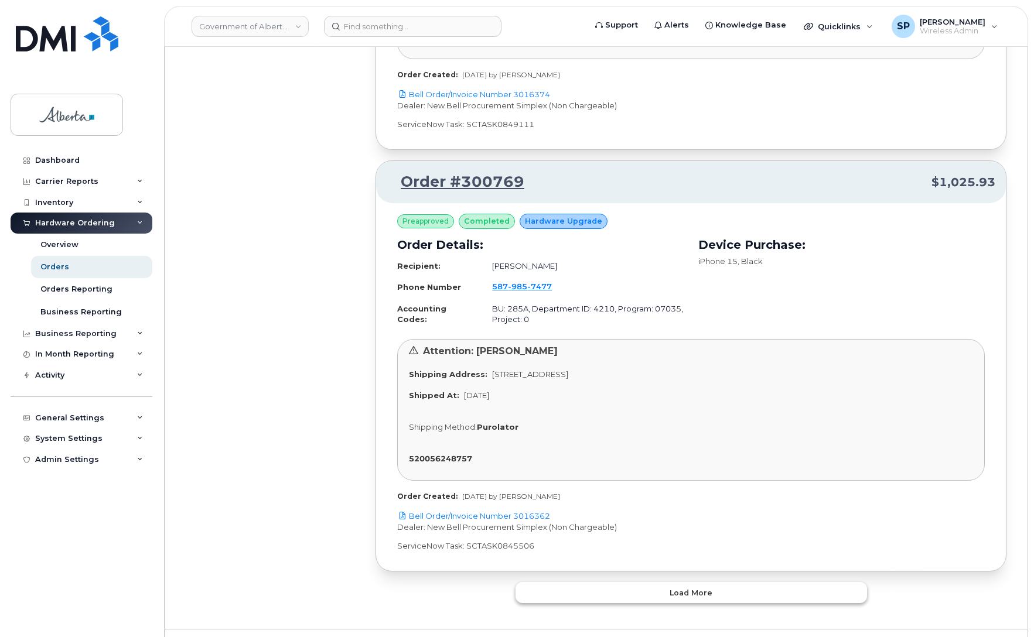
click at [710, 587] on span "Load more" at bounding box center [690, 592] width 43 height 11
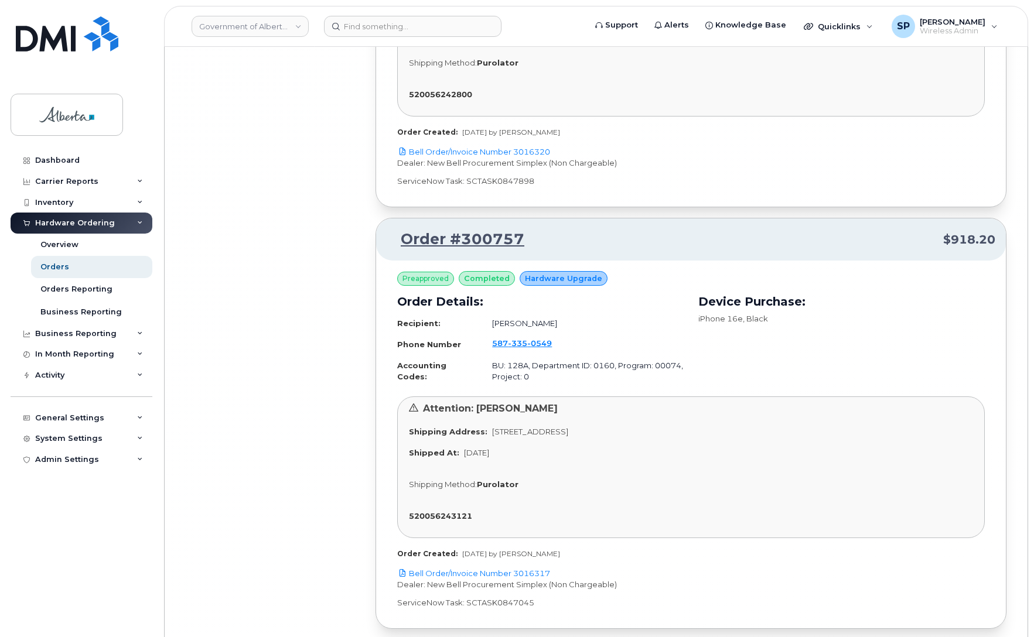
scroll to position [47572, 0]
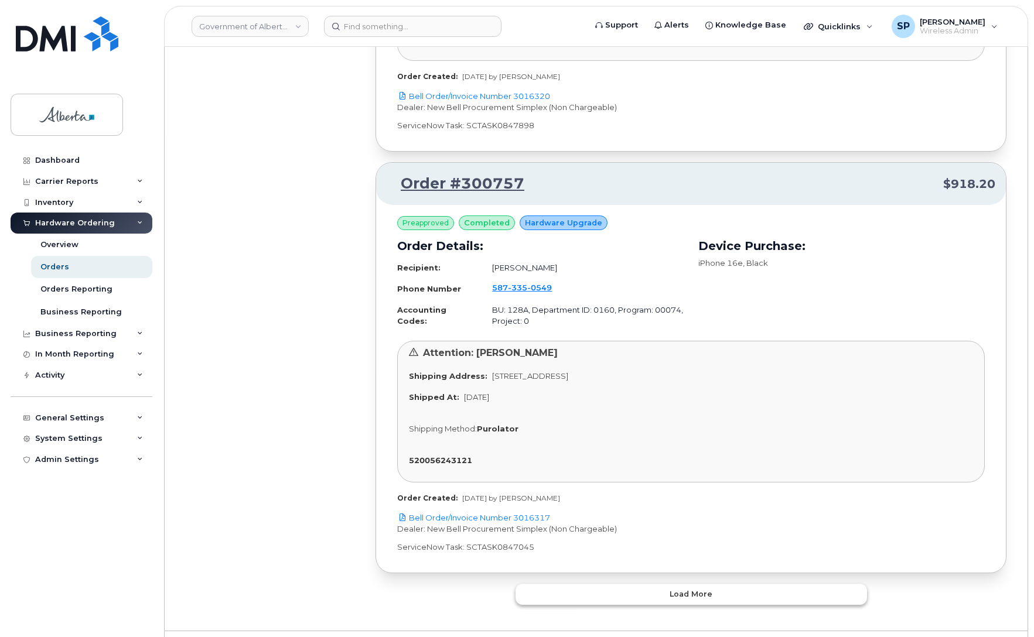
click at [687, 584] on button "Load more" at bounding box center [690, 594] width 351 height 21
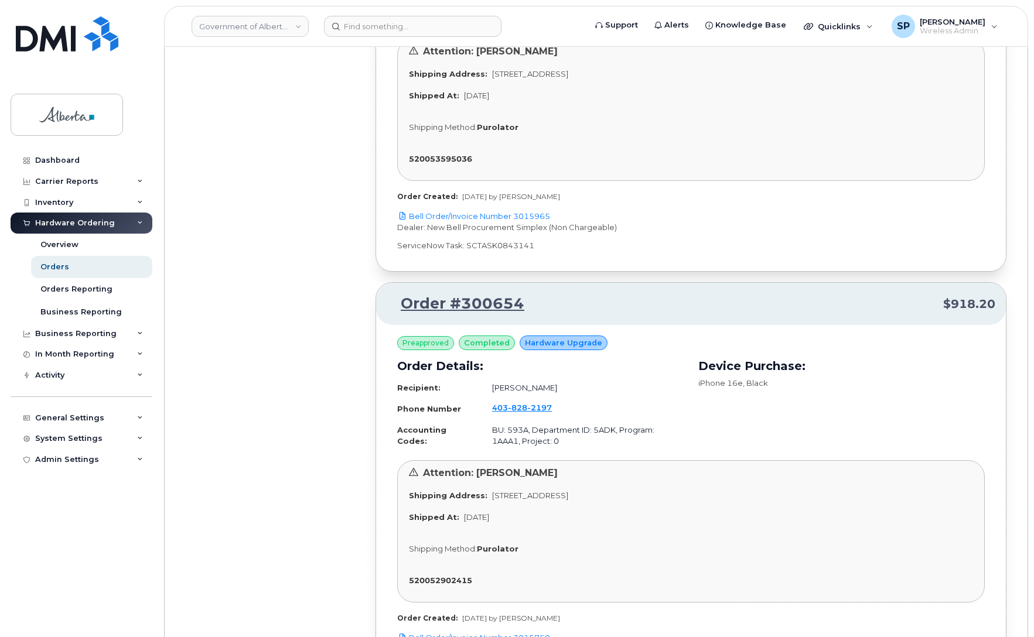
scroll to position [50943, 0]
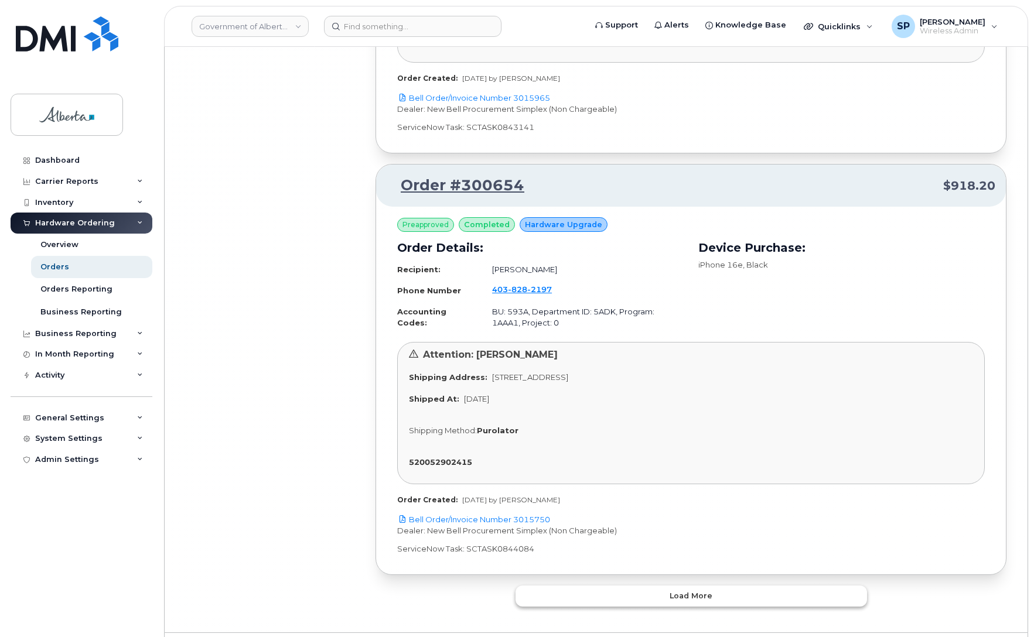
click at [695, 590] on span "Load more" at bounding box center [690, 595] width 43 height 11
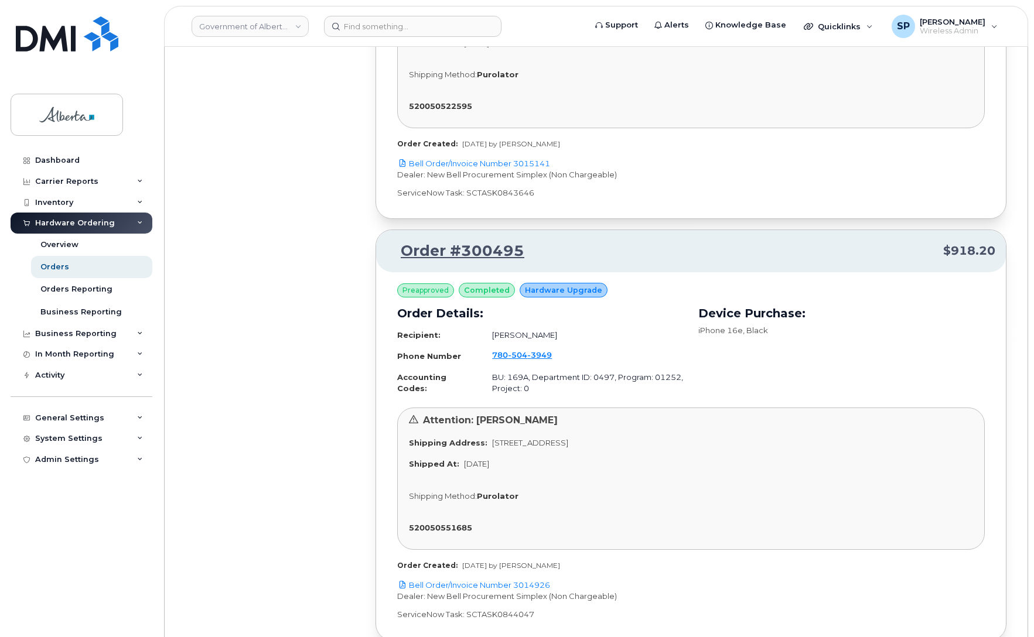
scroll to position [54314, 0]
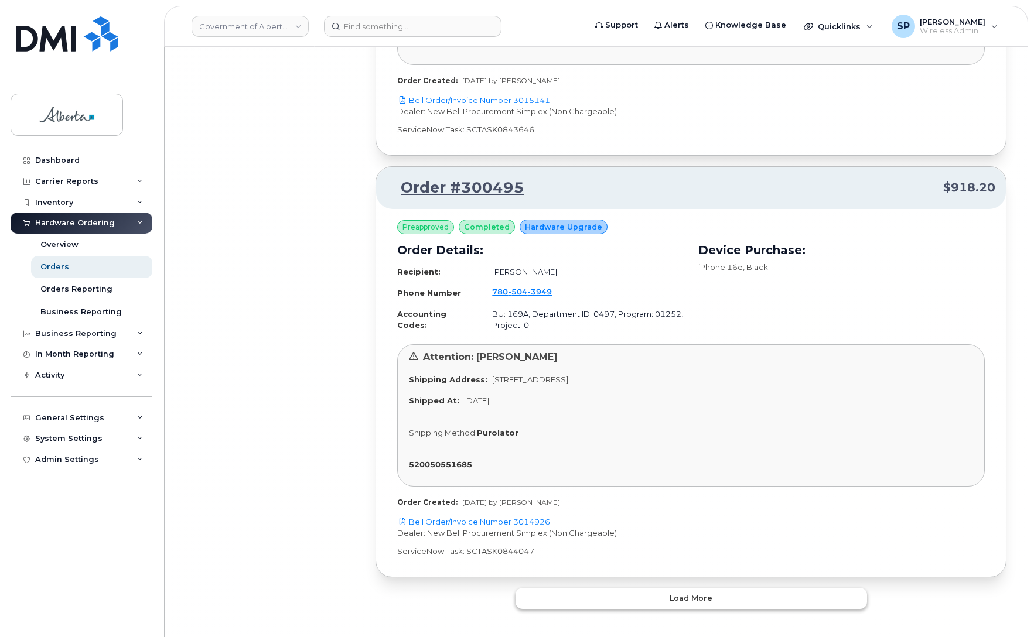
click at [703, 593] on span "Load more" at bounding box center [690, 598] width 43 height 11
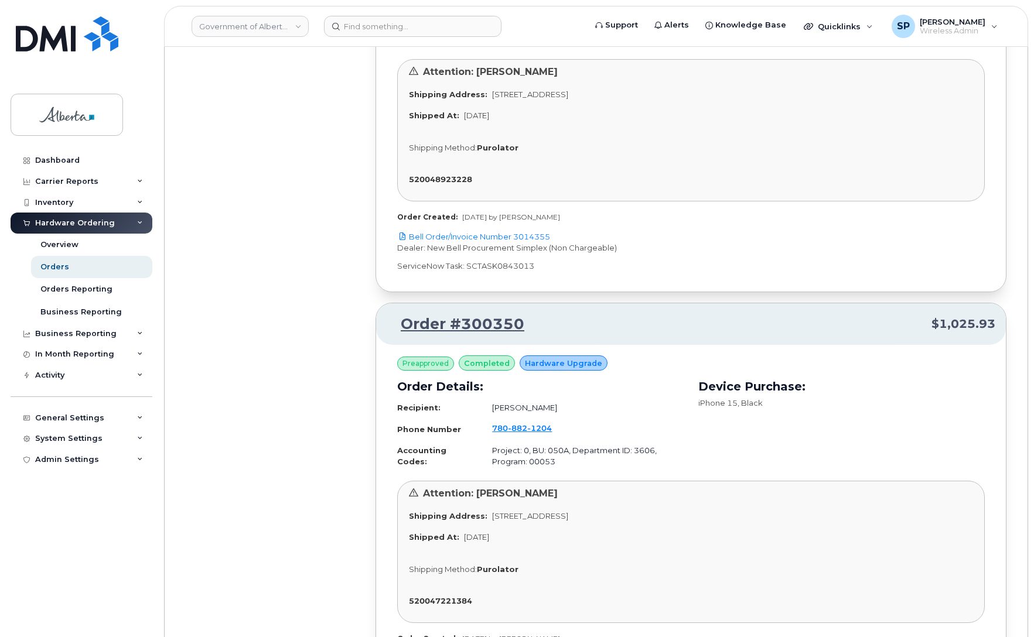
scroll to position [57685, 0]
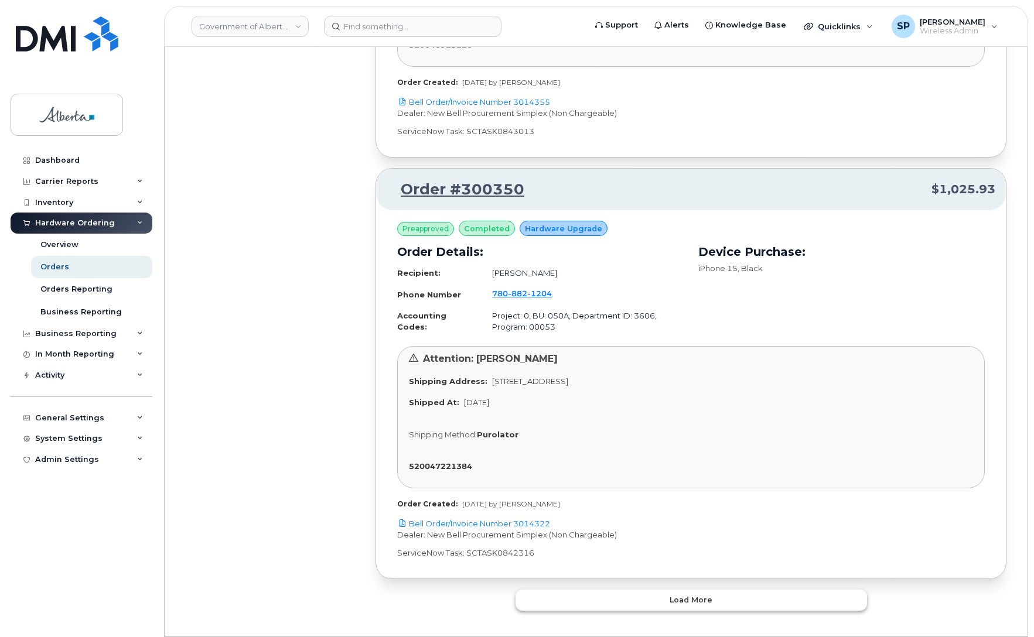
click at [706, 594] on span "Load more" at bounding box center [690, 599] width 43 height 11
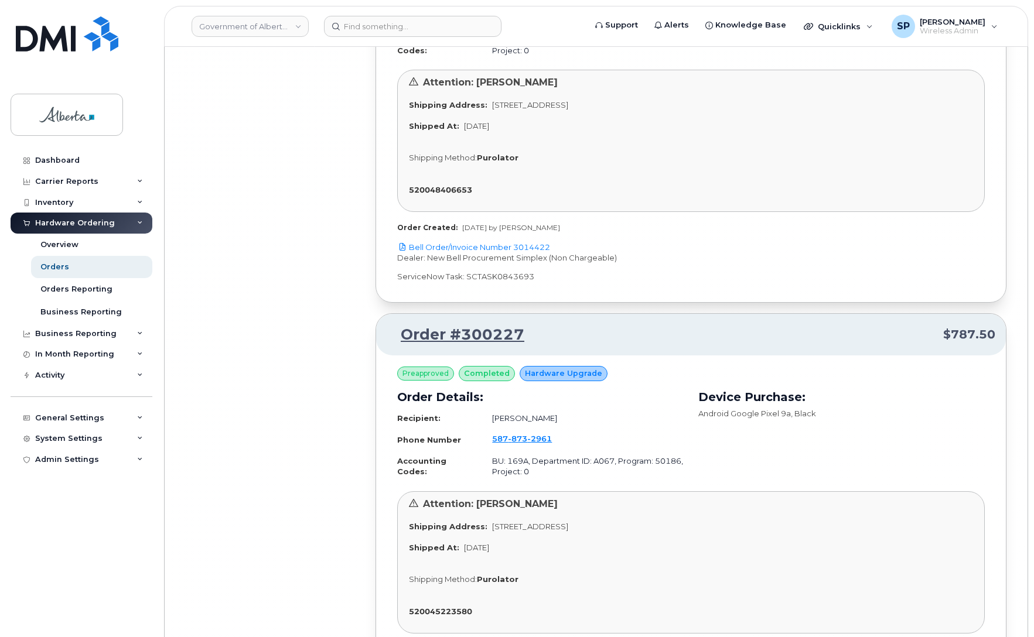
scroll to position [61056, 0]
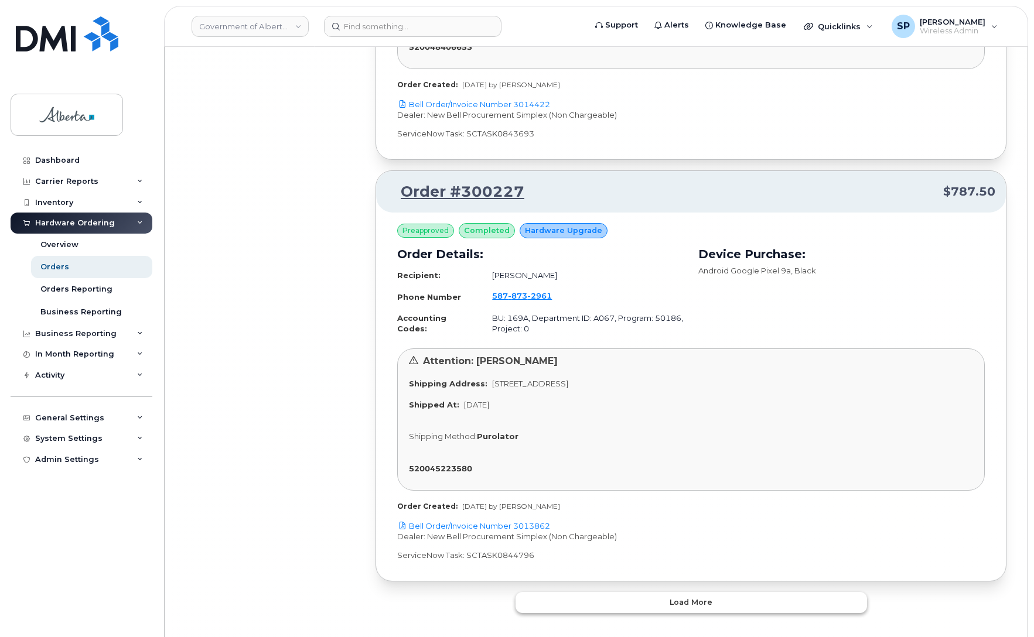
click at [709, 592] on button "Load more" at bounding box center [690, 602] width 351 height 21
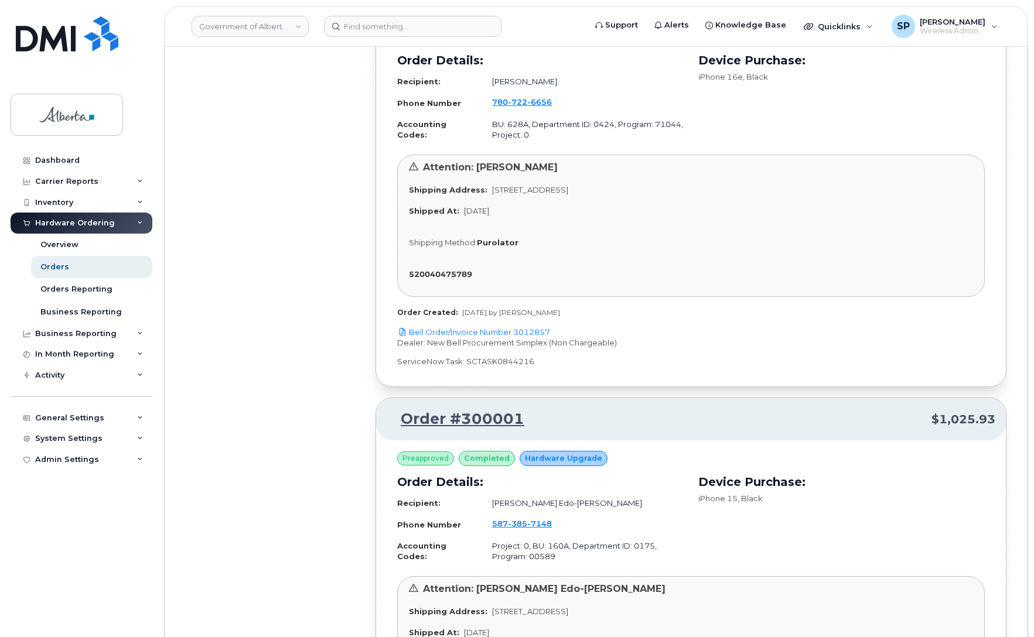
scroll to position [64428, 0]
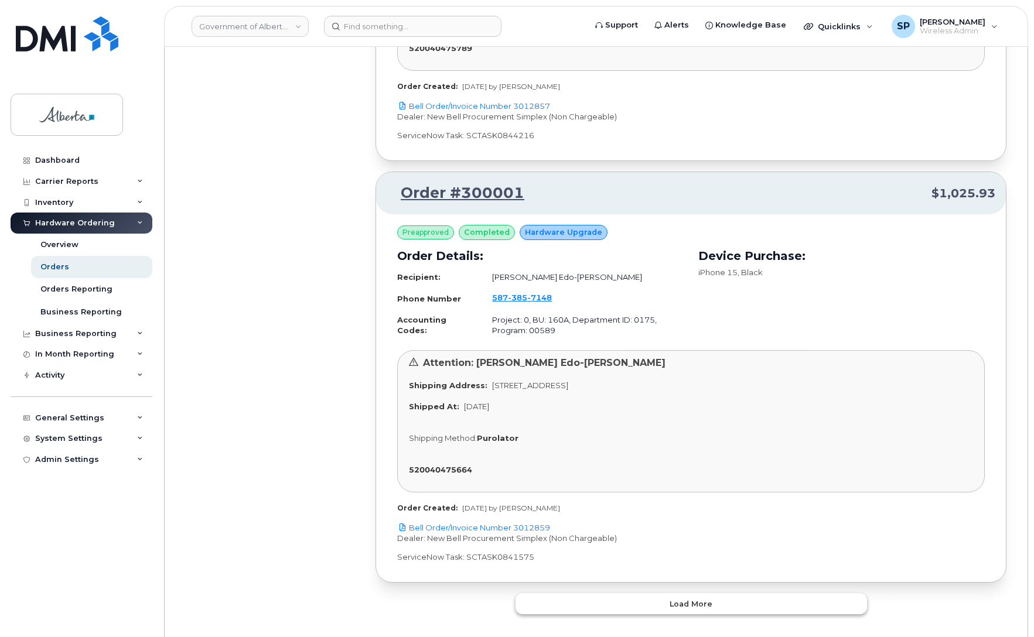
click at [719, 593] on button "Load more" at bounding box center [690, 603] width 351 height 21
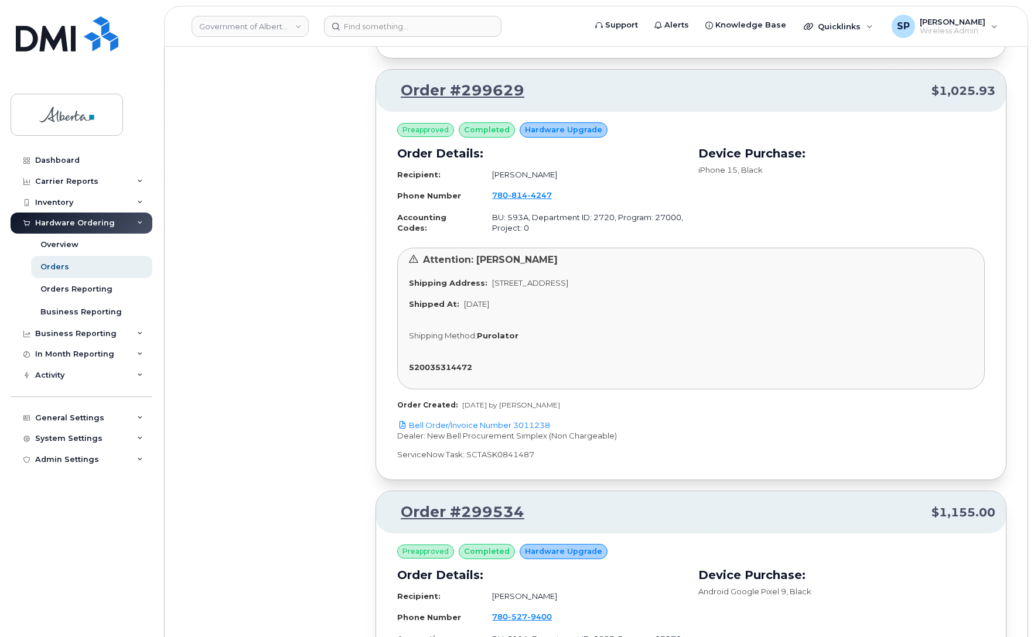
scroll to position [67799, 0]
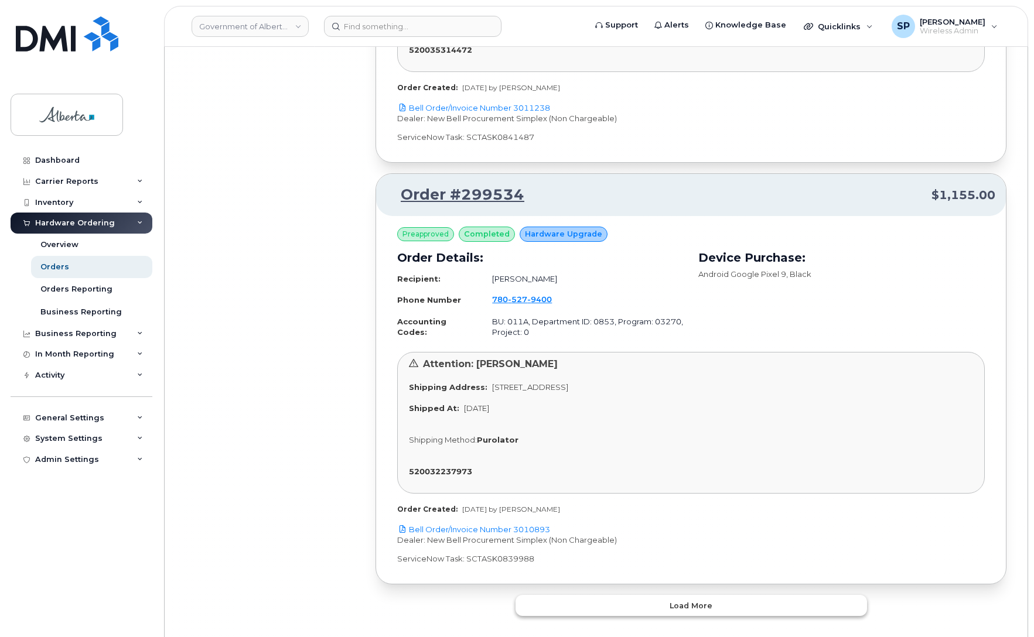
click at [702, 600] on span "Load more" at bounding box center [690, 605] width 43 height 11
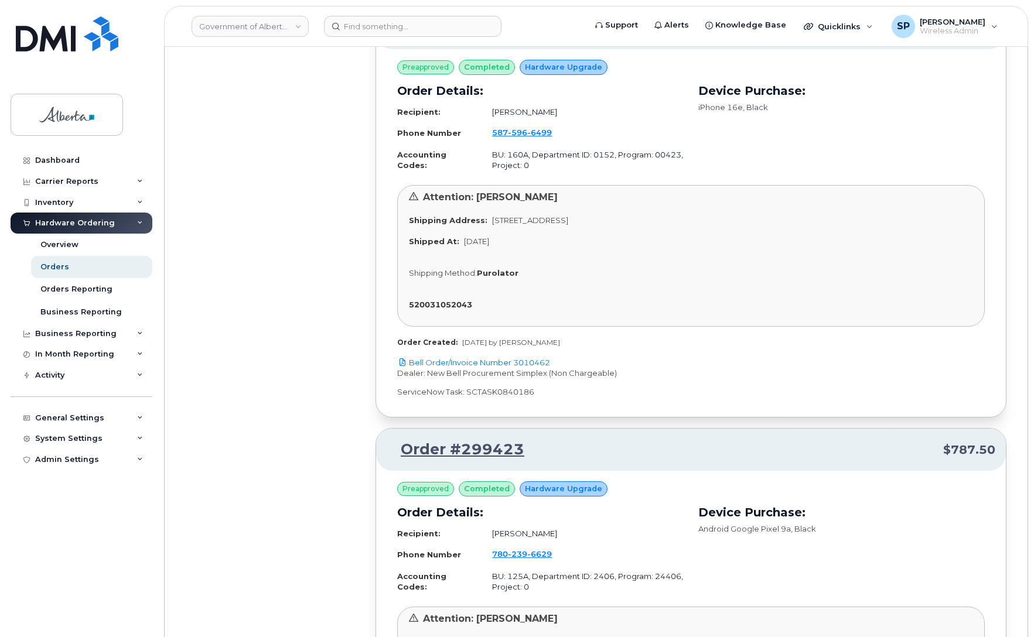
scroll to position [71471, 0]
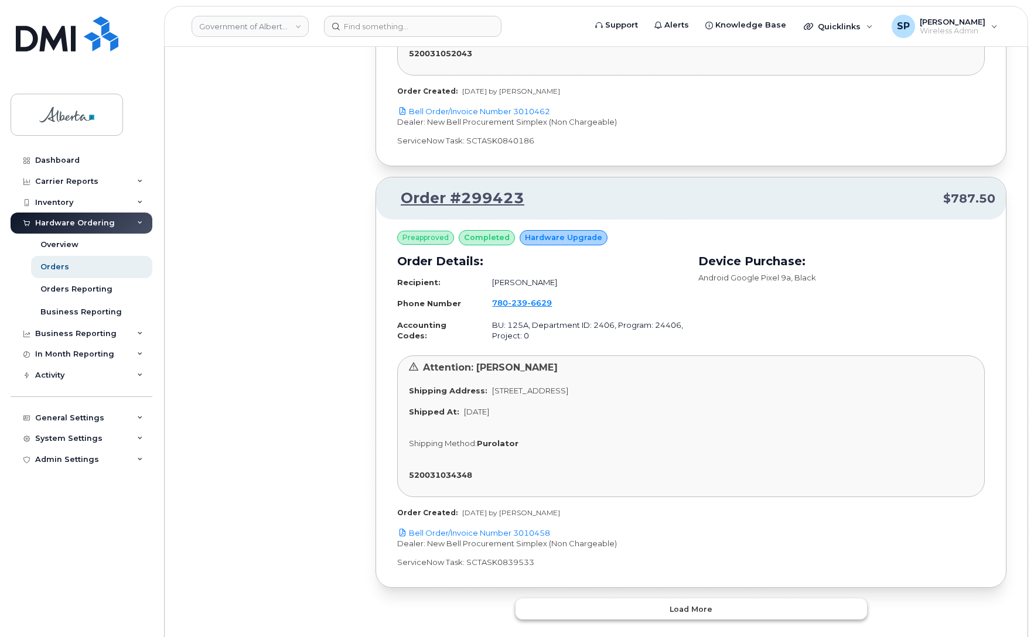
click at [682, 604] on span "Load more" at bounding box center [690, 609] width 43 height 11
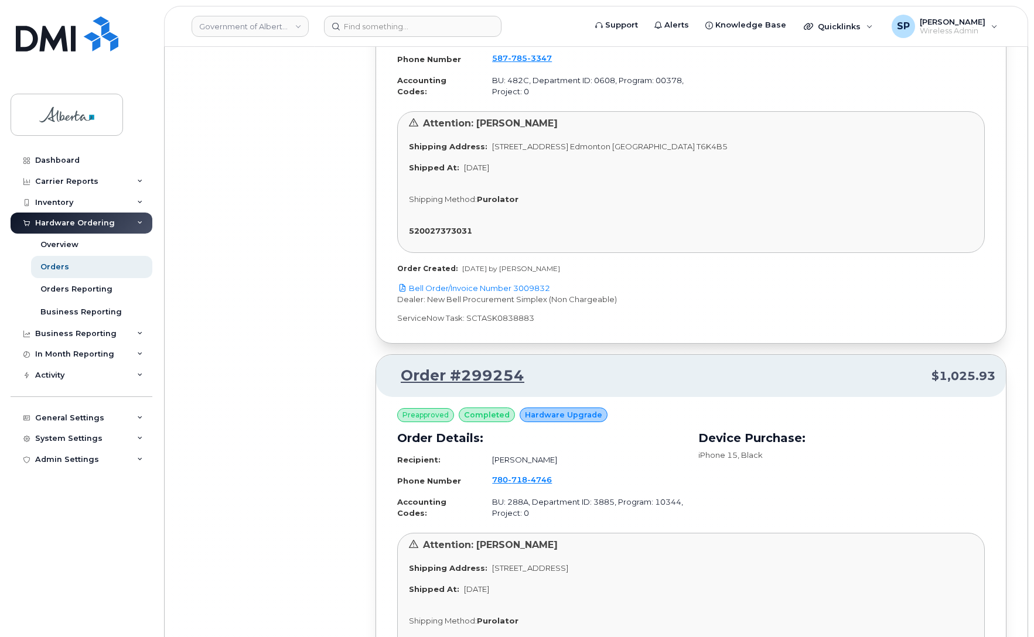
scroll to position [74842, 0]
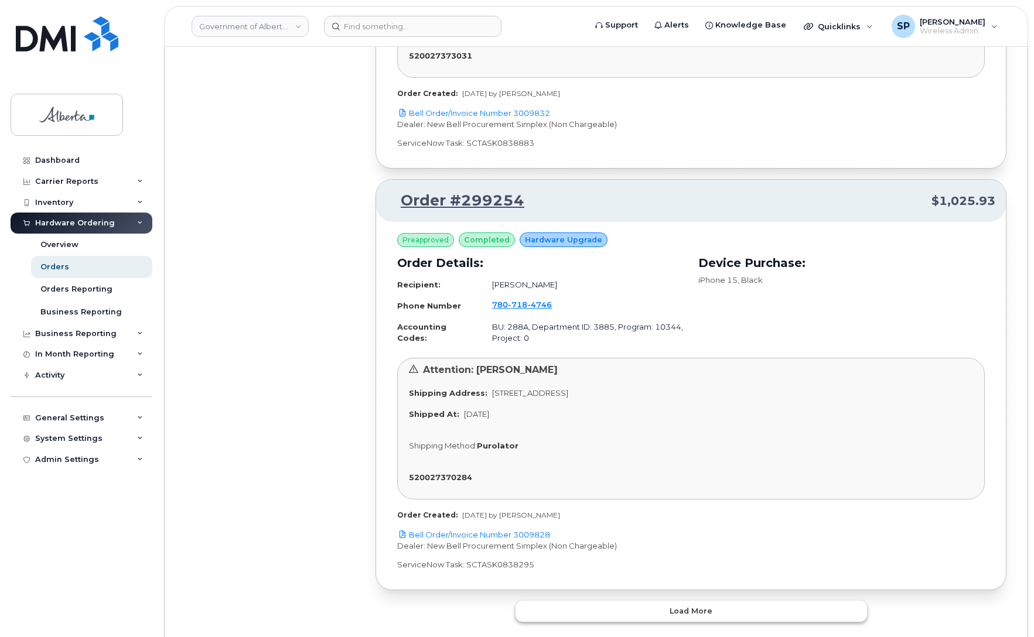
click at [699, 606] on span "Load more" at bounding box center [690, 611] width 43 height 11
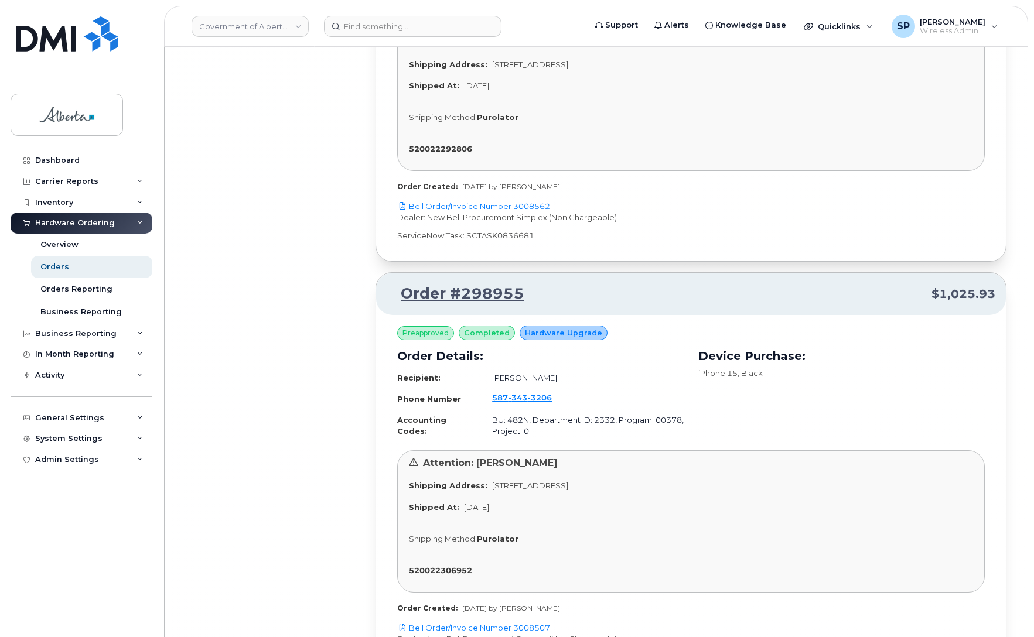
scroll to position [78214, 0]
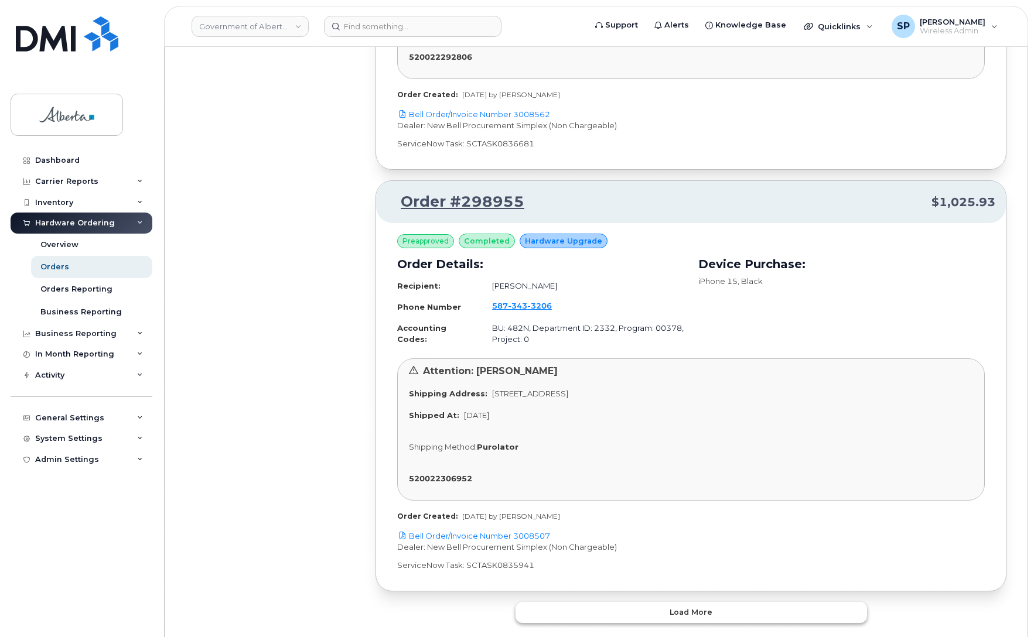
click at [704, 607] on span "Load more" at bounding box center [690, 612] width 43 height 11
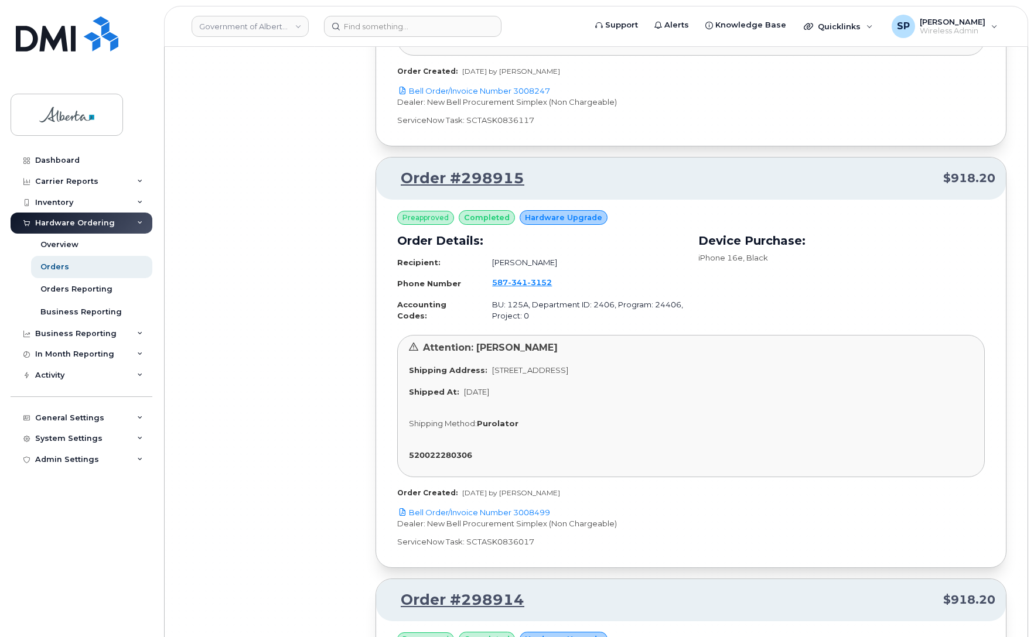
scroll to position [80631, 0]
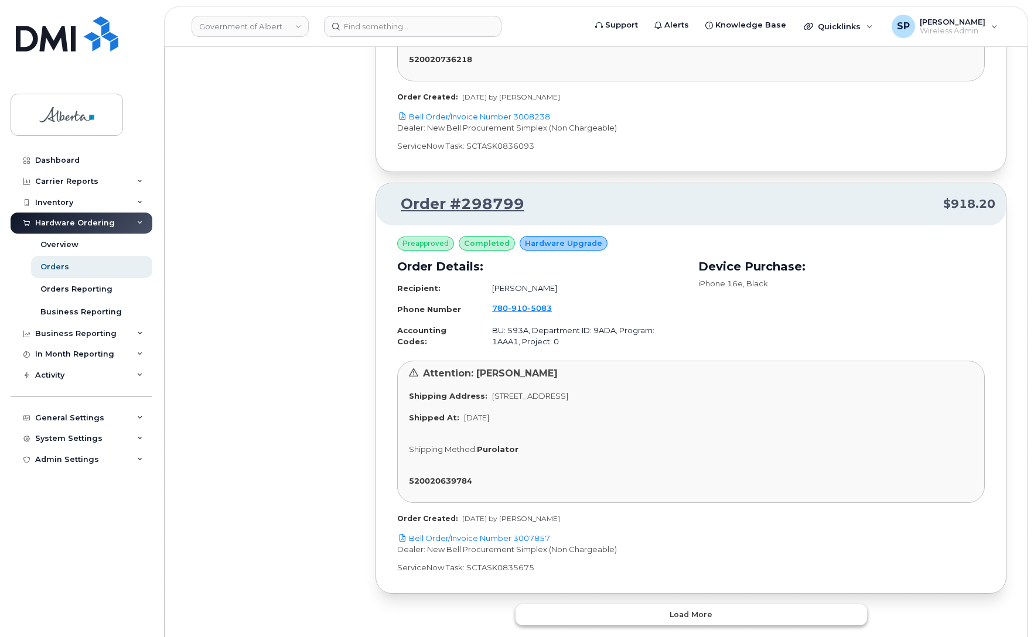
click at [694, 609] on span "Load more" at bounding box center [690, 614] width 43 height 11
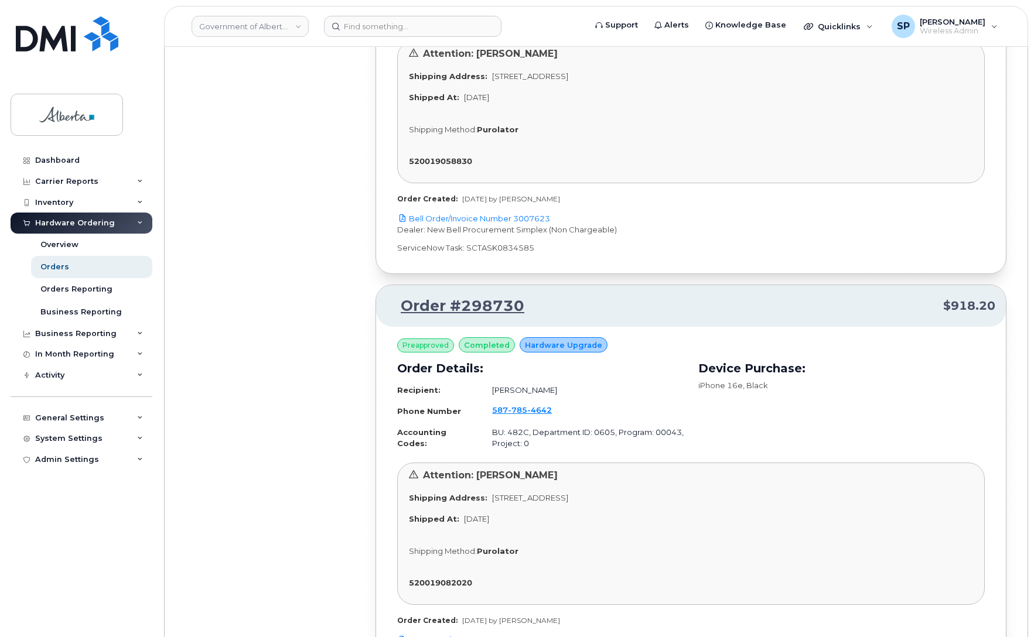
scroll to position [84955, 0]
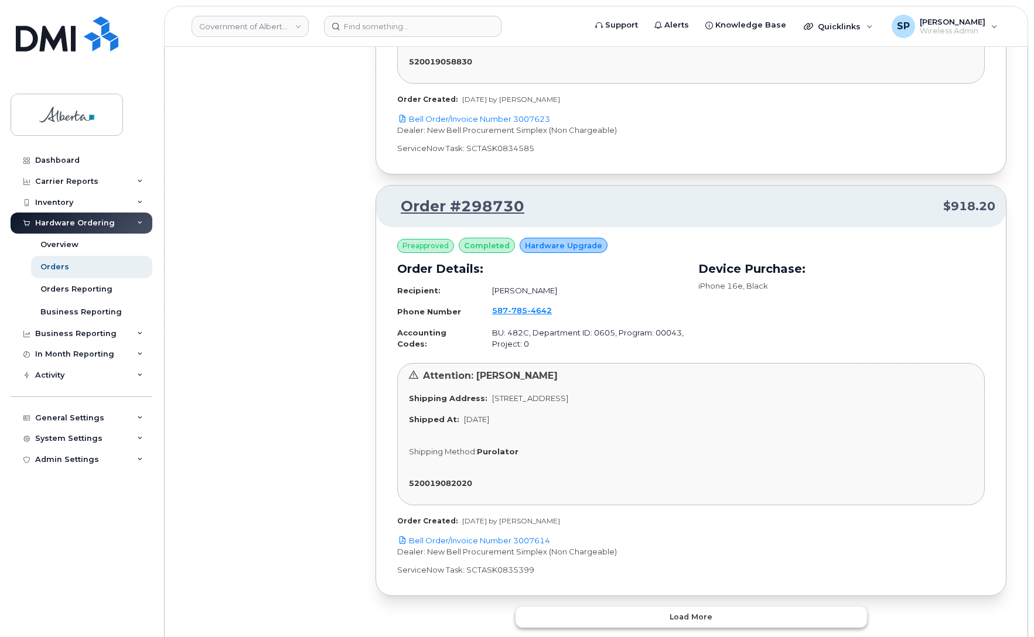
click at [690, 611] on span "Load more" at bounding box center [690, 616] width 43 height 11
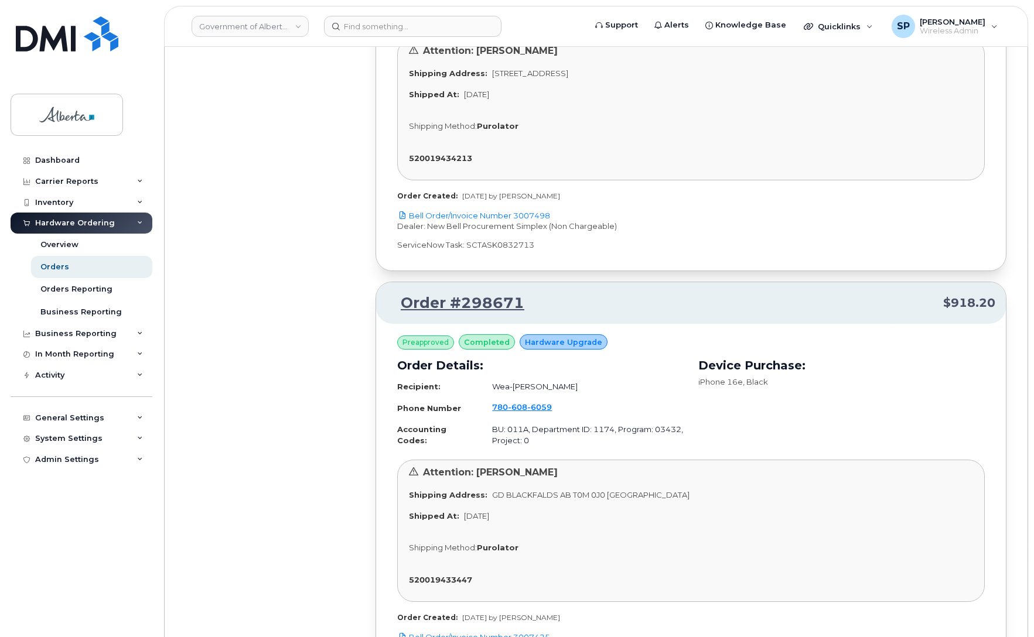
scroll to position [88326, 0]
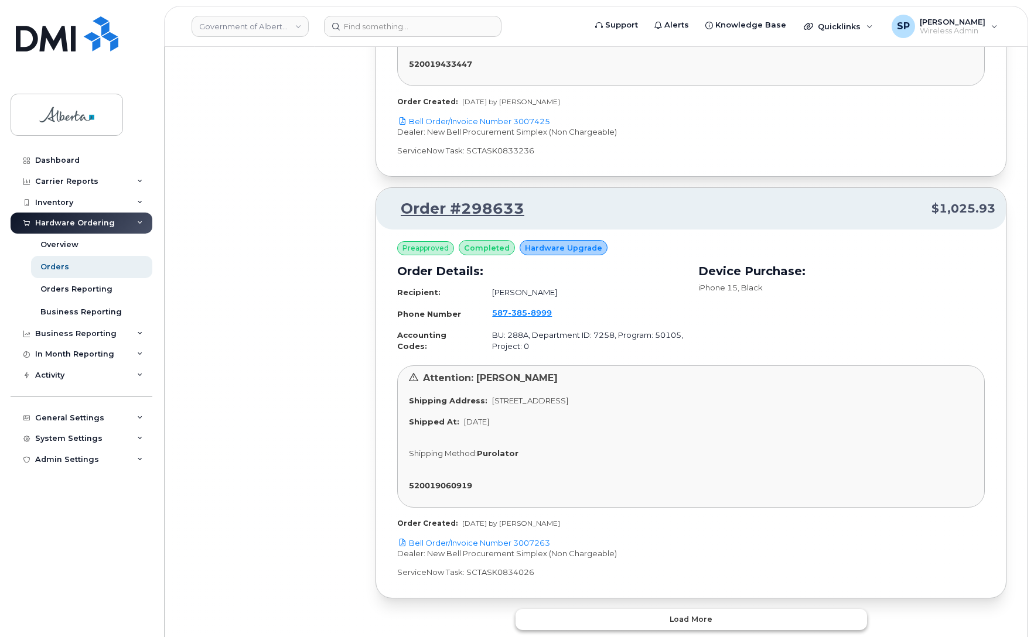
click at [702, 614] on span "Load more" at bounding box center [690, 619] width 43 height 11
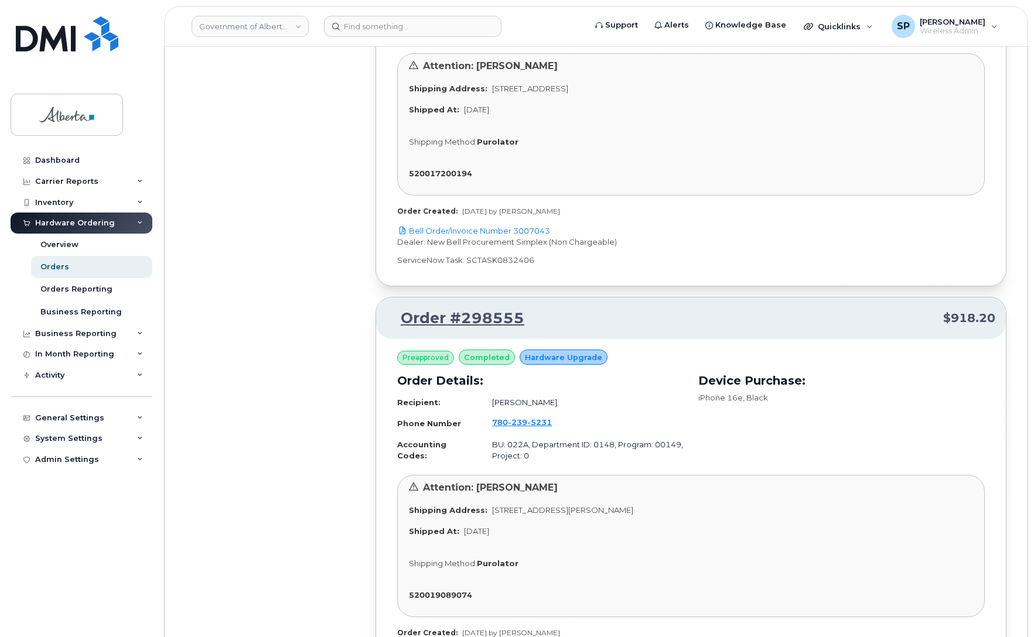
scroll to position [91839, 0]
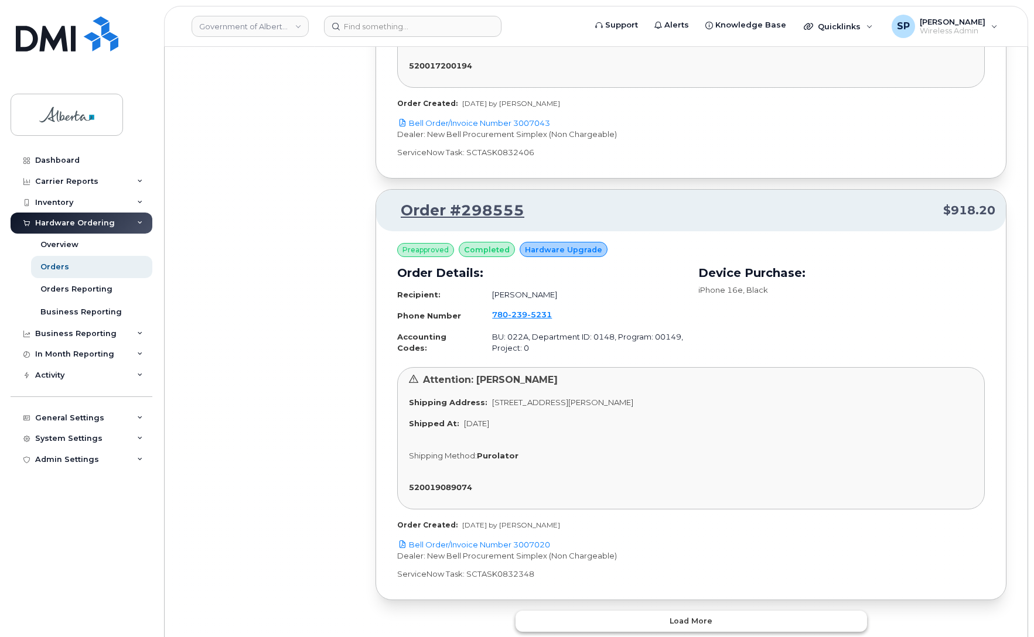
click at [700, 615] on span "Load more" at bounding box center [690, 620] width 43 height 11
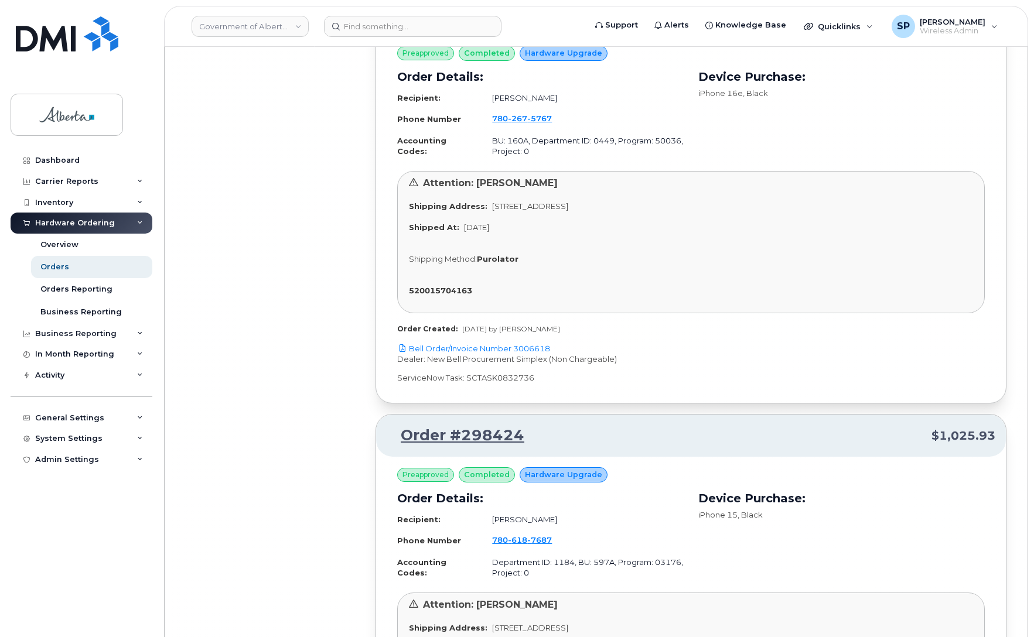
scroll to position [95334, 0]
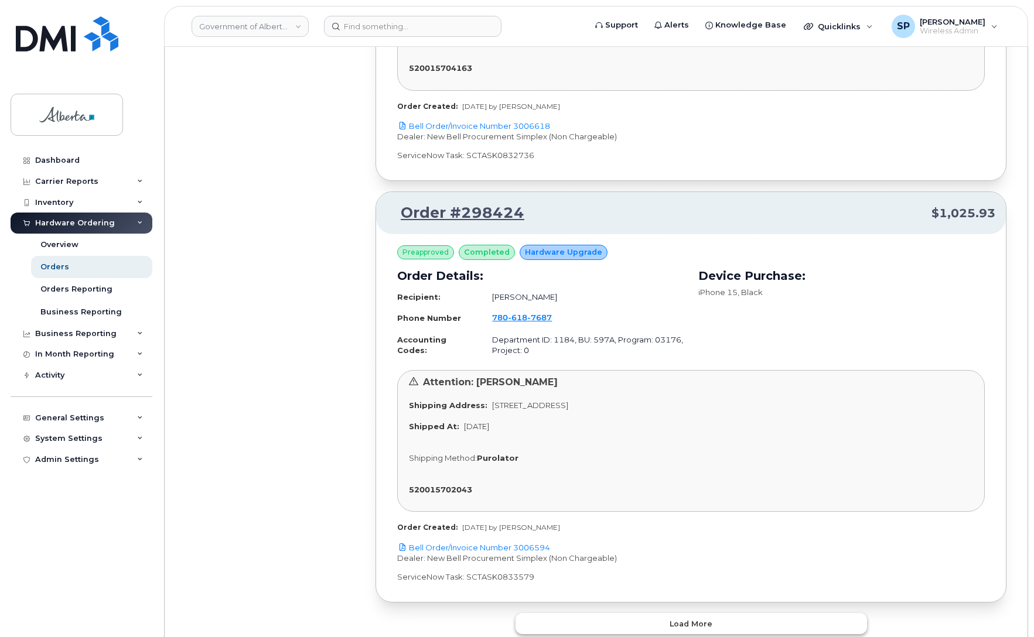
click at [703, 618] on span "Load more" at bounding box center [690, 623] width 43 height 11
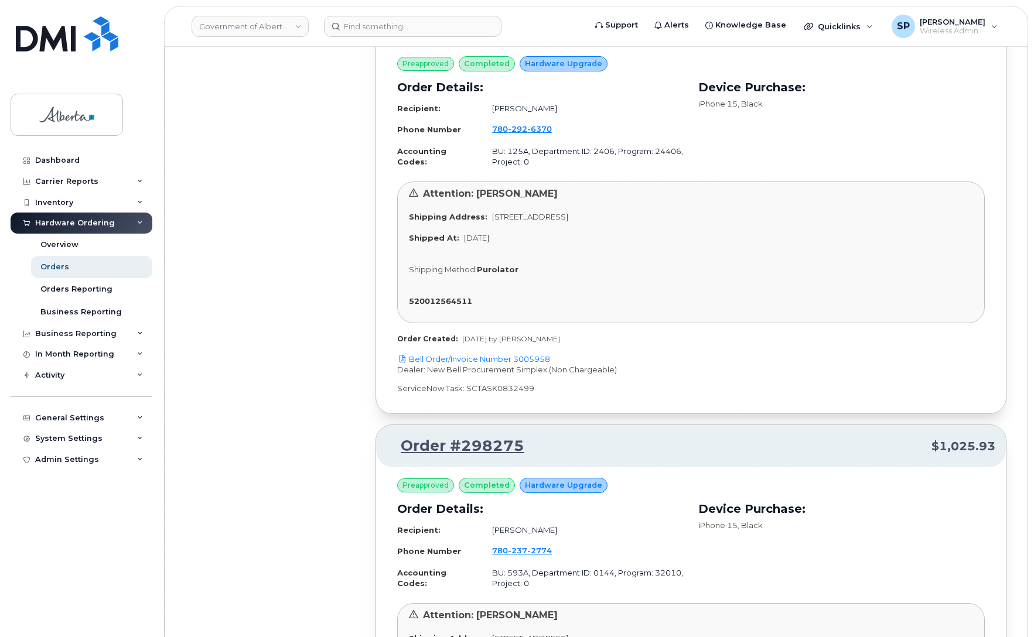
scroll to position [98705, 0]
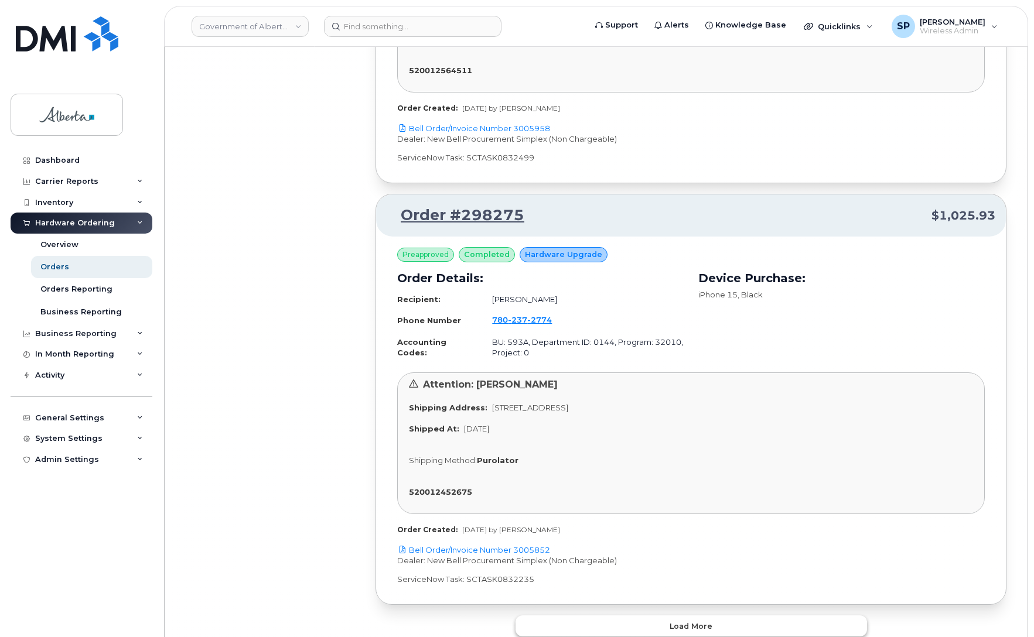
click at [679, 621] on span "Load more" at bounding box center [690, 626] width 43 height 11
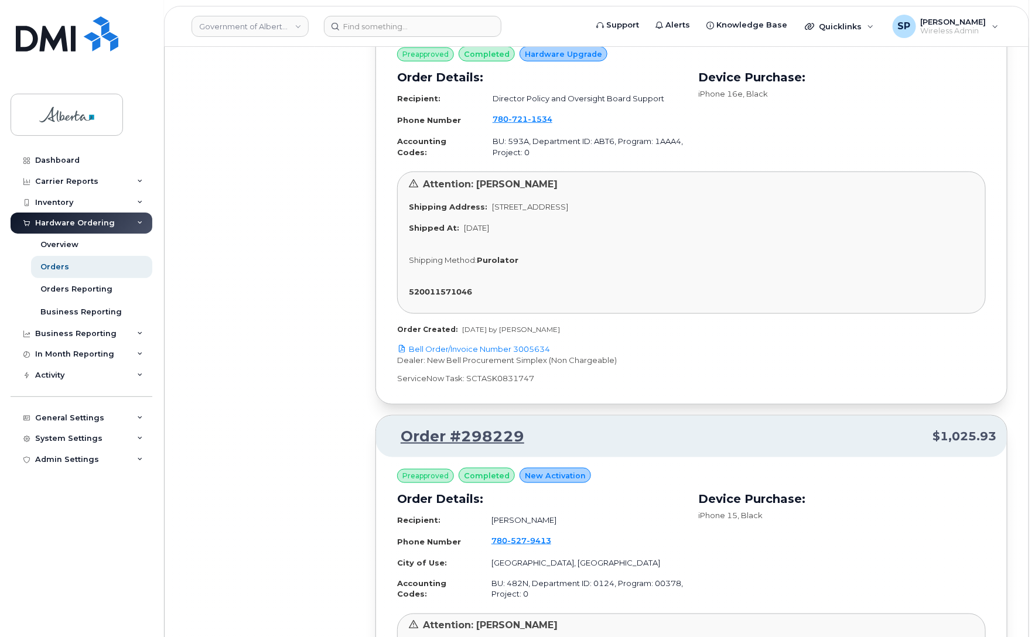
scroll to position [99849, 0]
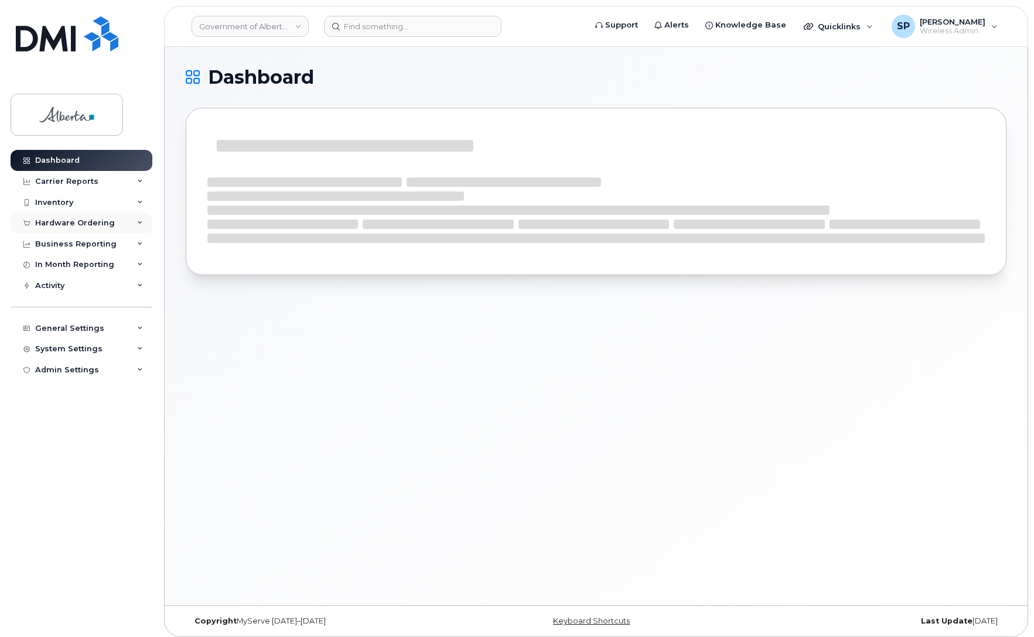
click at [83, 223] on div "Hardware Ordering" at bounding box center [75, 222] width 80 height 9
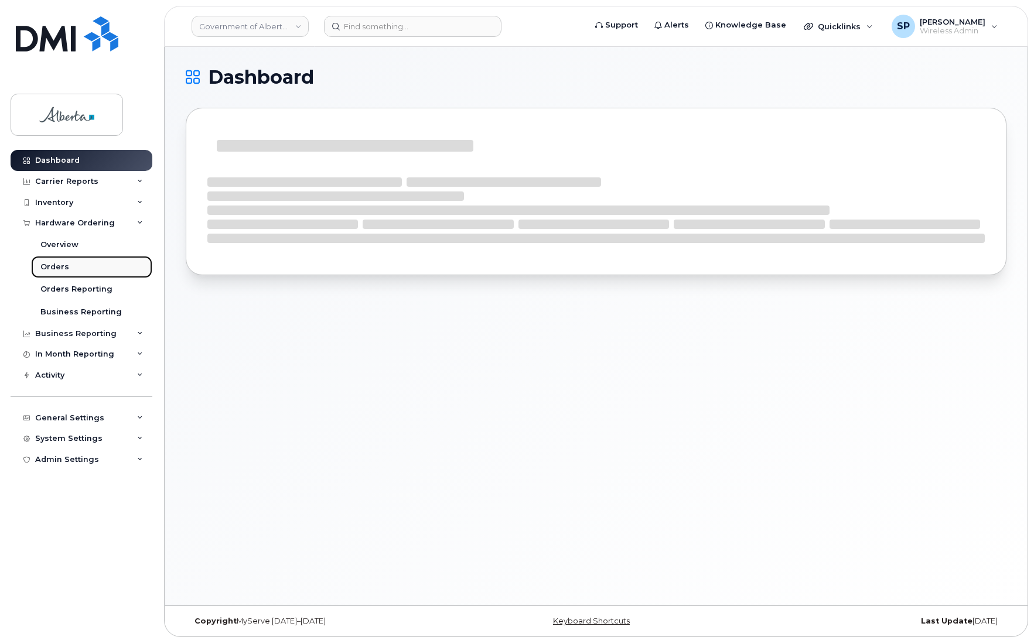
click at [62, 268] on div "Orders" at bounding box center [54, 267] width 29 height 11
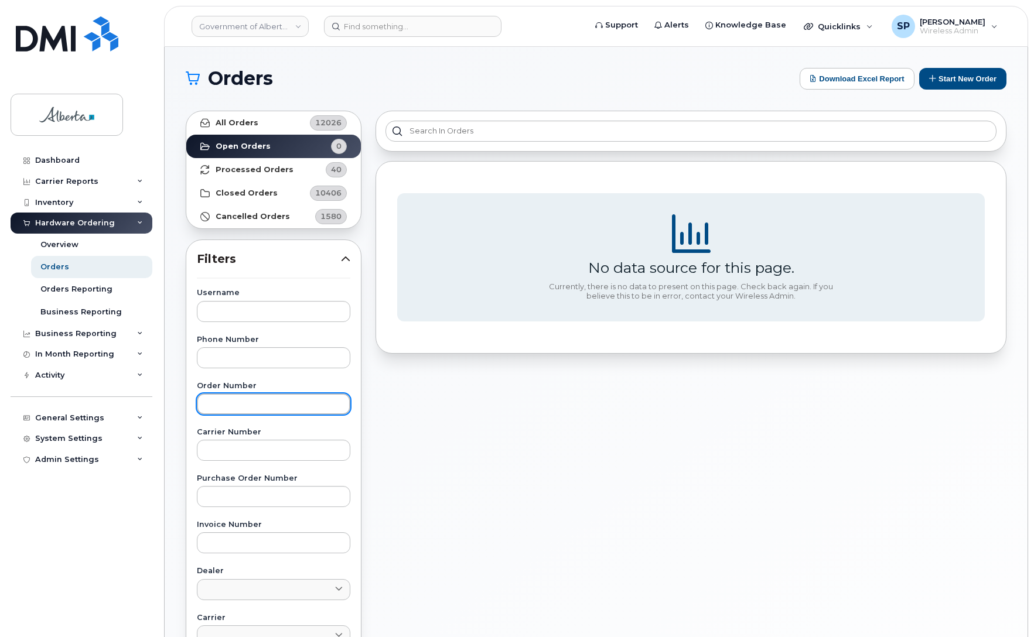
click at [249, 408] on input "text" at bounding box center [273, 404] width 153 height 21
type input "302359"
drag, startPoint x: 252, startPoint y: 399, endPoint x: 217, endPoint y: 279, distance: 124.9
click at [200, 402] on input "302359" at bounding box center [273, 404] width 153 height 21
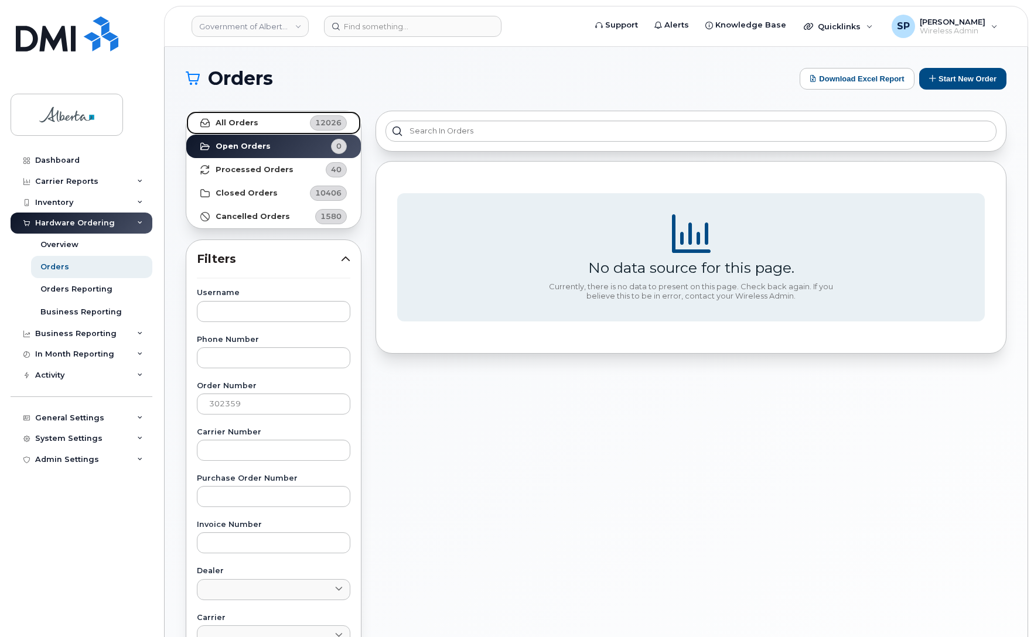
click at [227, 124] on strong "All Orders" at bounding box center [237, 122] width 43 height 9
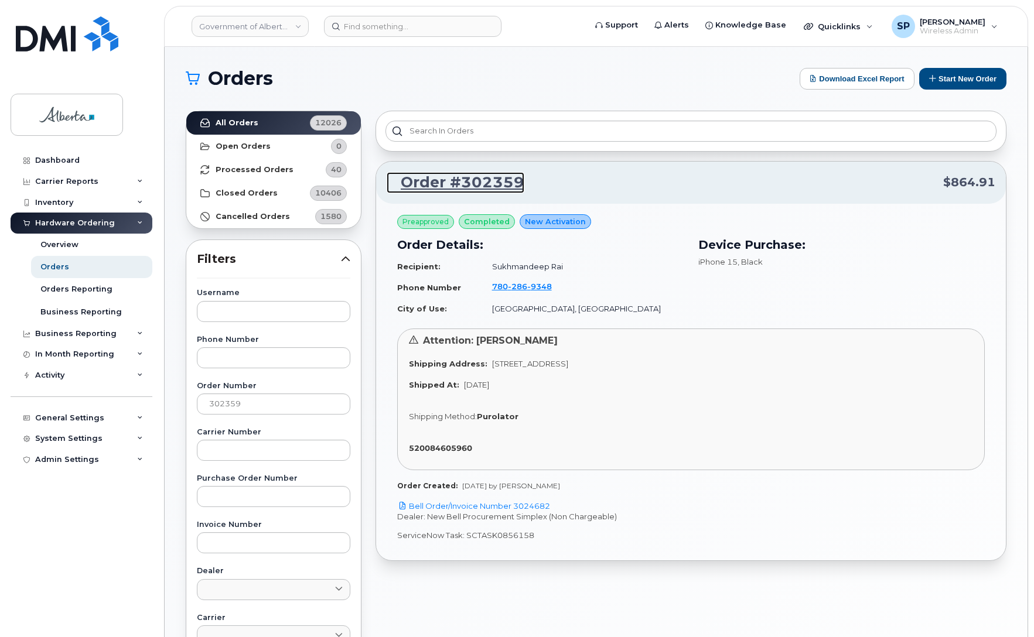
click at [466, 183] on link "Order #302359" at bounding box center [456, 182] width 138 height 21
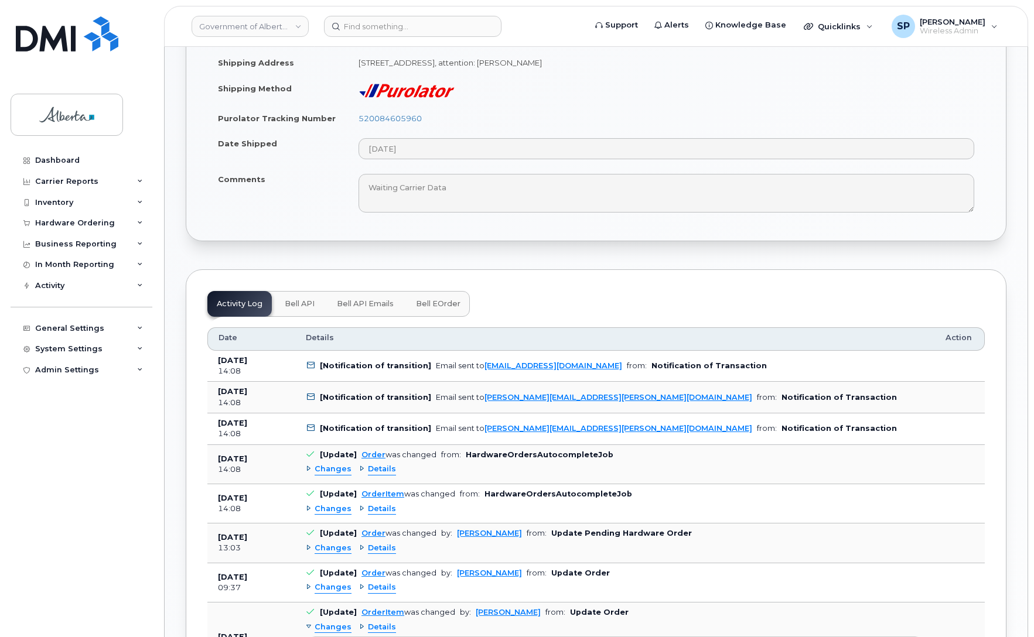
scroll to position [621, 0]
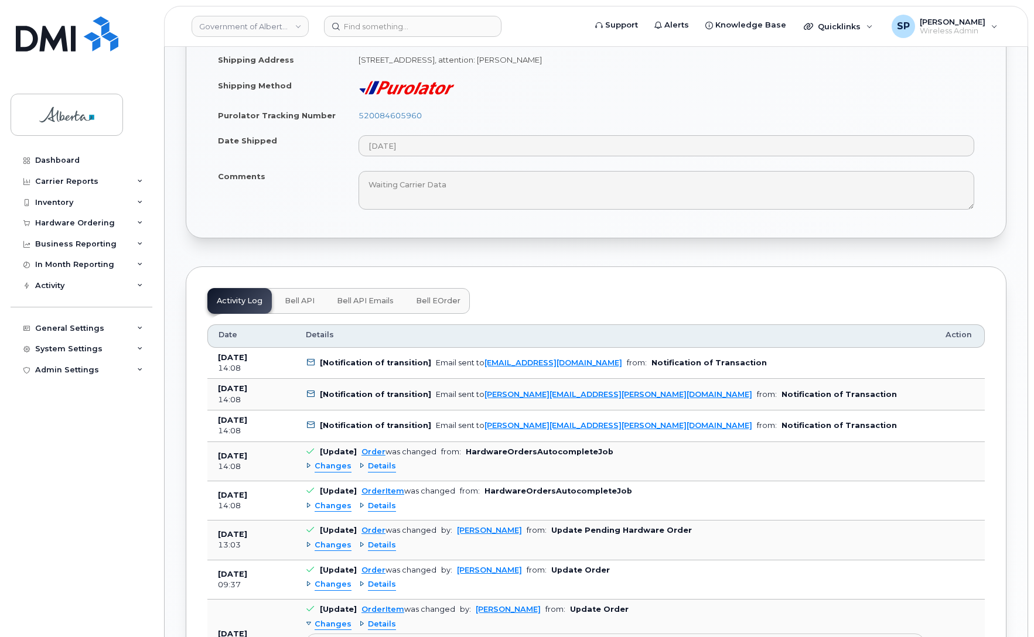
click at [27, 439] on div "Dashboard Carrier Reports Monthly Billing Data Daily Data Pooling Data Behavior…" at bounding box center [83, 385] width 145 height 470
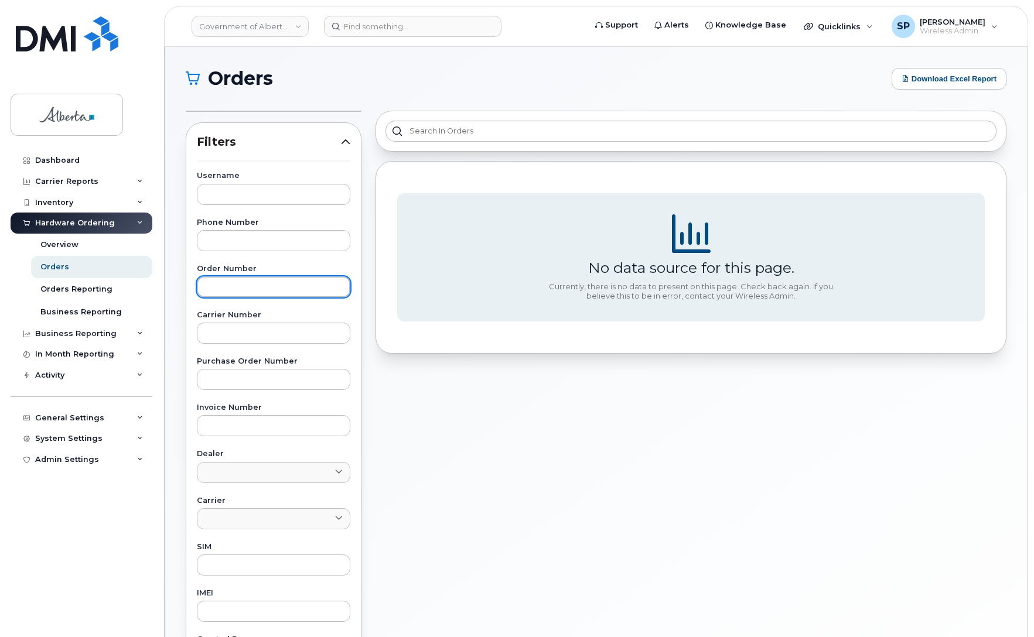
click at [268, 285] on input "text" at bounding box center [273, 286] width 153 height 21
type input "302066"
click at [57, 268] on div "Orders" at bounding box center [54, 267] width 29 height 11
click at [1000, 423] on div "No data source for this page. Currently, there is no data to present on this pa…" at bounding box center [690, 457] width 645 height 706
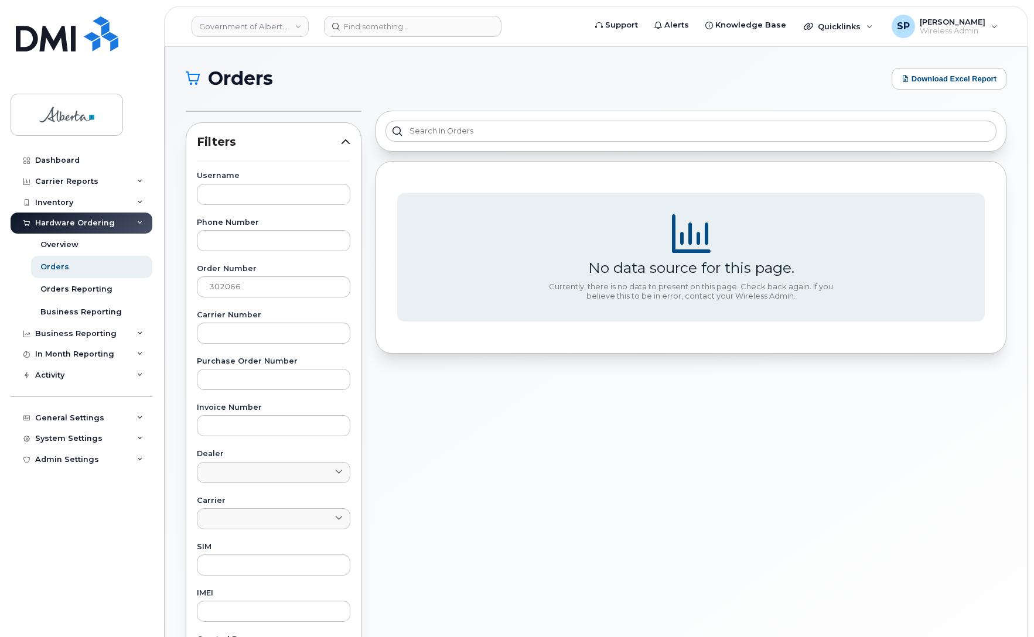
click at [236, 141] on span "Filters" at bounding box center [269, 142] width 144 height 17
click at [230, 142] on span "Filters" at bounding box center [269, 142] width 144 height 17
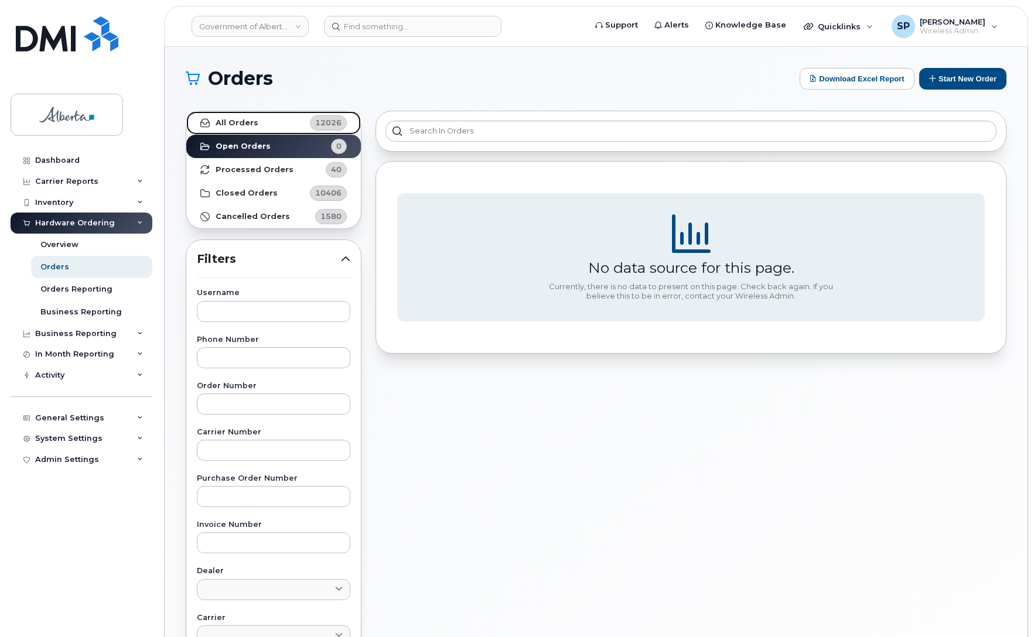
click at [237, 122] on strong "All Orders" at bounding box center [237, 122] width 43 height 9
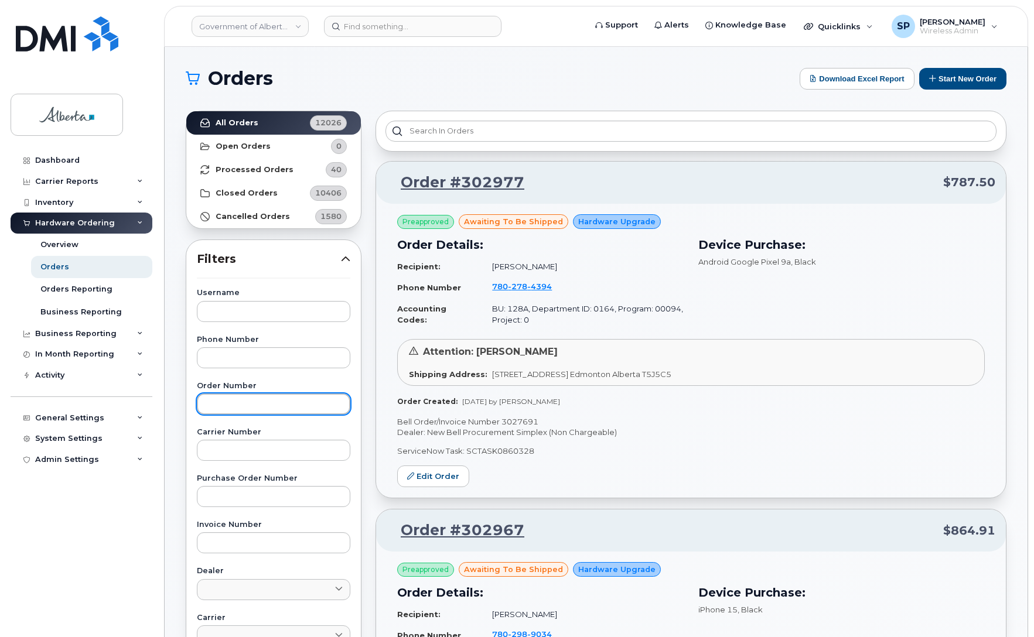
click at [247, 403] on input "text" at bounding box center [273, 404] width 153 height 21
type input "302066"
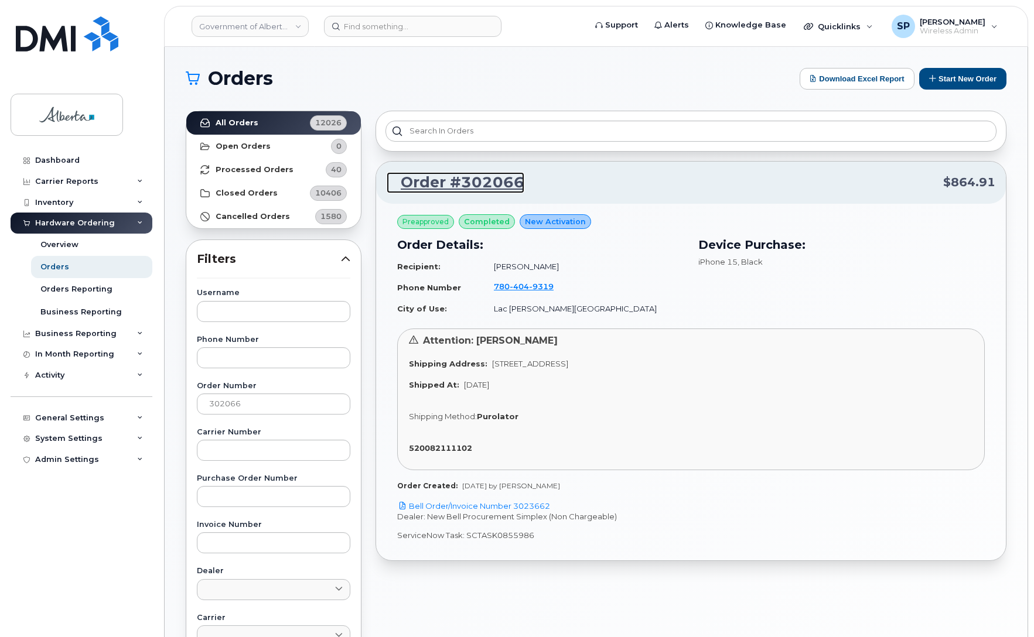
click at [449, 187] on link "Order #302066" at bounding box center [456, 182] width 138 height 21
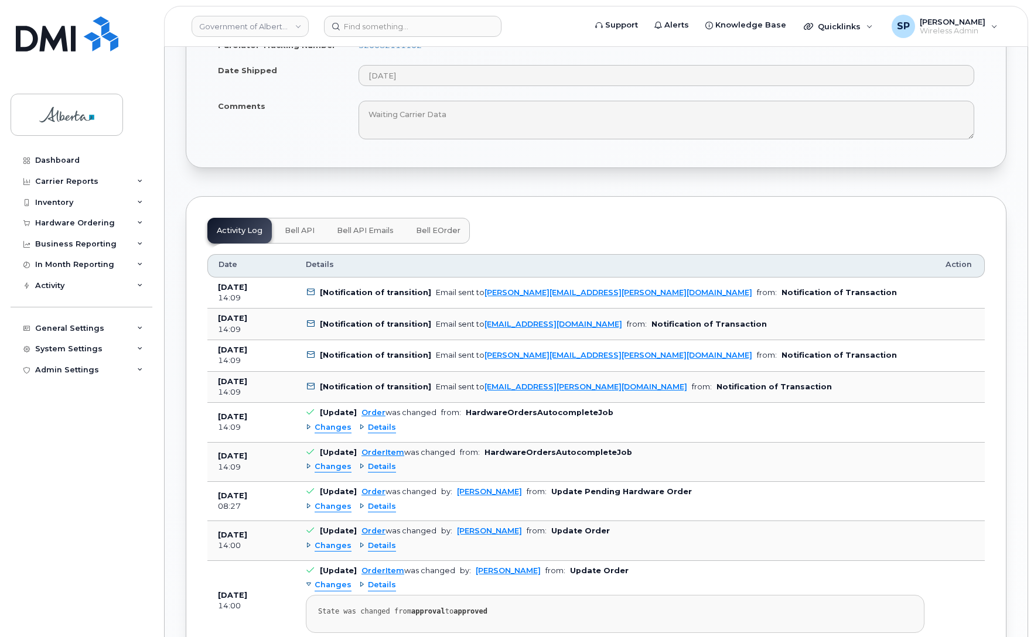
scroll to position [694, 0]
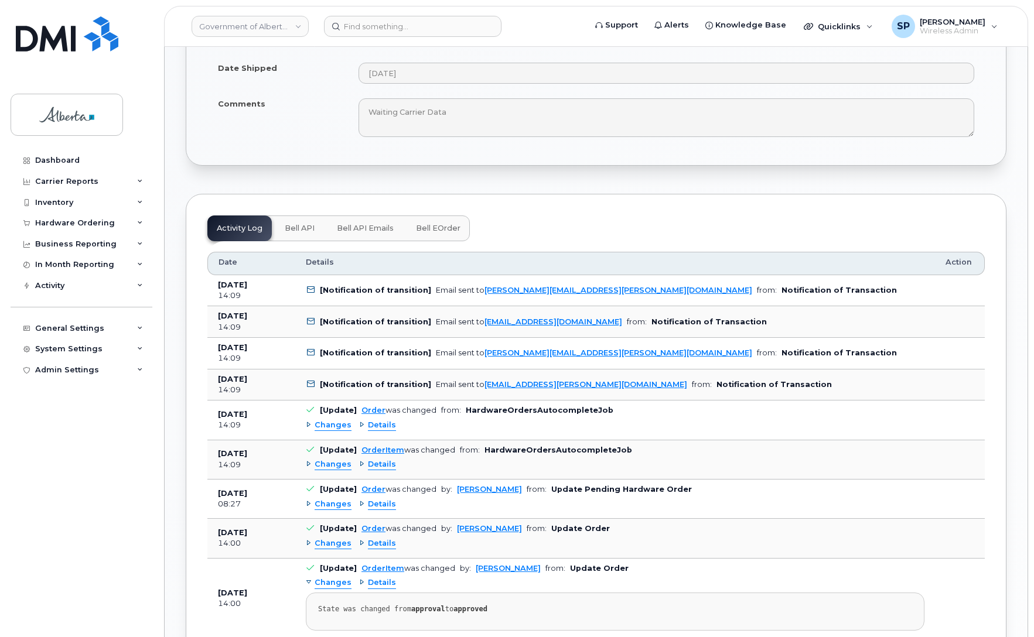
click at [34, 485] on div "Dashboard Carrier Reports Monthly Billing Data Daily Data Pooling Data Behavior…" at bounding box center [83, 385] width 145 height 470
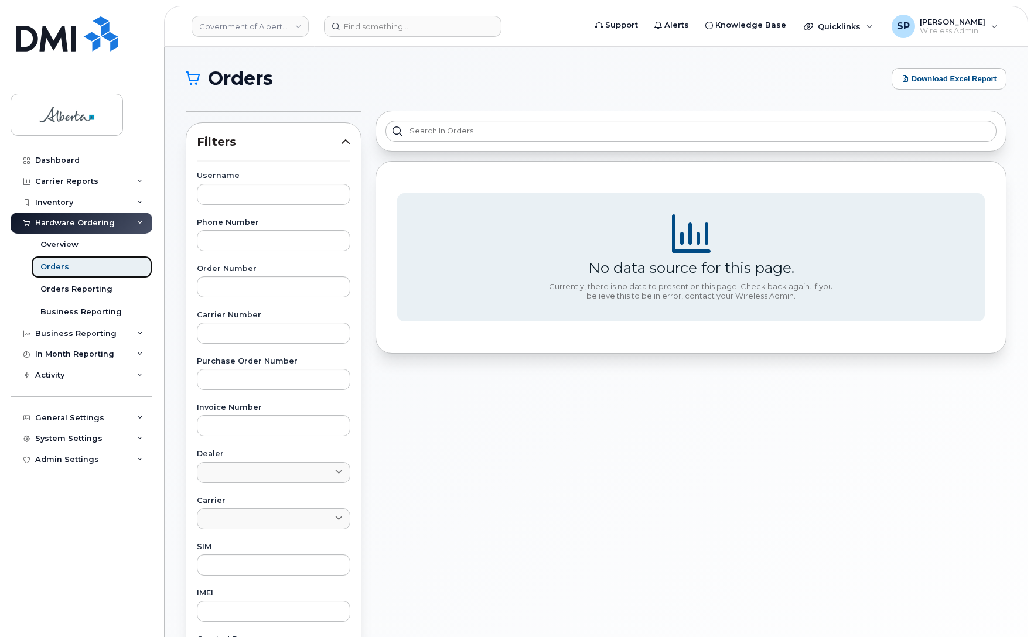
click at [53, 268] on div "Orders" at bounding box center [54, 267] width 29 height 11
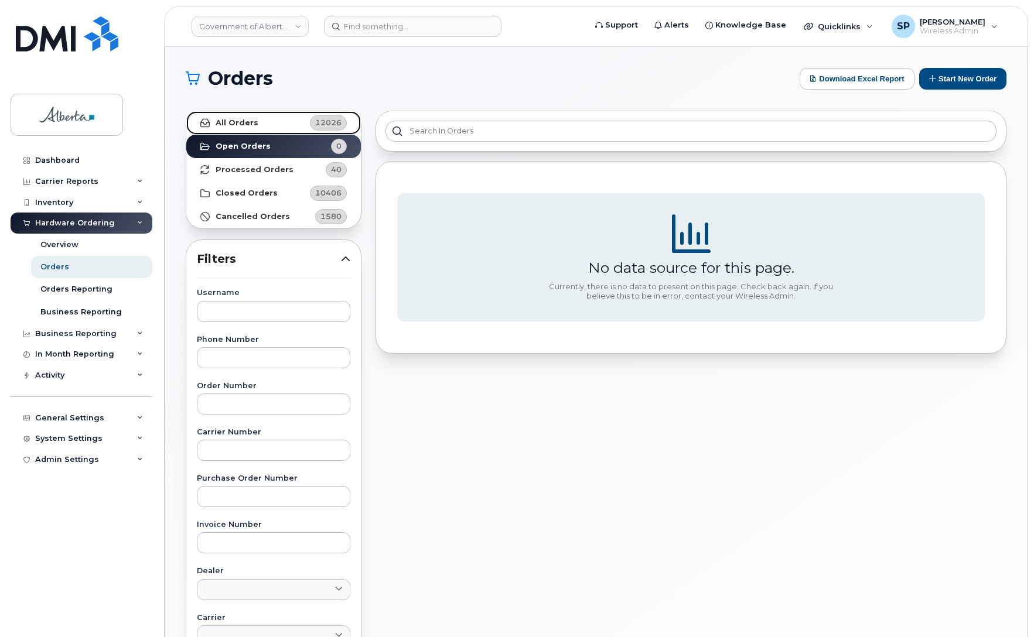
click at [235, 125] on strong "All Orders" at bounding box center [237, 122] width 43 height 9
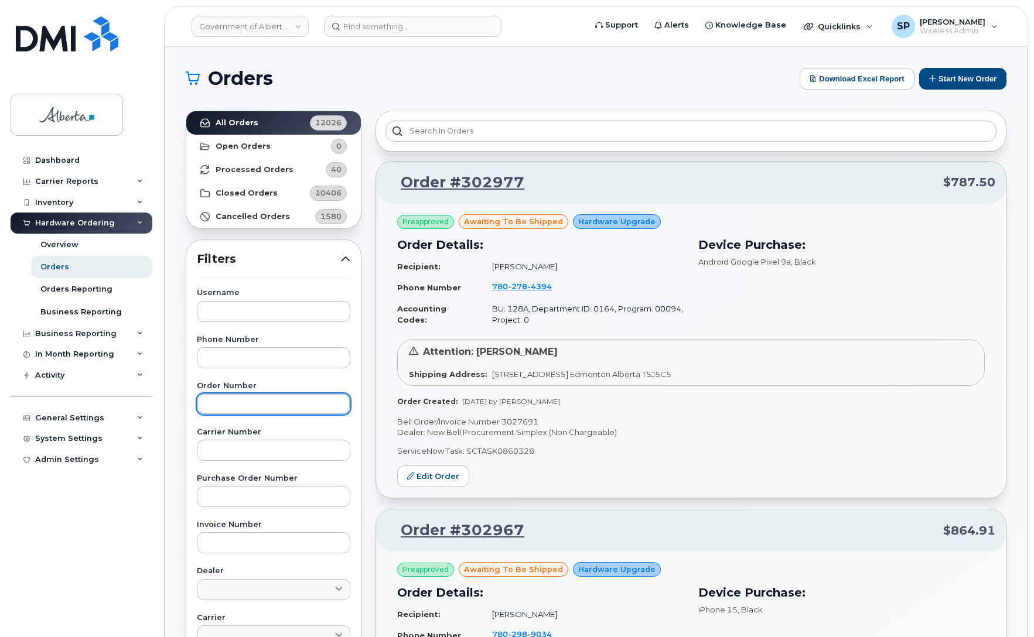
click at [234, 411] on input "text" at bounding box center [273, 404] width 153 height 21
type input "302032"
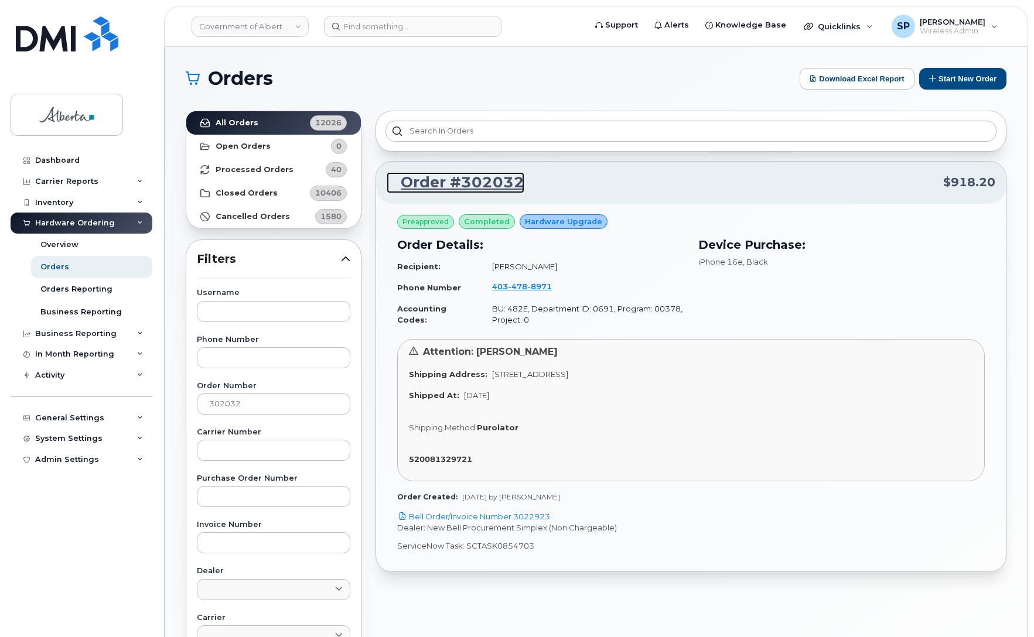
click at [420, 182] on link "Order #302032" at bounding box center [456, 182] width 138 height 21
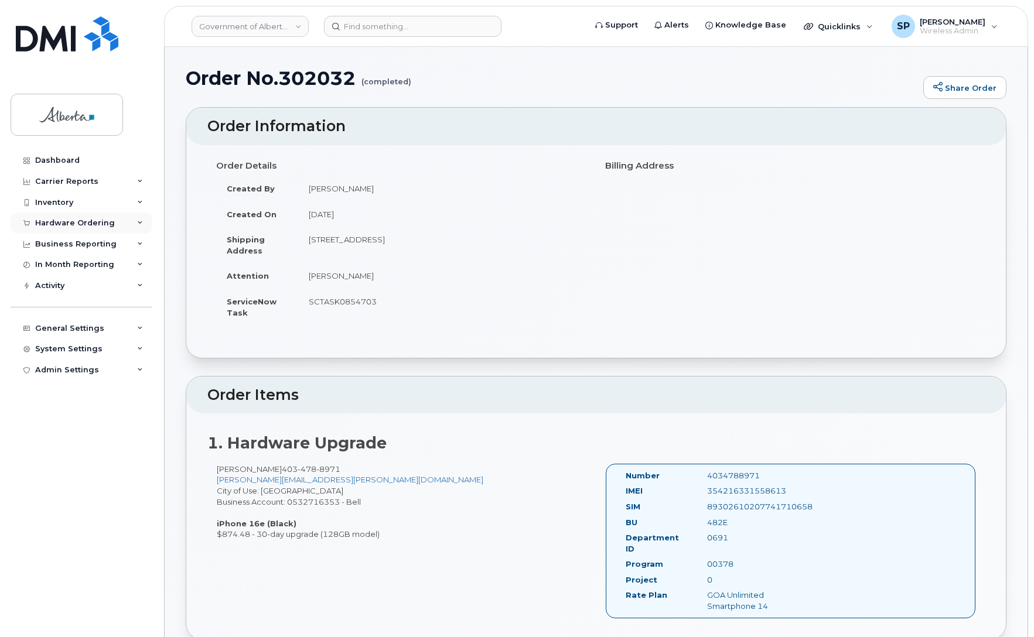
click at [57, 224] on div "Hardware Ordering" at bounding box center [75, 222] width 80 height 9
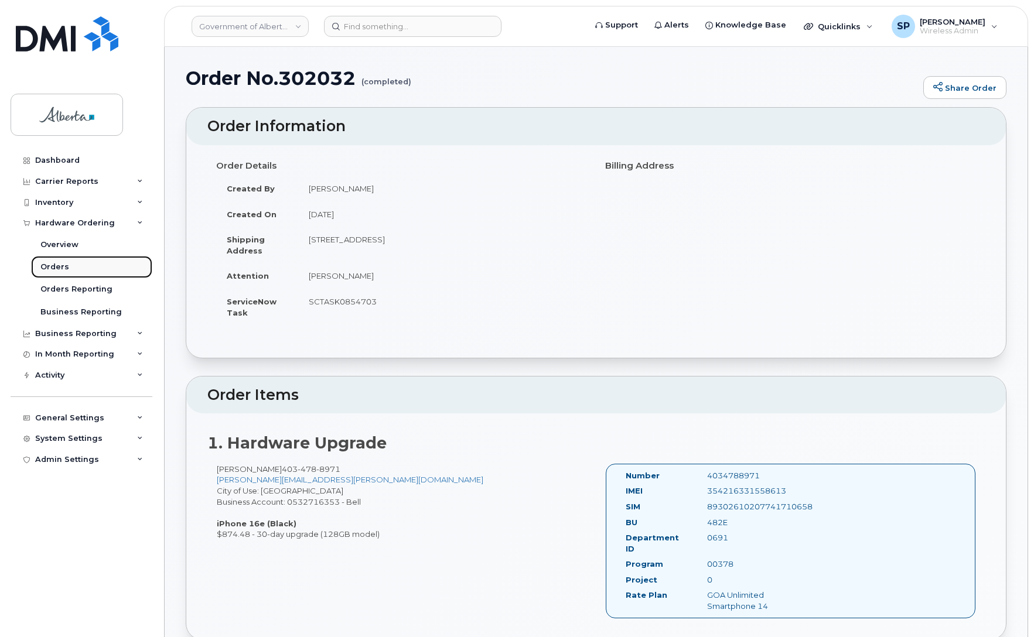
click at [59, 268] on div "Orders" at bounding box center [54, 267] width 29 height 11
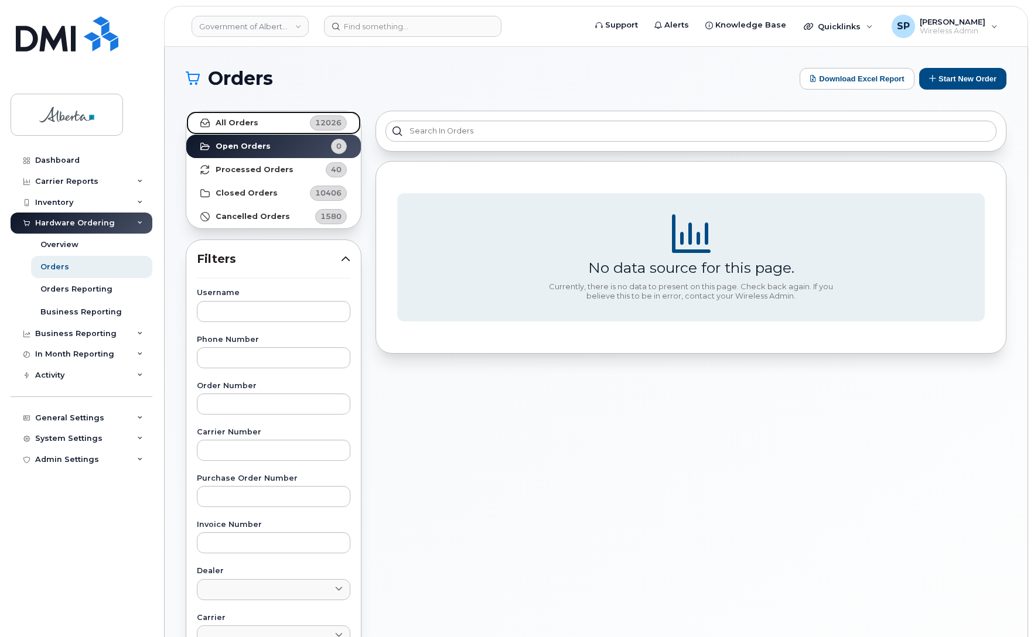
click at [244, 125] on strong "All Orders" at bounding box center [237, 122] width 43 height 9
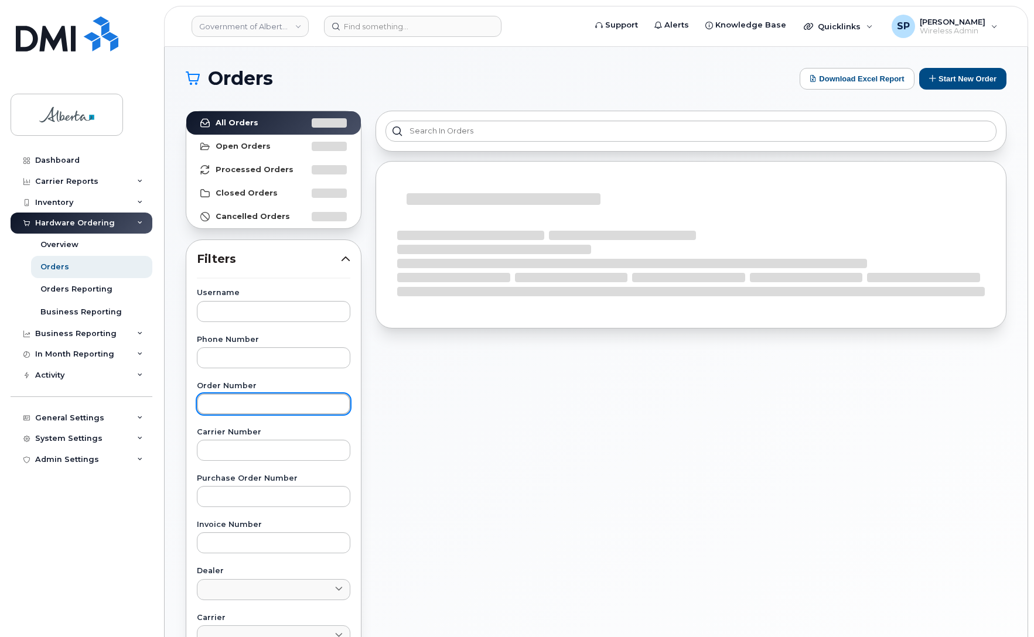
click at [247, 402] on input "text" at bounding box center [273, 404] width 153 height 21
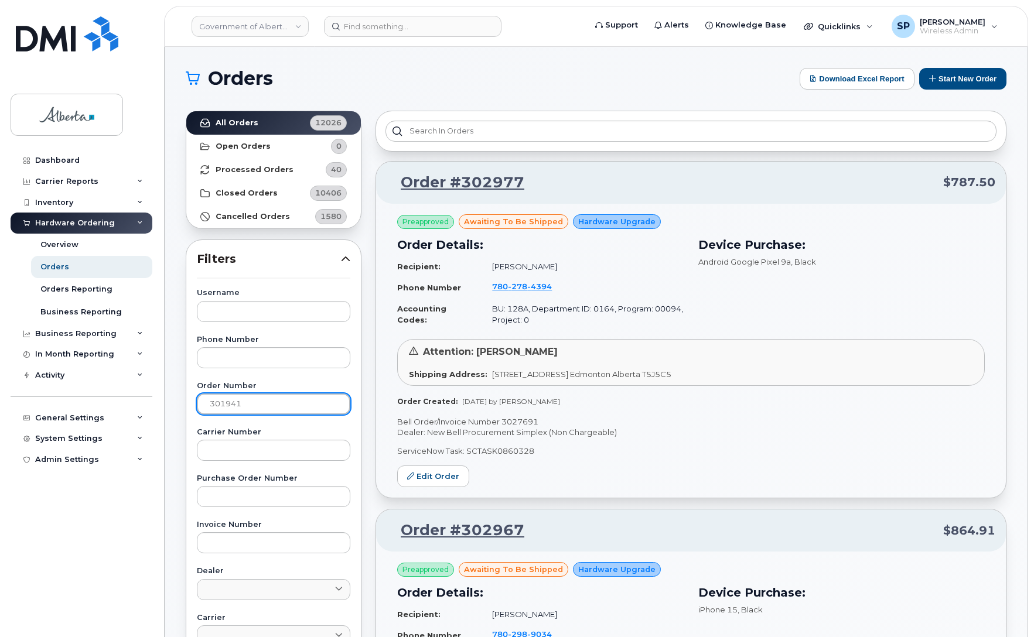
type input "301941"
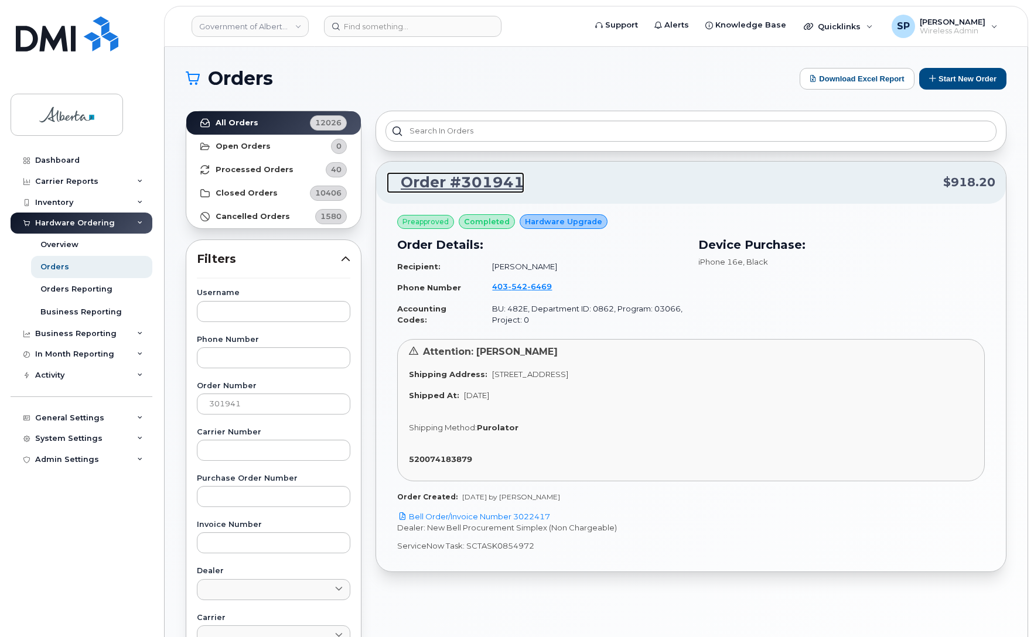
click at [478, 180] on link "Order #301941" at bounding box center [456, 182] width 138 height 21
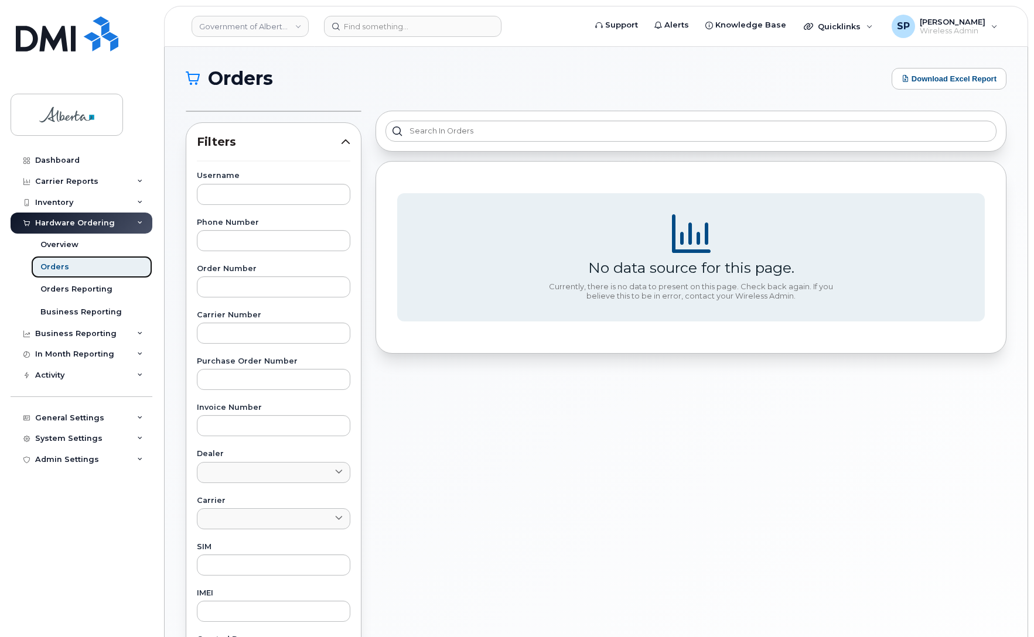
click at [56, 271] on div "Orders" at bounding box center [54, 267] width 29 height 11
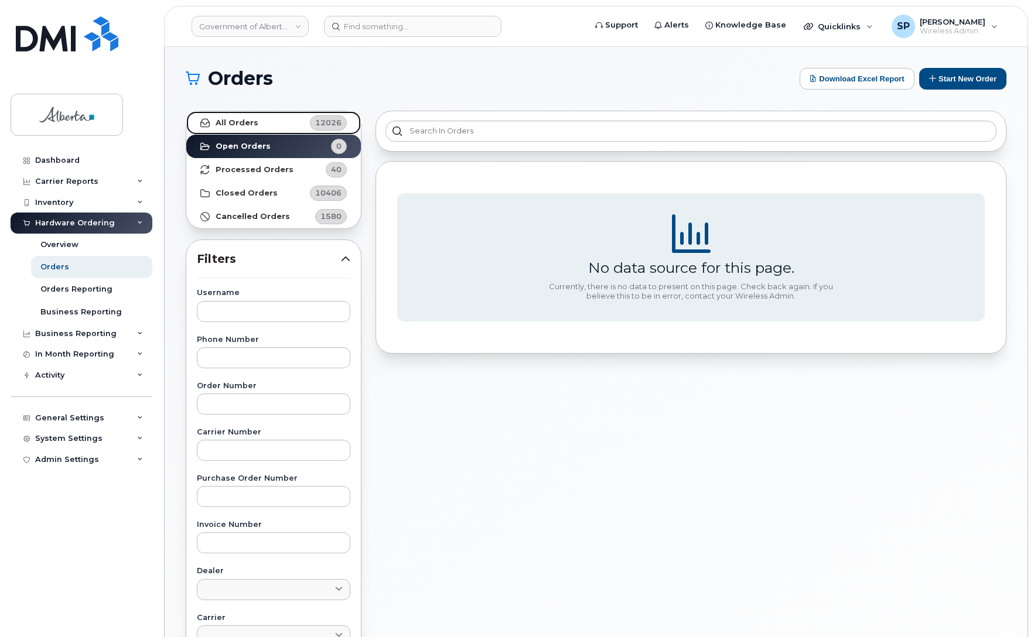
click at [249, 121] on strong "All Orders" at bounding box center [237, 122] width 43 height 9
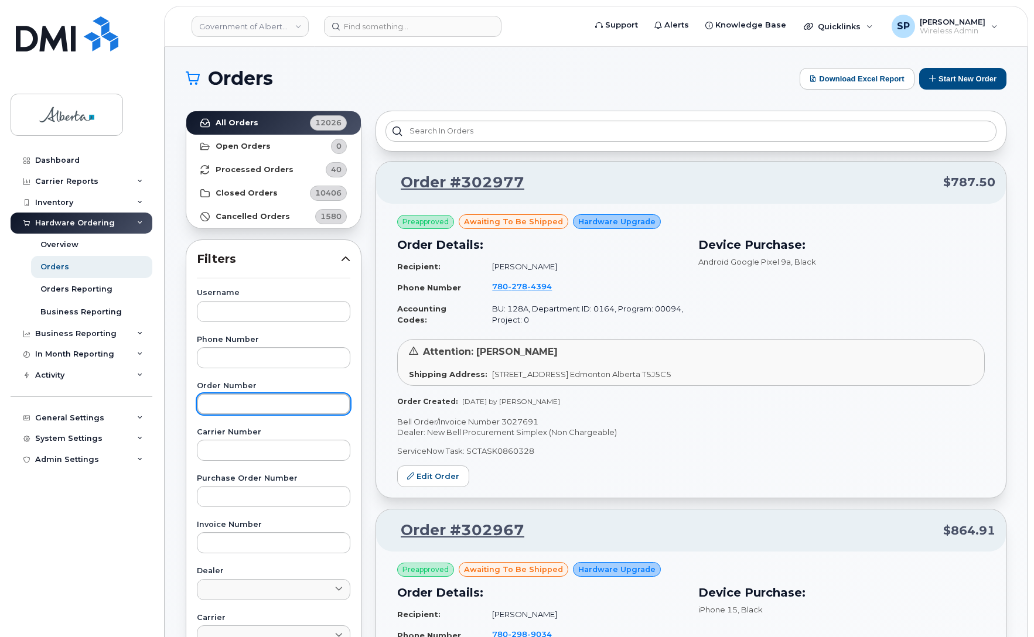
click at [230, 399] on input "text" at bounding box center [273, 404] width 153 height 21
type input "301823"
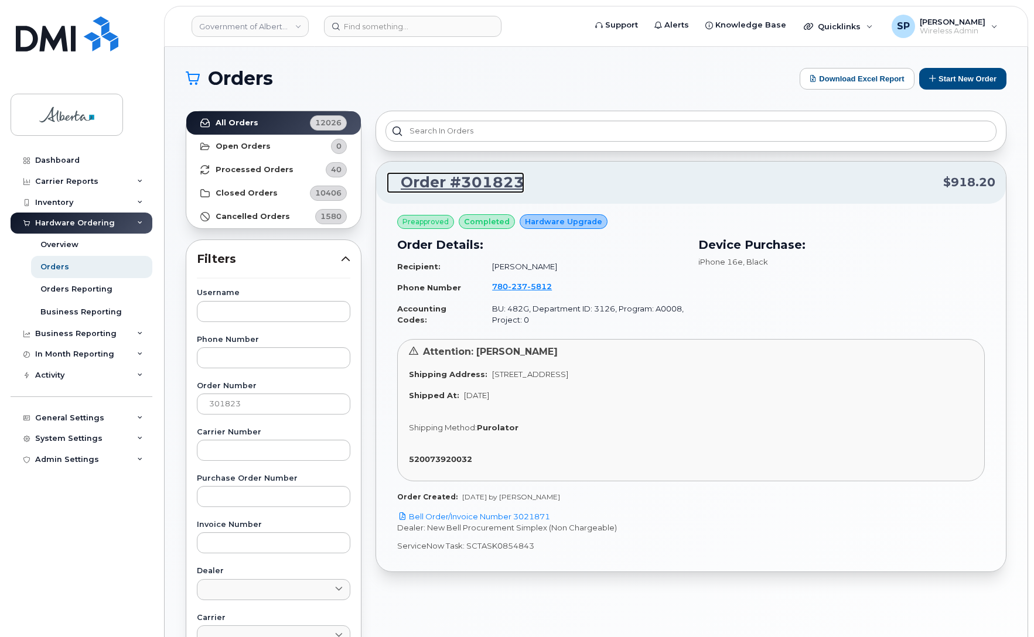
click at [490, 184] on link "Order #301823" at bounding box center [456, 182] width 138 height 21
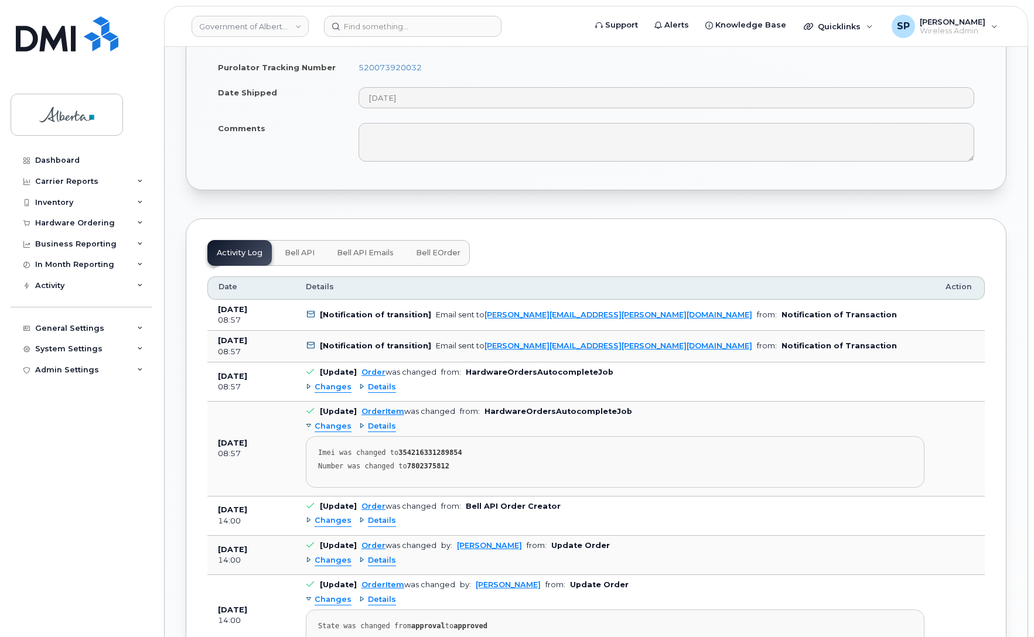
scroll to position [774, 0]
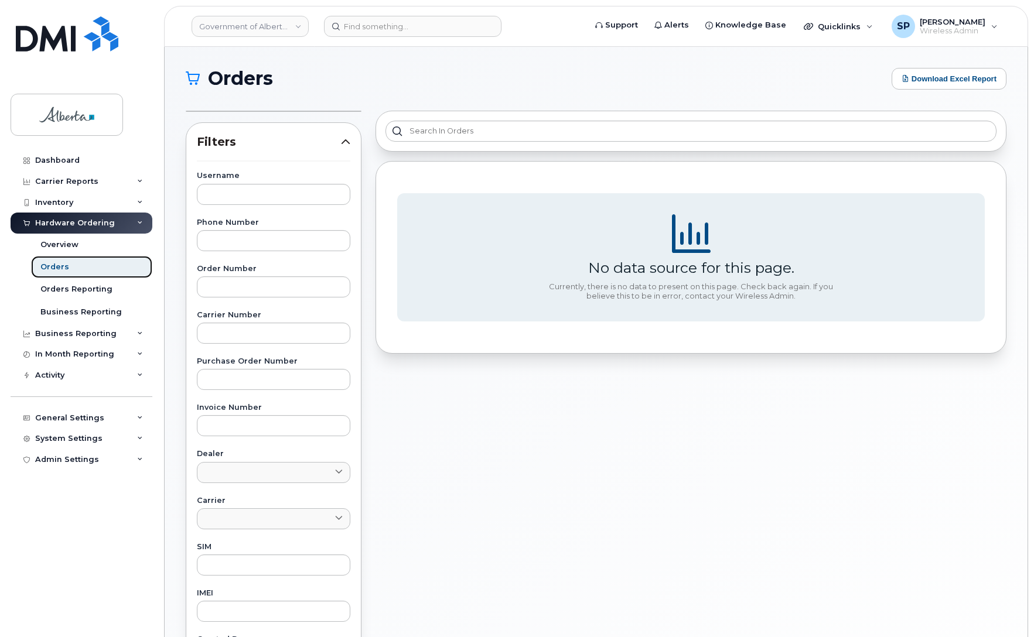
click at [61, 269] on div "Orders" at bounding box center [54, 267] width 29 height 11
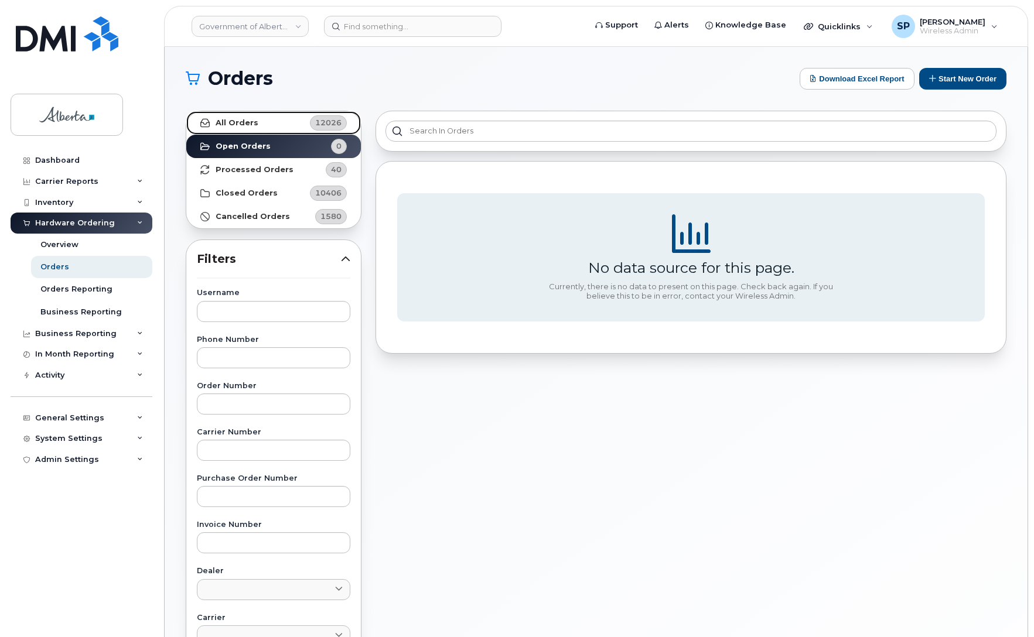
click at [255, 126] on strong "All Orders" at bounding box center [237, 122] width 43 height 9
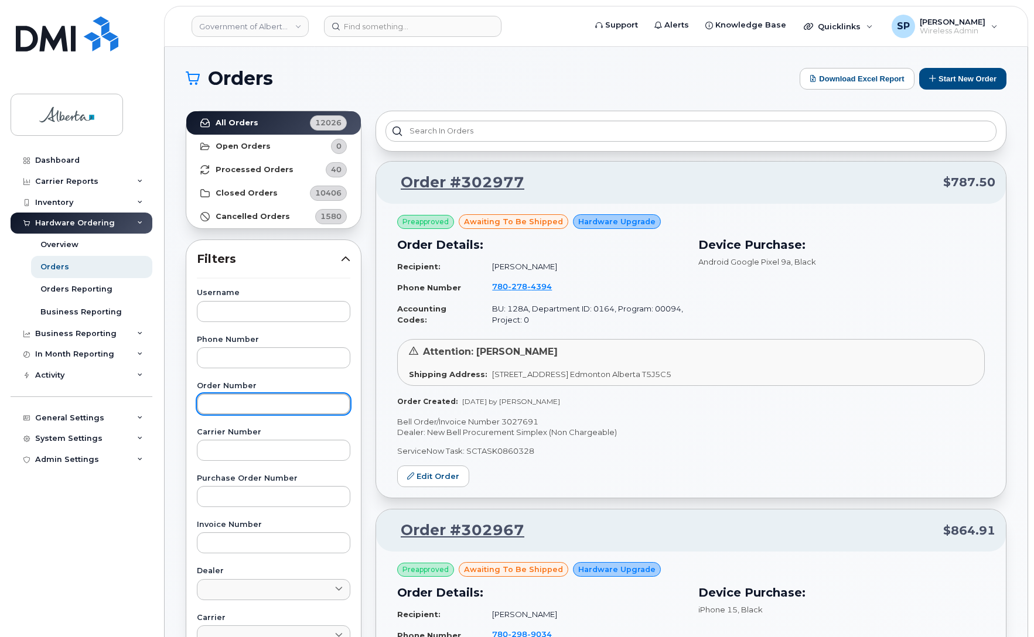
click at [244, 398] on input "text" at bounding box center [273, 404] width 153 height 21
type input "301815"
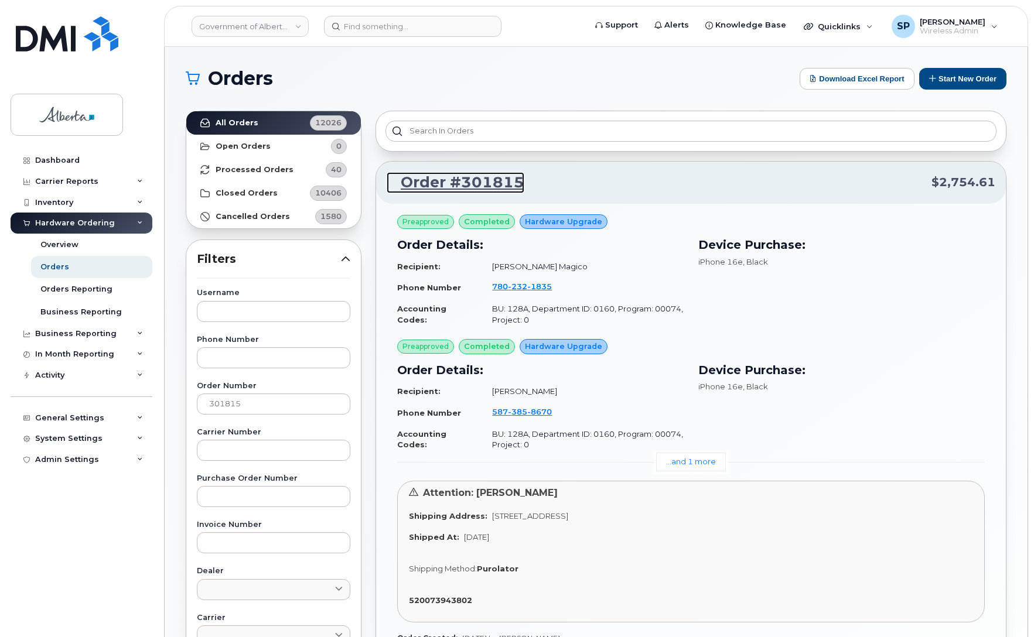
click at [473, 188] on link "Order #301815" at bounding box center [456, 182] width 138 height 21
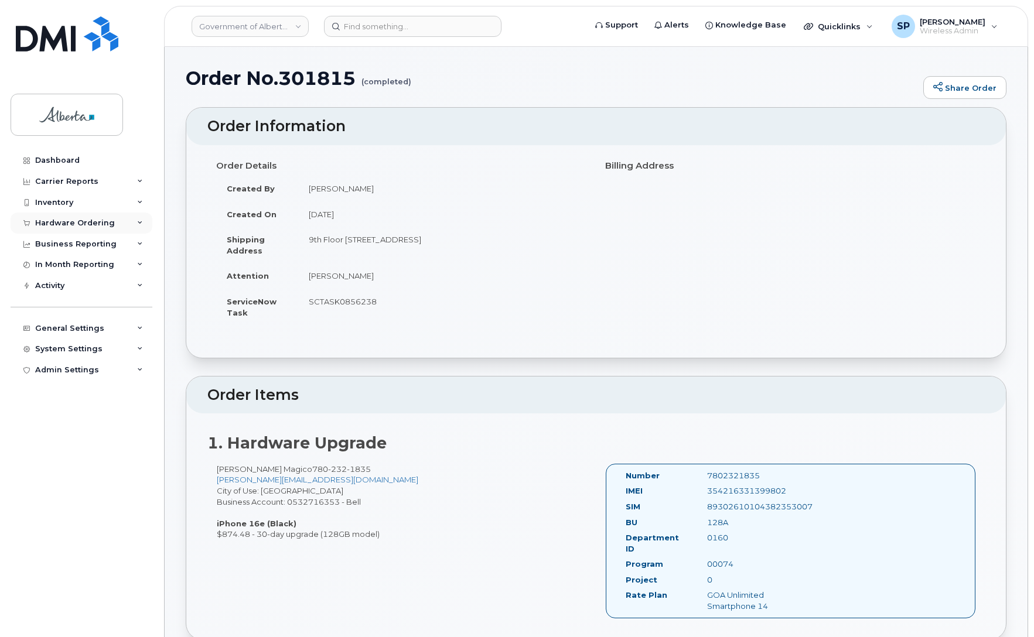
click at [61, 225] on div "Hardware Ordering" at bounding box center [75, 222] width 80 height 9
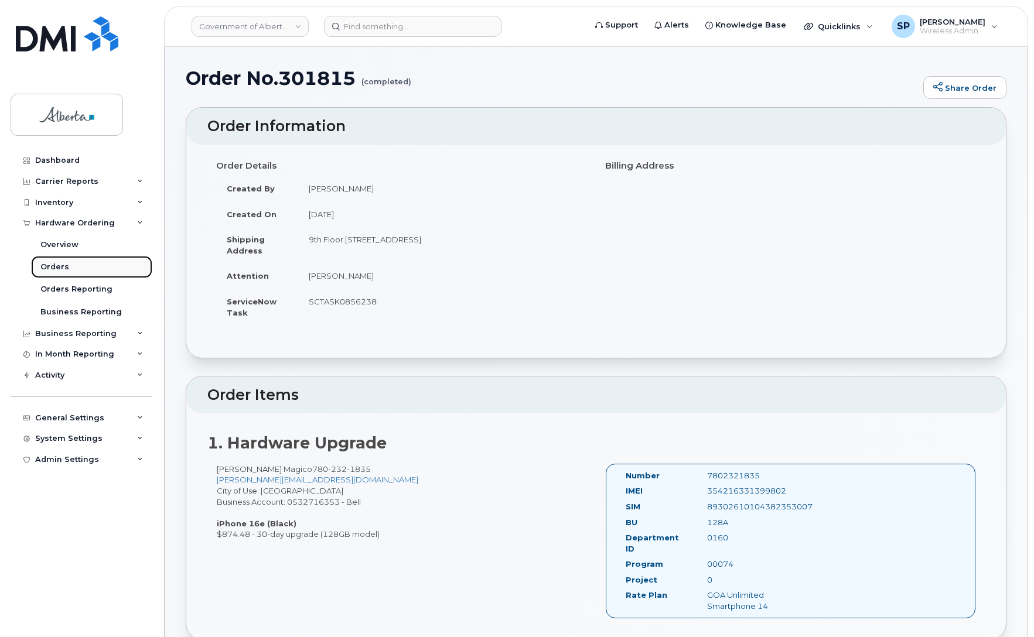
click at [66, 272] on div "Orders" at bounding box center [54, 267] width 29 height 11
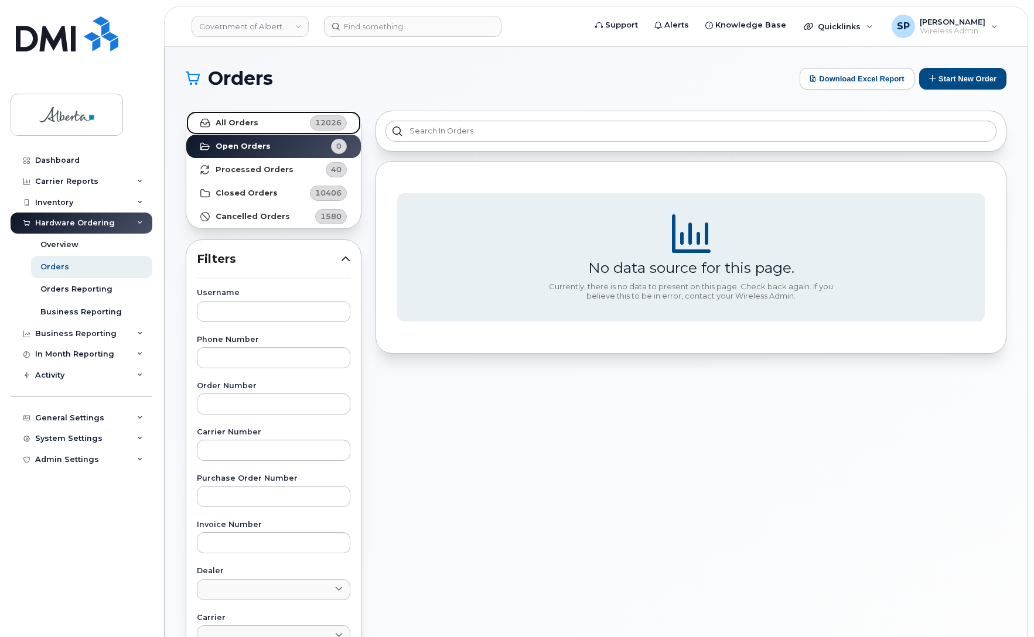
click at [241, 125] on strong "All Orders" at bounding box center [237, 122] width 43 height 9
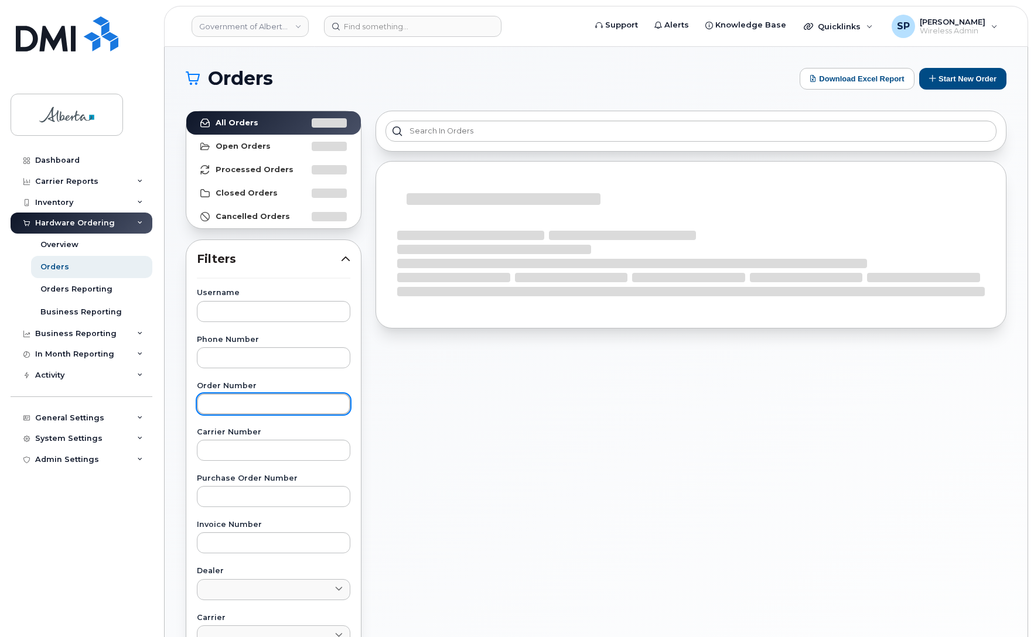
click at [241, 408] on input "text" at bounding box center [273, 404] width 153 height 21
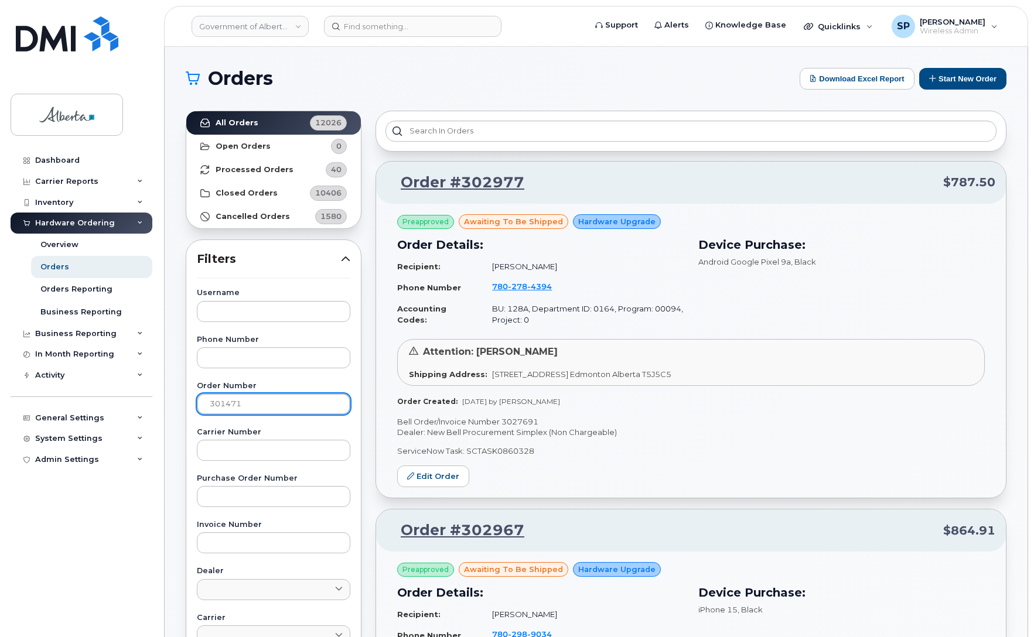
type input "301471"
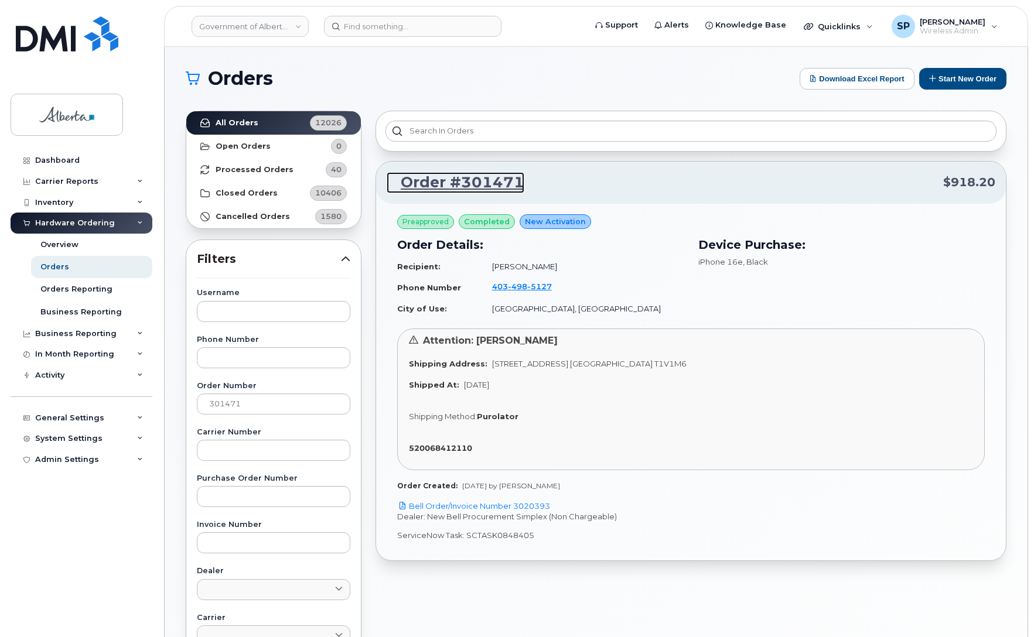
click at [498, 185] on link "Order #301471" at bounding box center [456, 182] width 138 height 21
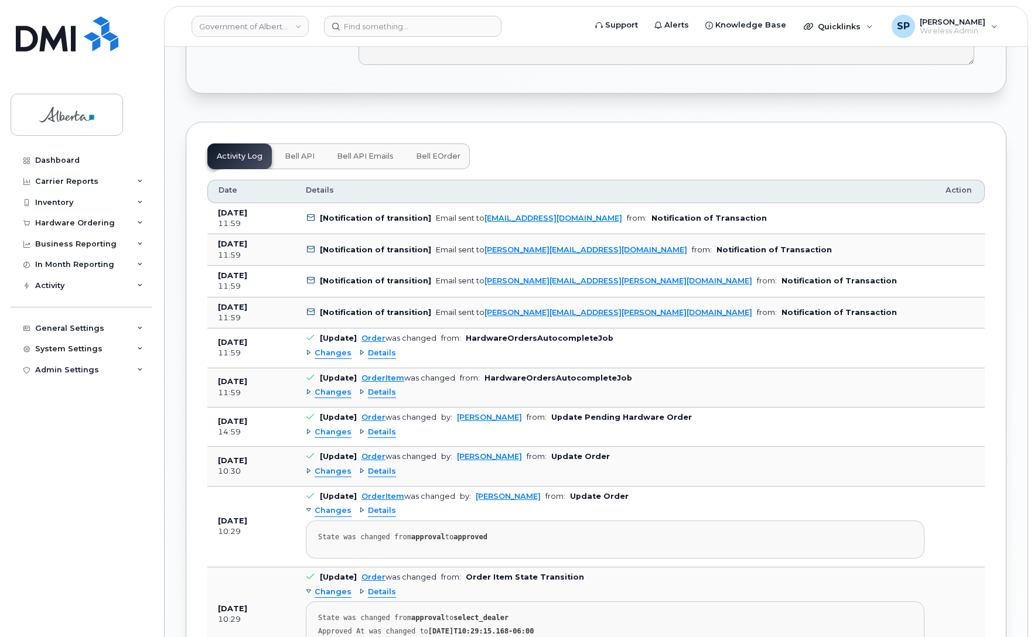
scroll to position [782, 0]
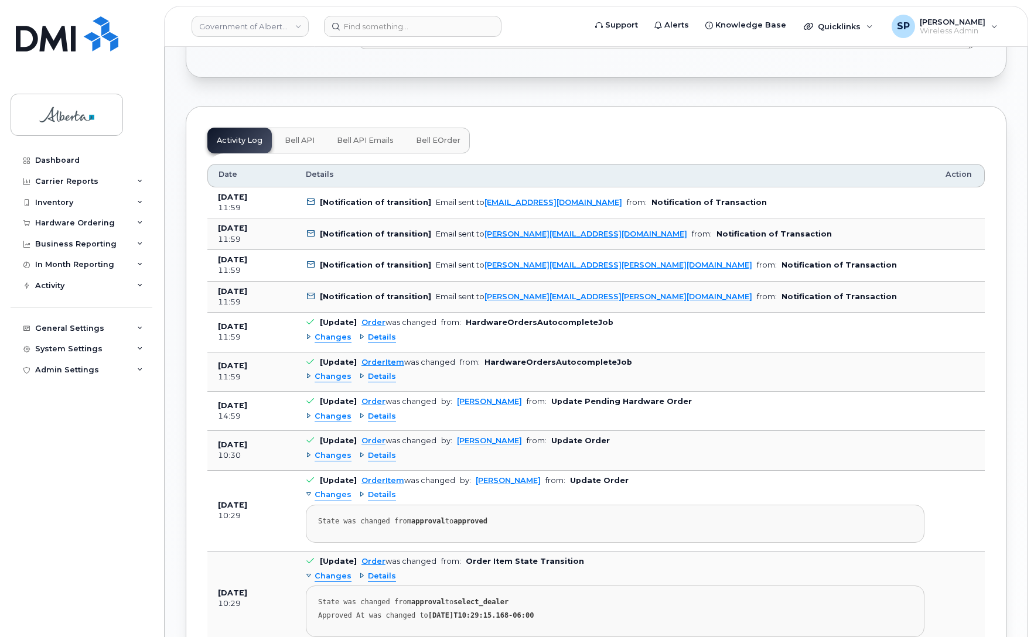
click at [45, 470] on div "Dashboard Carrier Reports Monthly Billing Data Daily Data Pooling Data Behavior…" at bounding box center [83, 385] width 145 height 470
click at [53, 223] on div "Hardware Ordering" at bounding box center [75, 222] width 80 height 9
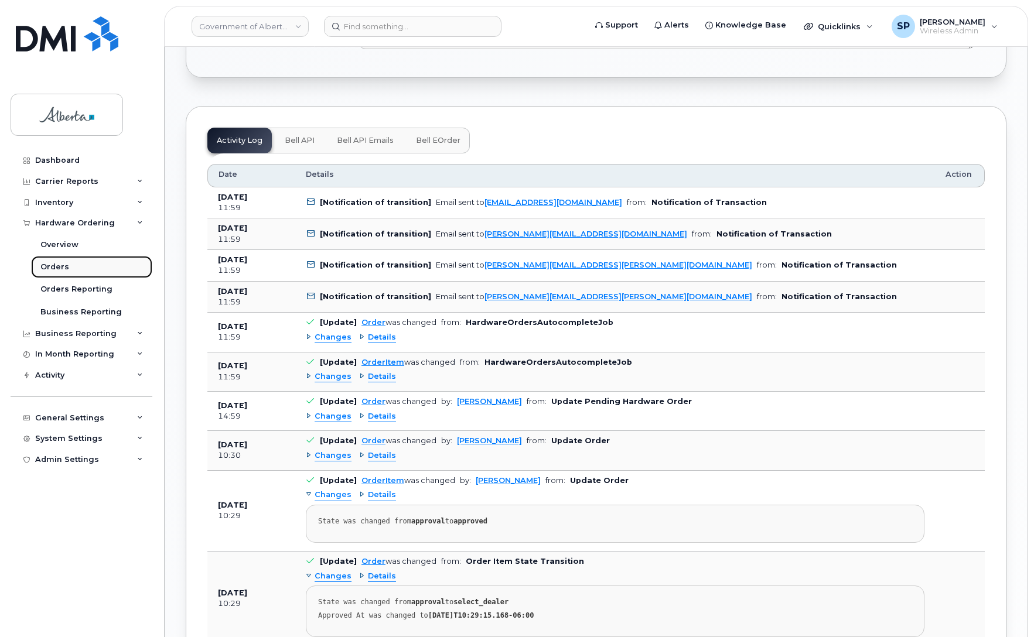
click at [50, 268] on div "Orders" at bounding box center [54, 267] width 29 height 11
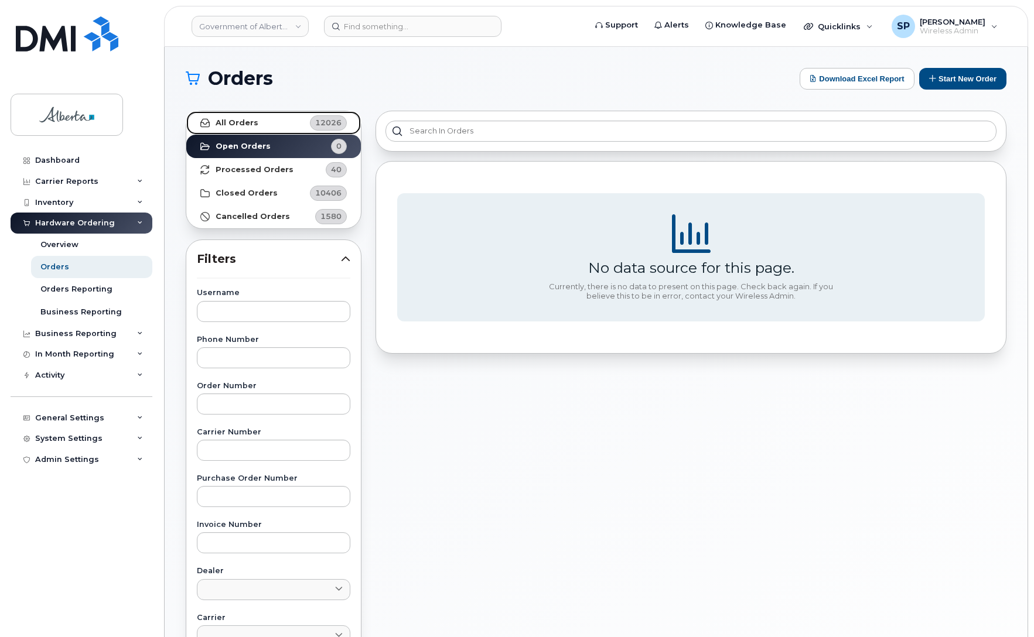
click at [245, 122] on strong "All Orders" at bounding box center [237, 122] width 43 height 9
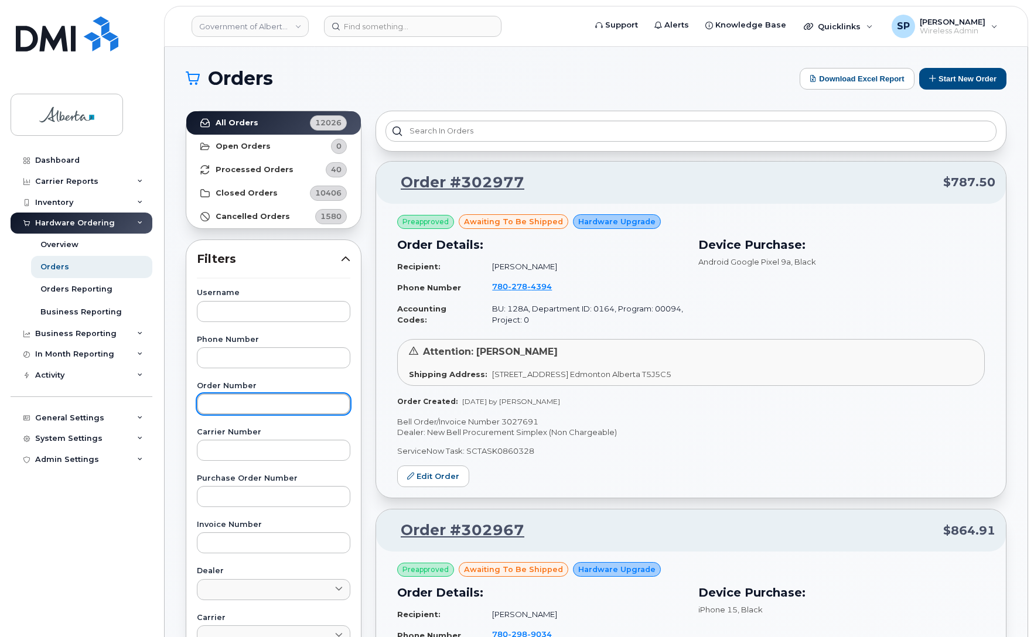
click at [256, 401] on input "text" at bounding box center [273, 404] width 153 height 21
type input "301462"
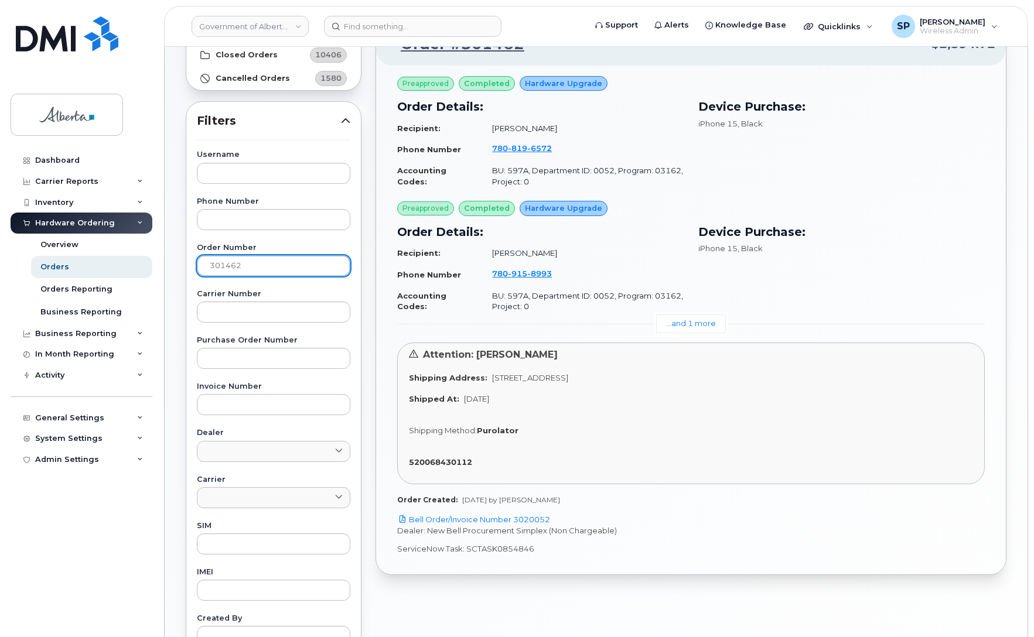
scroll to position [89, 0]
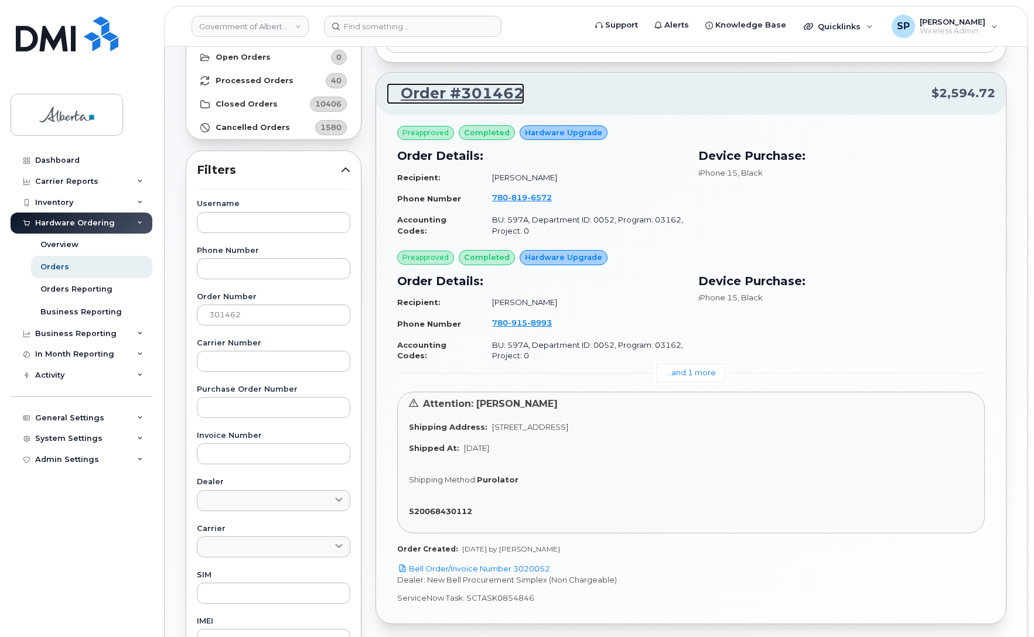
click at [461, 92] on link "Order #301462" at bounding box center [456, 93] width 138 height 21
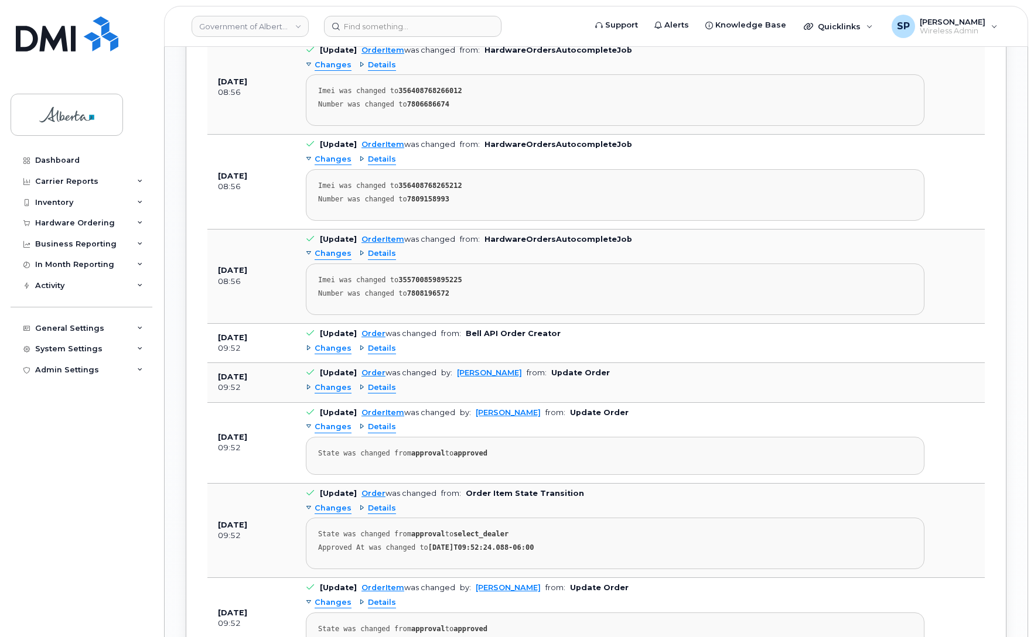
scroll to position [1676, 0]
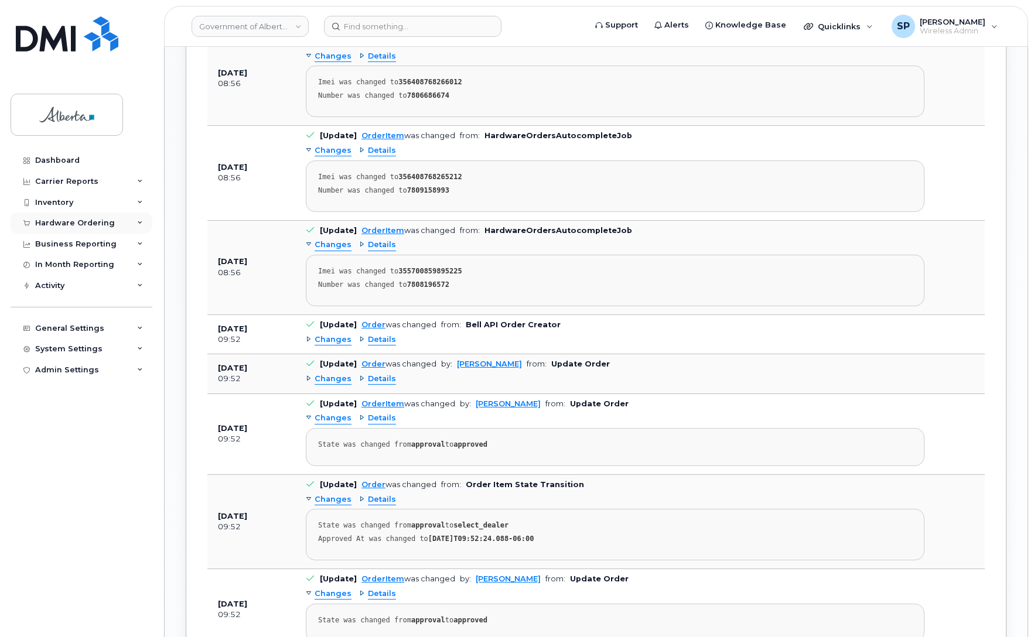
click at [61, 224] on div "Hardware Ordering" at bounding box center [75, 222] width 80 height 9
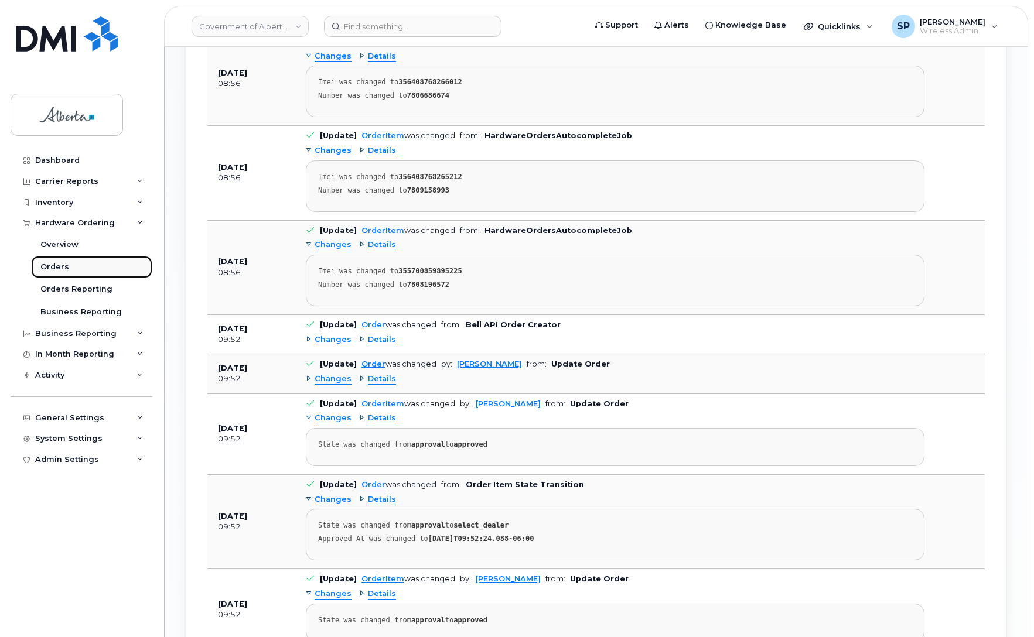
click at [57, 269] on div "Orders" at bounding box center [54, 267] width 29 height 11
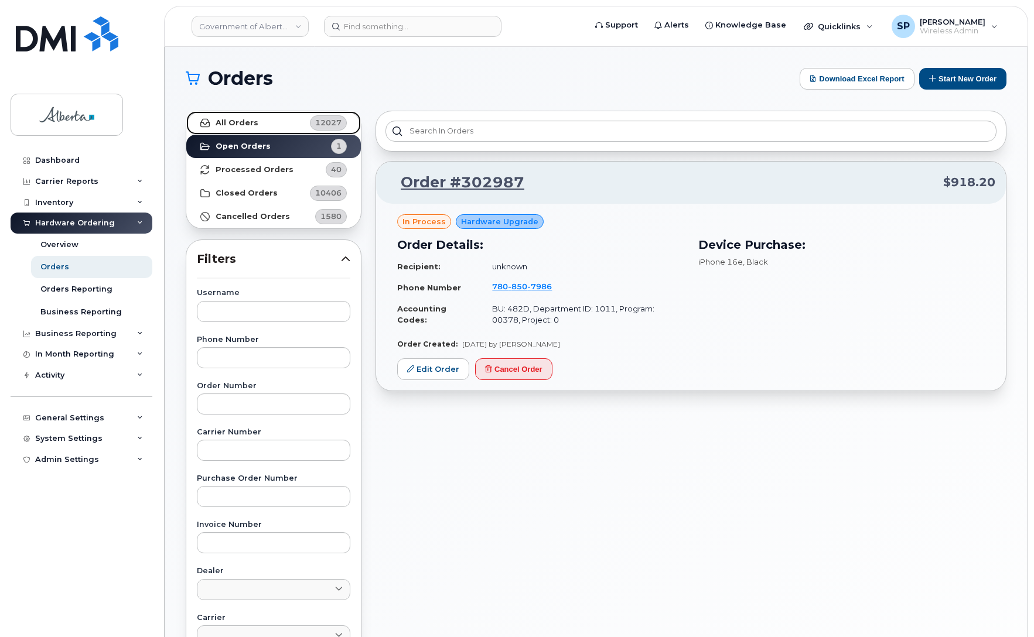
click at [246, 123] on strong "All Orders" at bounding box center [237, 122] width 43 height 9
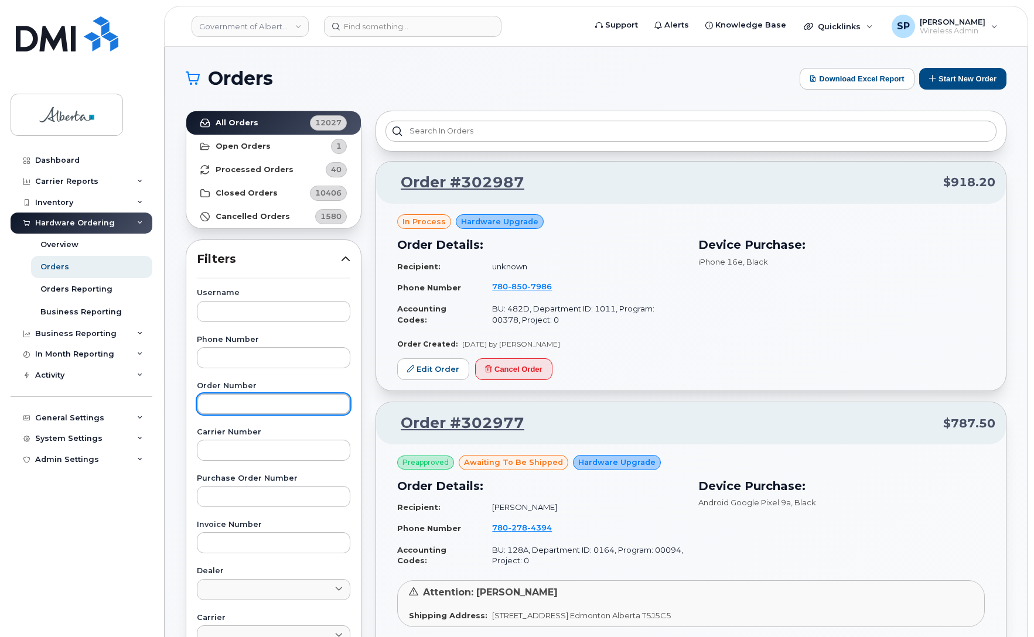
click at [247, 401] on input "text" at bounding box center [273, 404] width 153 height 21
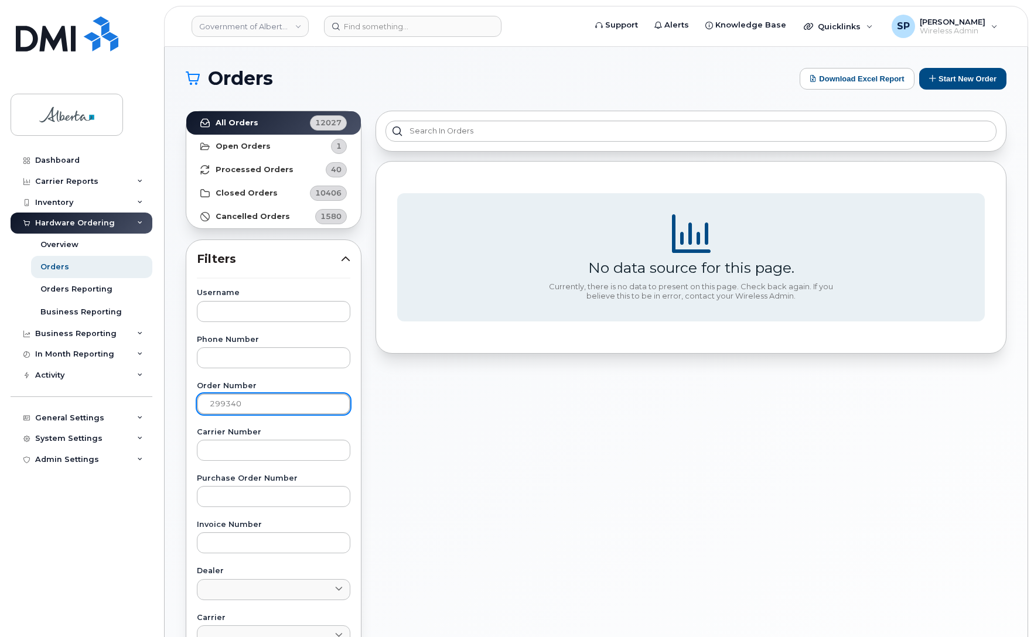
click at [264, 405] on input "299340" at bounding box center [273, 404] width 153 height 21
type input "299390"
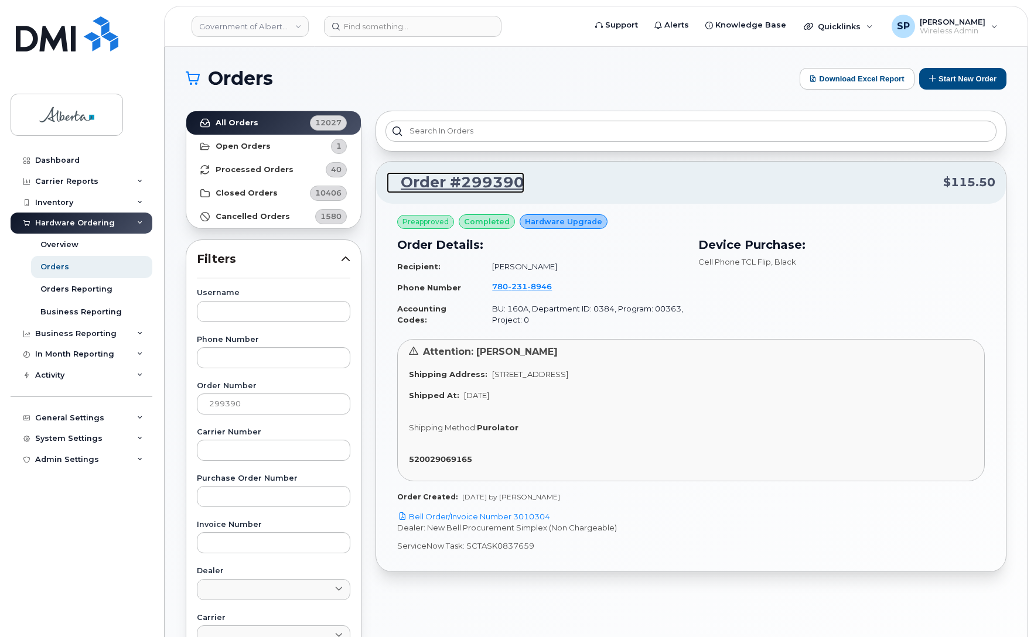
click at [469, 180] on link "Order #299390" at bounding box center [456, 182] width 138 height 21
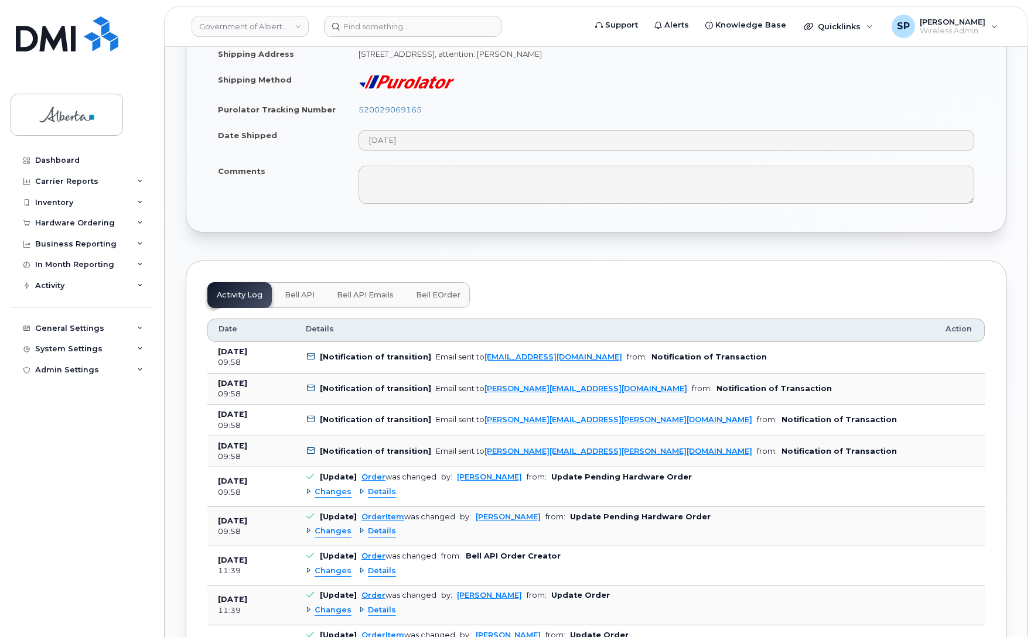
scroll to position [720, 0]
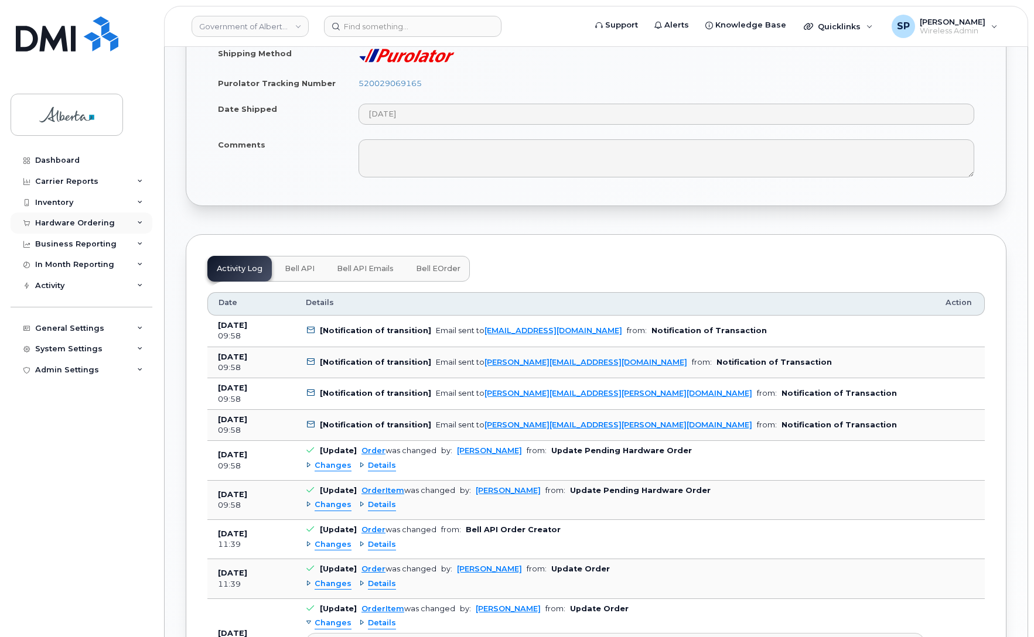
click at [54, 223] on div "Hardware Ordering" at bounding box center [75, 222] width 80 height 9
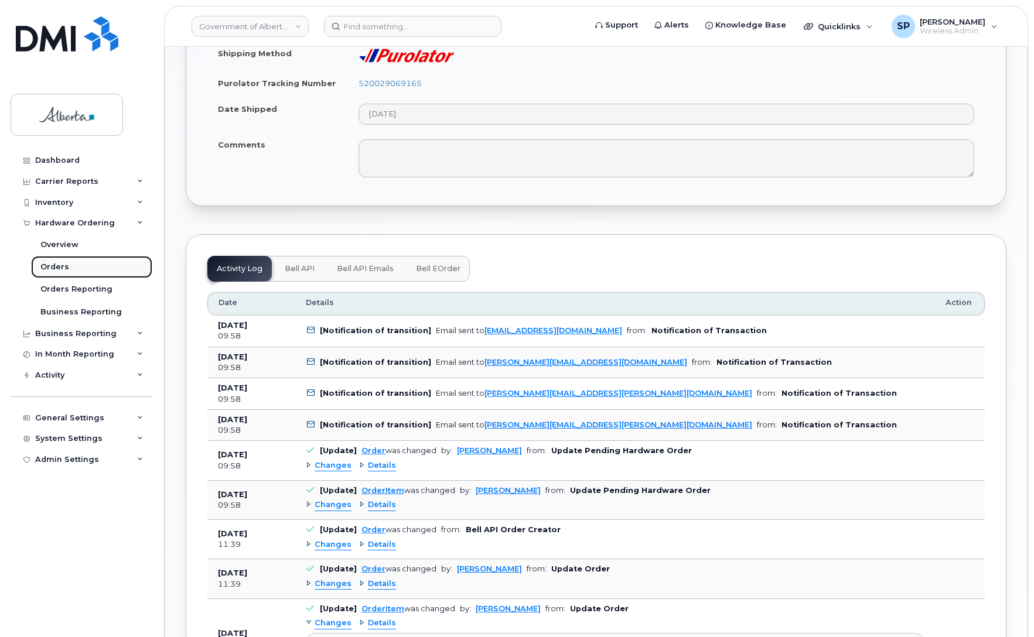
click at [60, 269] on div "Orders" at bounding box center [54, 267] width 29 height 11
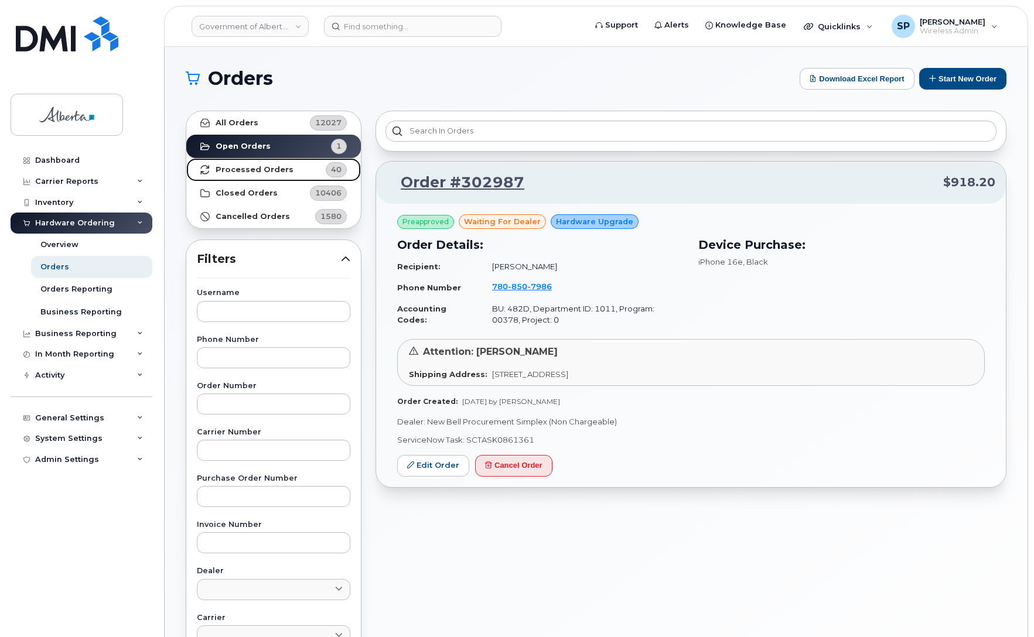
click at [255, 170] on strong "Processed Orders" at bounding box center [255, 169] width 78 height 9
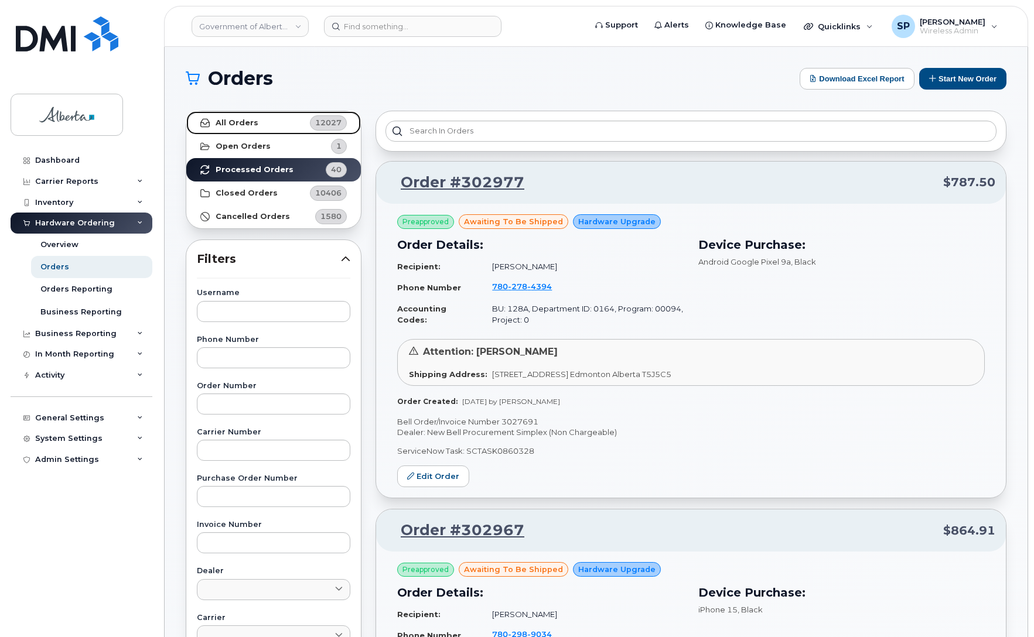
click at [238, 123] on strong "All Orders" at bounding box center [237, 122] width 43 height 9
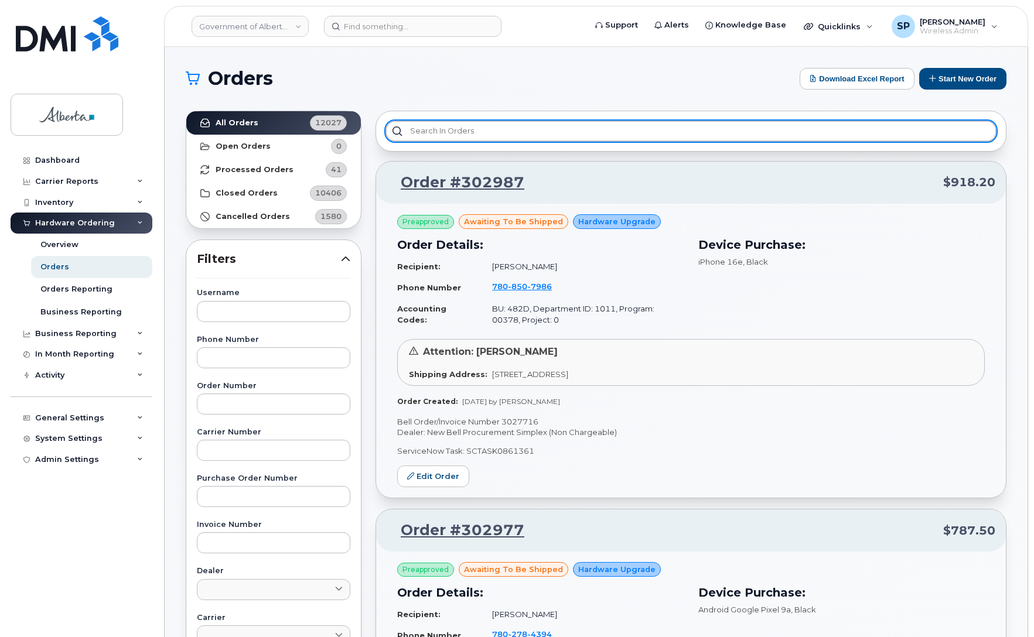
click at [483, 129] on input "text" at bounding box center [690, 131] width 611 height 21
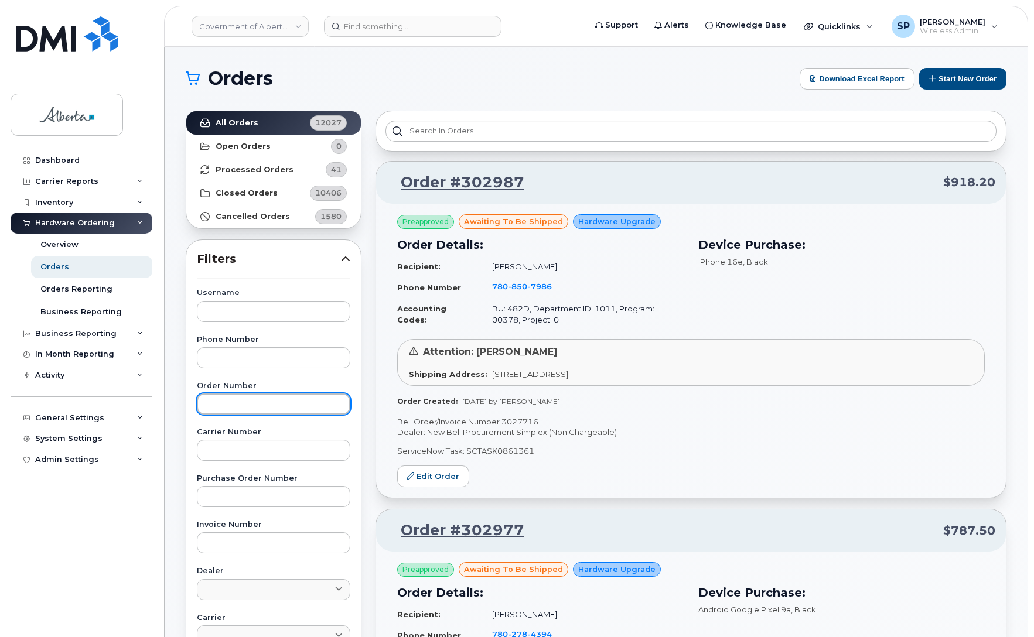
click at [238, 399] on input "text" at bounding box center [273, 404] width 153 height 21
type input "299254"
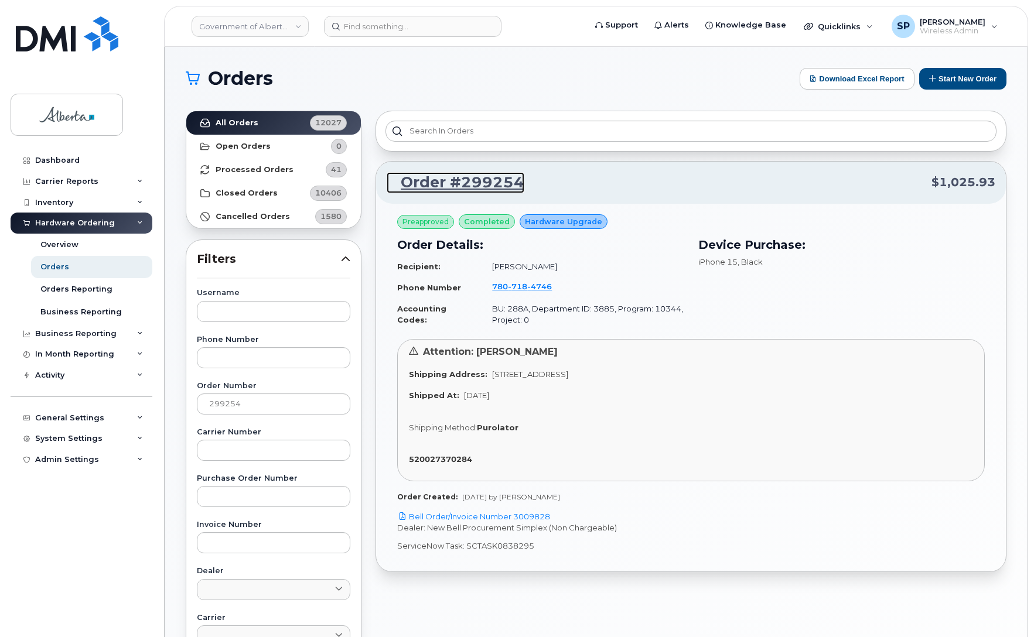
click at [457, 182] on link "Order #299254" at bounding box center [456, 182] width 138 height 21
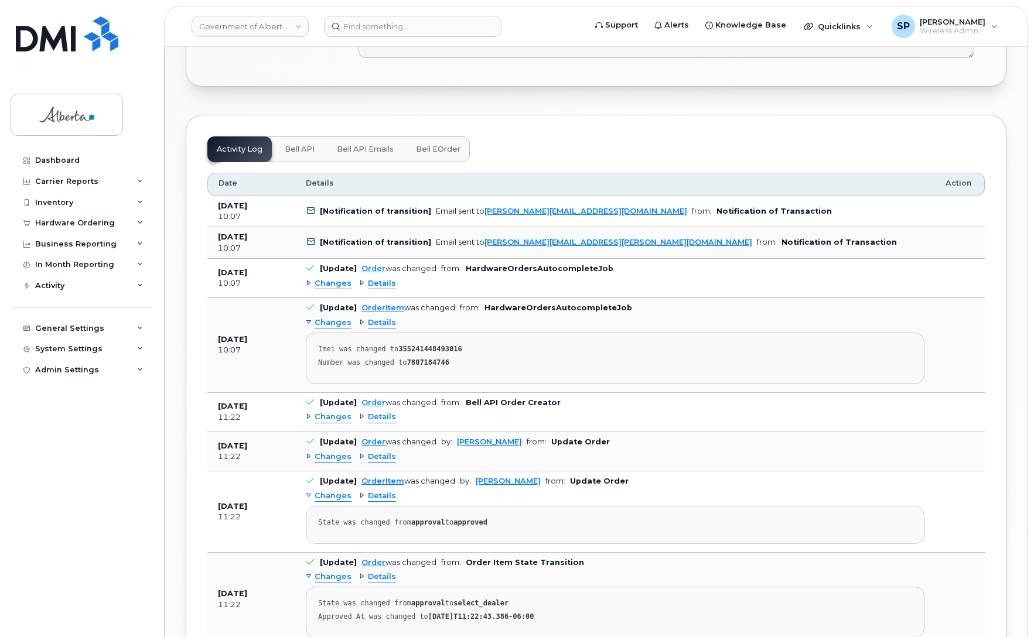
scroll to position [874, 0]
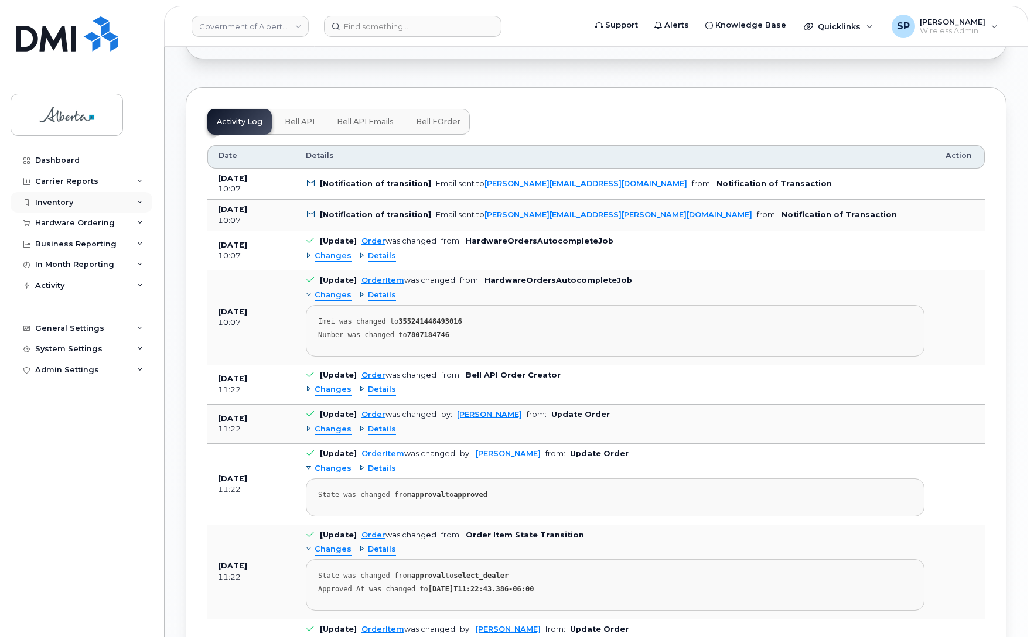
click at [52, 202] on div "Inventory" at bounding box center [54, 202] width 38 height 9
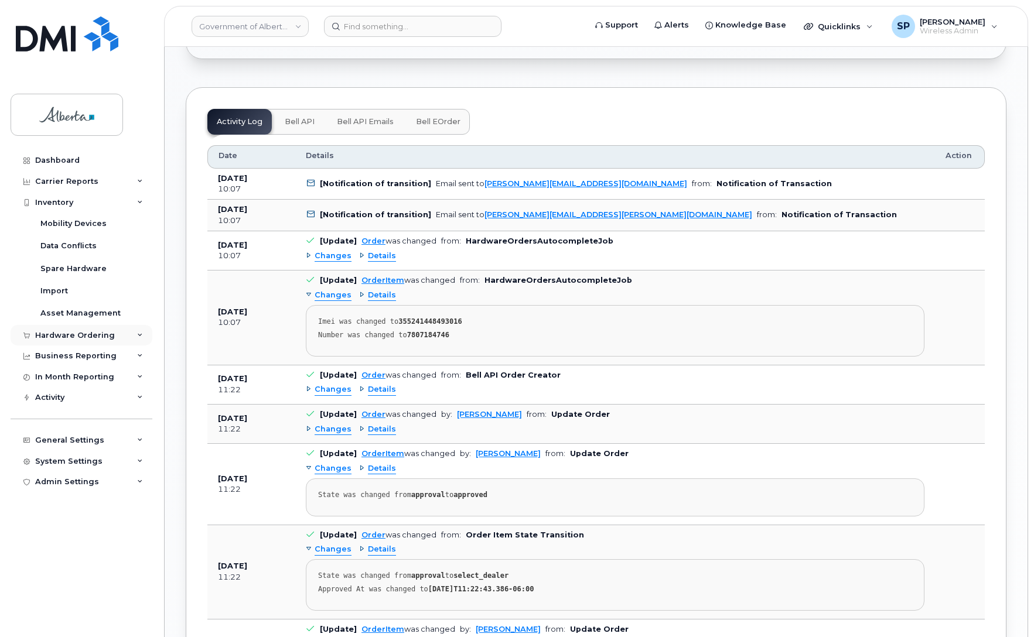
click at [45, 337] on div "Hardware Ordering" at bounding box center [75, 335] width 80 height 9
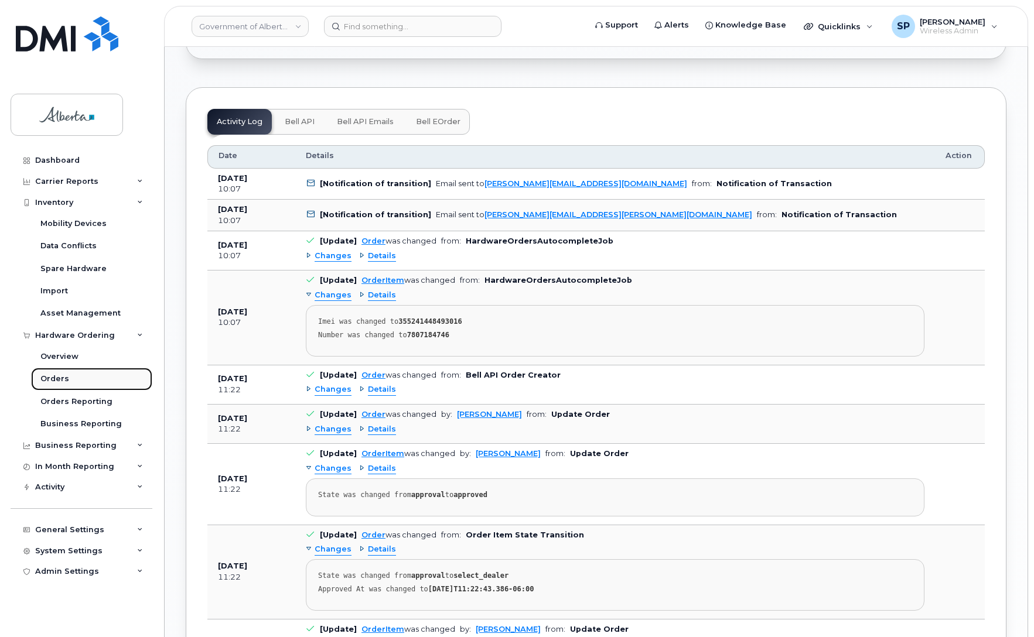
click at [53, 381] on div "Orders" at bounding box center [54, 379] width 29 height 11
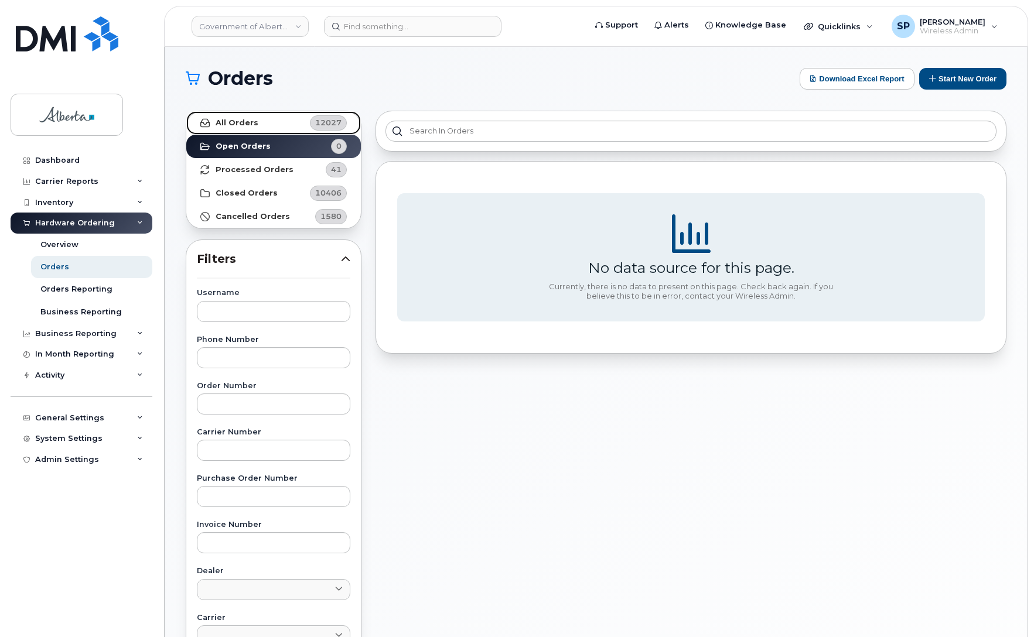
click at [246, 122] on strong "All Orders" at bounding box center [237, 122] width 43 height 9
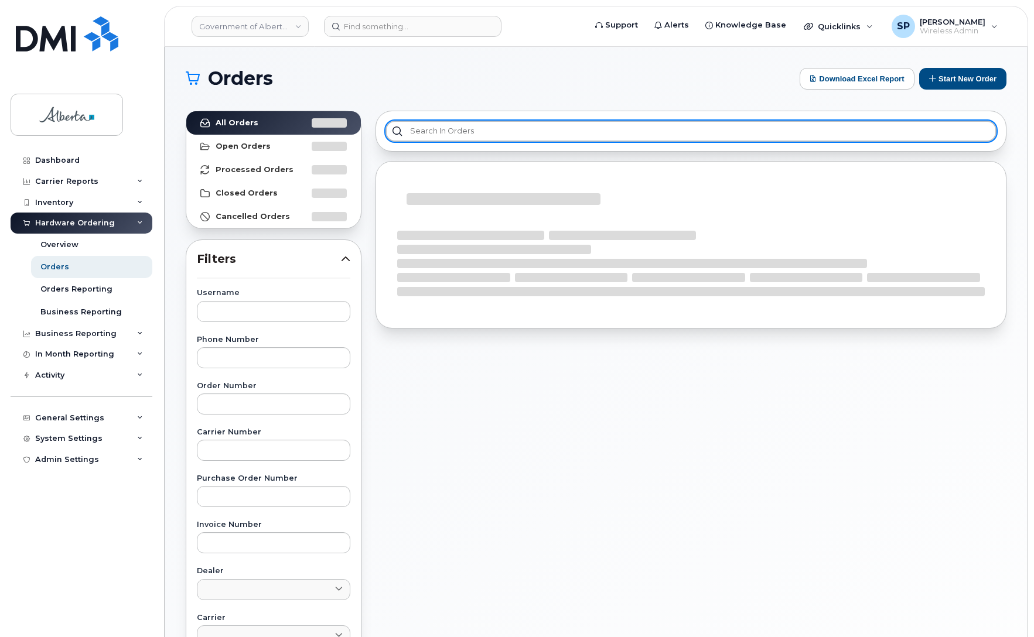
click at [507, 129] on input "text" at bounding box center [690, 131] width 611 height 21
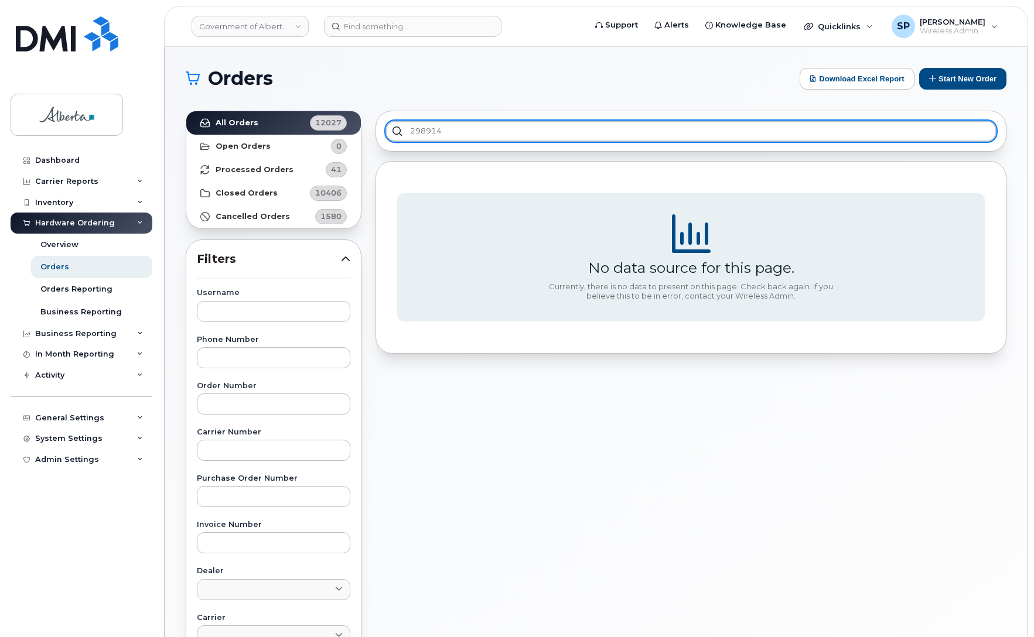
type input "298914"
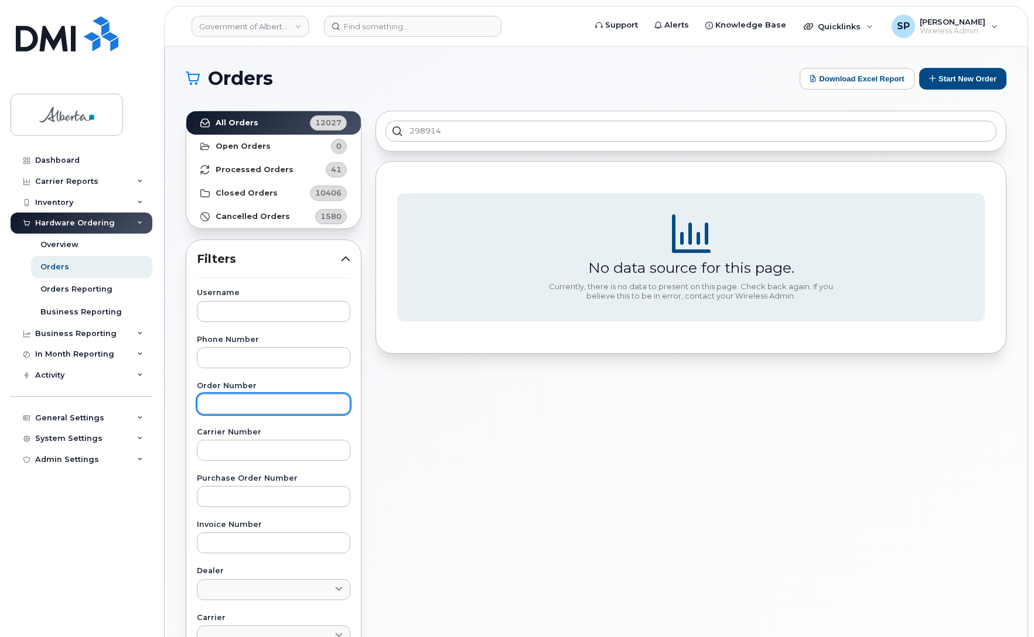
click at [247, 404] on input "text" at bounding box center [273, 404] width 153 height 21
type input "298914"
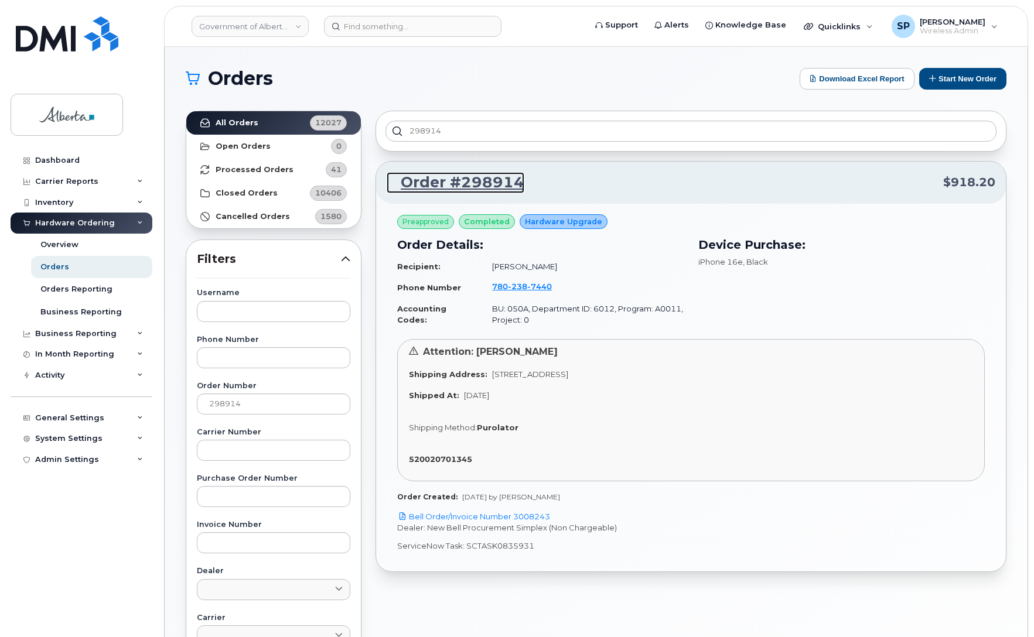
click at [477, 180] on link "Order #298914" at bounding box center [456, 182] width 138 height 21
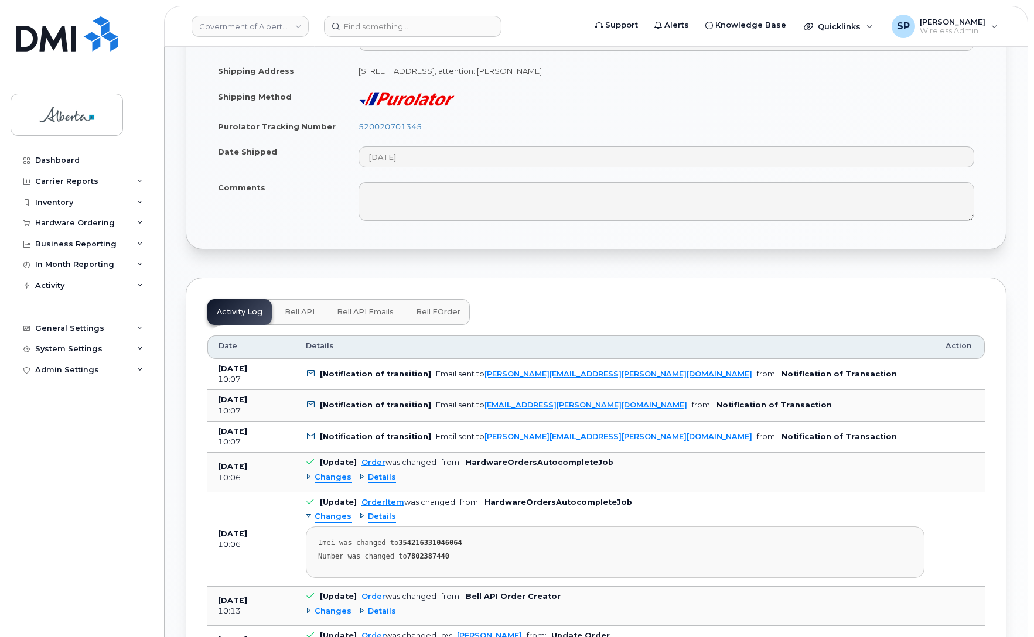
scroll to position [741, 0]
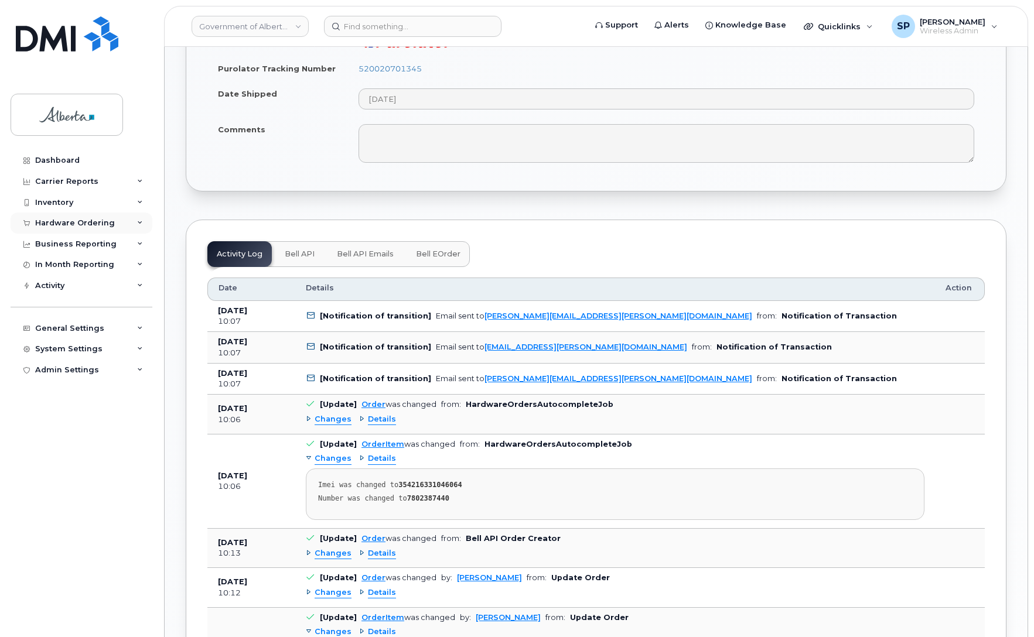
click at [53, 221] on div "Hardware Ordering" at bounding box center [75, 222] width 80 height 9
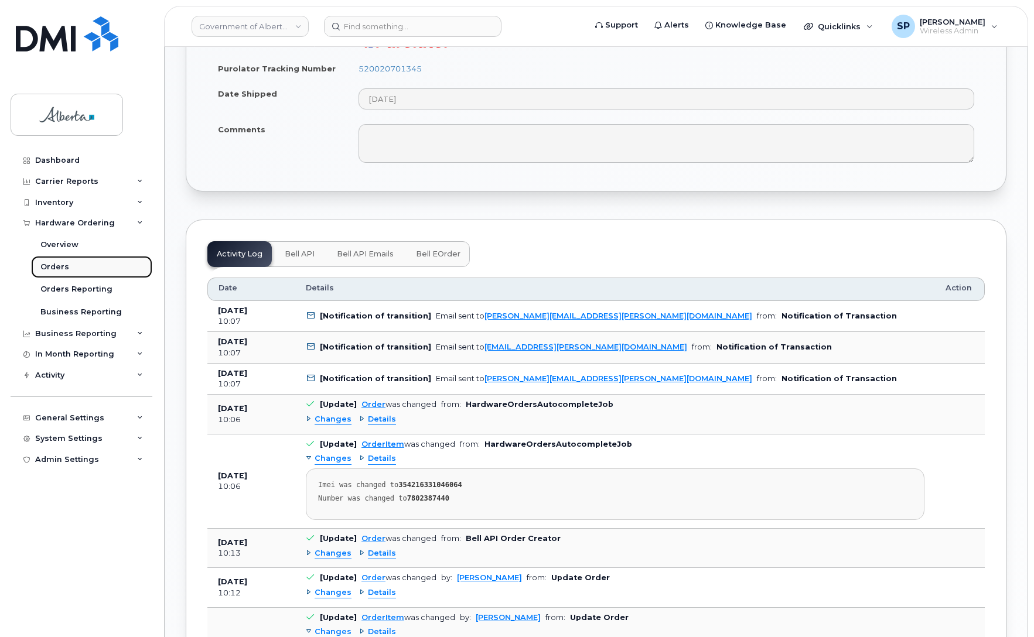
click at [54, 267] on div "Orders" at bounding box center [54, 267] width 29 height 11
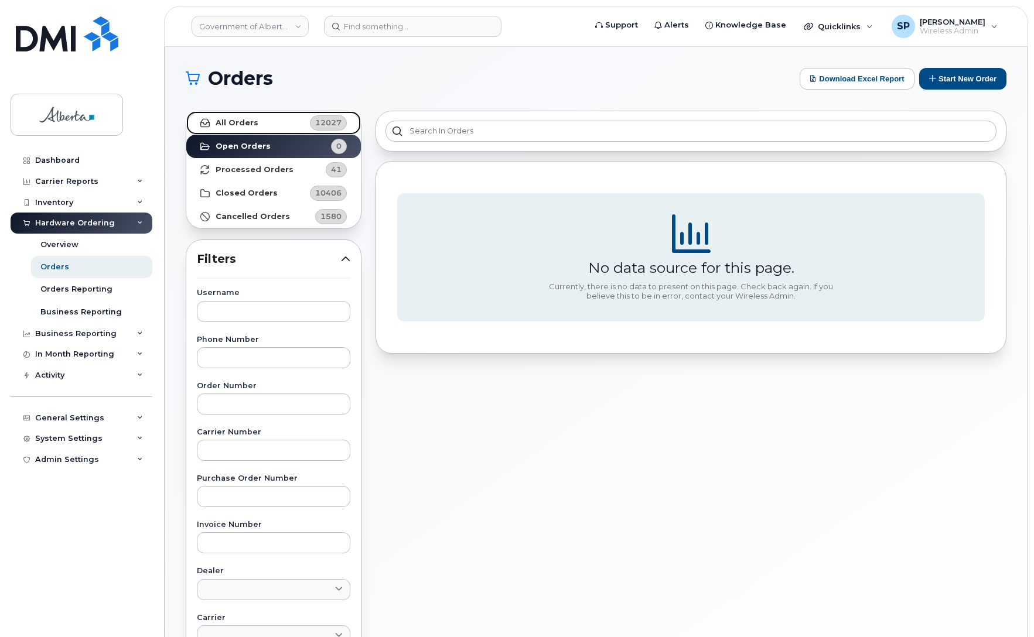
click at [241, 122] on strong "All Orders" at bounding box center [237, 122] width 43 height 9
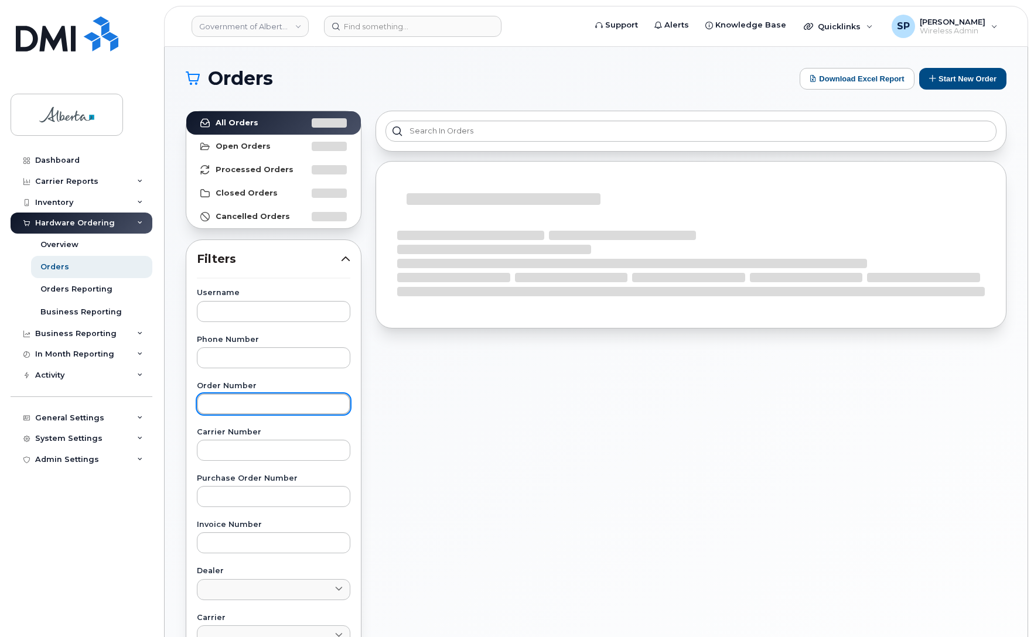
click at [237, 407] on input "text" at bounding box center [273, 404] width 153 height 21
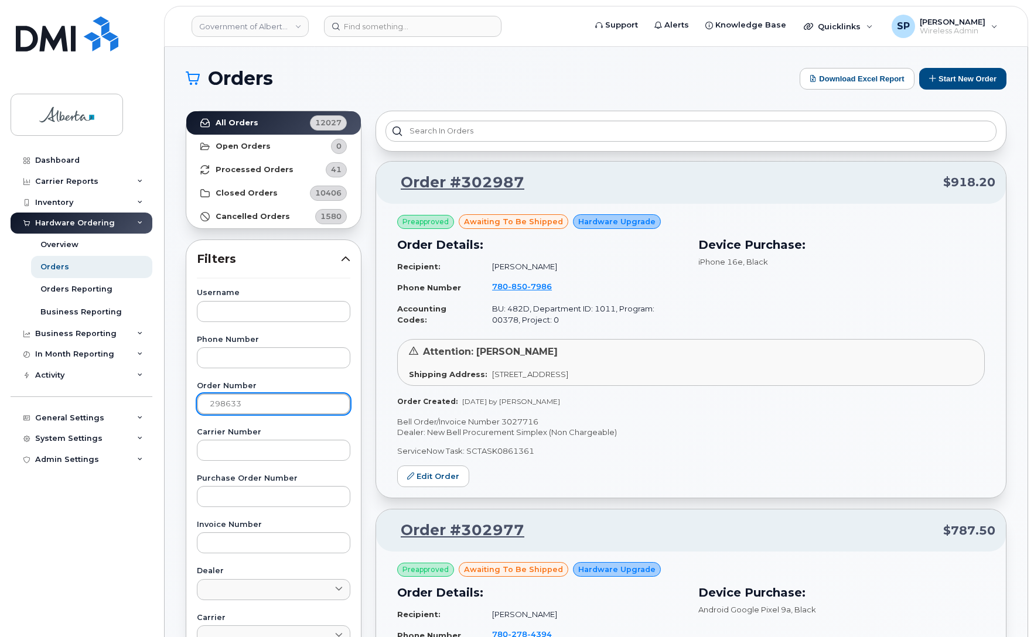
type input "298633"
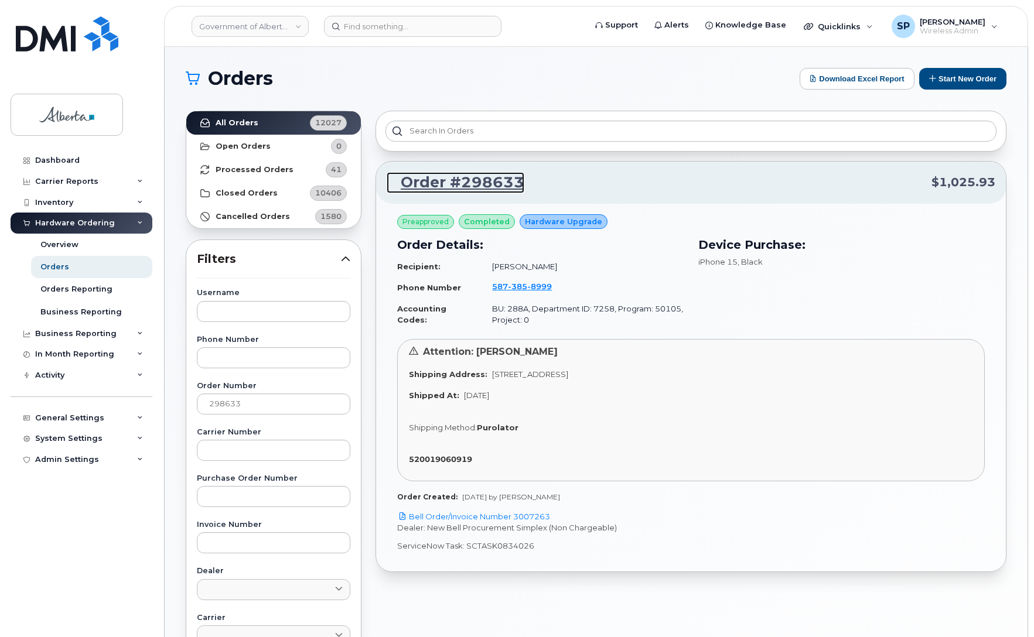
click at [481, 184] on link "Order #298633" at bounding box center [456, 182] width 138 height 21
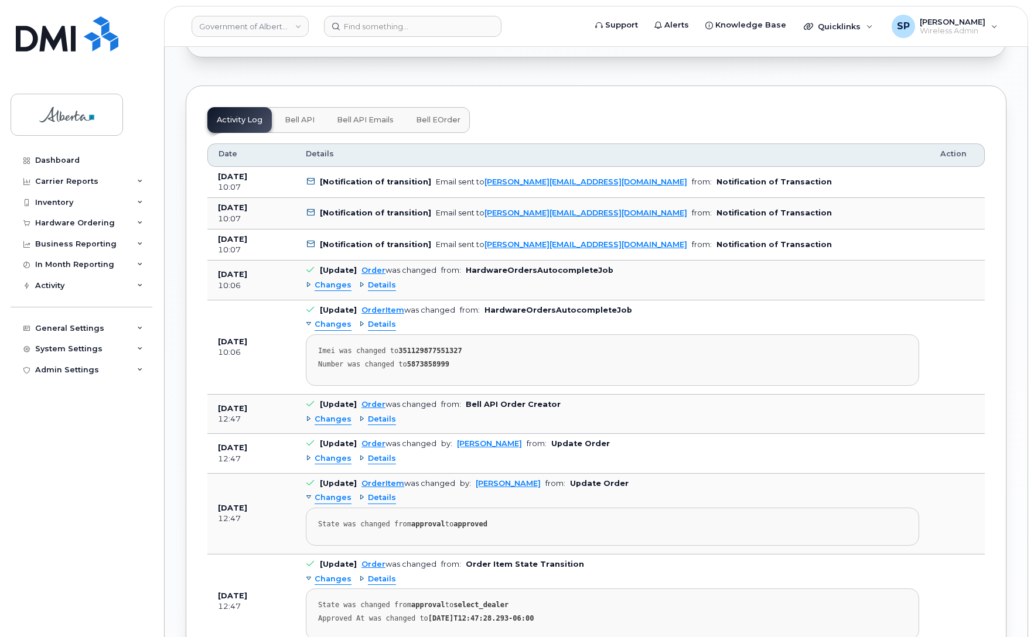
scroll to position [894, 0]
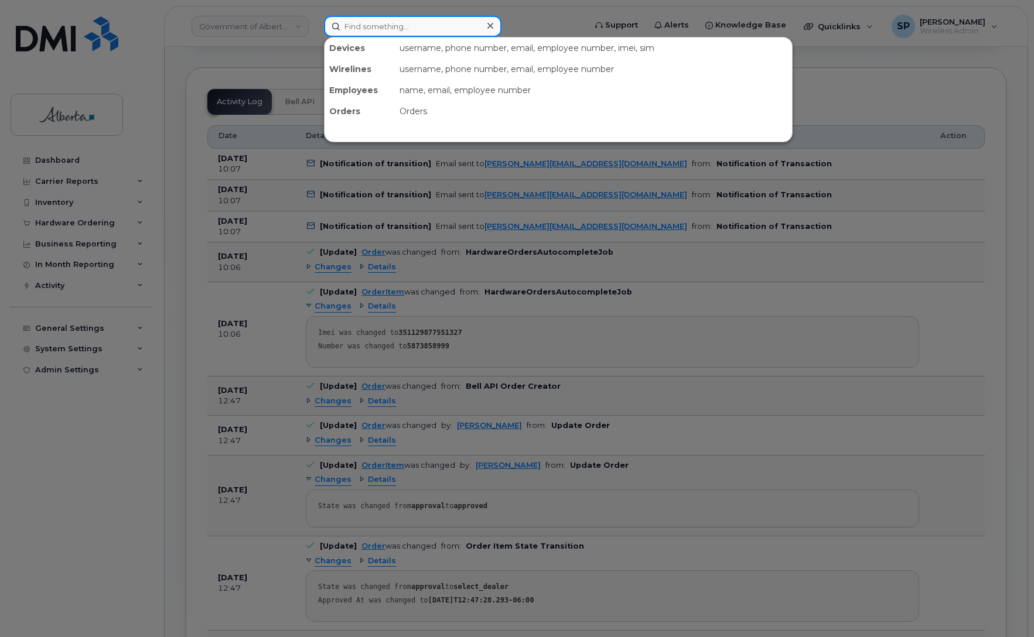
click at [419, 27] on input at bounding box center [412, 26] width 177 height 21
click at [66, 220] on div at bounding box center [517, 318] width 1034 height 637
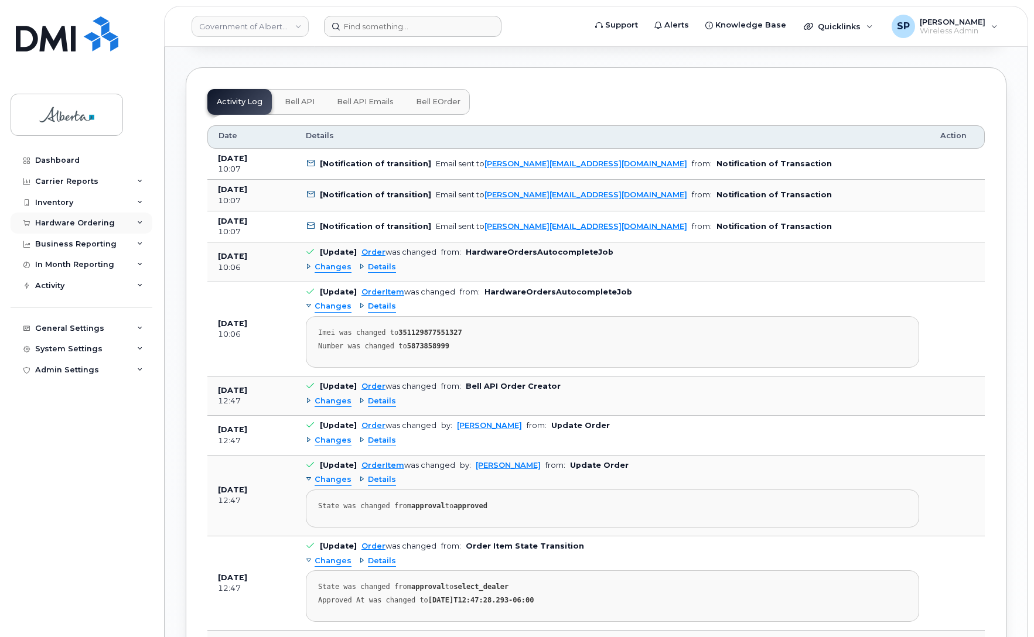
click at [70, 223] on div "Hardware Ordering" at bounding box center [75, 222] width 80 height 9
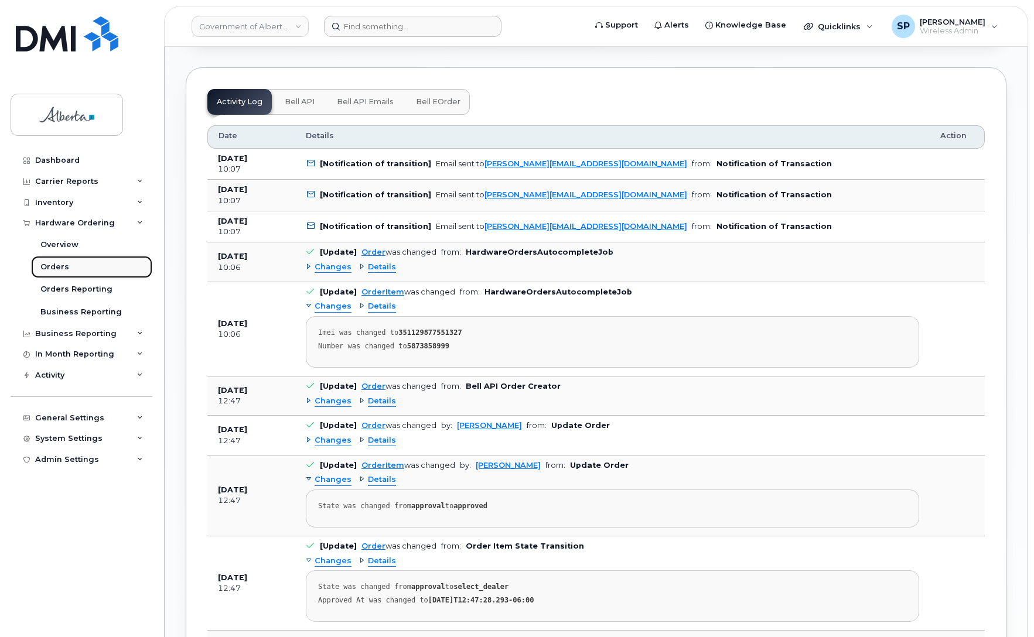
click at [59, 268] on div "Orders" at bounding box center [54, 267] width 29 height 11
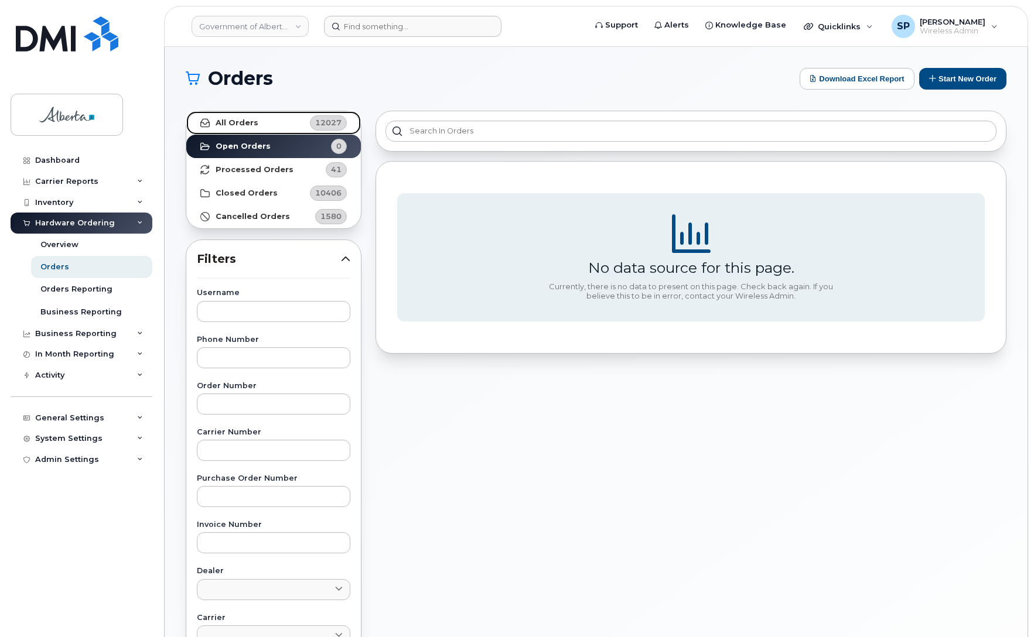
click at [250, 121] on strong "All Orders" at bounding box center [237, 122] width 43 height 9
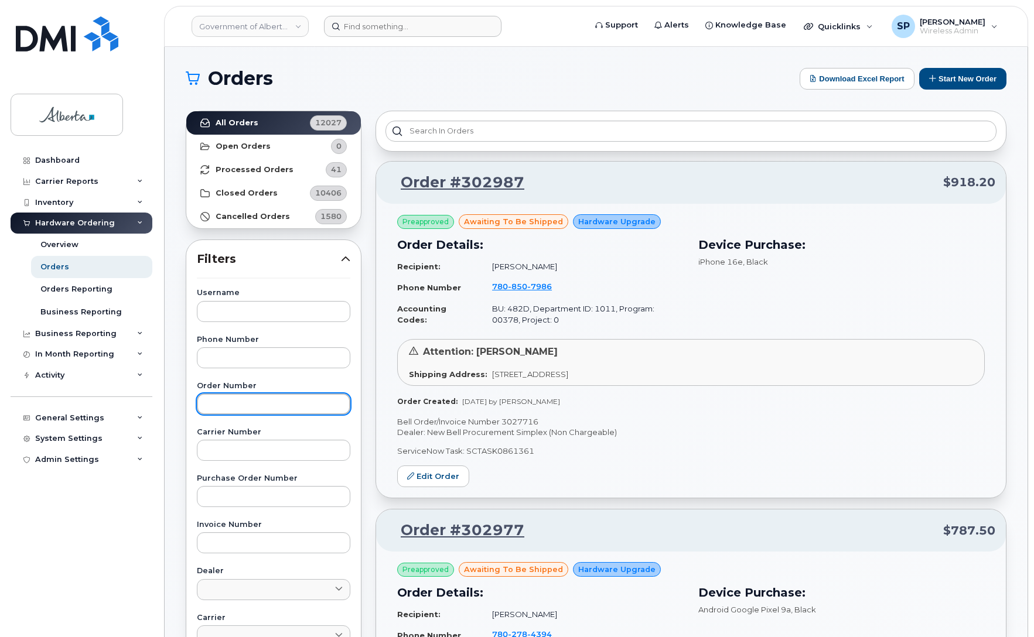
drag, startPoint x: 241, startPoint y: 408, endPoint x: 250, endPoint y: 402, distance: 10.8
click at [243, 407] on input "text" at bounding box center [273, 404] width 153 height 21
type input "298275"
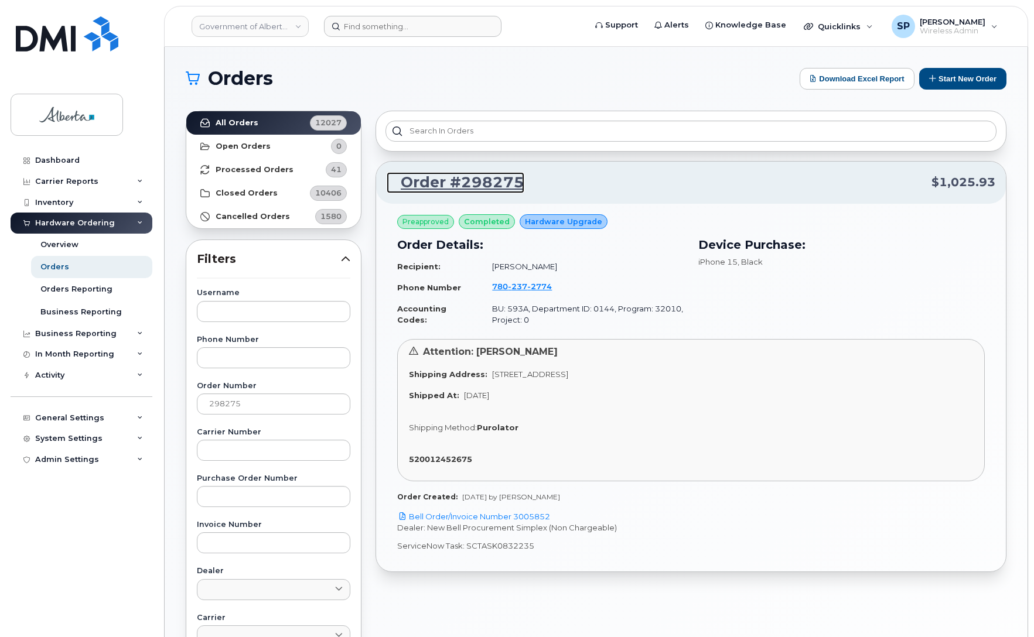
click at [450, 180] on link "Order #298275" at bounding box center [456, 182] width 138 height 21
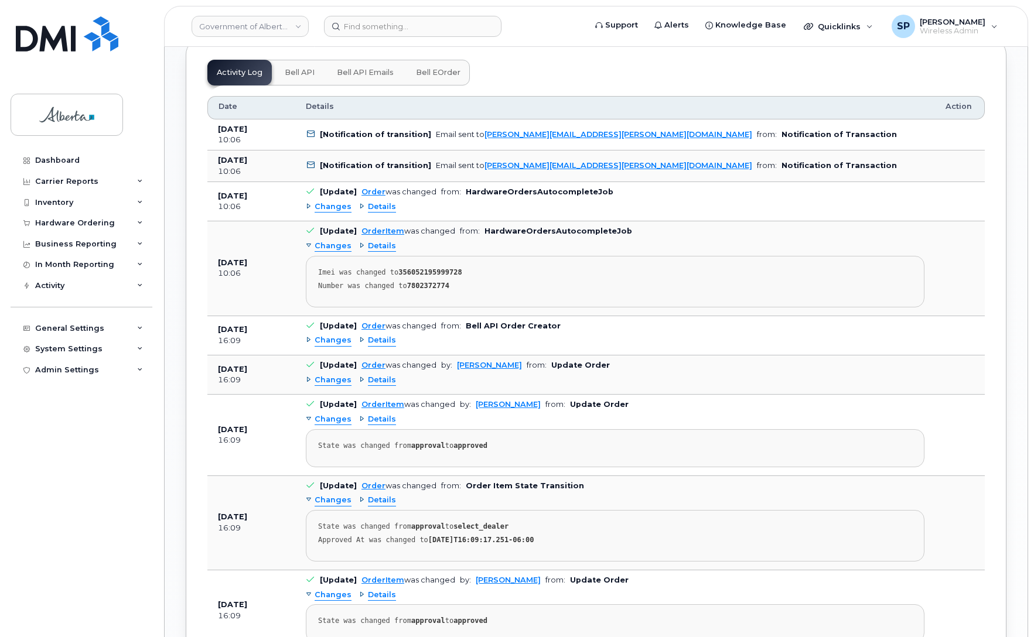
scroll to position [962, 0]
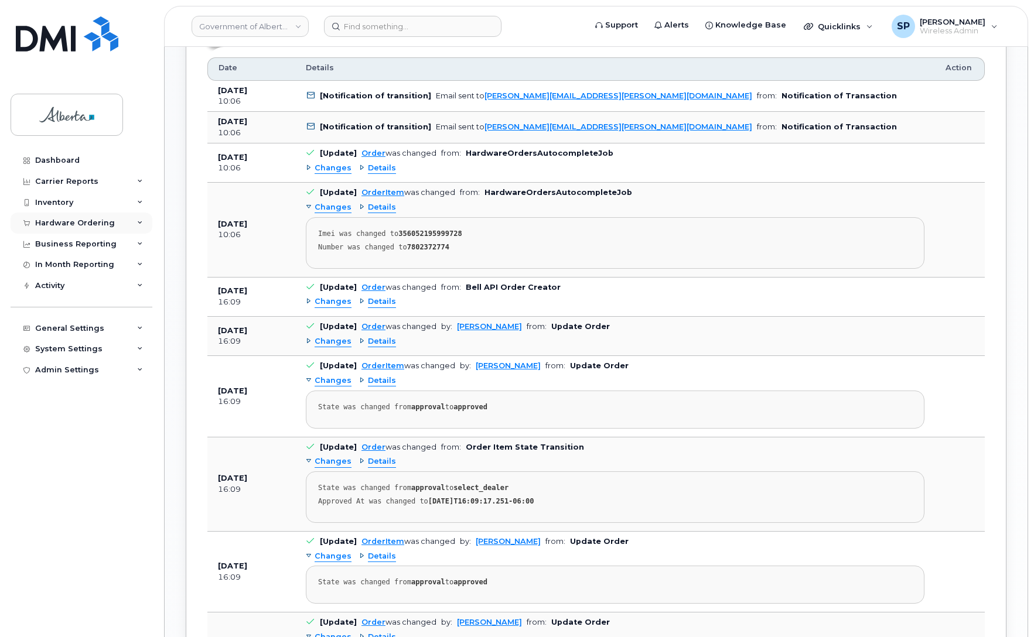
click at [54, 223] on div "Hardware Ordering" at bounding box center [75, 222] width 80 height 9
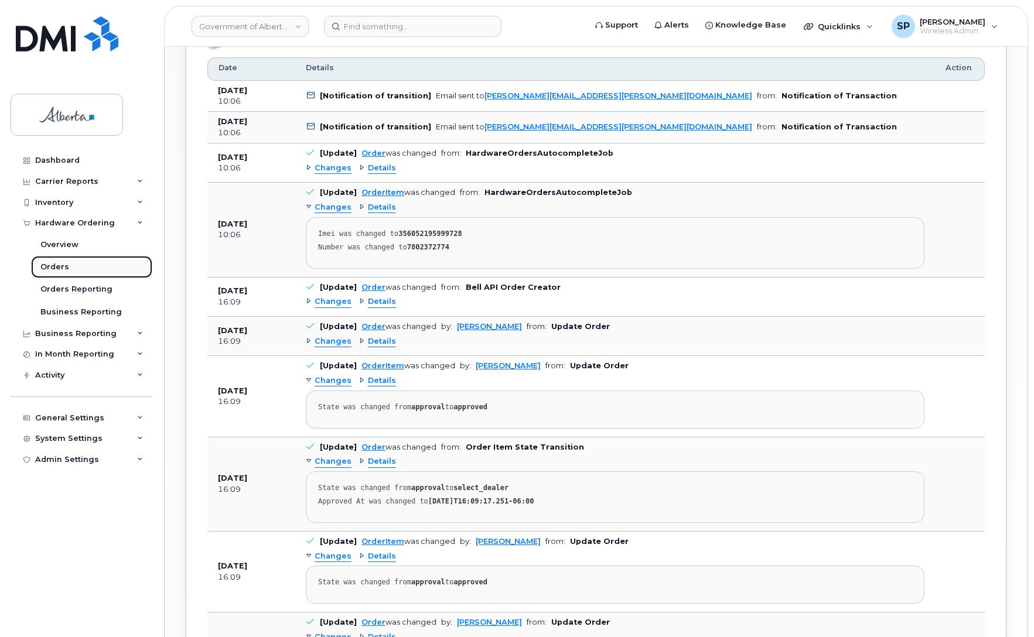
click at [56, 269] on div "Orders" at bounding box center [54, 267] width 29 height 11
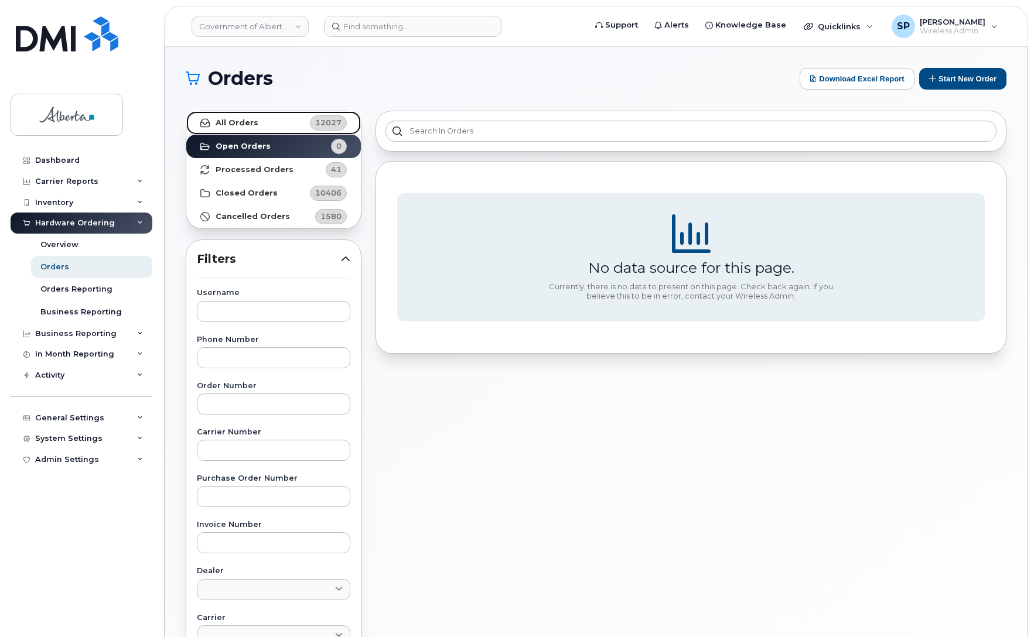
click at [244, 122] on strong "All Orders" at bounding box center [237, 122] width 43 height 9
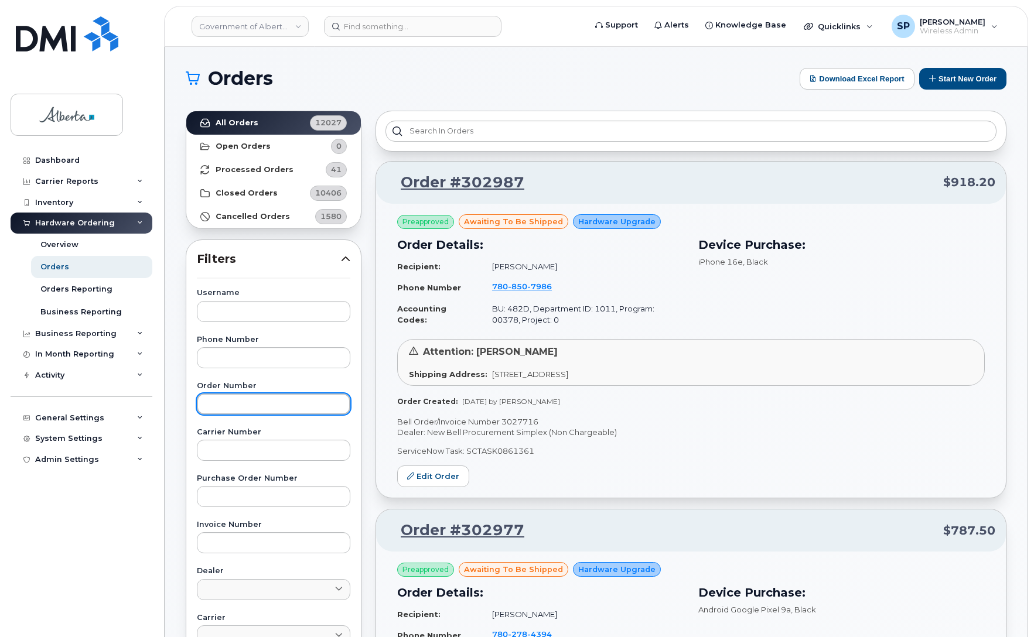
click at [221, 411] on input "text" at bounding box center [273, 404] width 153 height 21
type input "298273"
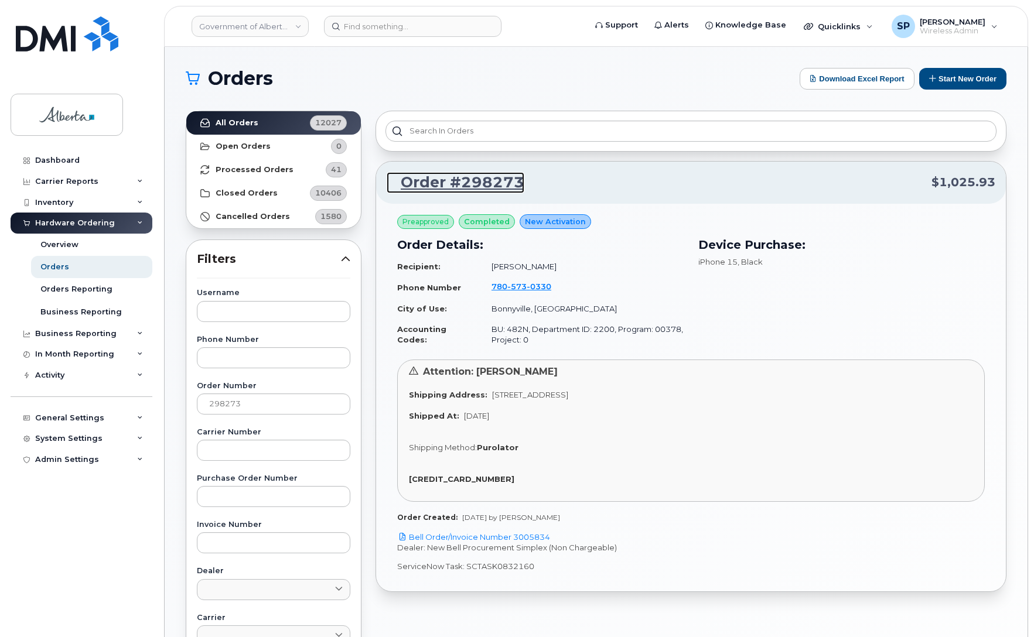
click at [502, 182] on link "Order #298273" at bounding box center [456, 182] width 138 height 21
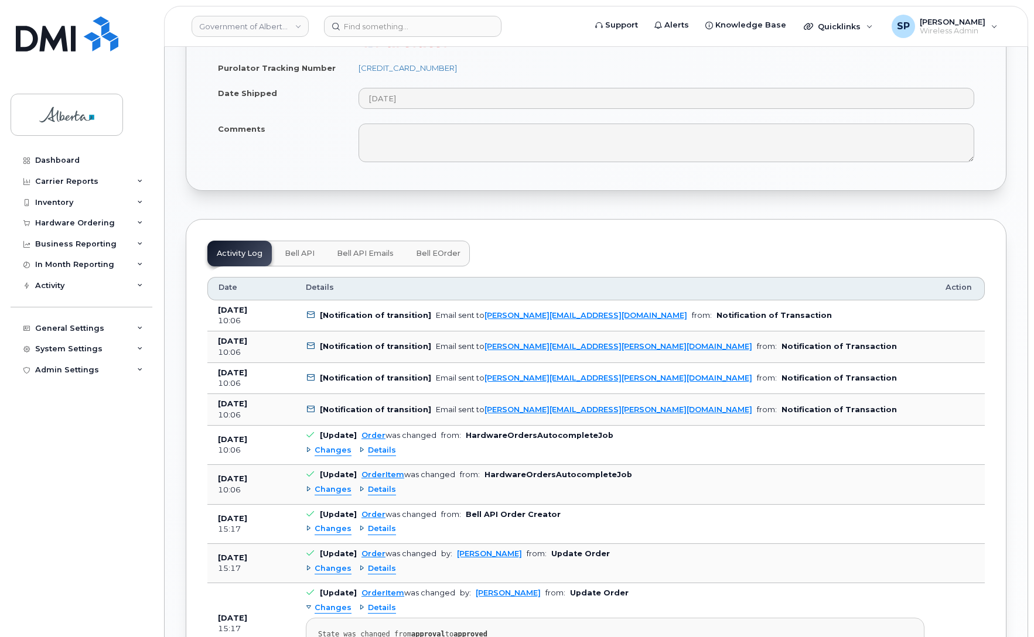
scroll to position [750, 0]
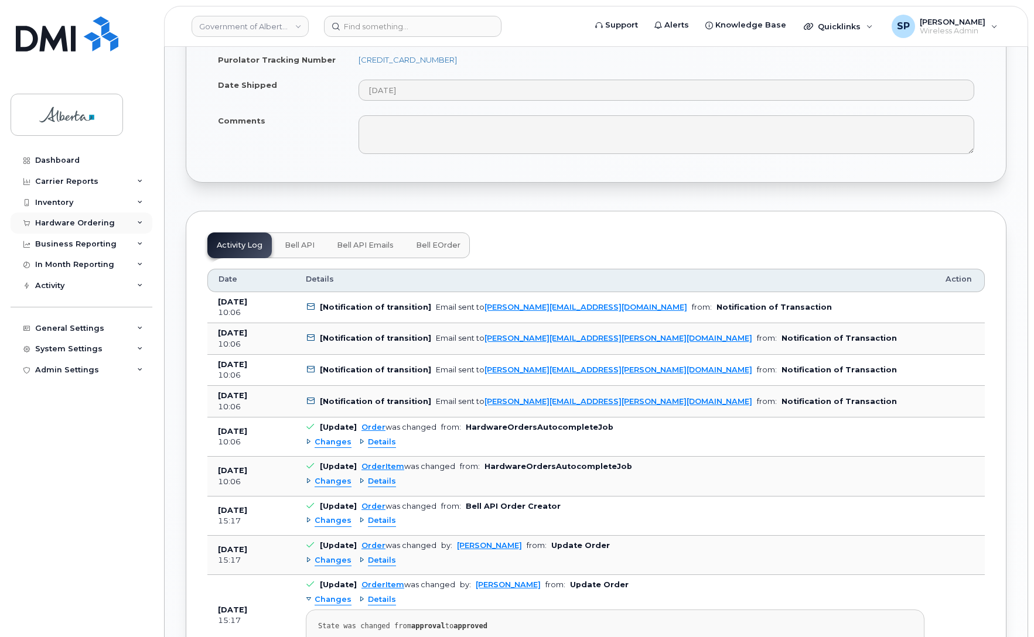
click at [52, 220] on div "Hardware Ordering" at bounding box center [75, 222] width 80 height 9
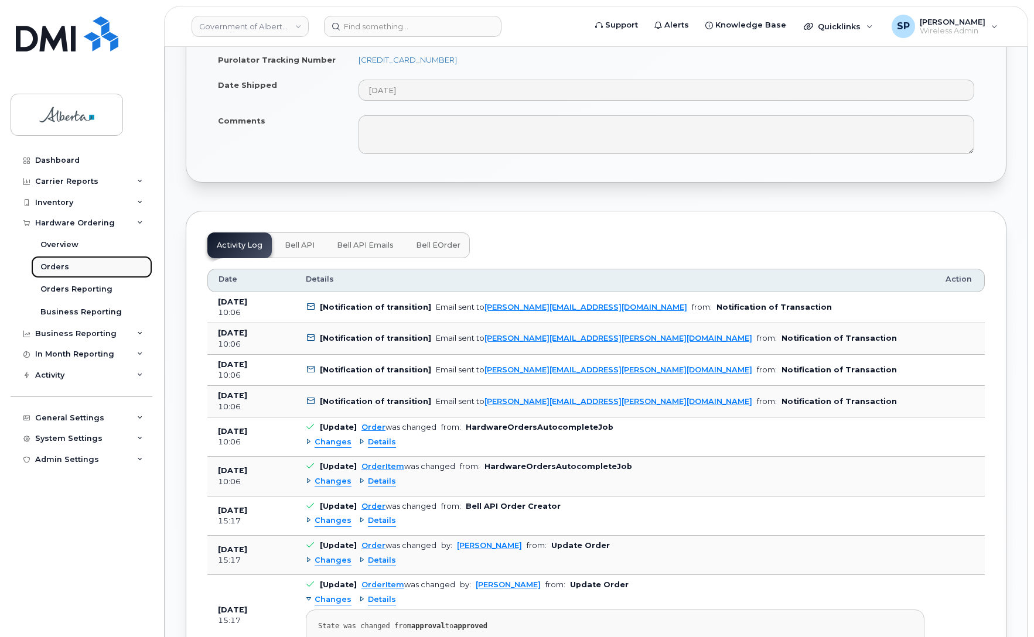
click at [60, 268] on div "Orders" at bounding box center [54, 267] width 29 height 11
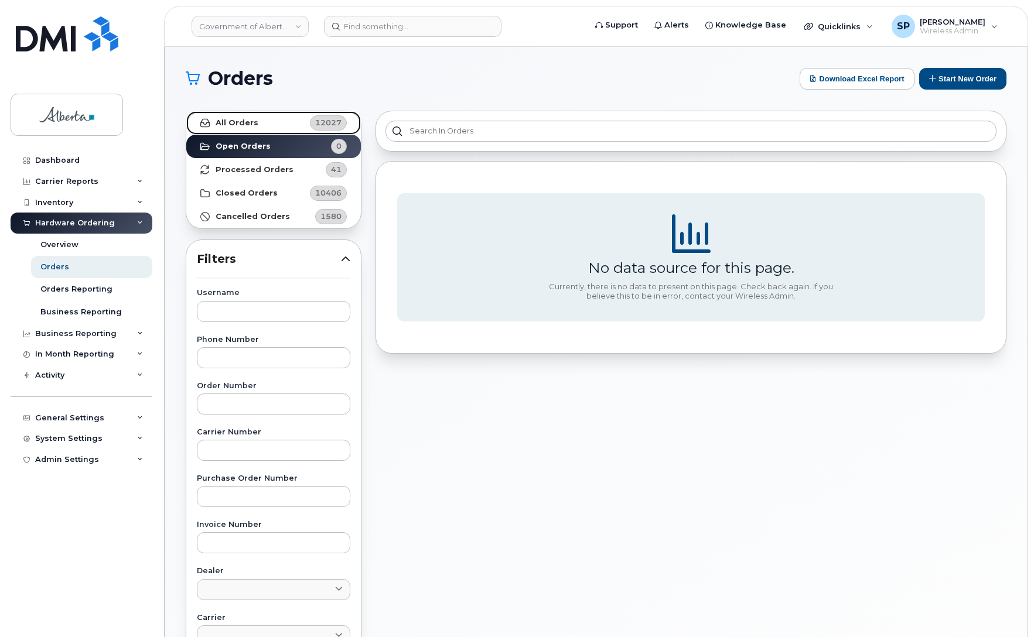
click at [237, 124] on strong "All Orders" at bounding box center [237, 122] width 43 height 9
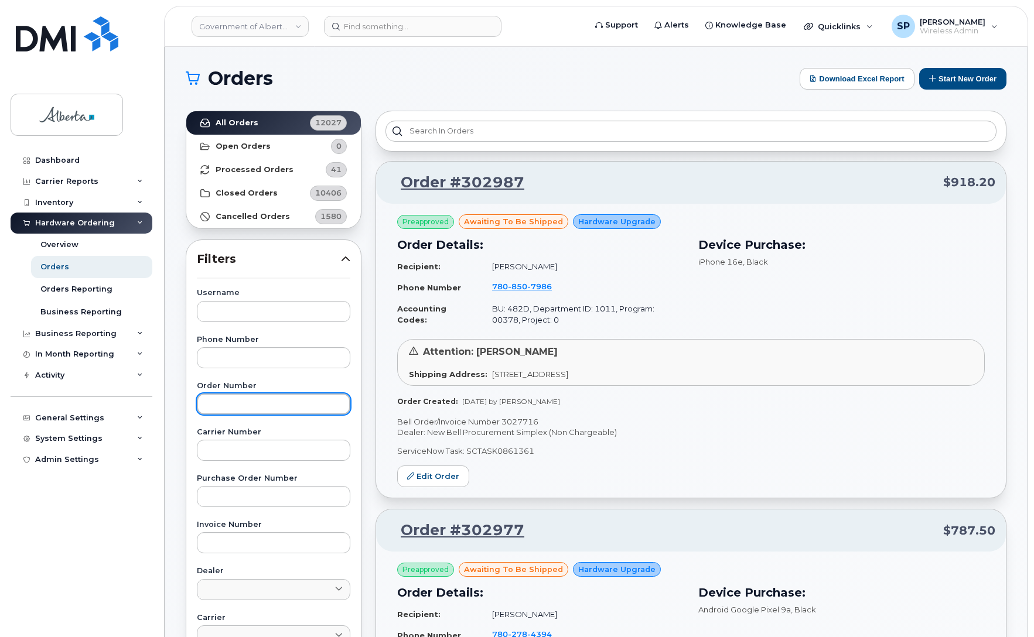
click at [244, 396] on input "text" at bounding box center [273, 404] width 153 height 21
type input "298229"
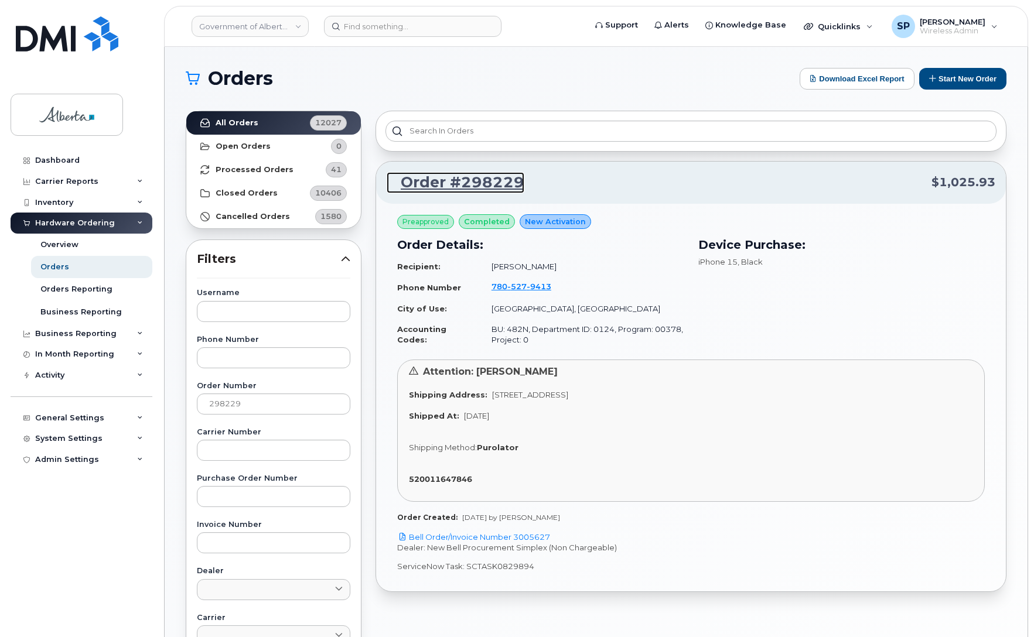
click at [497, 184] on link "Order #298229" at bounding box center [456, 182] width 138 height 21
